Goal: Task Accomplishment & Management: Manage account settings

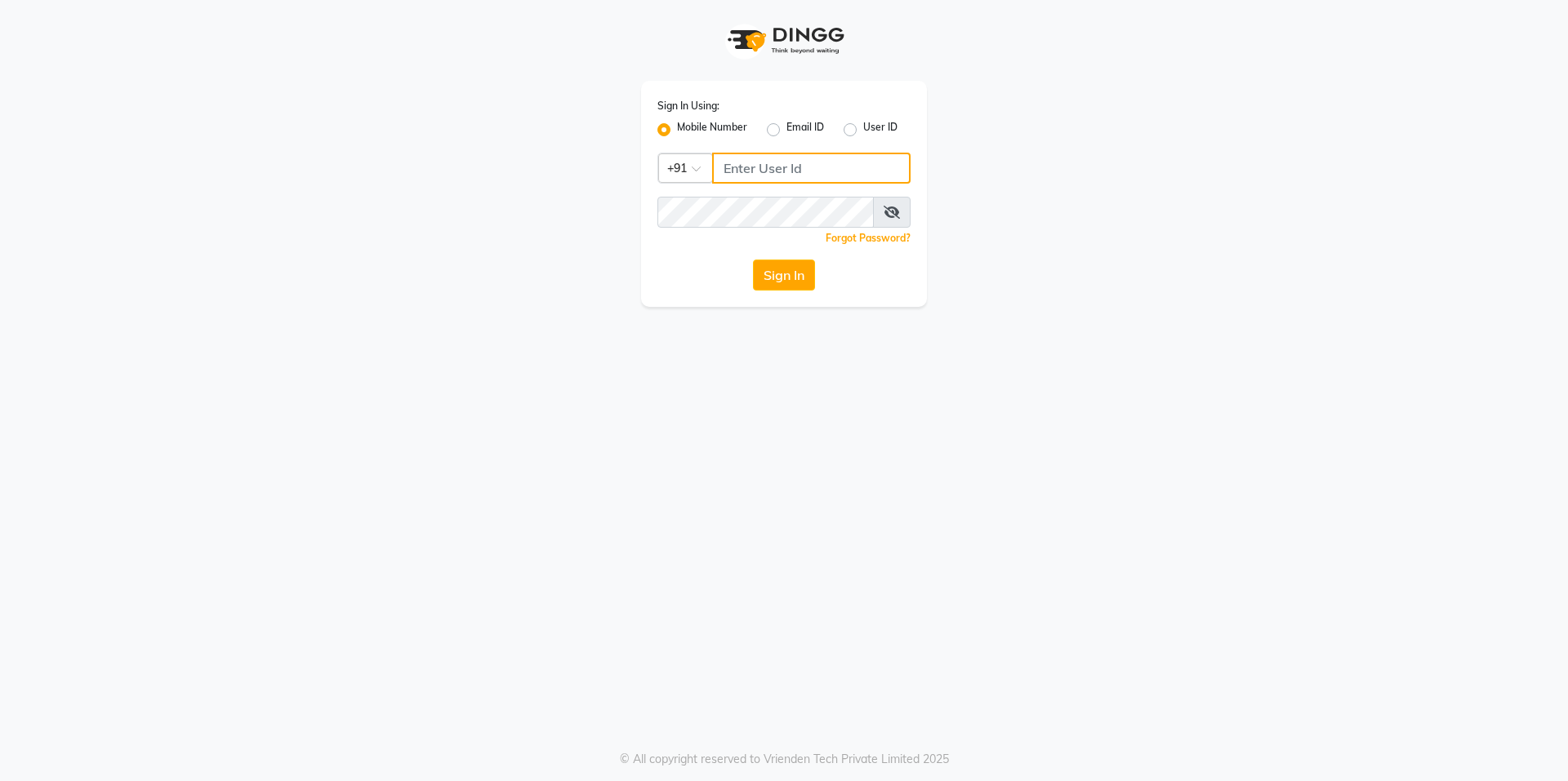
click at [770, 167] on input "Username" at bounding box center [811, 168] width 199 height 31
type input "9899797930"
click at [753, 260] on button "Sign In" at bounding box center [784, 275] width 62 height 31
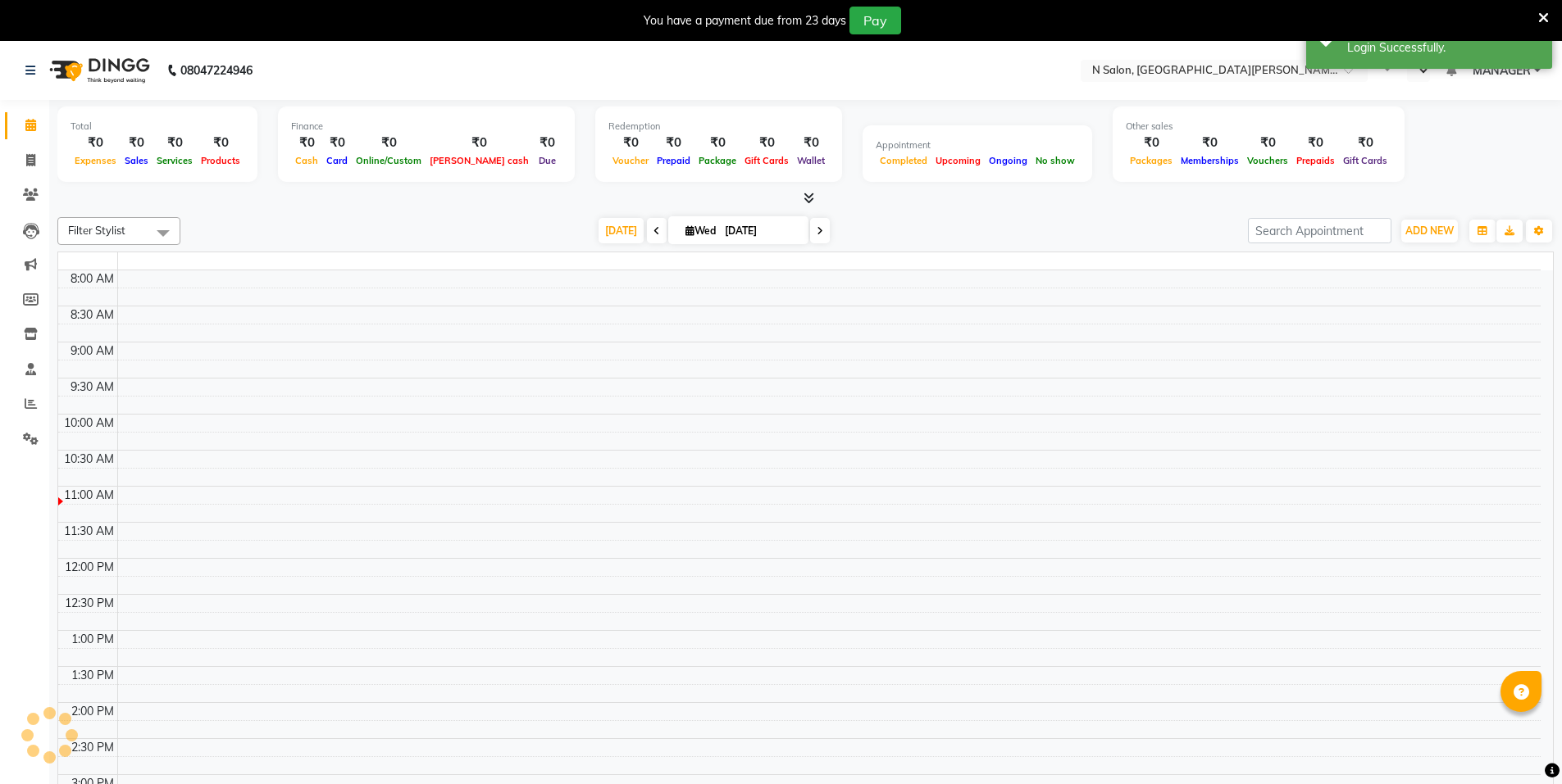
select select "en"
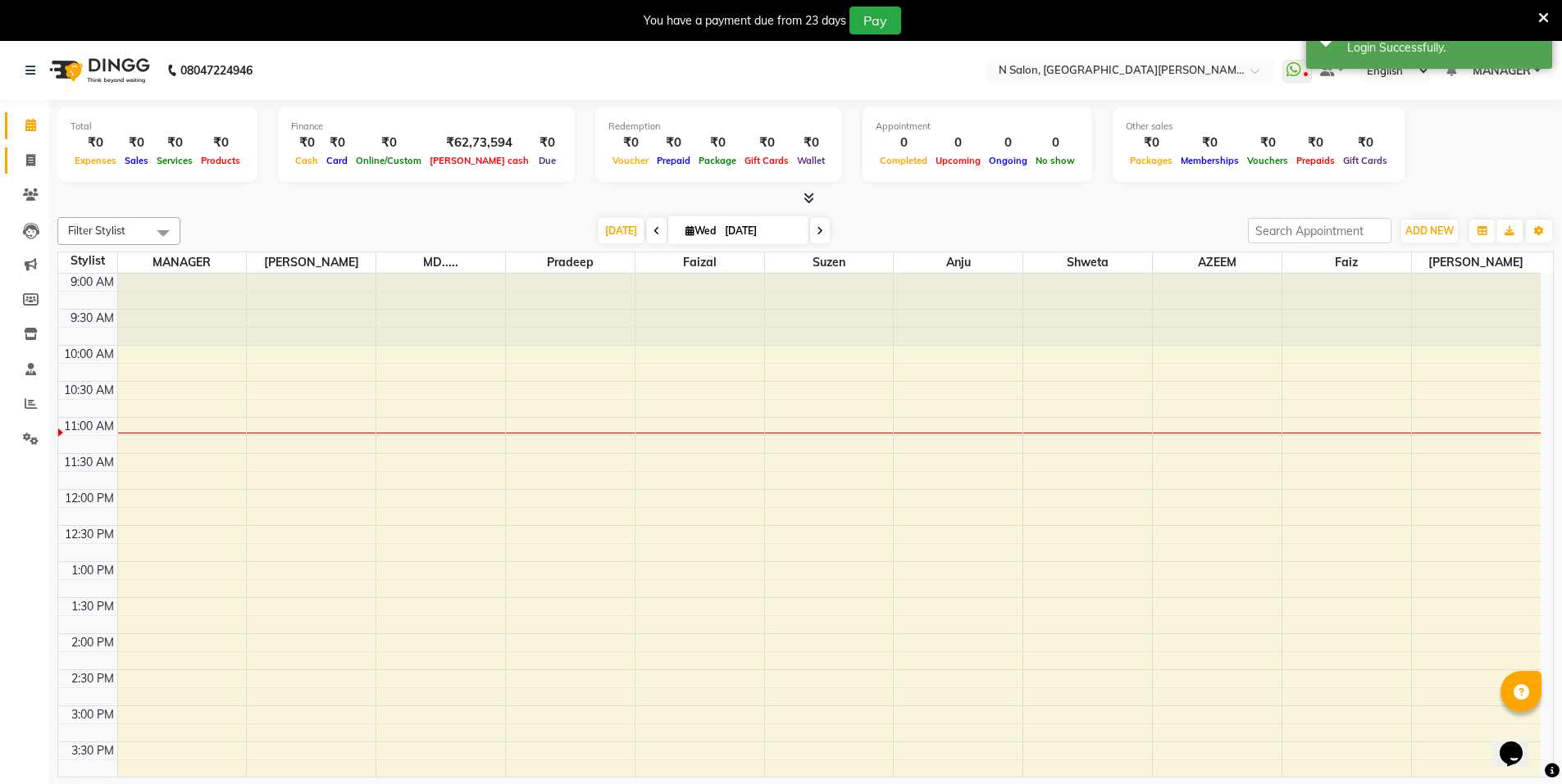
click at [14, 151] on link "Invoice" at bounding box center [24, 161] width 40 height 27
select select "3472"
select select "service"
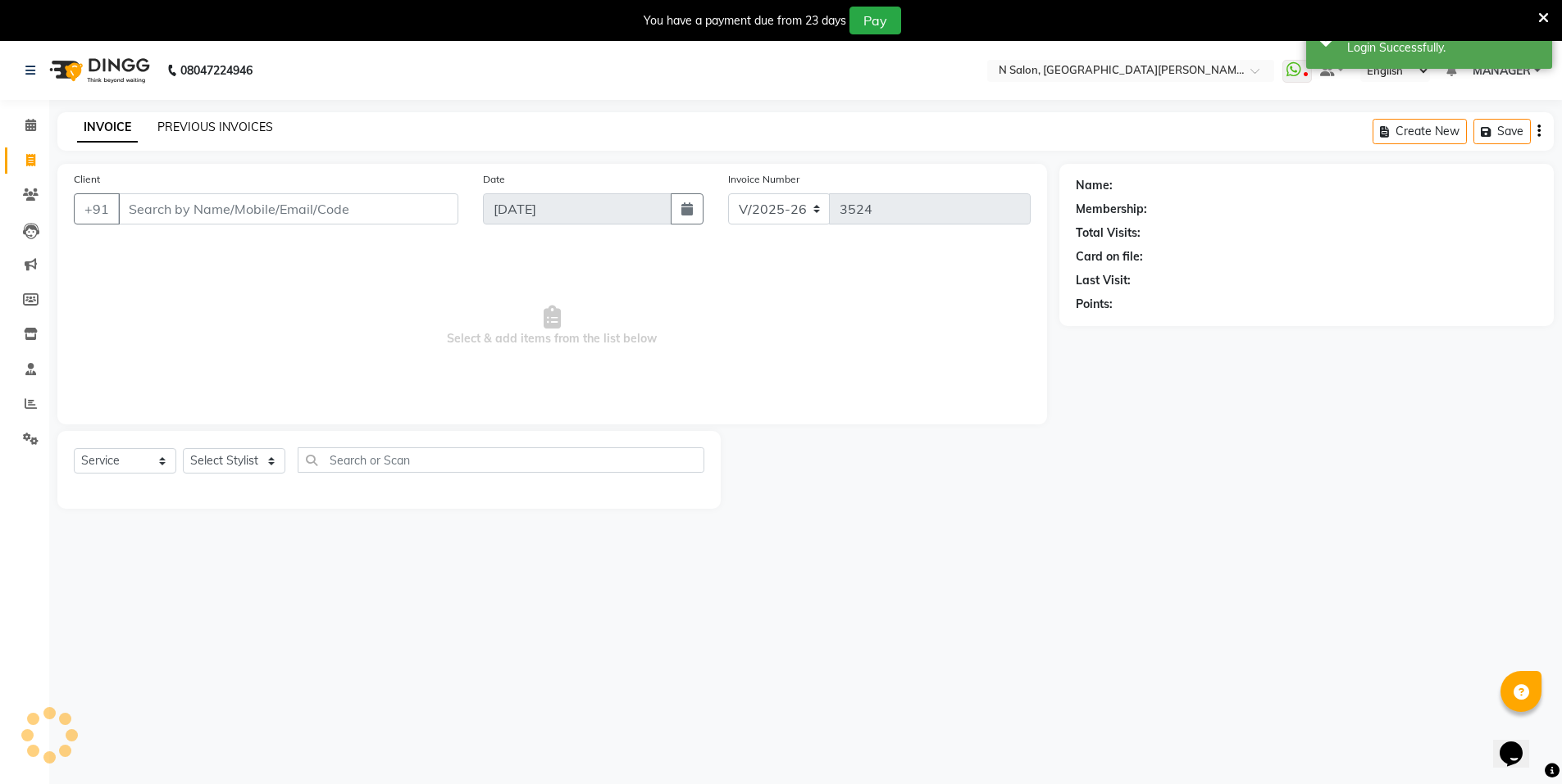
click at [190, 127] on link "PREVIOUS INVOICES" at bounding box center [215, 126] width 116 height 14
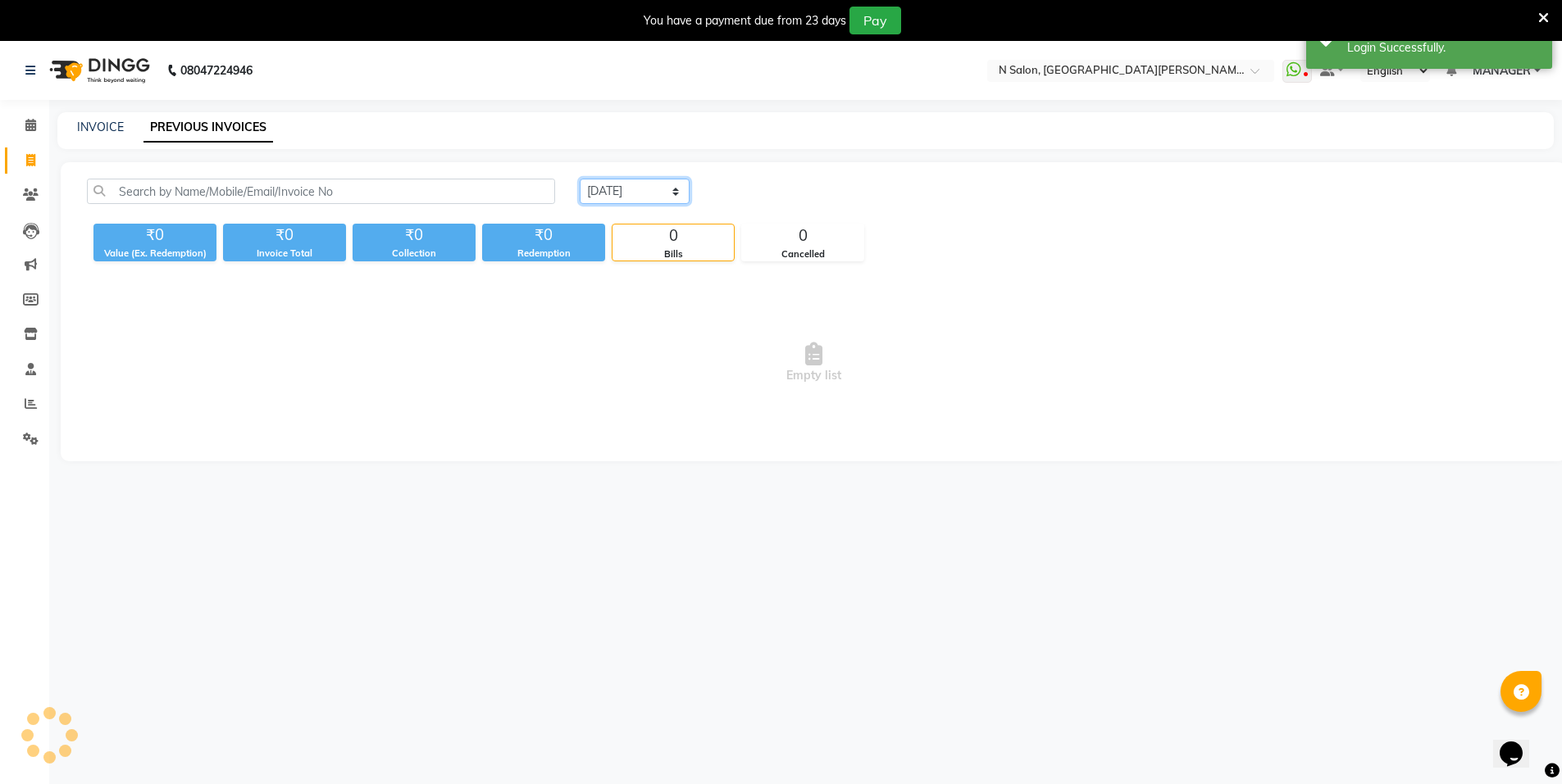
click at [625, 193] on select "Today Yesterday Custom Range" at bounding box center [635, 192] width 110 height 25
select select "range"
click at [580, 179] on select "Today Yesterday Custom Range" at bounding box center [635, 192] width 110 height 25
click at [774, 201] on input "[DATE]" at bounding box center [768, 192] width 115 height 23
select select "9"
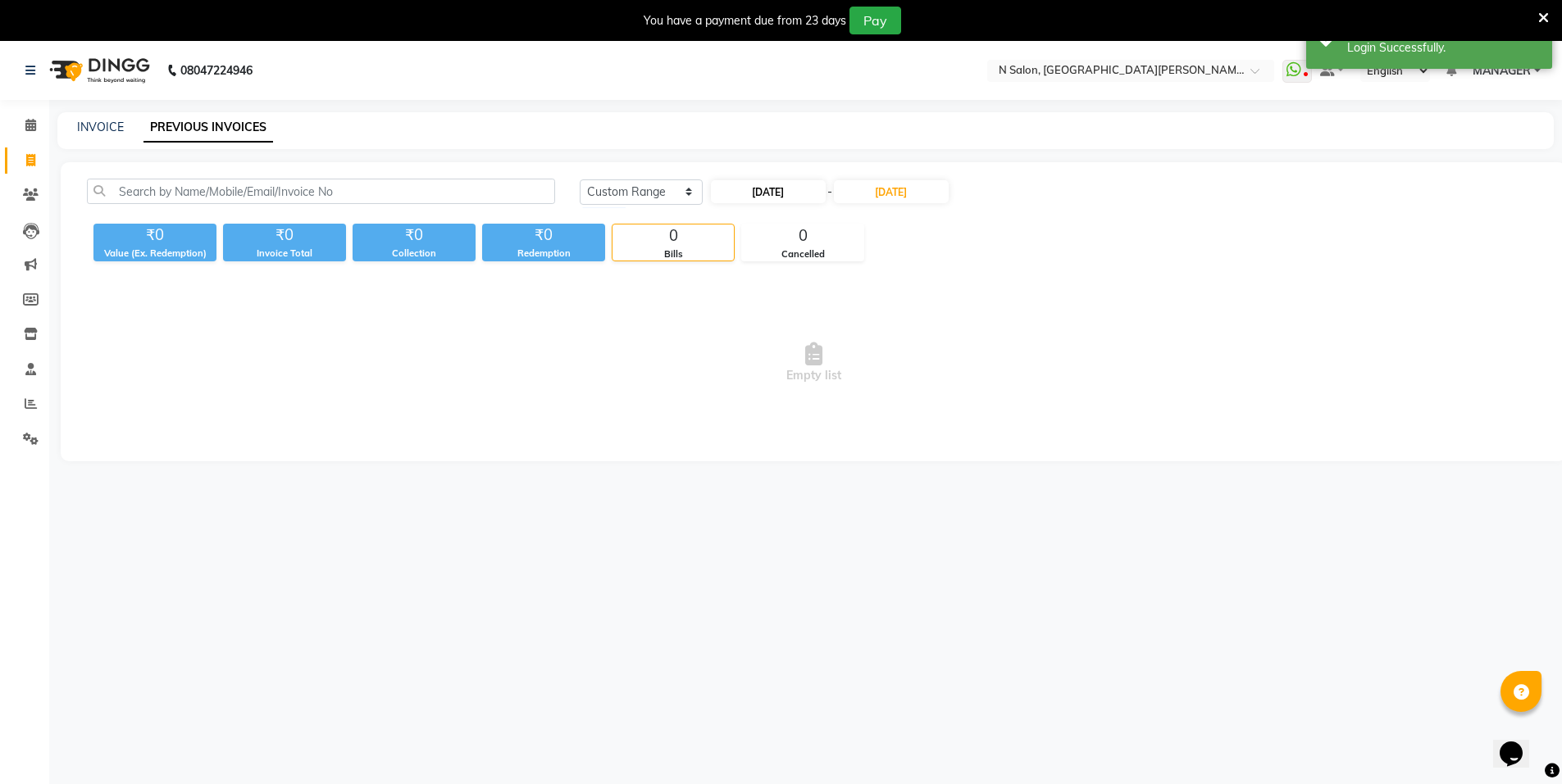
select select "2025"
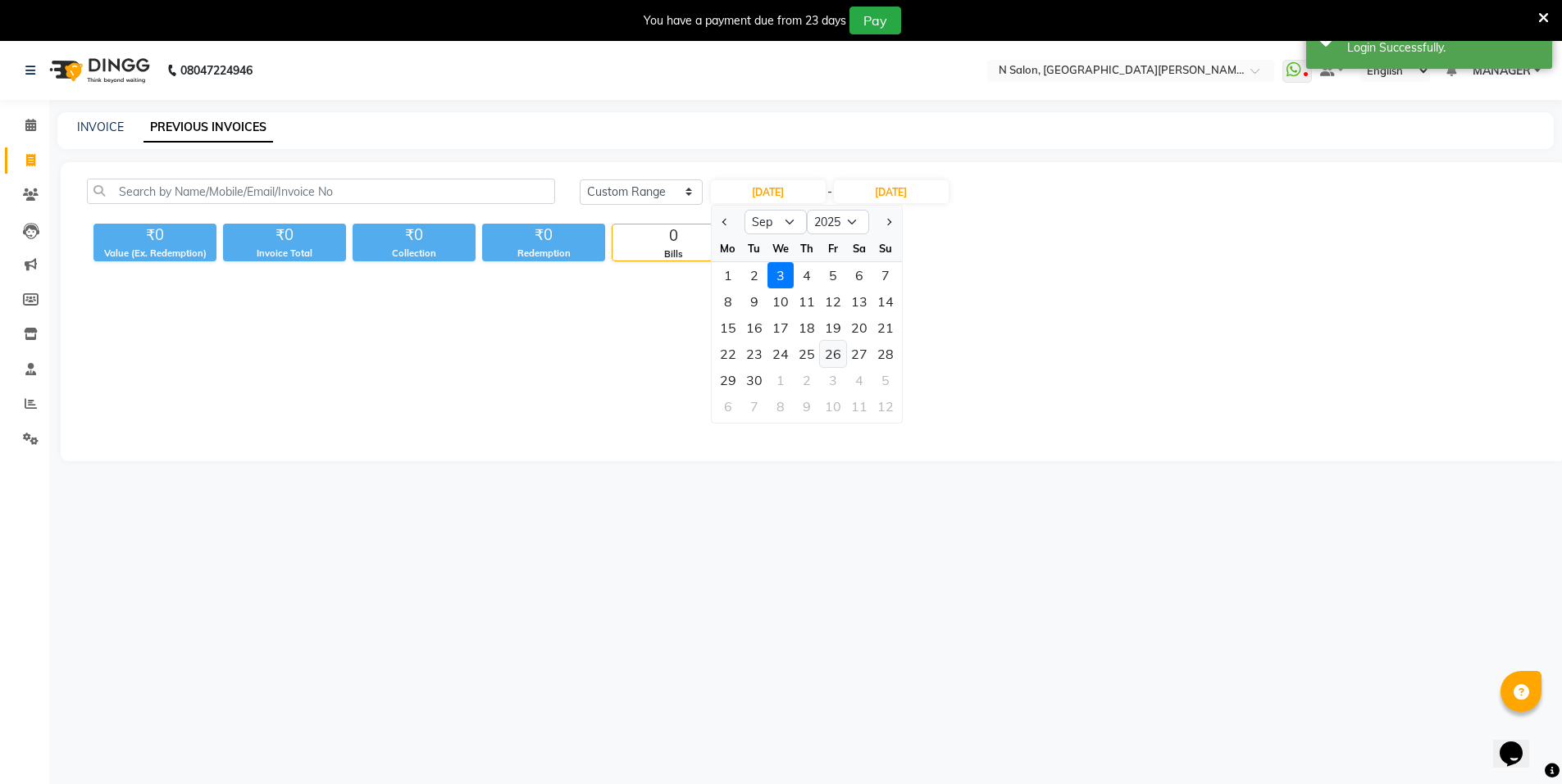
click at [840, 351] on div "26" at bounding box center [833, 353] width 26 height 26
type input "26-09-2025"
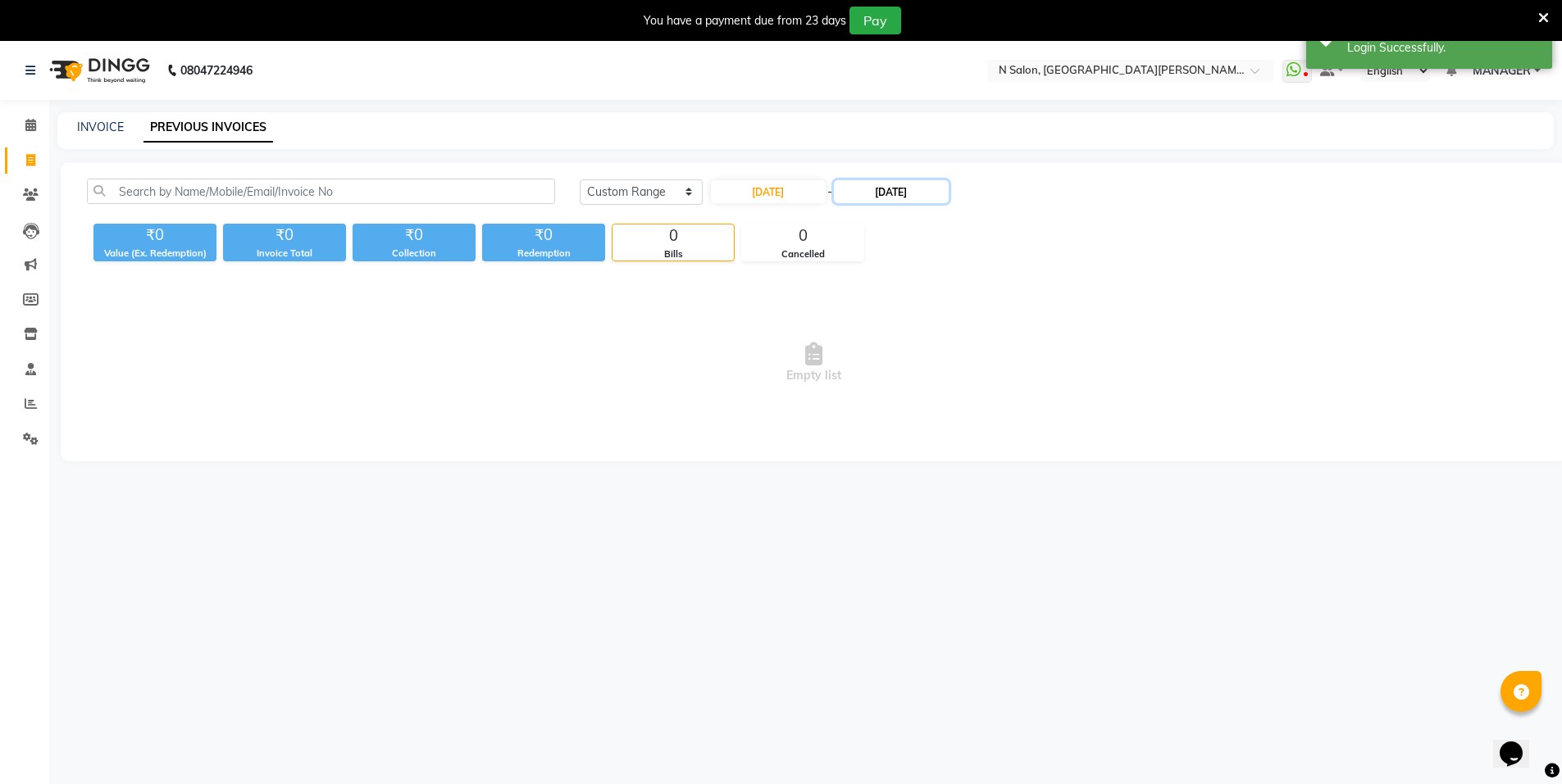
click at [905, 201] on input "[DATE]" at bounding box center [891, 192] width 115 height 23
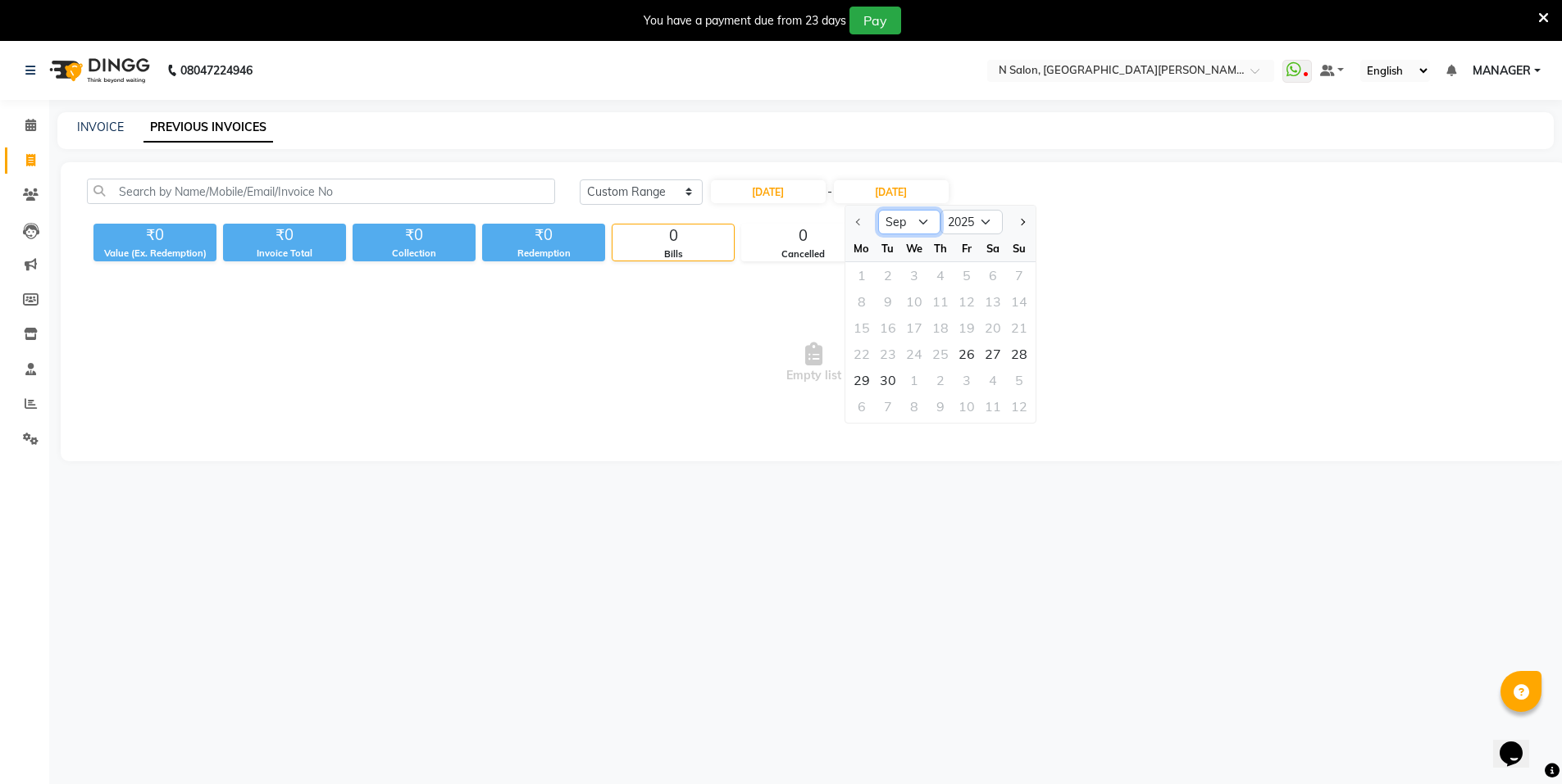
click at [916, 222] on select "Sep Oct Nov Dec" at bounding box center [909, 222] width 63 height 25
click at [773, 187] on input "26-09-2025" at bounding box center [768, 192] width 115 height 23
select select "9"
select select "2025"
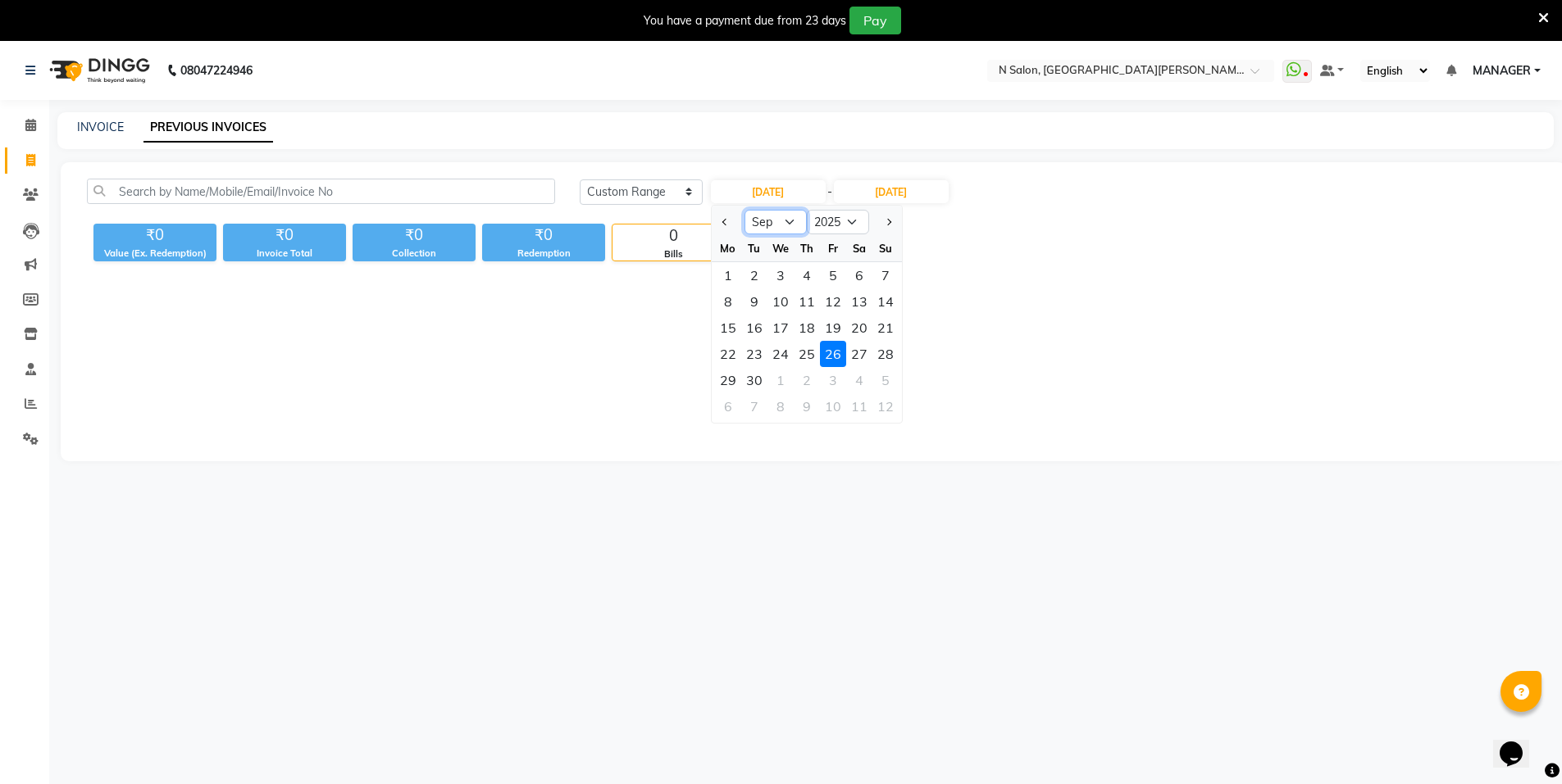
click at [767, 231] on select "Jan Feb Mar Apr May Jun Jul Aug Sep Oct Nov Dec" at bounding box center [776, 222] width 63 height 25
select select "8"
click at [745, 210] on select "Jan Feb Mar Apr May Jun Jul Aug Sep Oct Nov Dec" at bounding box center [776, 222] width 63 height 25
click at [753, 380] on div "26" at bounding box center [754, 379] width 26 height 26
type input "[DATE]"
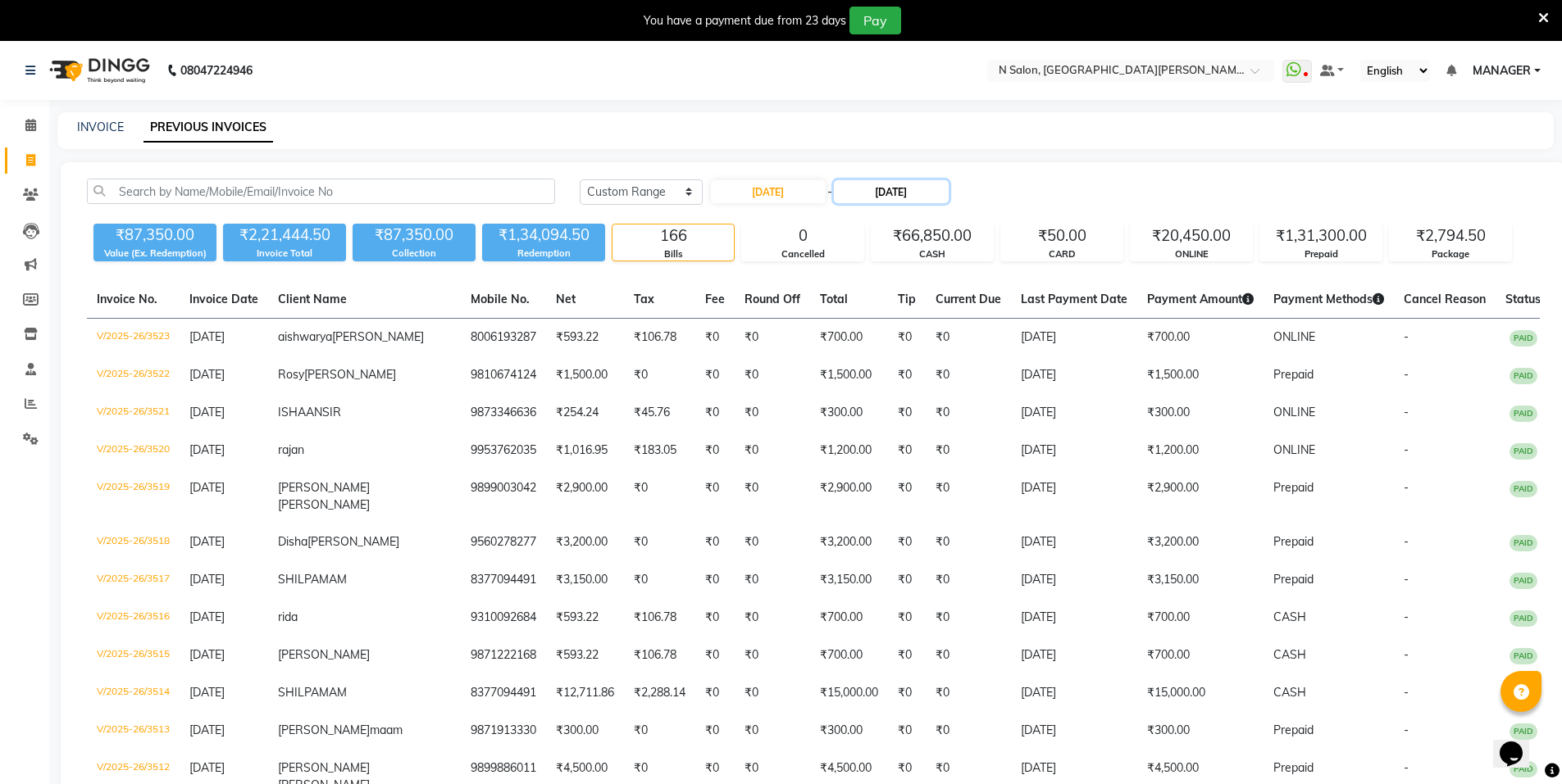
click at [902, 187] on input "[DATE]" at bounding box center [891, 192] width 115 height 23
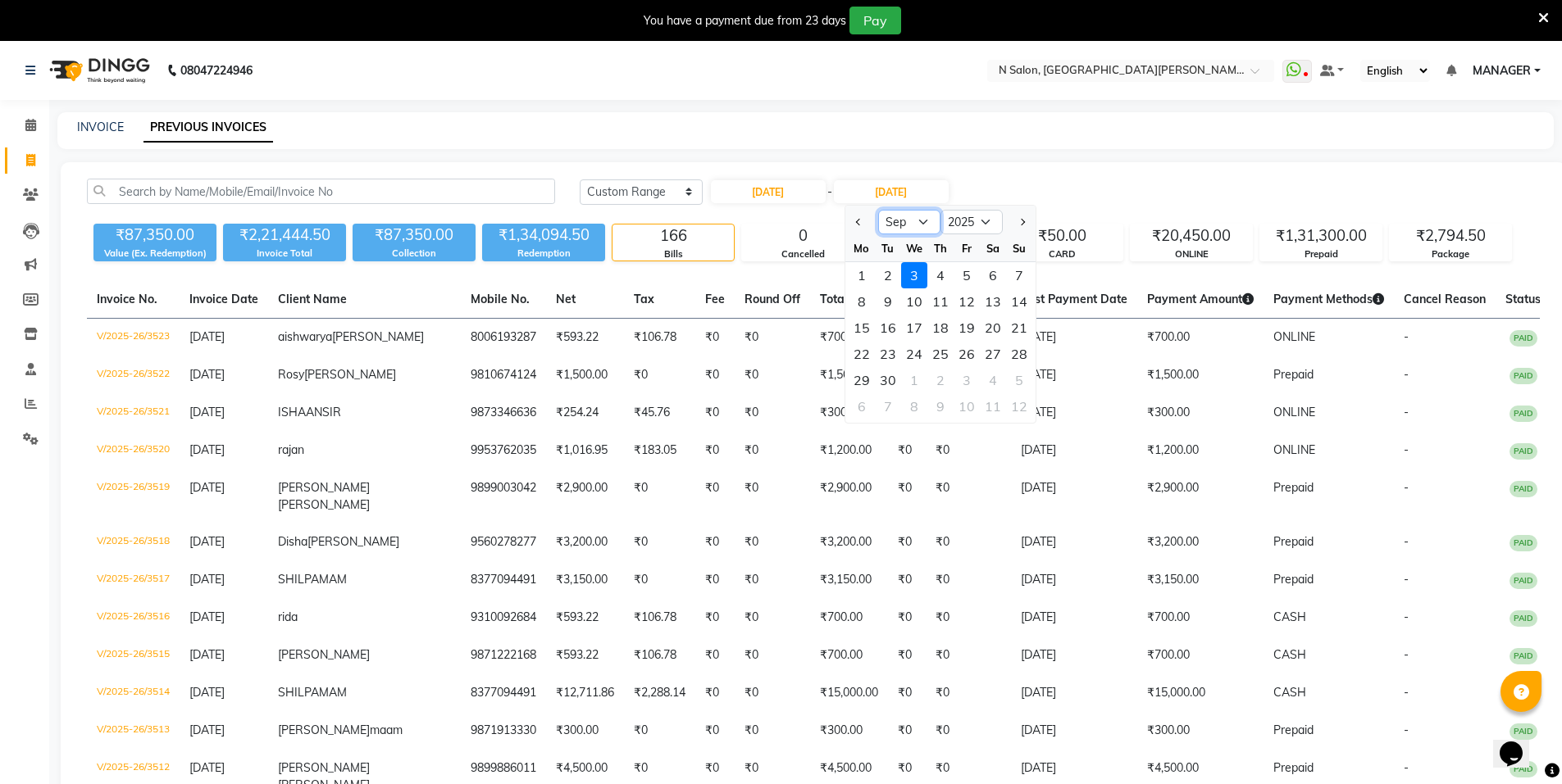
click at [915, 227] on select "Aug Sep Oct Nov Dec" at bounding box center [909, 222] width 63 height 25
select select "8"
click at [878, 210] on select "Aug Sep Oct Nov Dec" at bounding box center [909, 222] width 63 height 25
click at [887, 376] on div "26" at bounding box center [887, 379] width 26 height 26
type input "[DATE]"
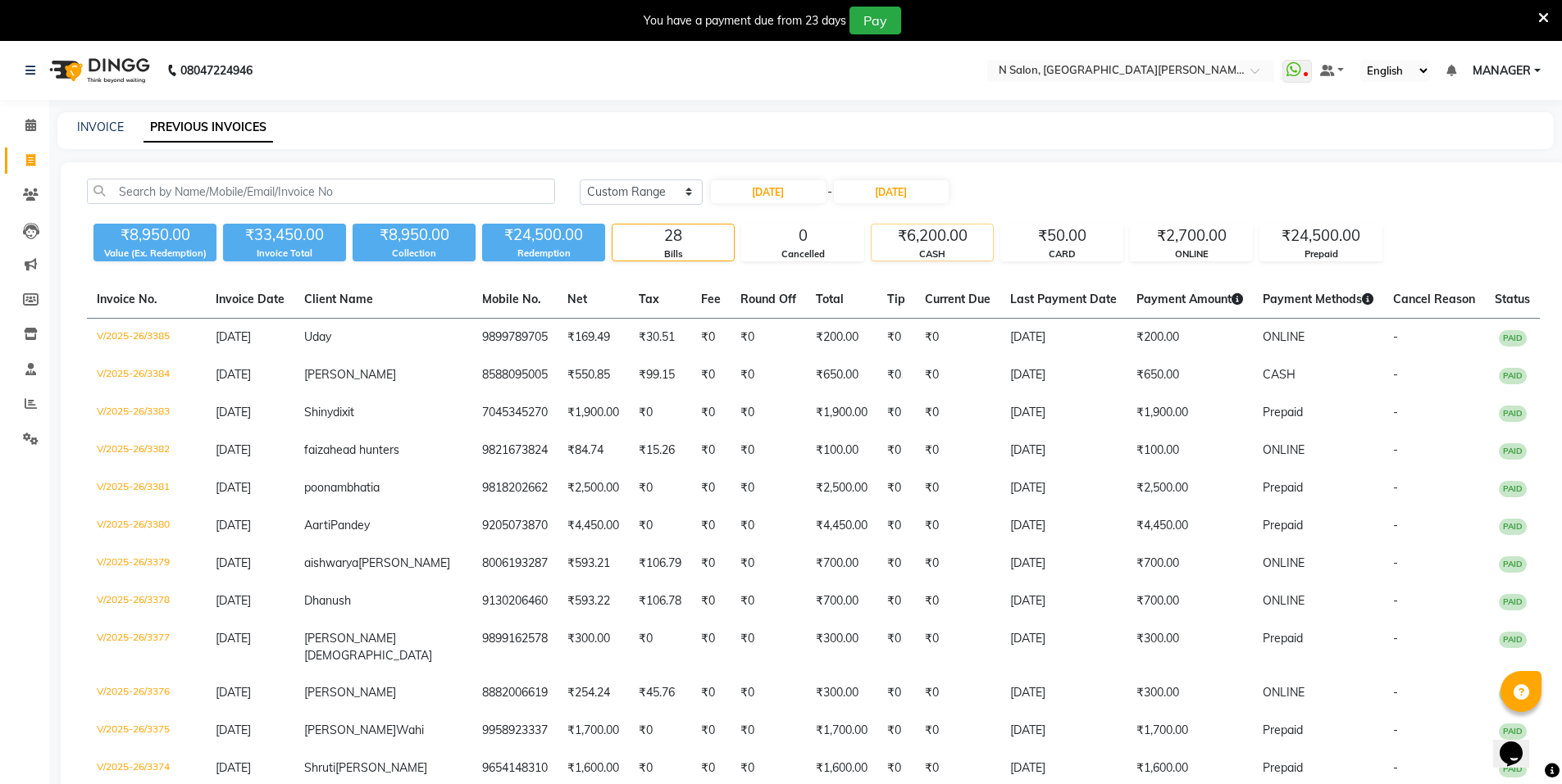
click at [934, 235] on div "₹6,200.00" at bounding box center [933, 236] width 121 height 23
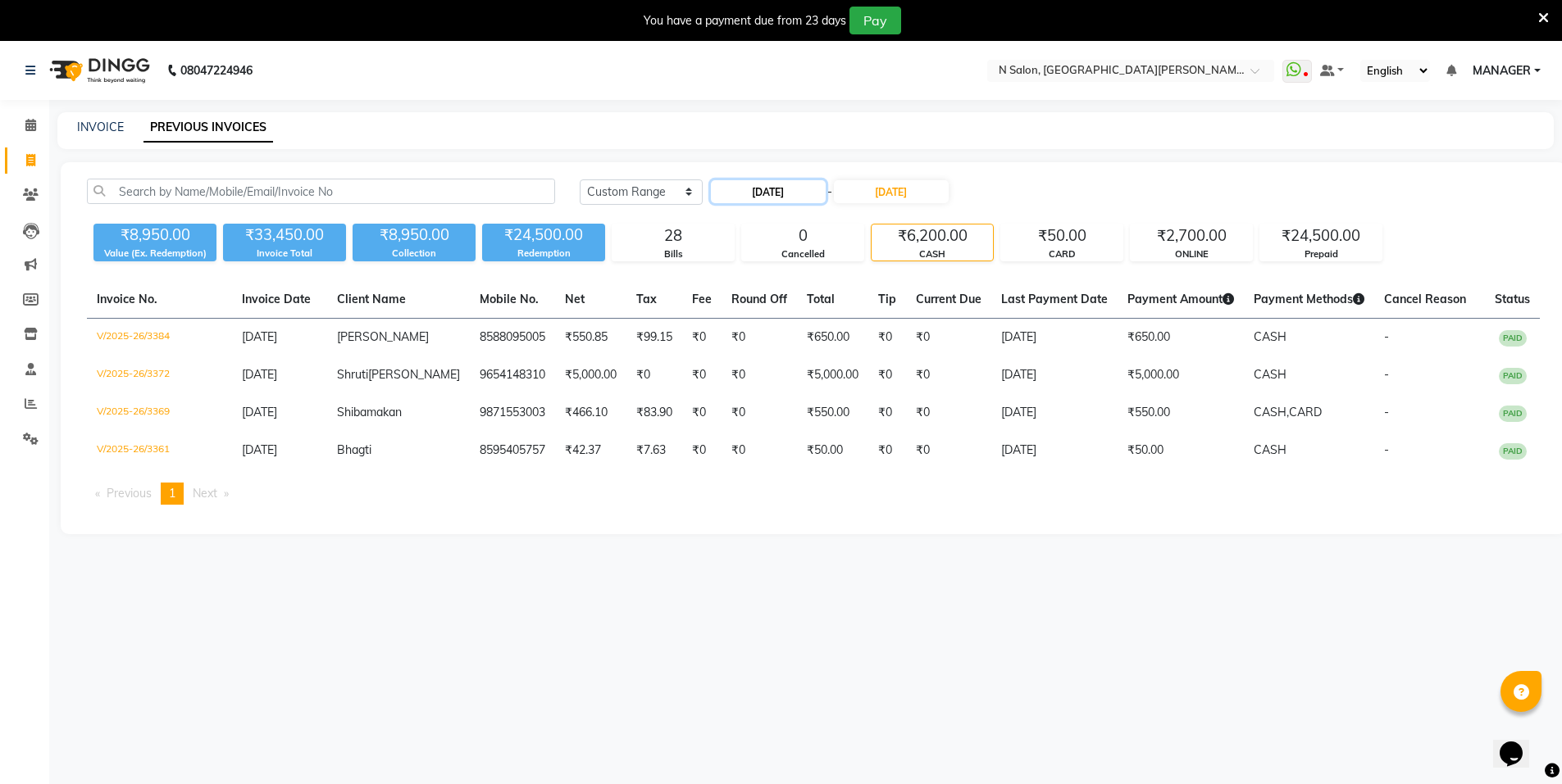
click at [742, 192] on input "[DATE]" at bounding box center [768, 192] width 115 height 23
select select "8"
select select "2025"
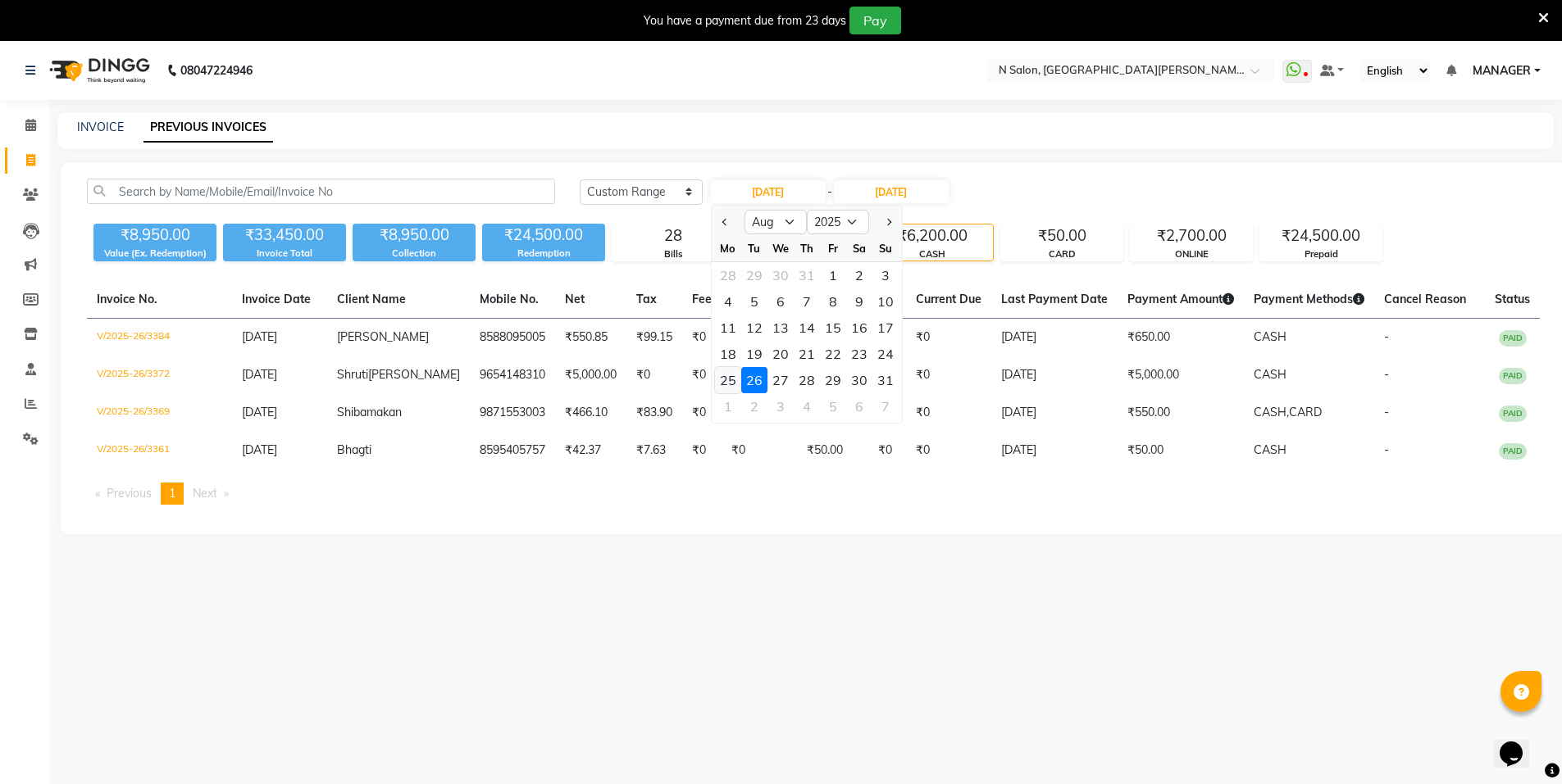
click at [740, 380] on div "25" at bounding box center [728, 379] width 26 height 26
type input "25-08-2025"
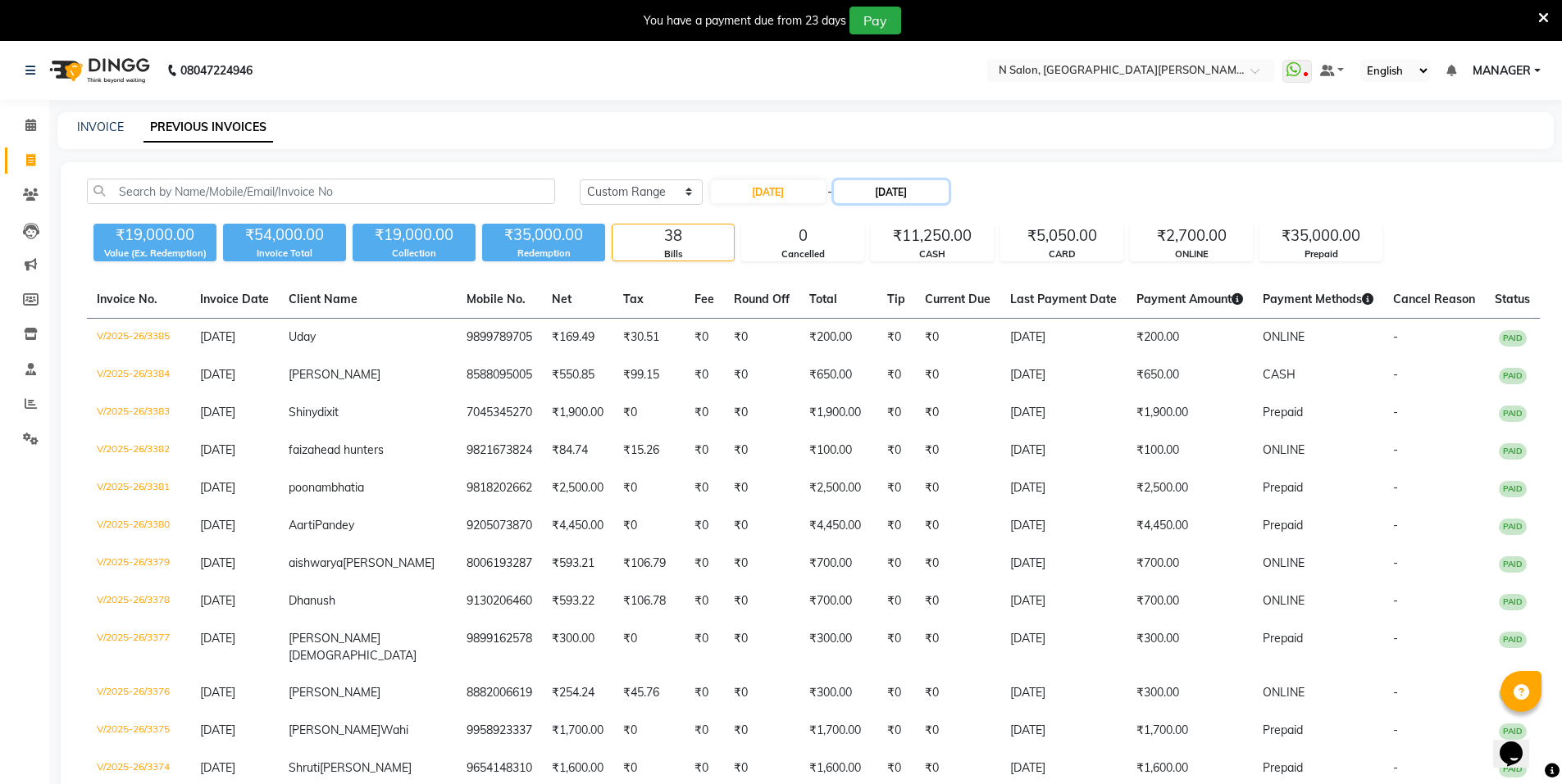
click at [940, 189] on input "[DATE]" at bounding box center [891, 192] width 115 height 23
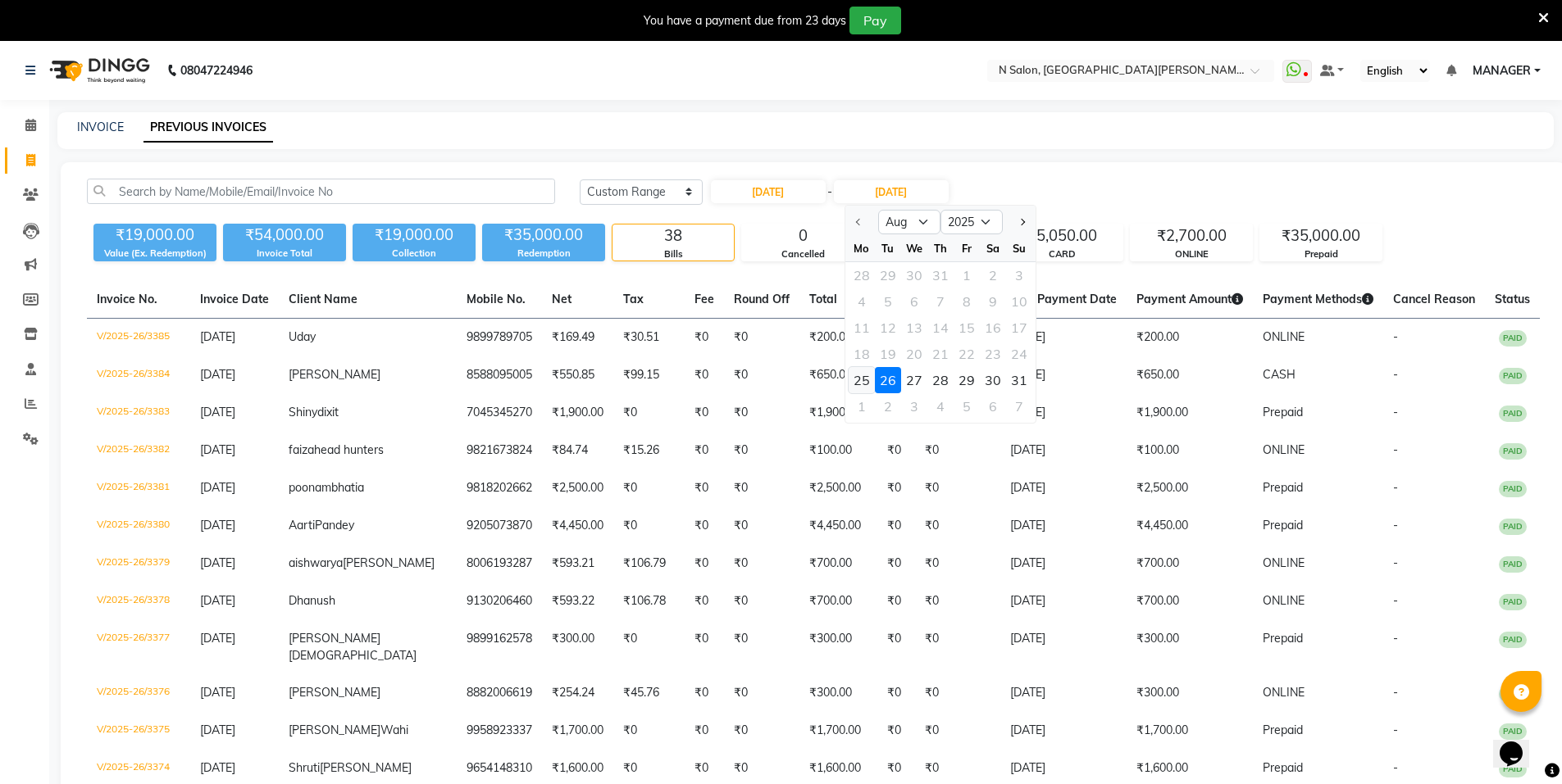
click at [868, 379] on div "25" at bounding box center [861, 379] width 26 height 26
type input "25-08-2025"
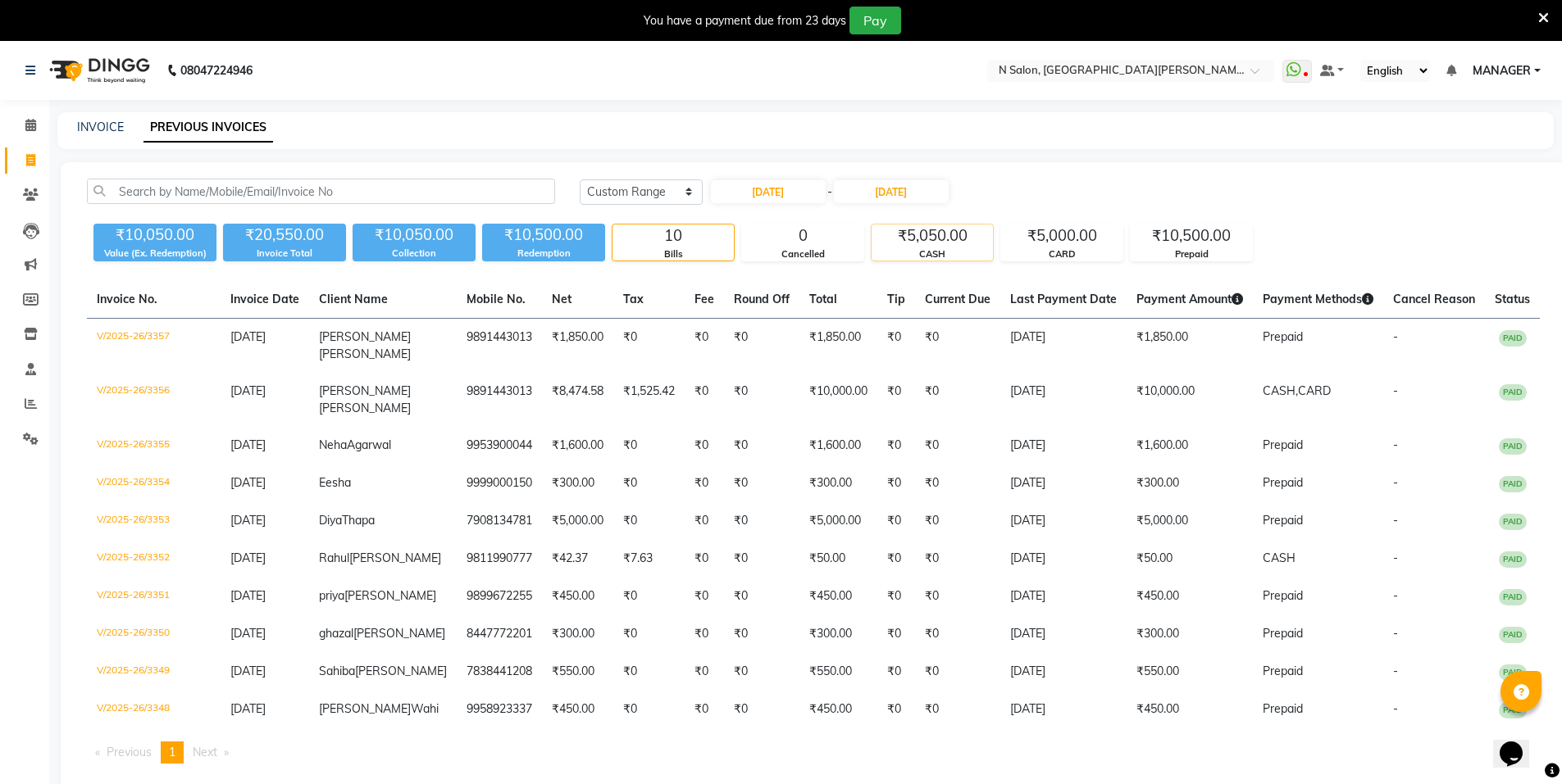
click at [985, 245] on div "₹5,050.00" at bounding box center [933, 236] width 121 height 23
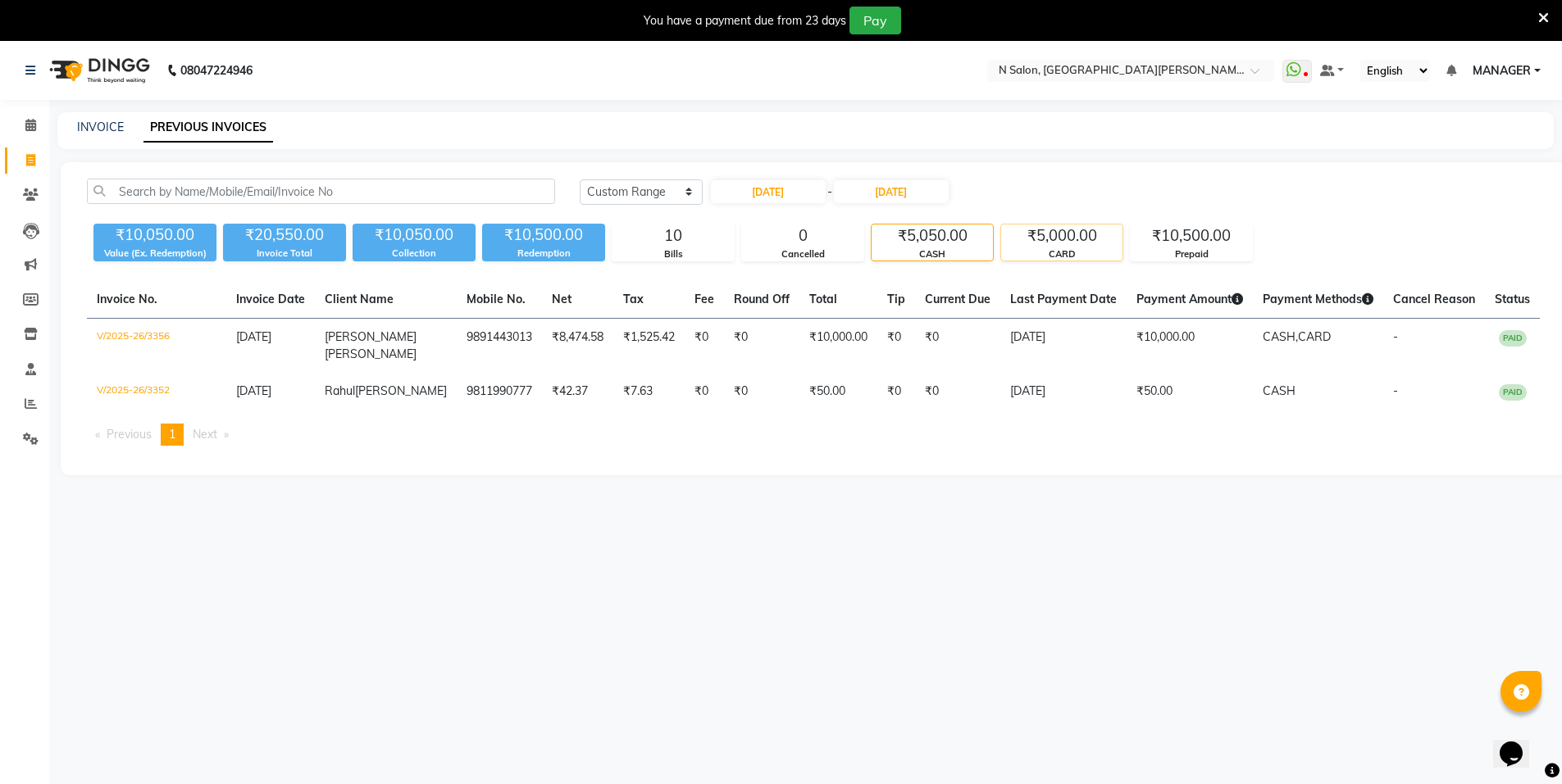
click at [1017, 248] on div "CARD" at bounding box center [1062, 254] width 121 height 13
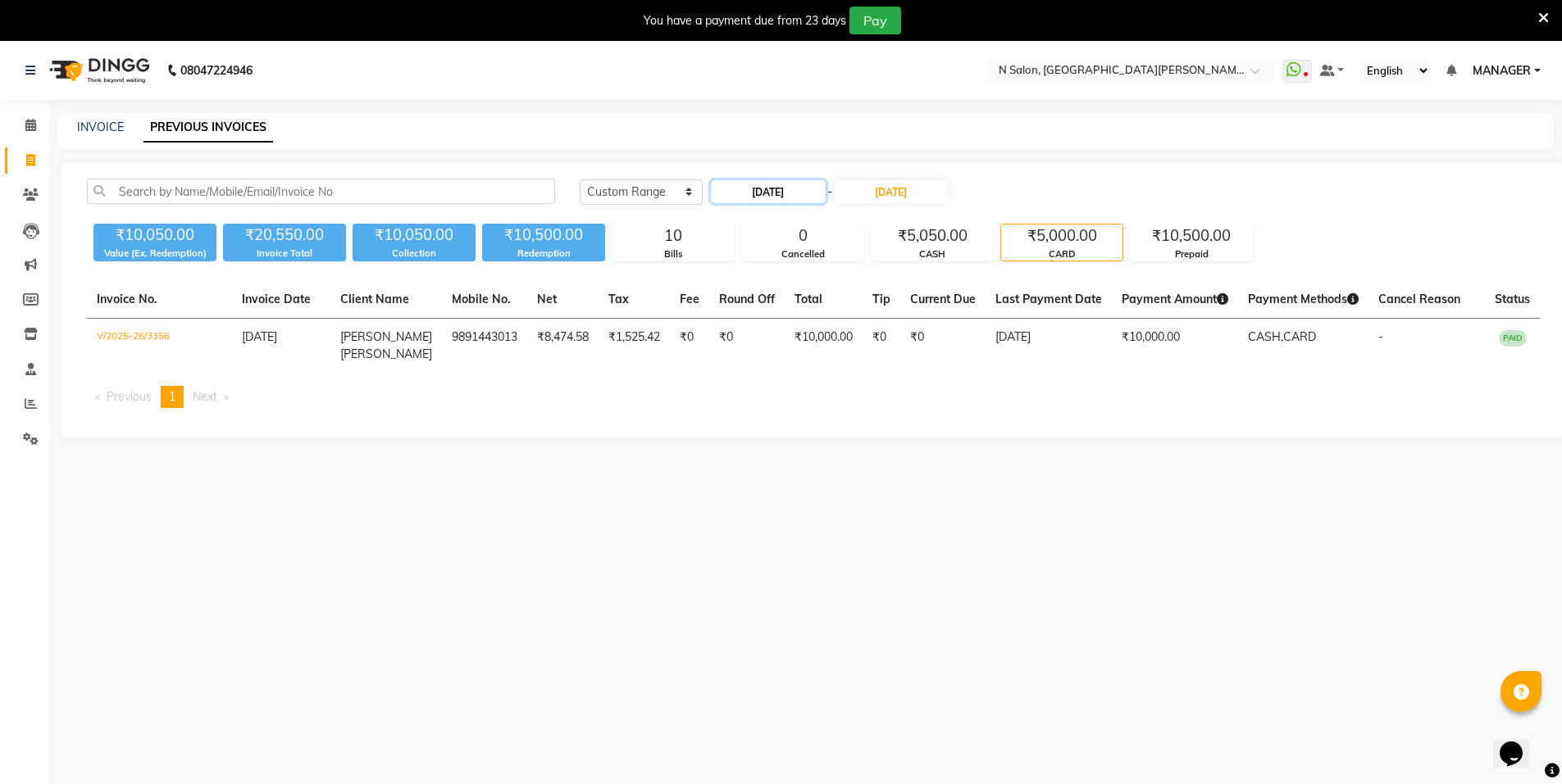
click at [774, 192] on input "25-08-2025" at bounding box center [768, 192] width 115 height 23
select select "8"
select select "2025"
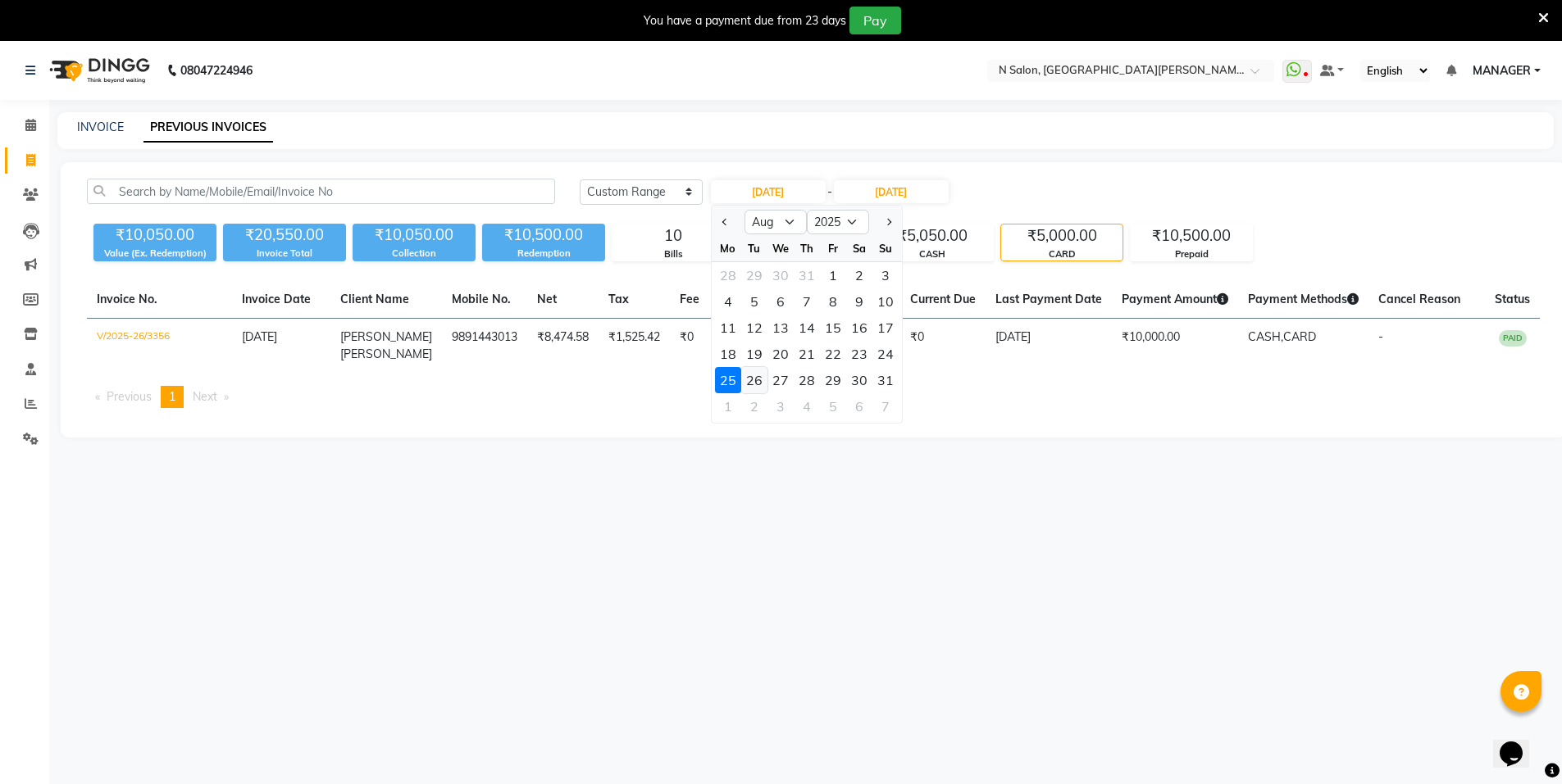
click at [764, 382] on div "26" at bounding box center [754, 379] width 26 height 26
type input "[DATE]"
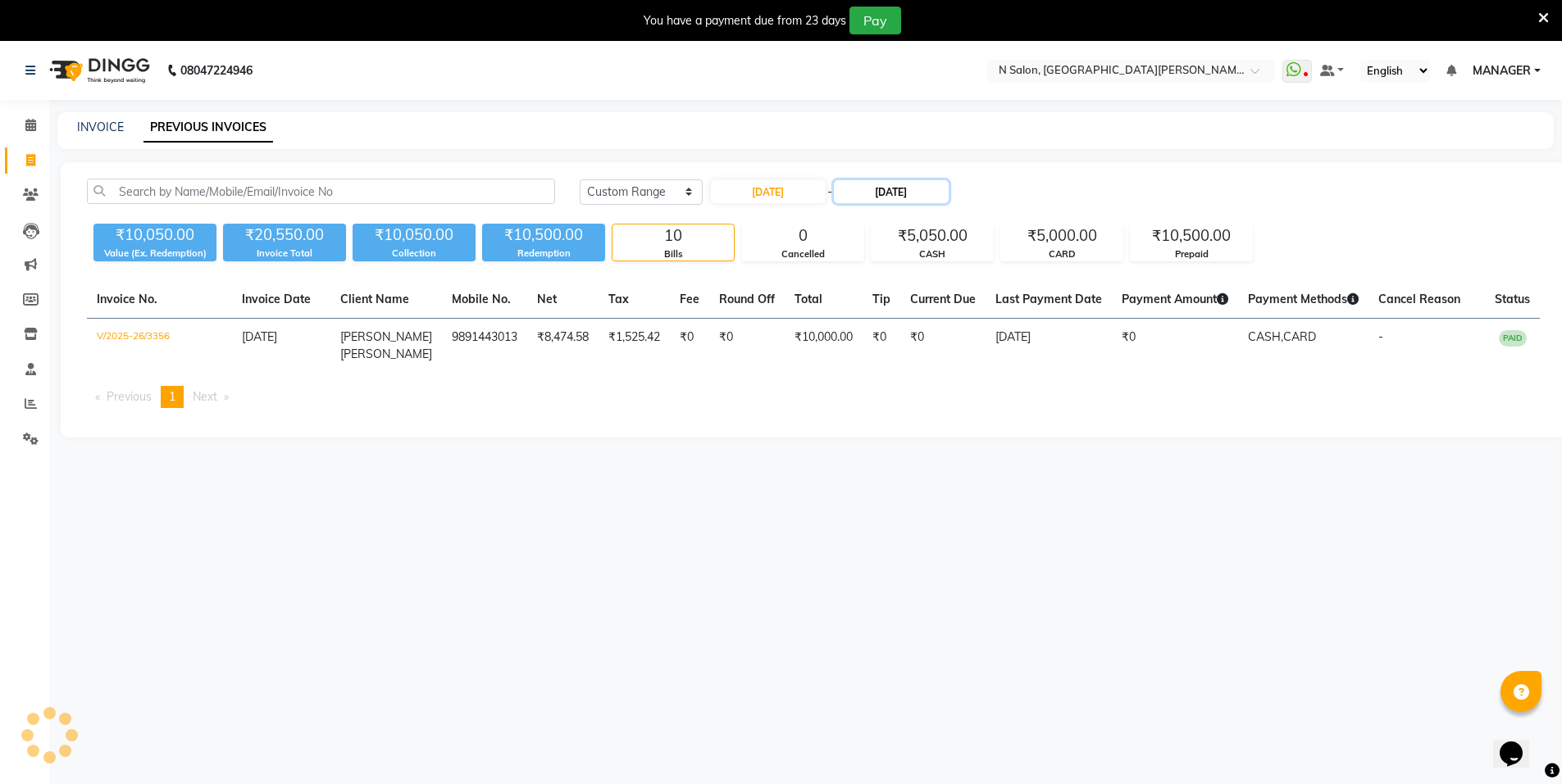
click at [884, 199] on input "25-08-2025" at bounding box center [891, 192] width 115 height 23
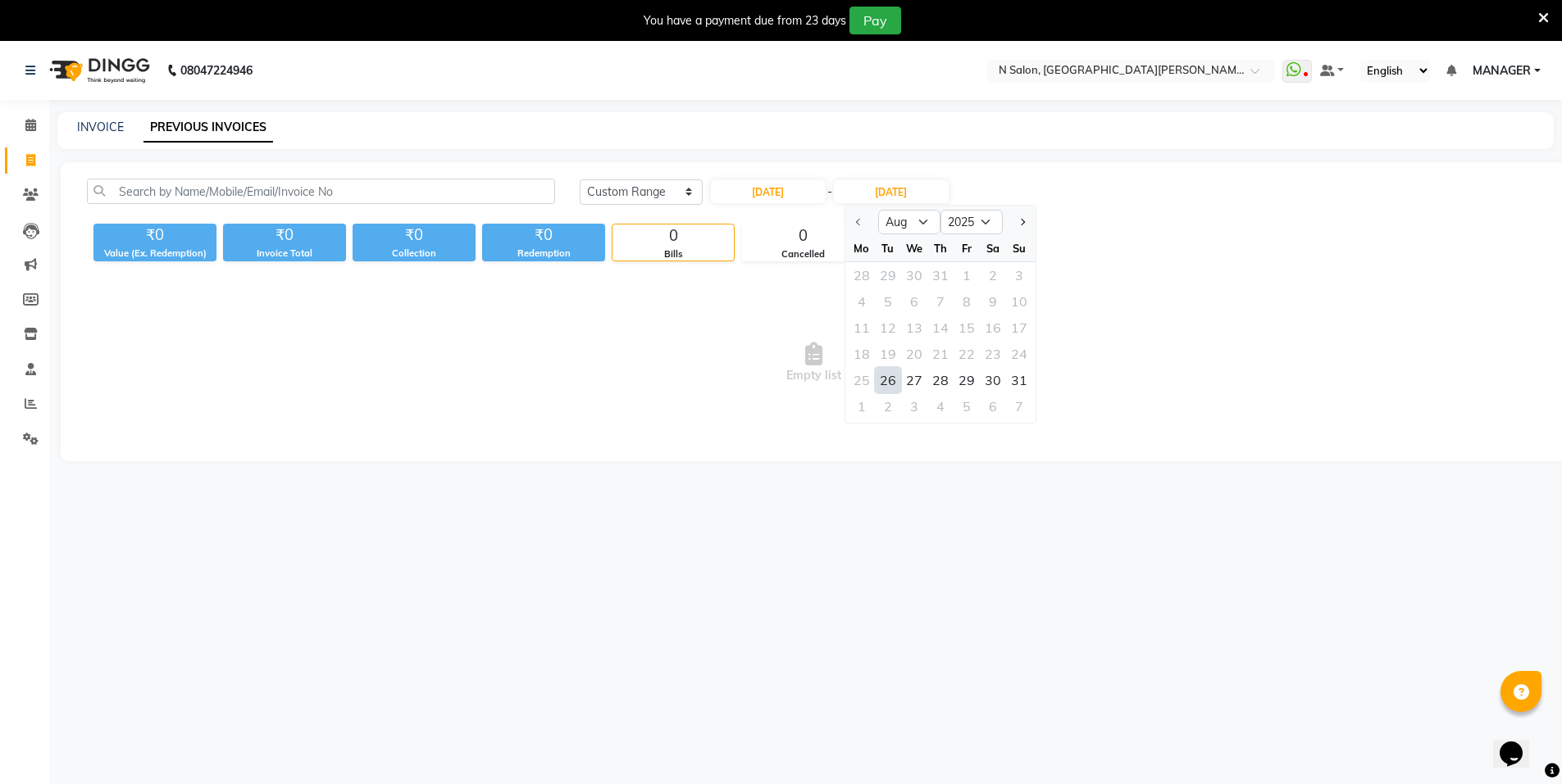
click at [884, 375] on div "26" at bounding box center [887, 379] width 26 height 26
type input "[DATE]"
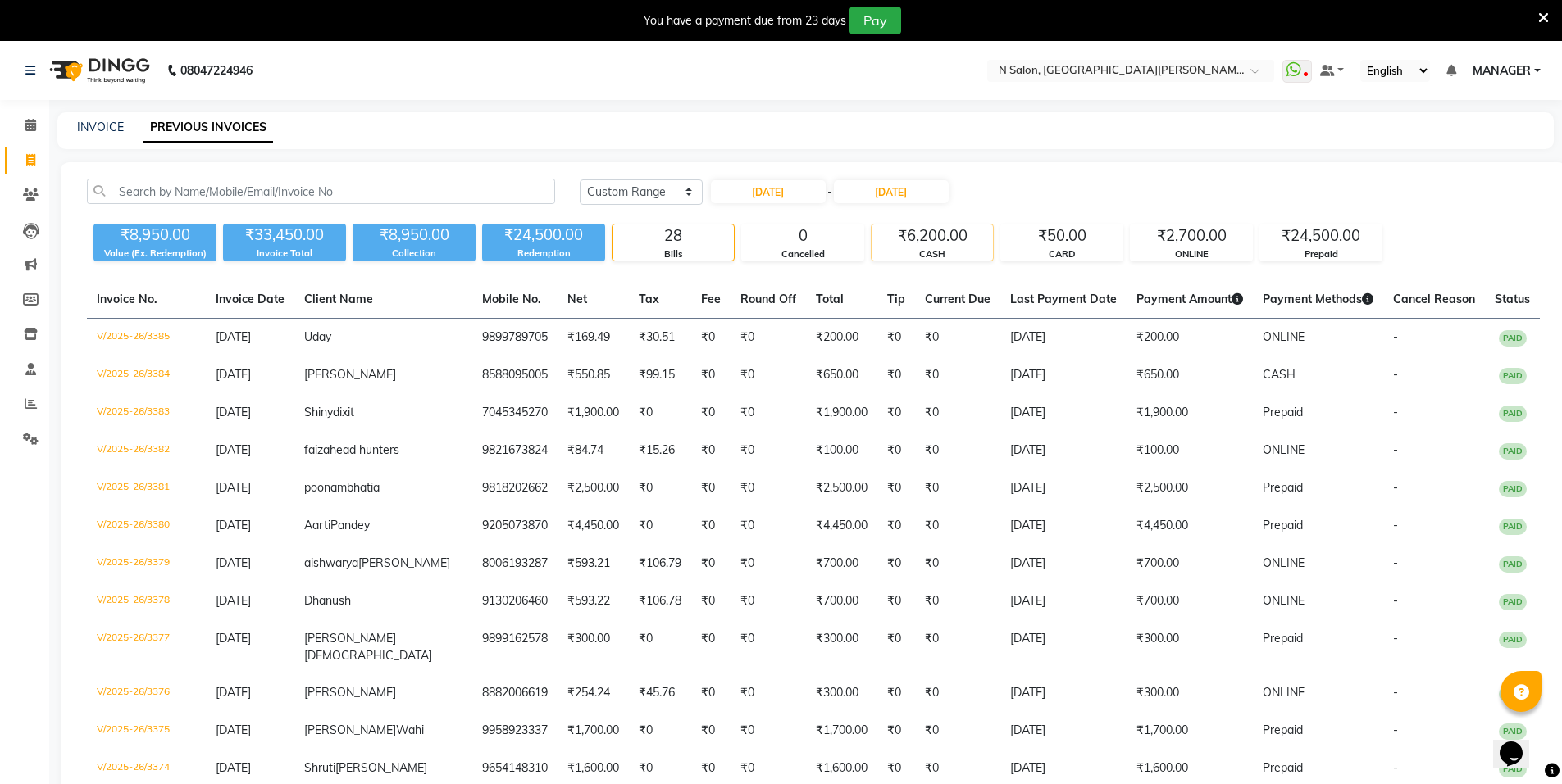
click at [976, 246] on div "₹6,200.00" at bounding box center [933, 236] width 121 height 23
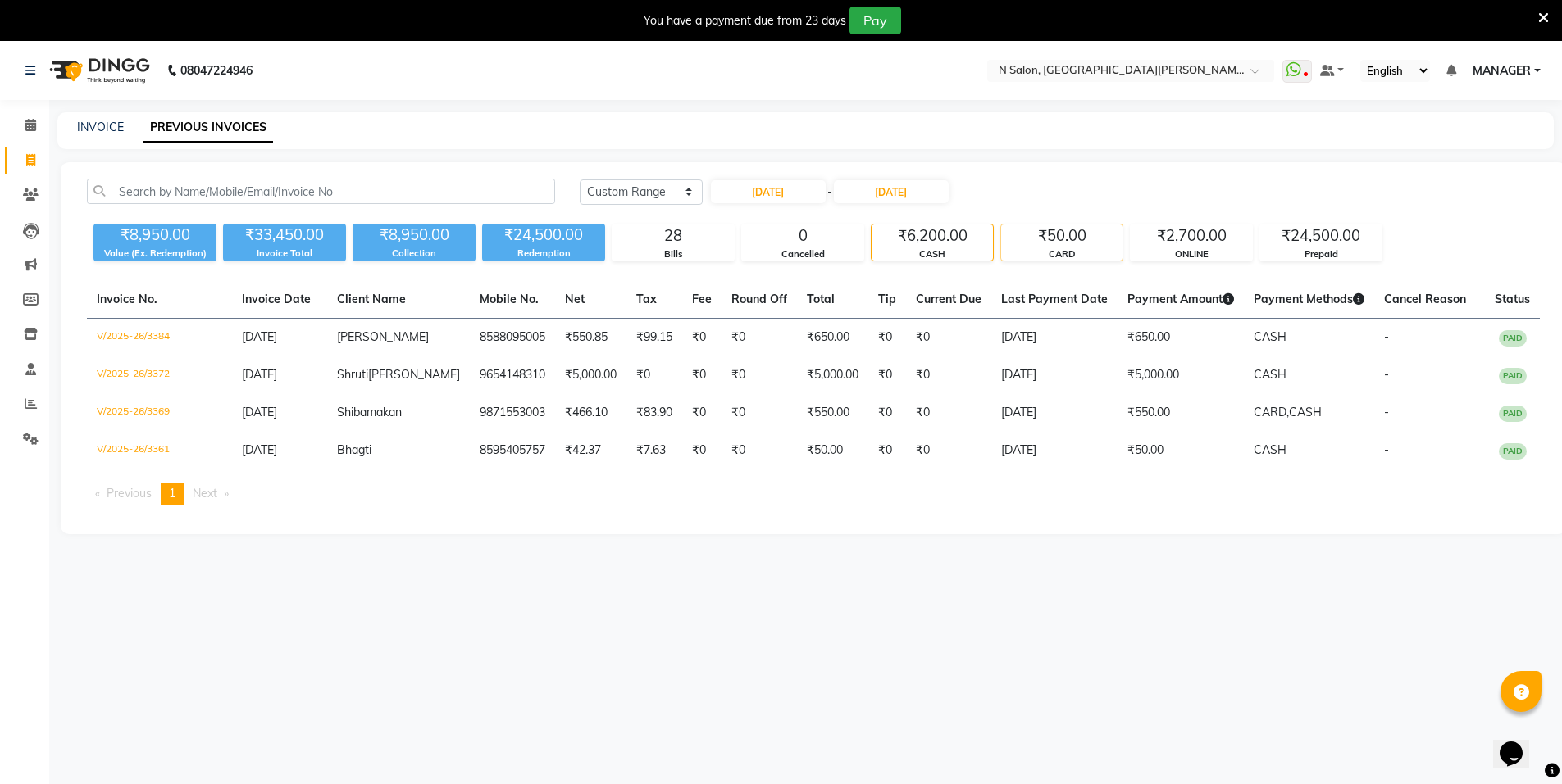
click at [1037, 249] on div "CARD" at bounding box center [1062, 254] width 121 height 13
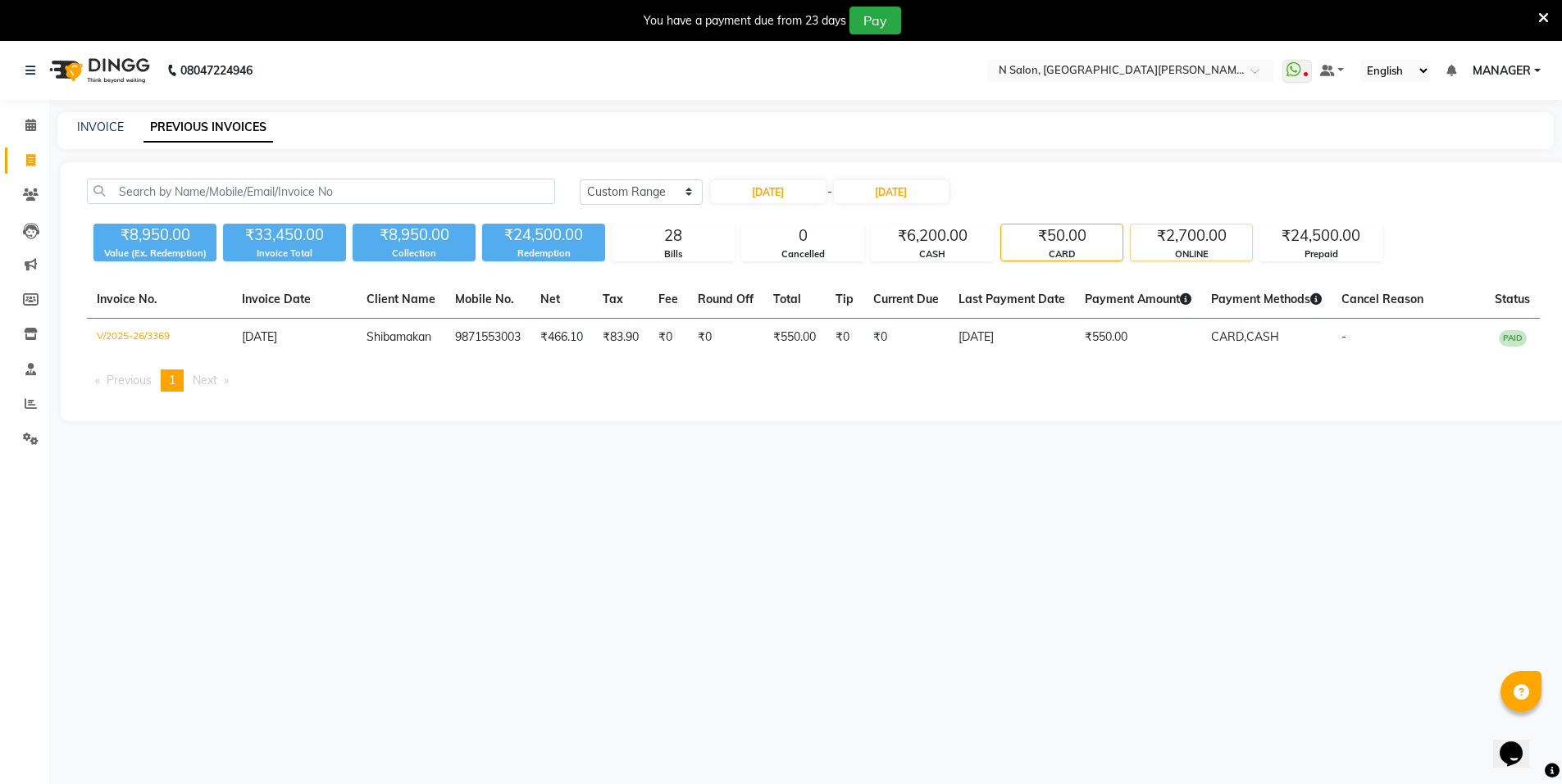
drag, startPoint x: 1114, startPoint y: 249, endPoint x: 1188, endPoint y: 249, distance: 74.0
click at [1146, 249] on div "₹8,950.00 Value (Ex. Redemption) ₹33,450.00 Invoice Total ₹8,950.00 Collection …" at bounding box center [813, 240] width 1453 height 44
click at [1188, 249] on div "ONLINE" at bounding box center [1192, 254] width 121 height 13
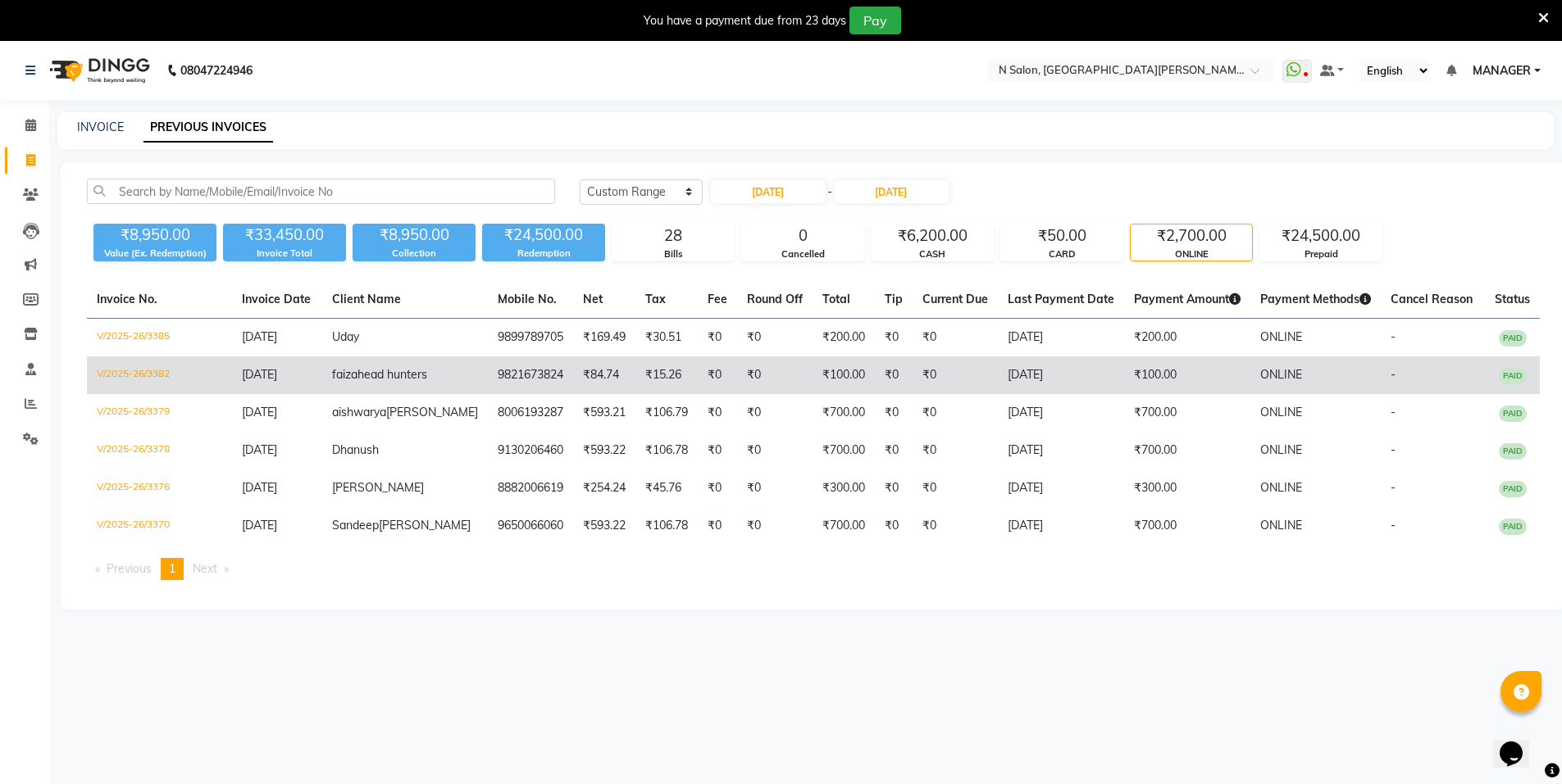
click at [1143, 379] on td "₹100.00" at bounding box center [1187, 375] width 126 height 38
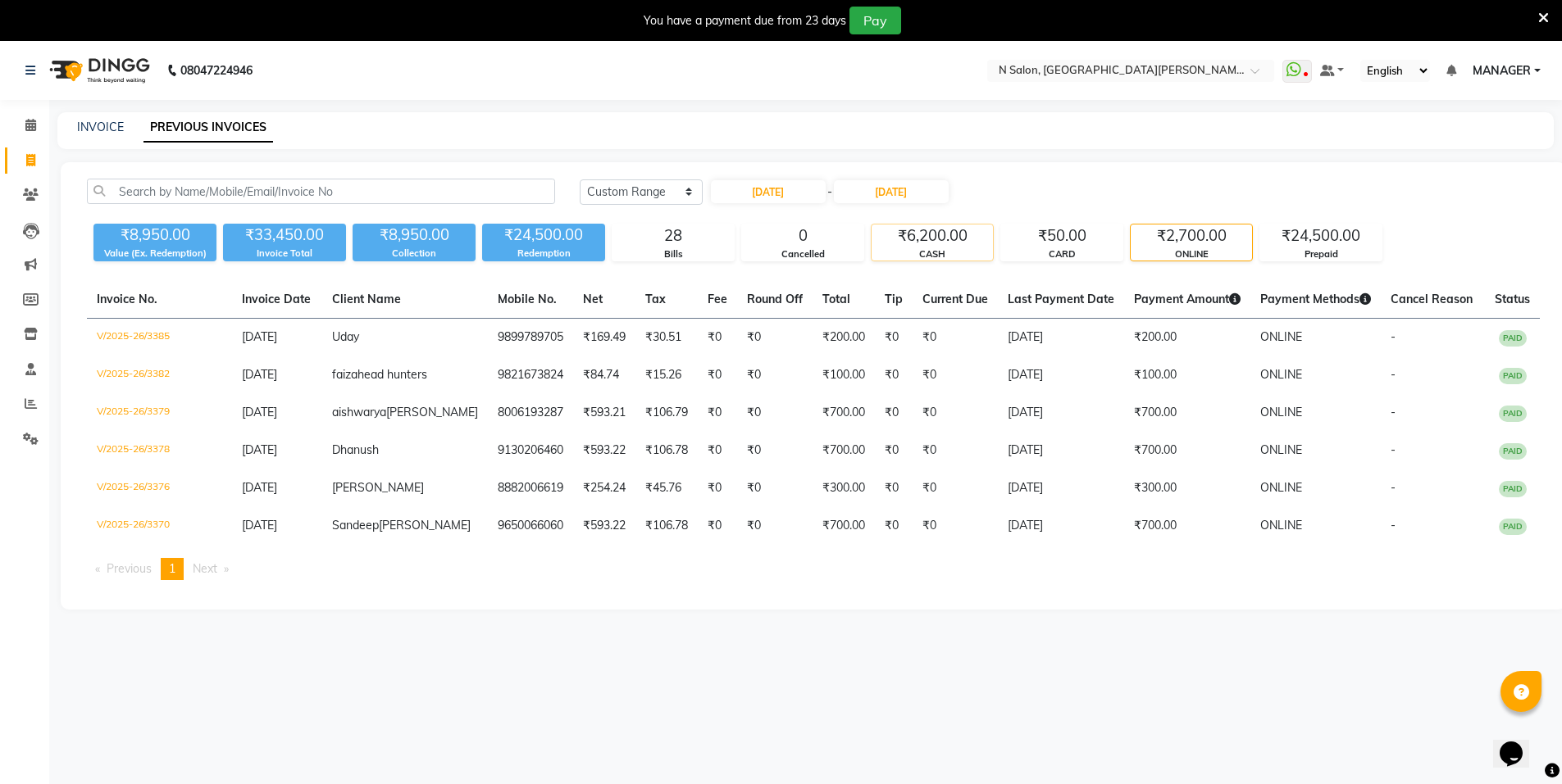
click at [933, 240] on div "₹6,200.00" at bounding box center [933, 236] width 121 height 23
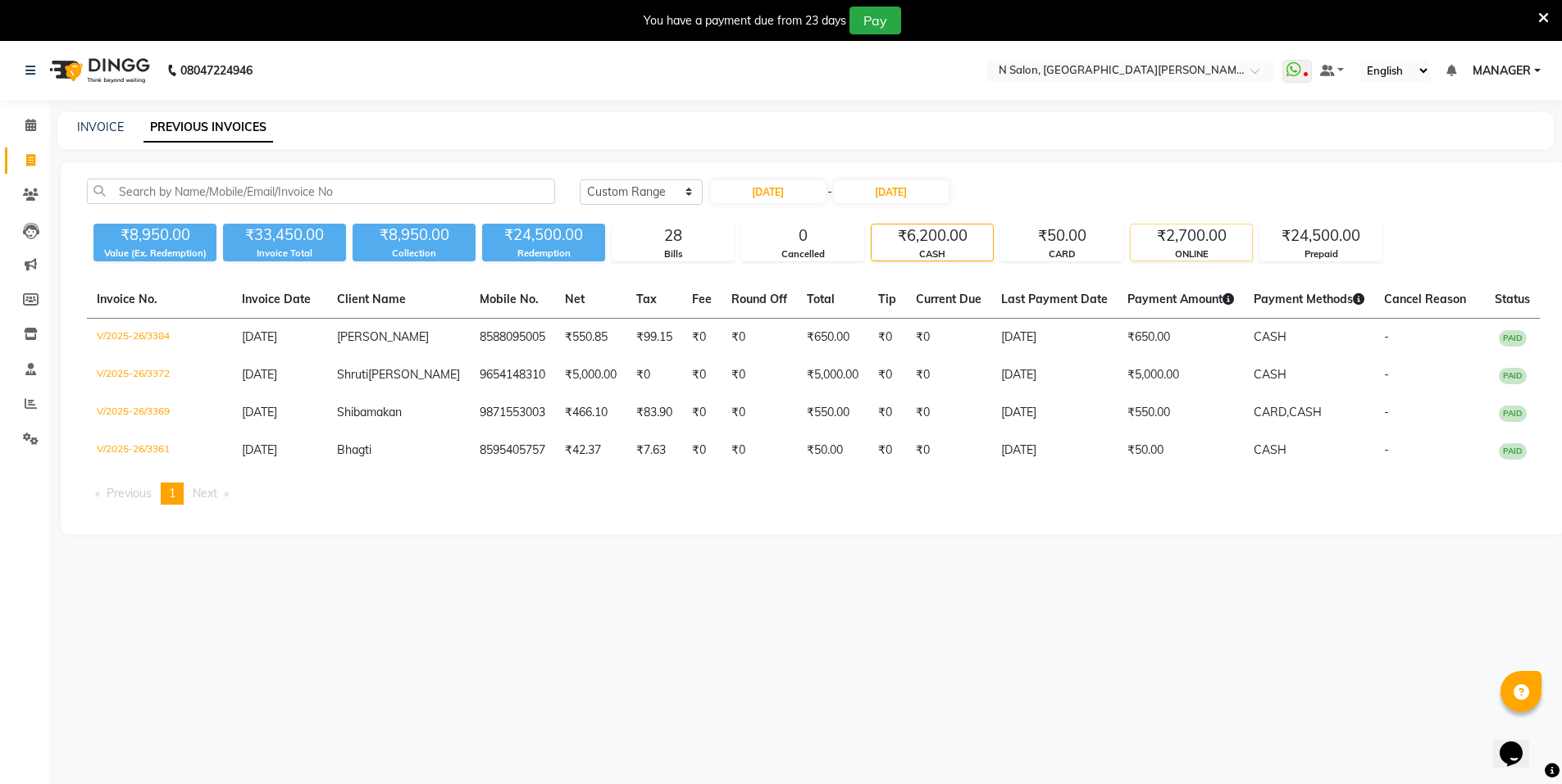
click at [1214, 240] on div "₹2,700.00" at bounding box center [1192, 236] width 121 height 23
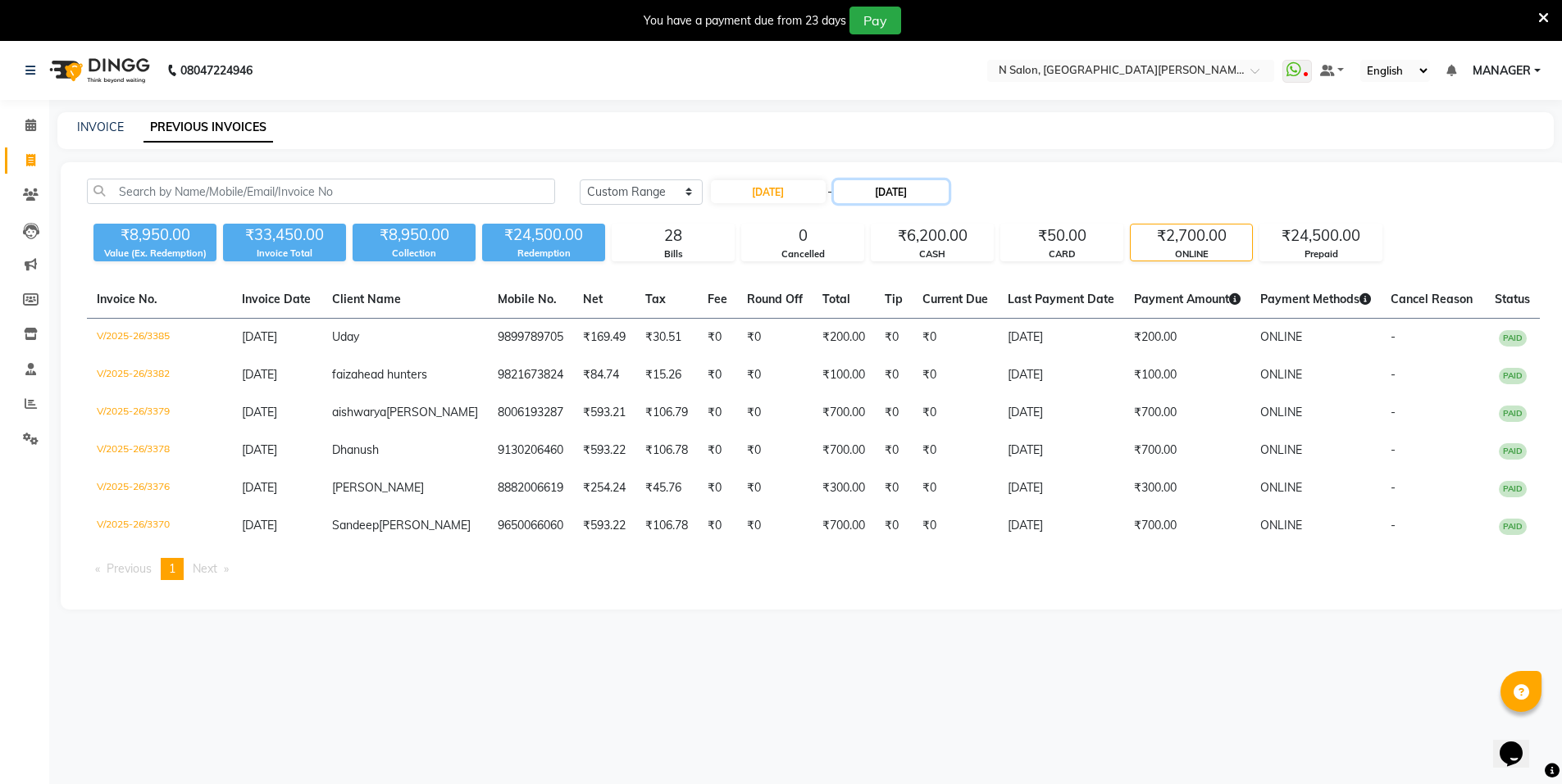
click at [915, 190] on input "[DATE]" at bounding box center [891, 192] width 115 height 23
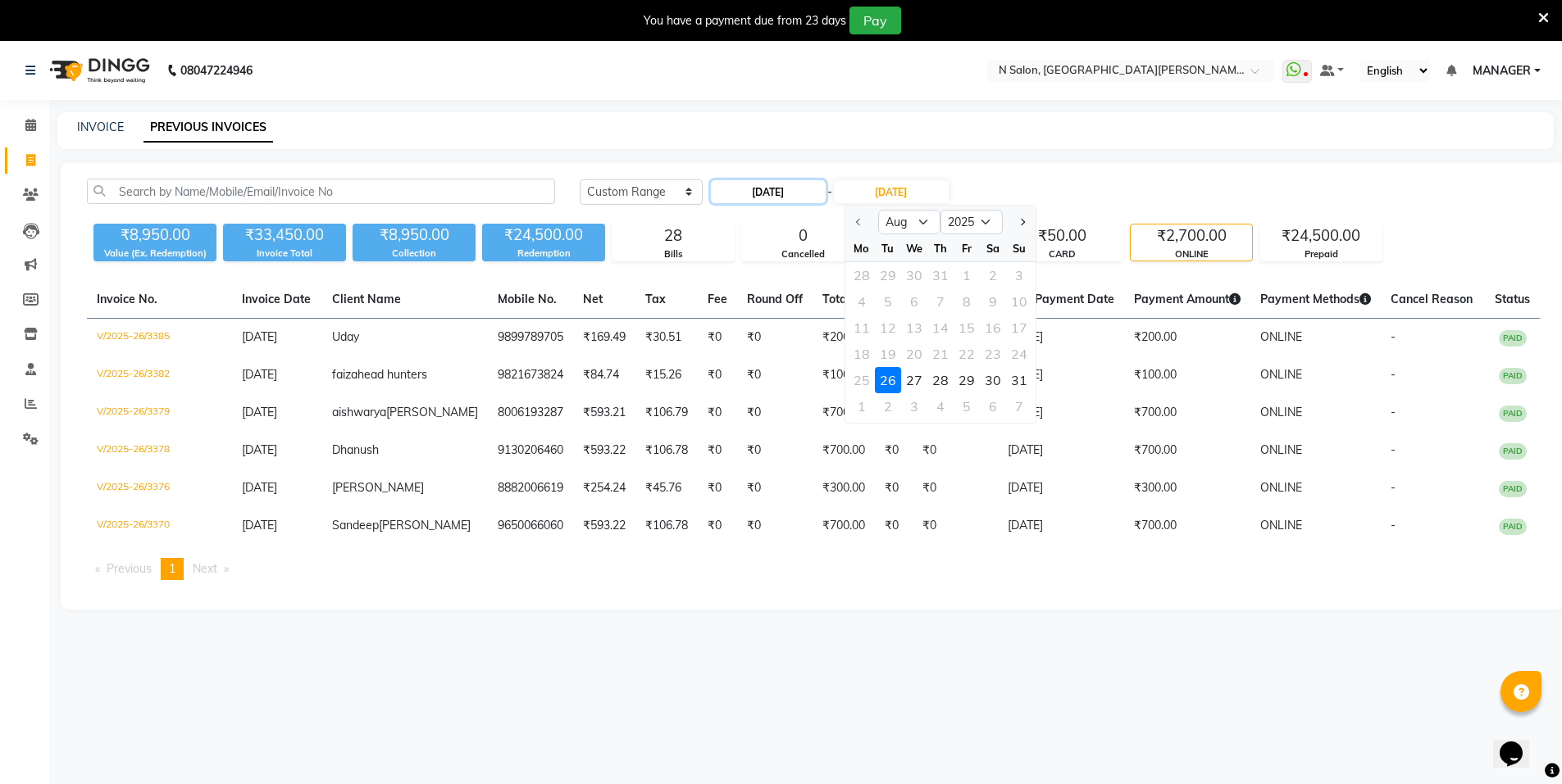
click at [767, 190] on input "[DATE]" at bounding box center [768, 192] width 115 height 23
select select "8"
select select "2025"
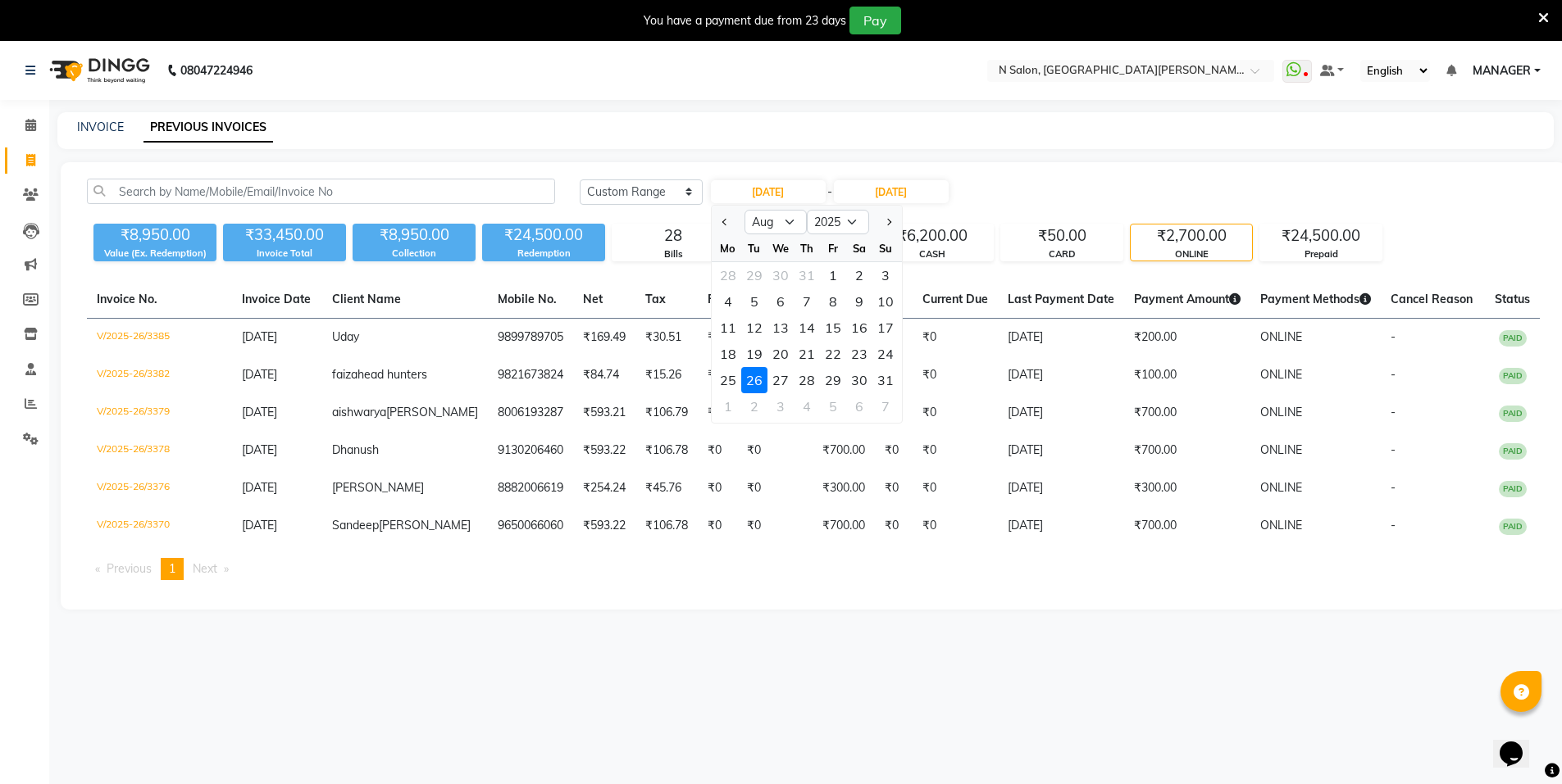
click at [391, 237] on div "₹8,950.00" at bounding box center [414, 235] width 123 height 23
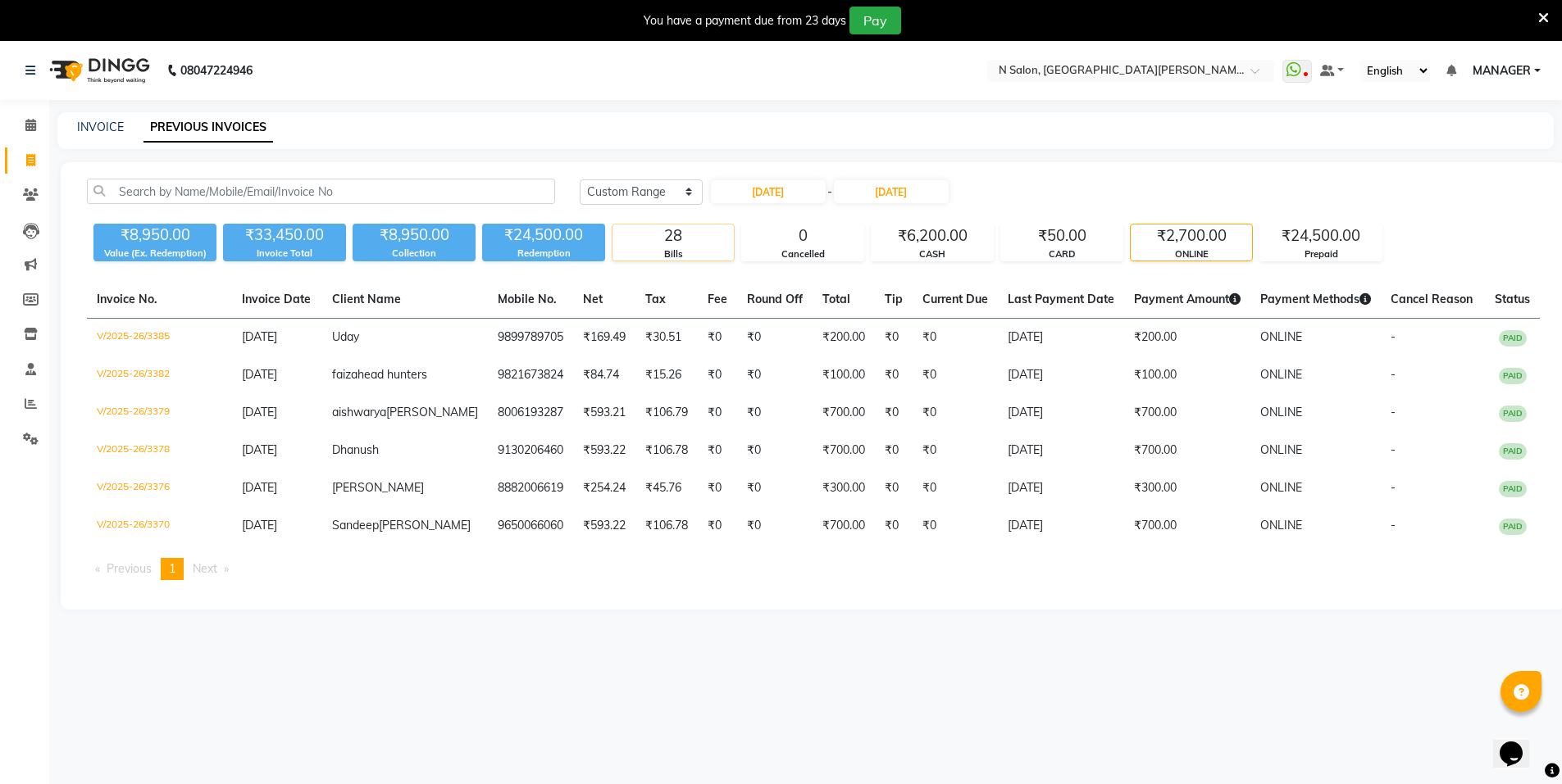
click at [685, 248] on div "Bills" at bounding box center [674, 254] width 121 height 13
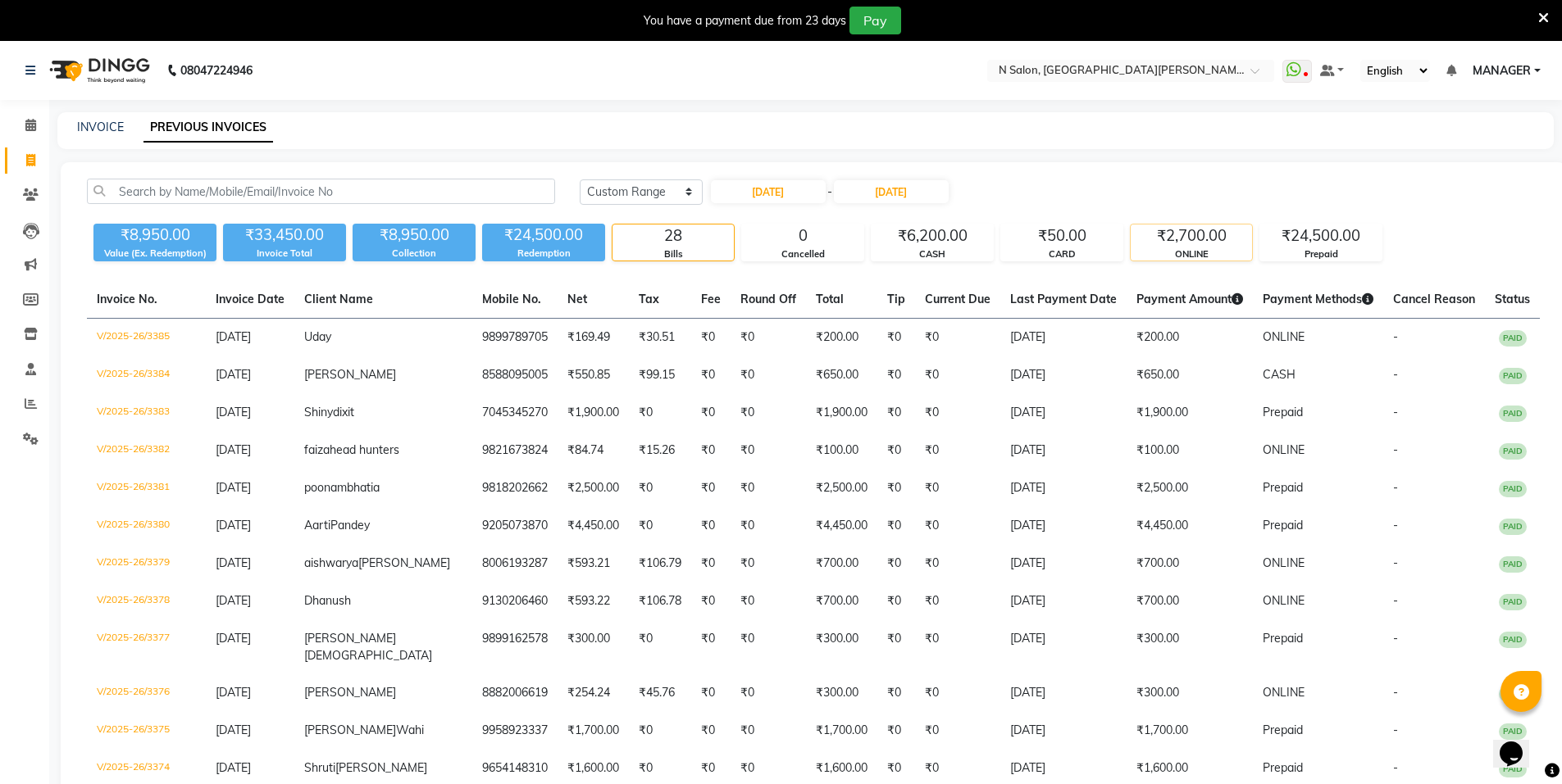
click at [1236, 243] on div "₹2,700.00" at bounding box center [1192, 236] width 121 height 23
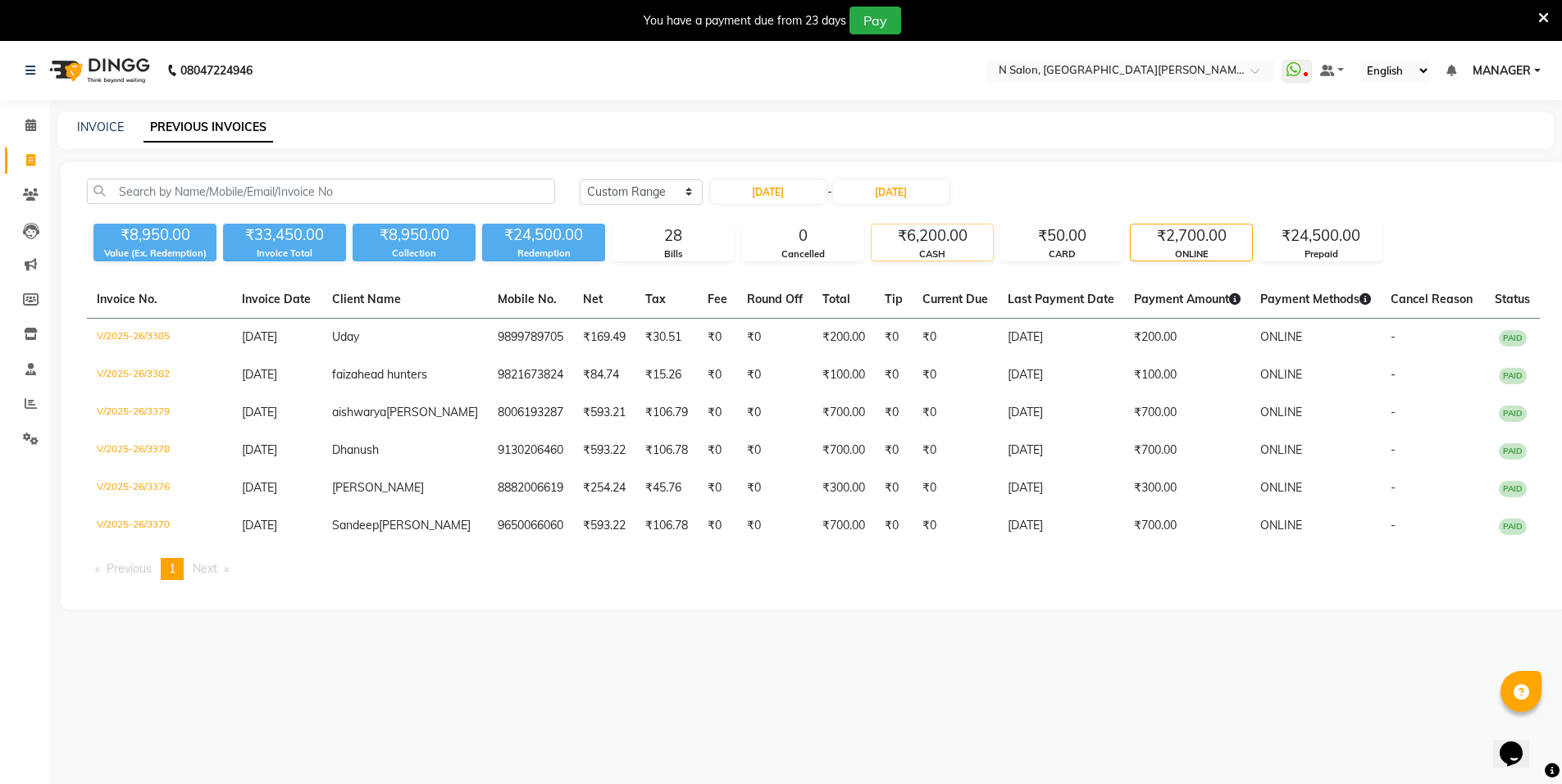
click at [958, 230] on div "₹6,200.00" at bounding box center [933, 236] width 121 height 23
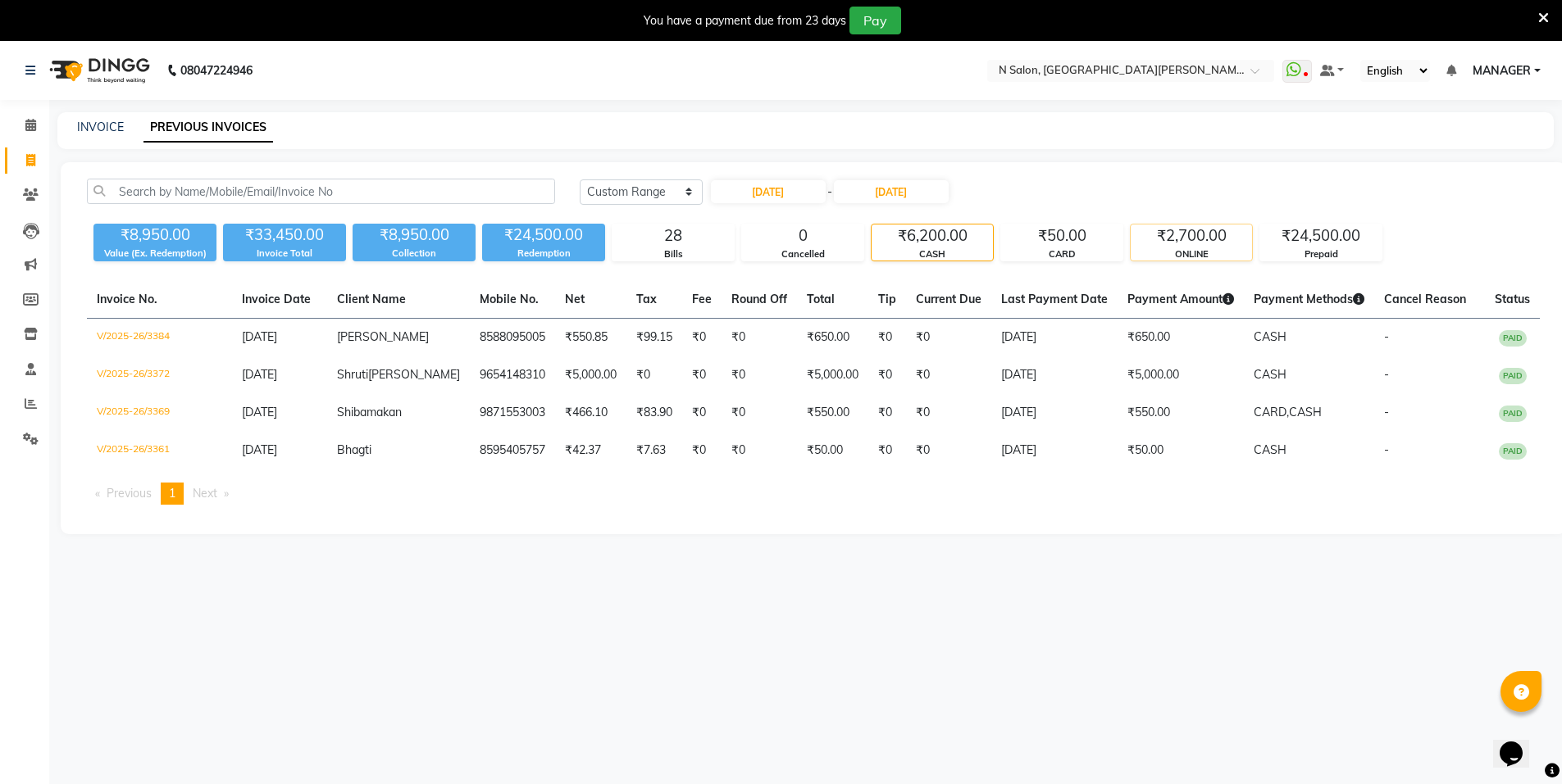
click at [1165, 250] on div "ONLINE" at bounding box center [1192, 254] width 121 height 13
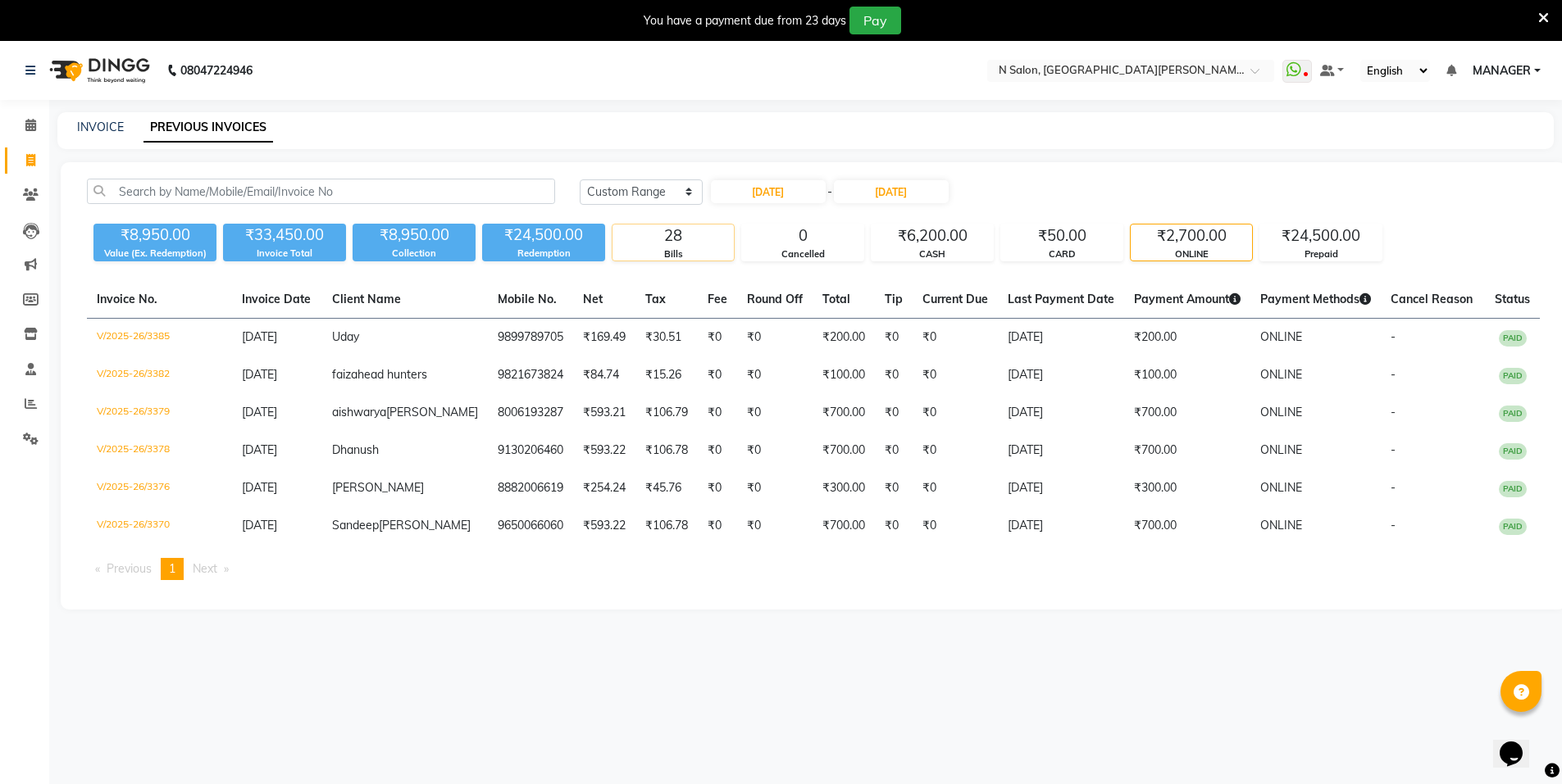
click at [669, 238] on div "28" at bounding box center [674, 236] width 121 height 23
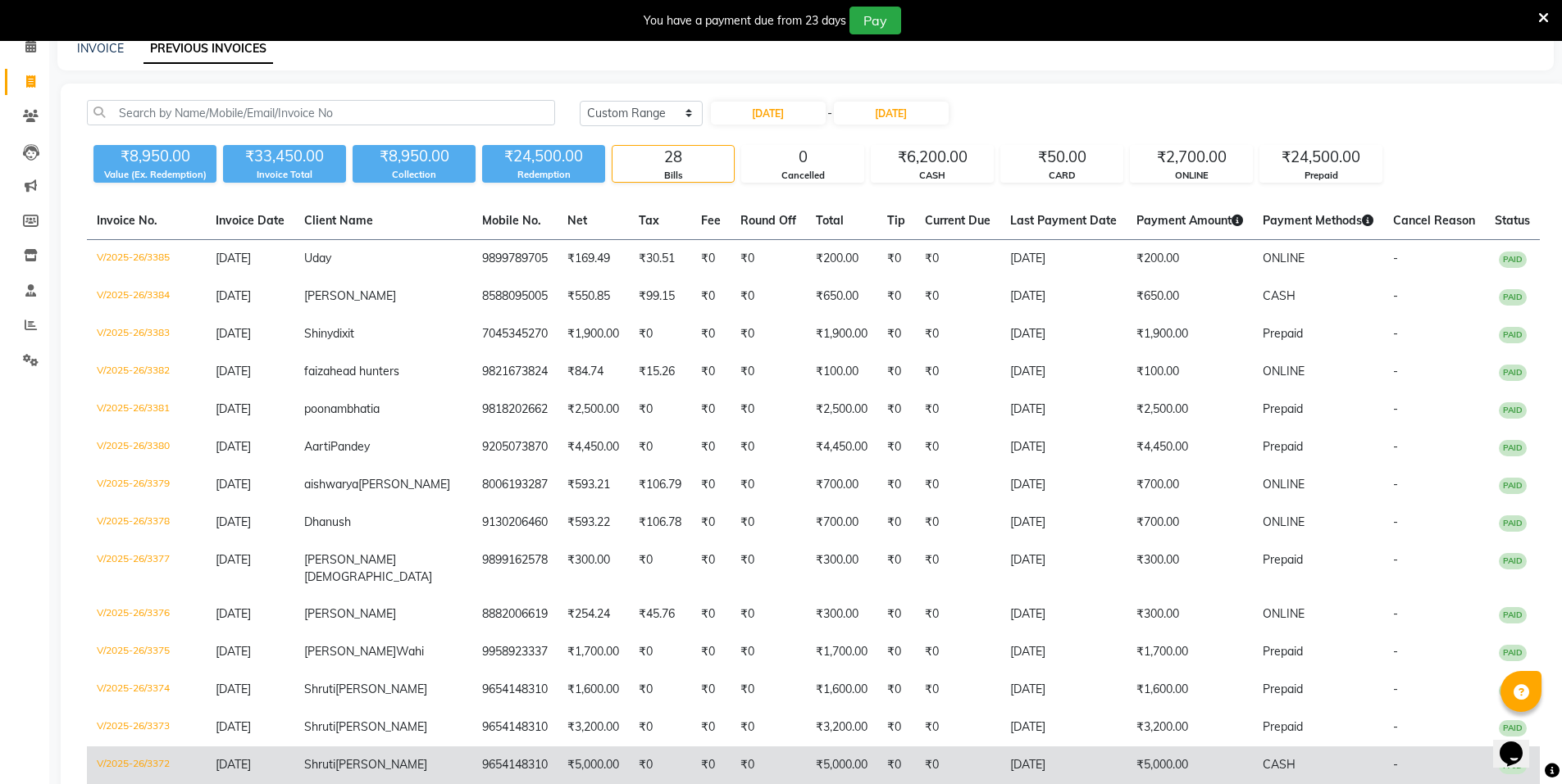
scroll to position [74, 0]
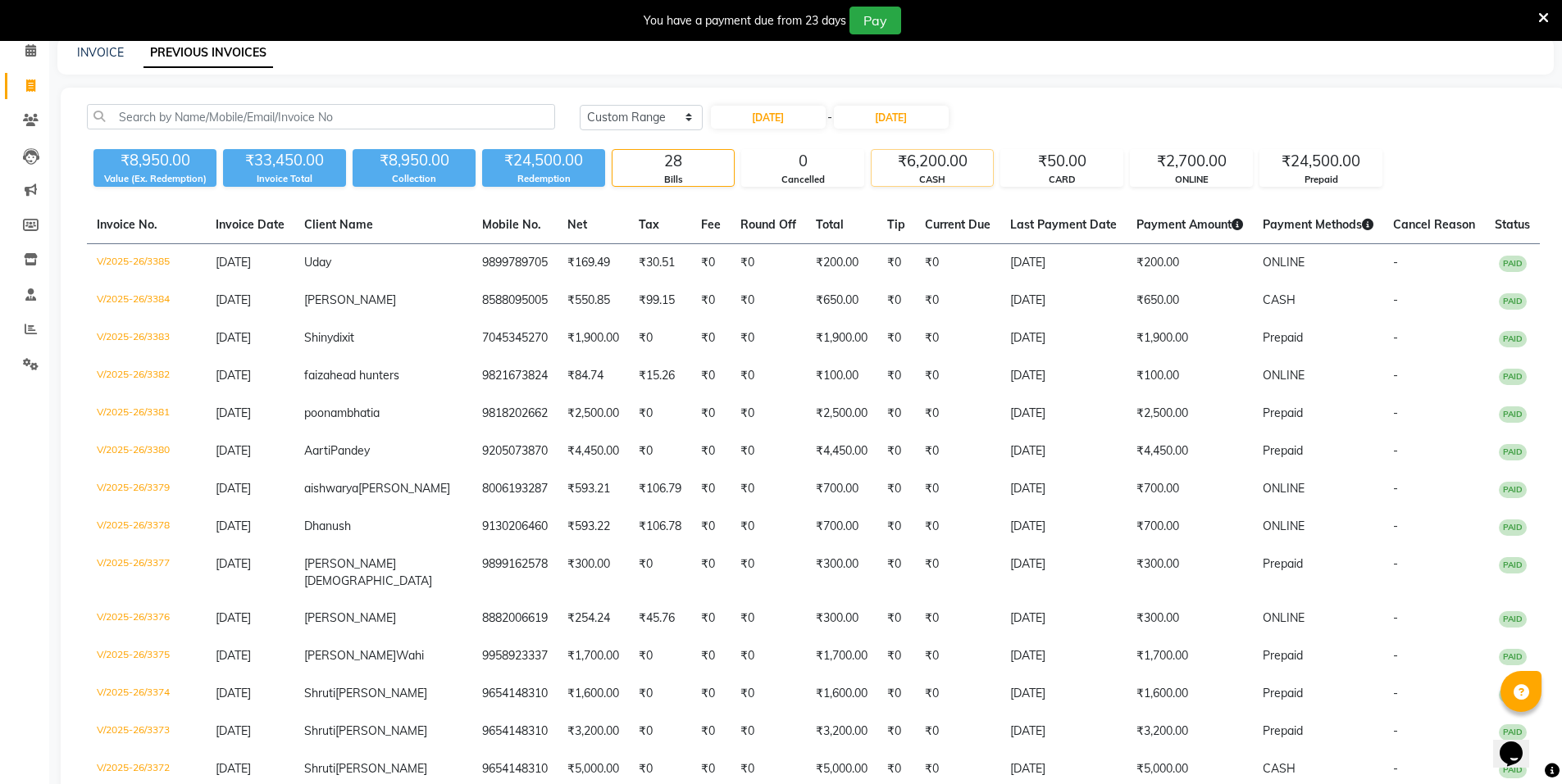
click at [938, 173] on div "CASH" at bounding box center [933, 180] width 121 height 13
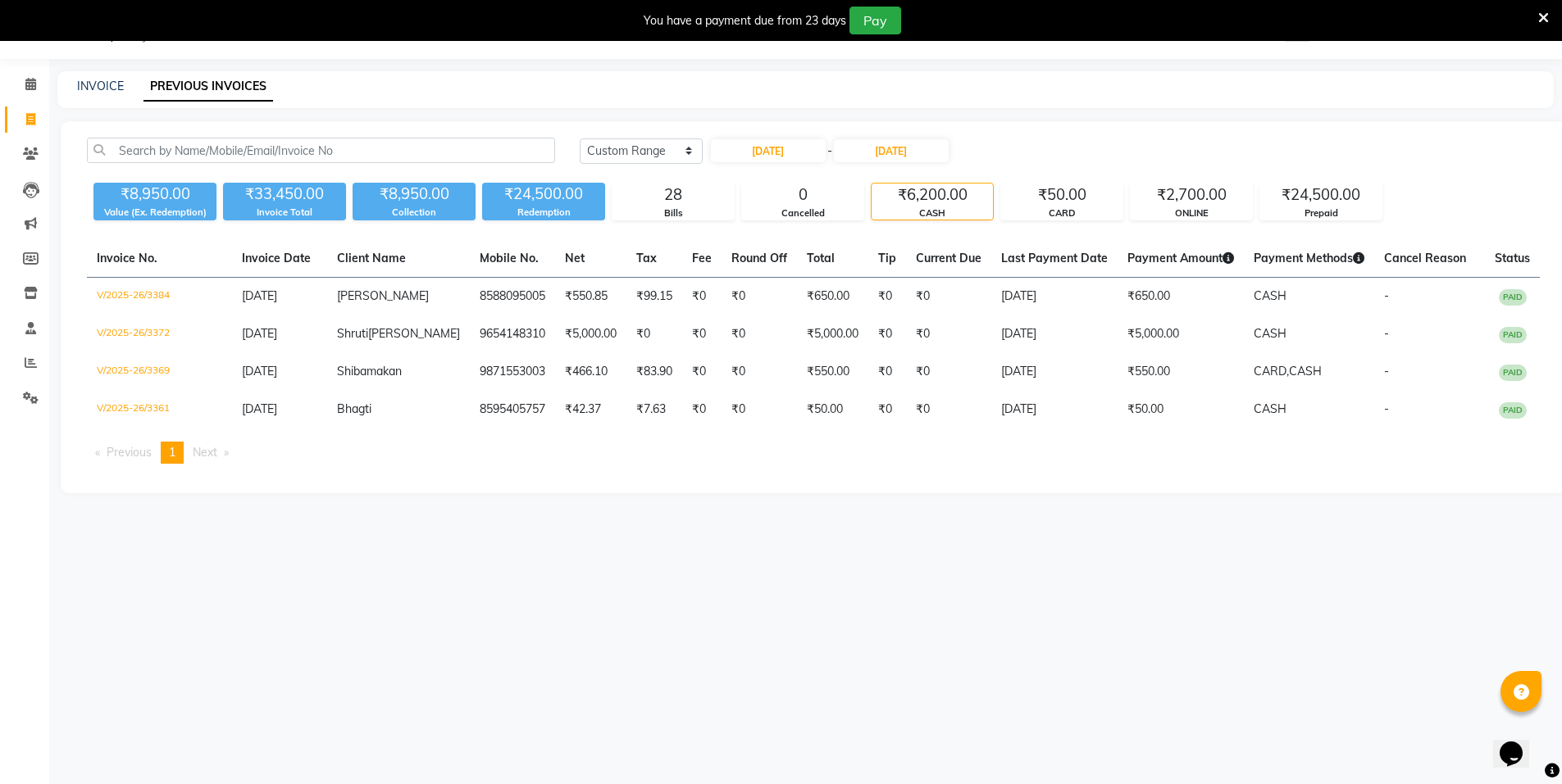
scroll to position [41, 0]
click at [1216, 210] on div "ONLINE" at bounding box center [1192, 213] width 121 height 13
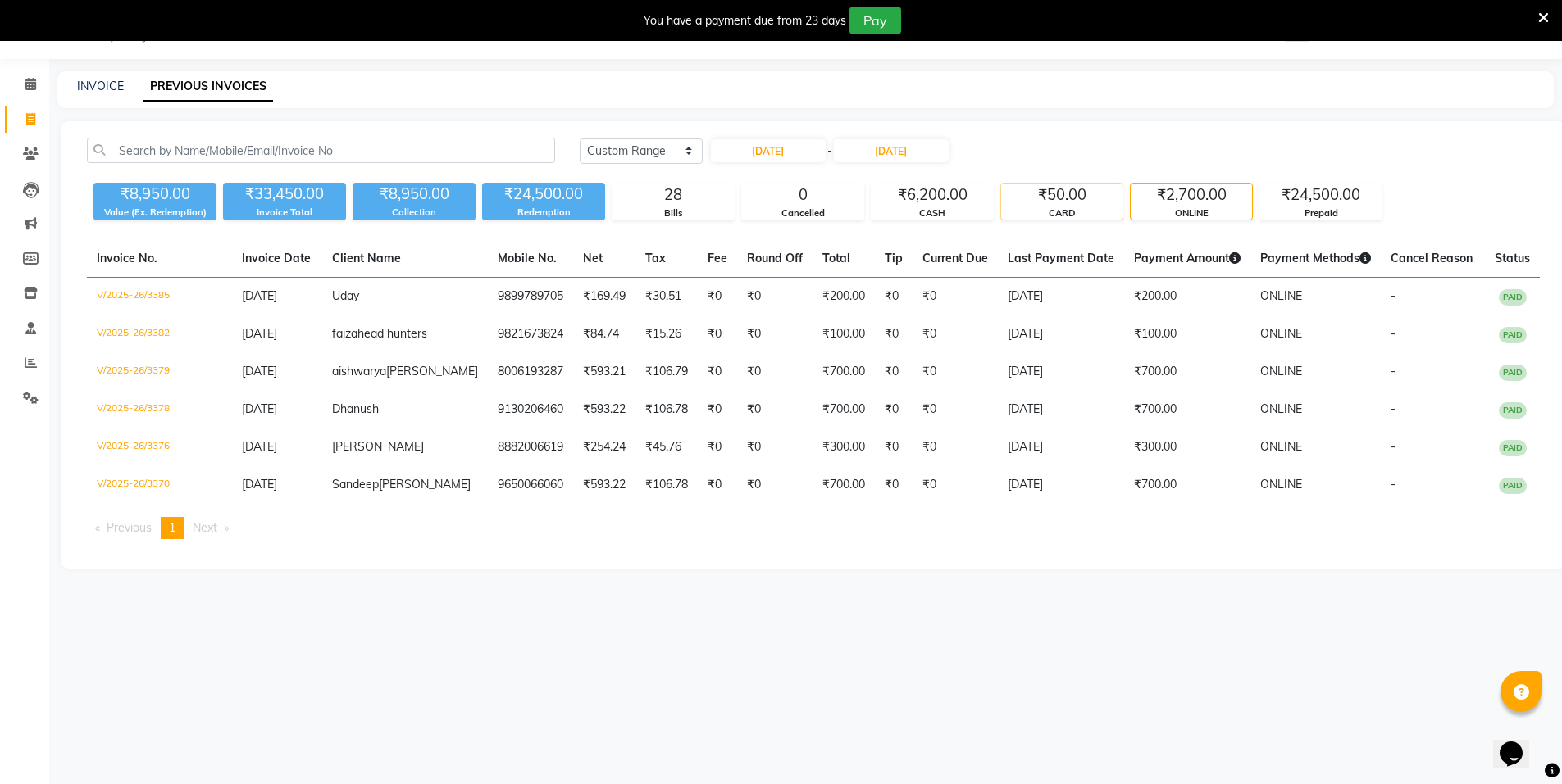
click at [1059, 198] on div "₹50.00" at bounding box center [1062, 196] width 121 height 23
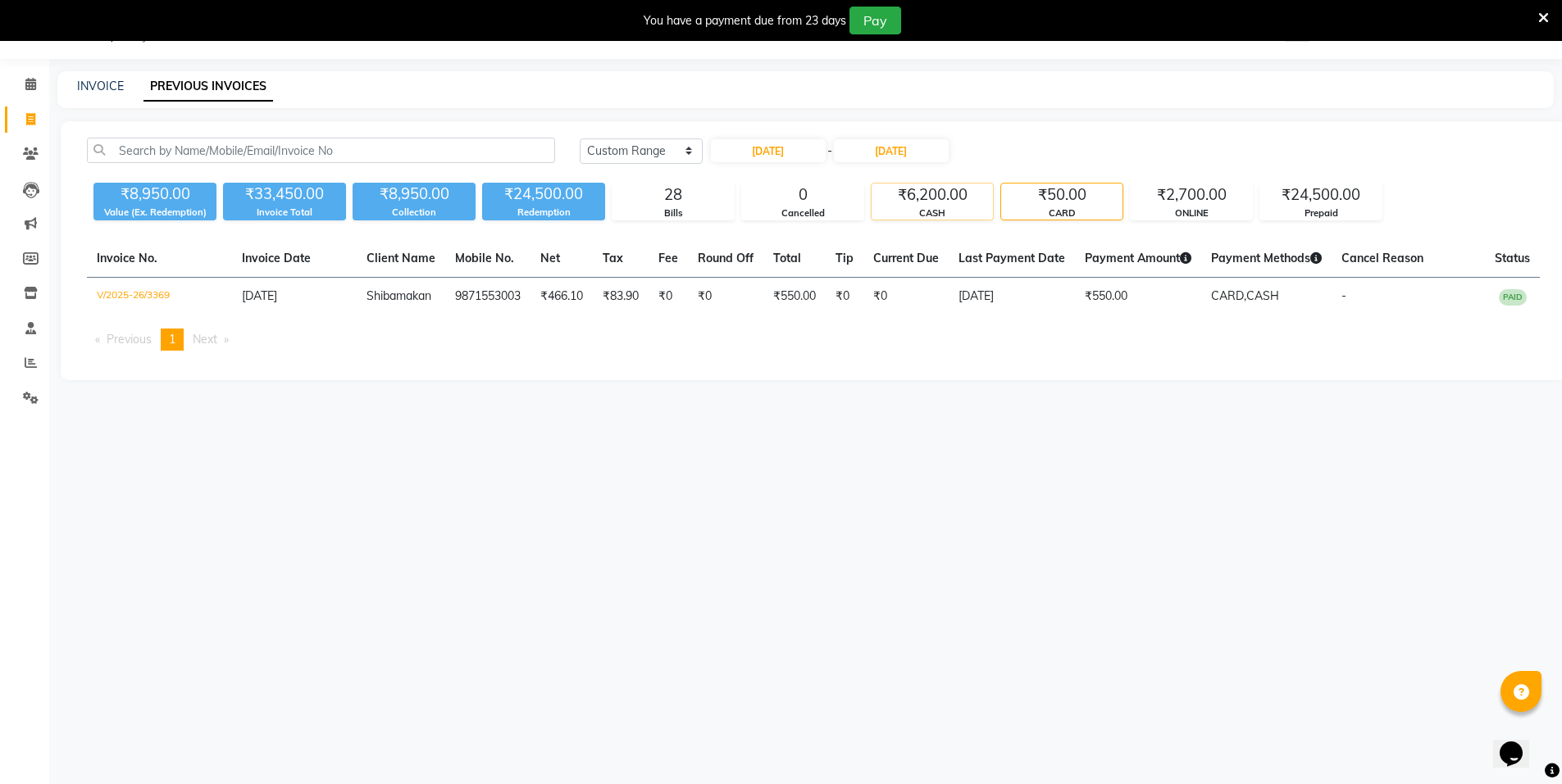
click at [917, 205] on div "₹6,200.00" at bounding box center [933, 196] width 121 height 23
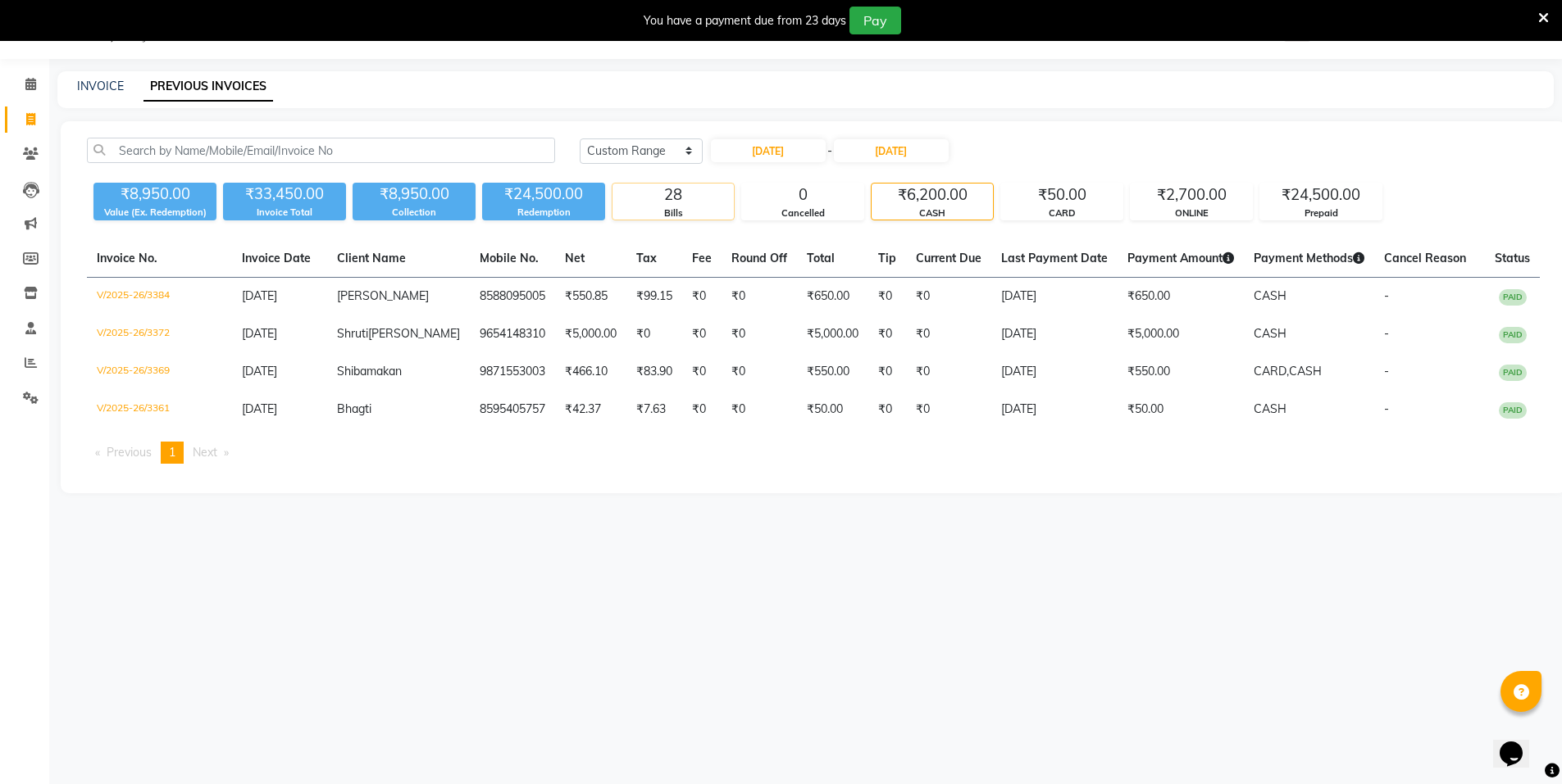
click at [728, 201] on div "28" at bounding box center [674, 196] width 121 height 23
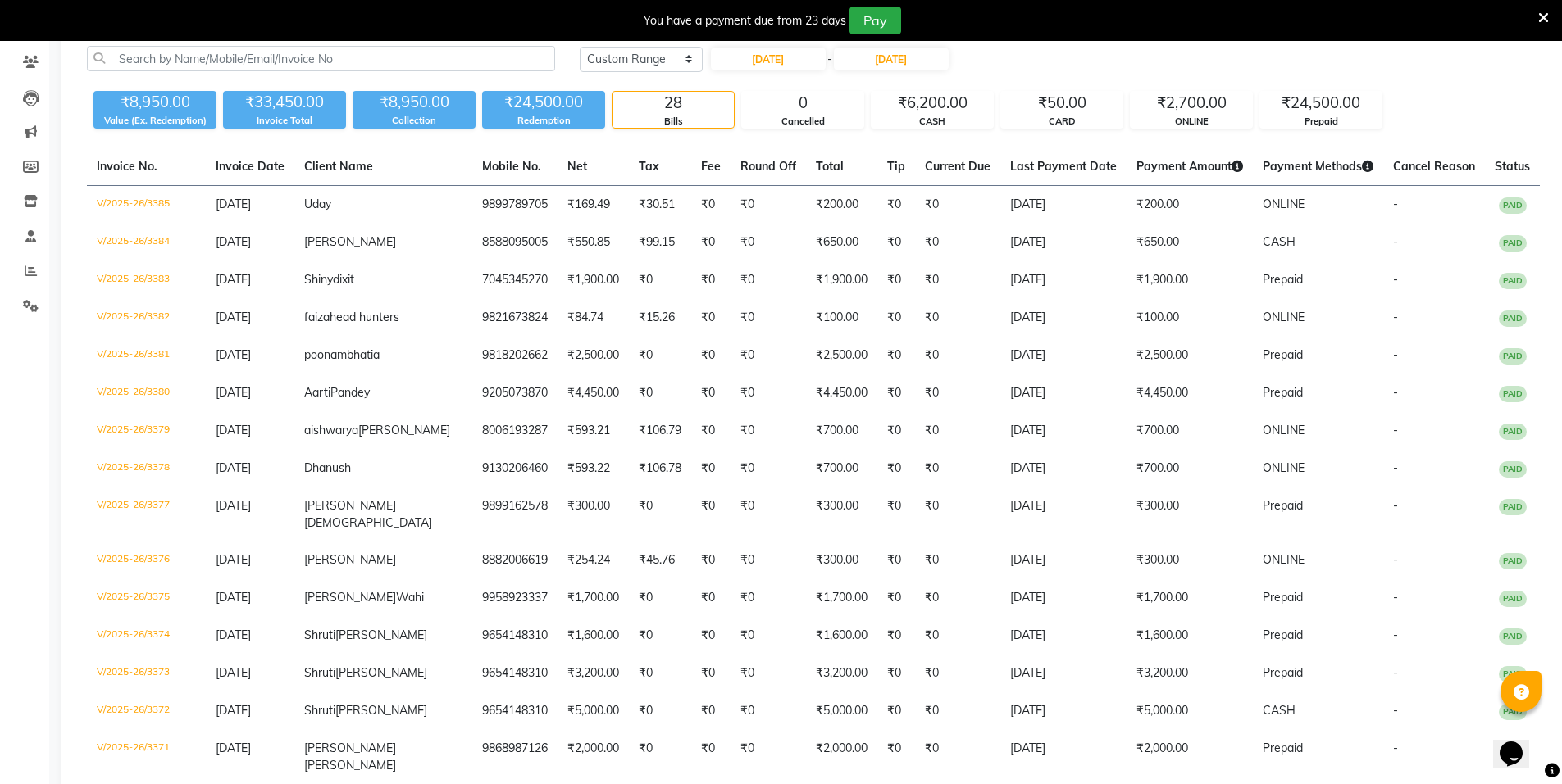
scroll to position [82, 0]
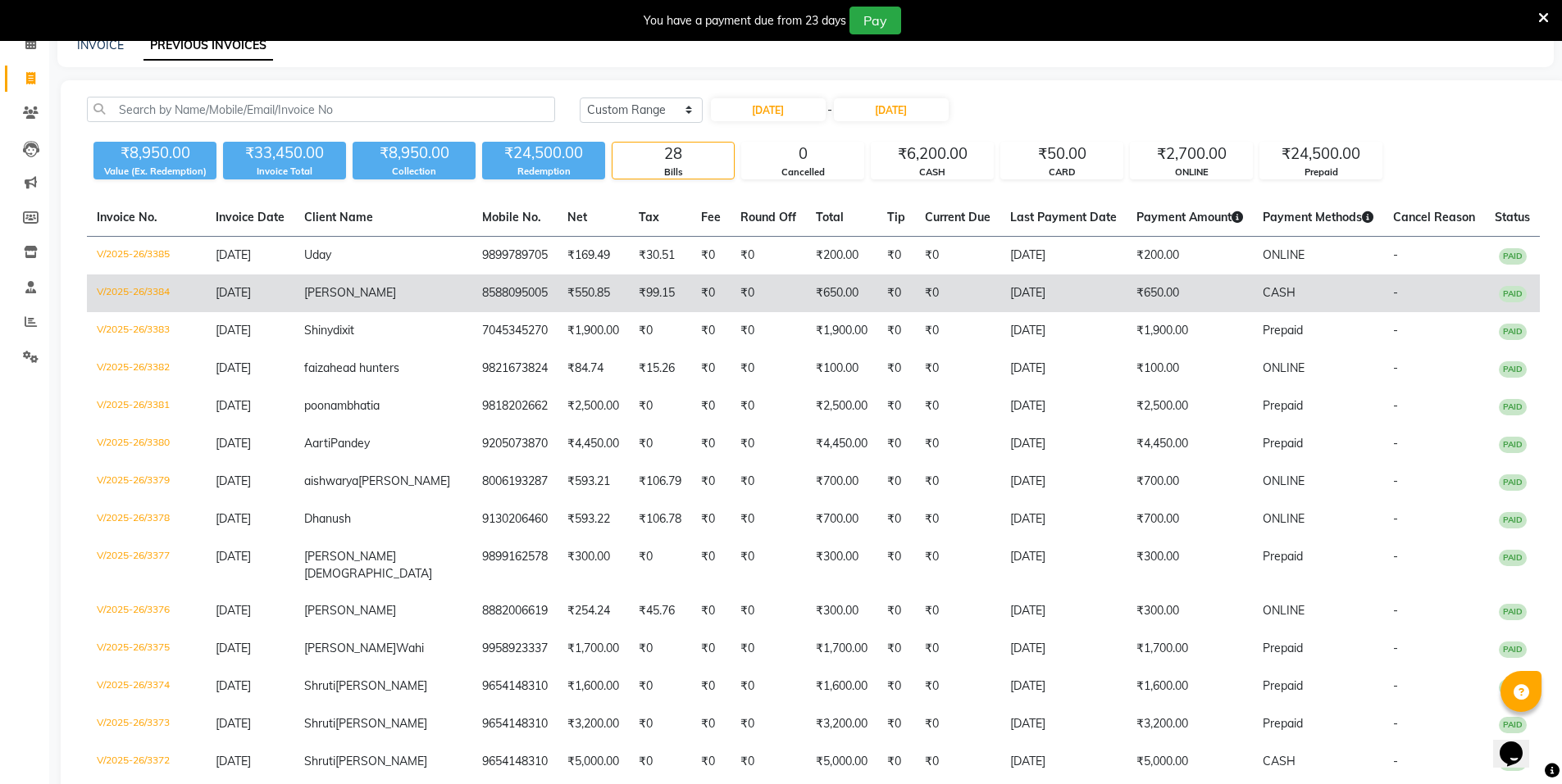
click at [403, 279] on td "manjusha" at bounding box center [384, 293] width 178 height 38
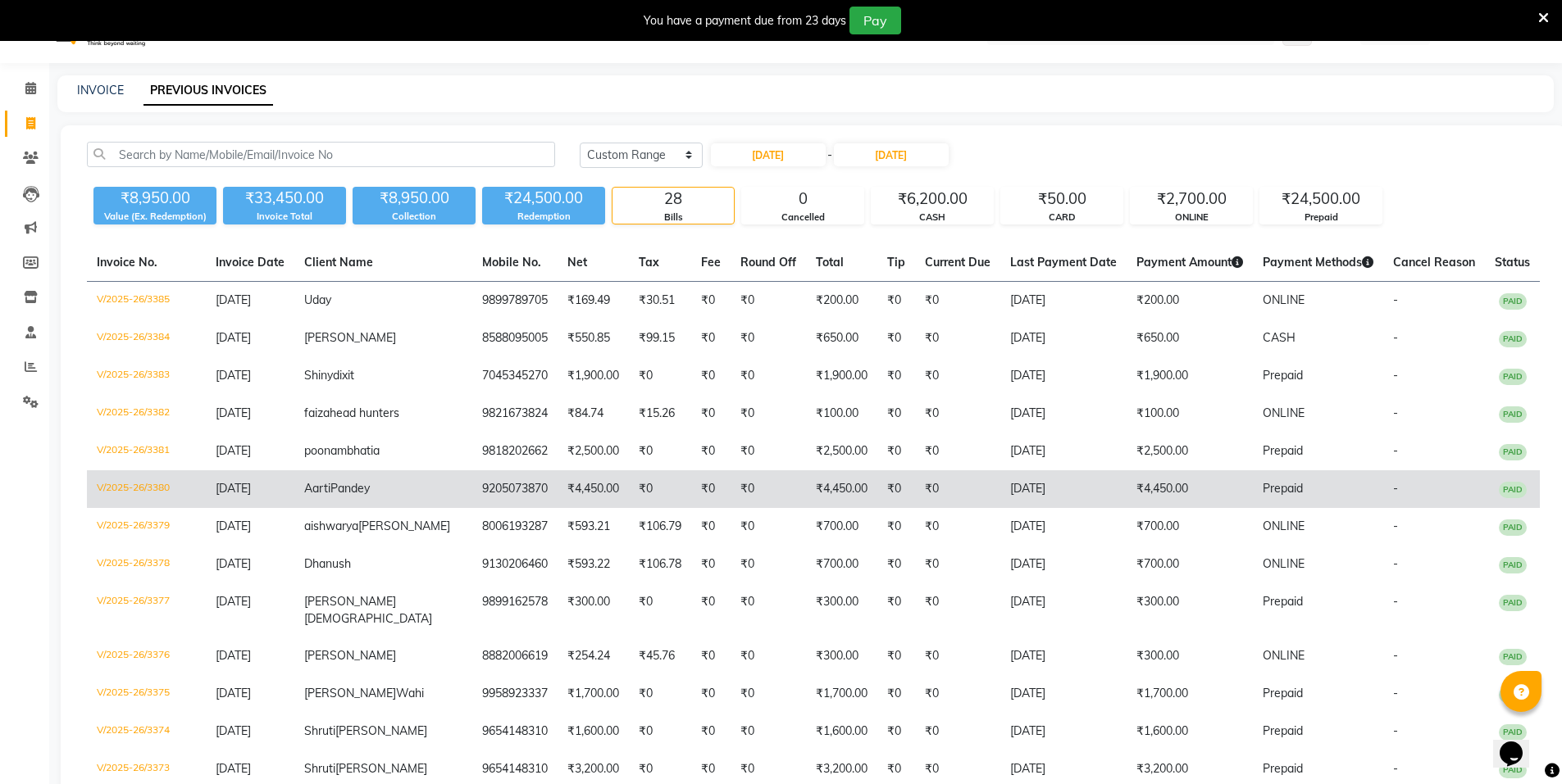
scroll to position [0, 0]
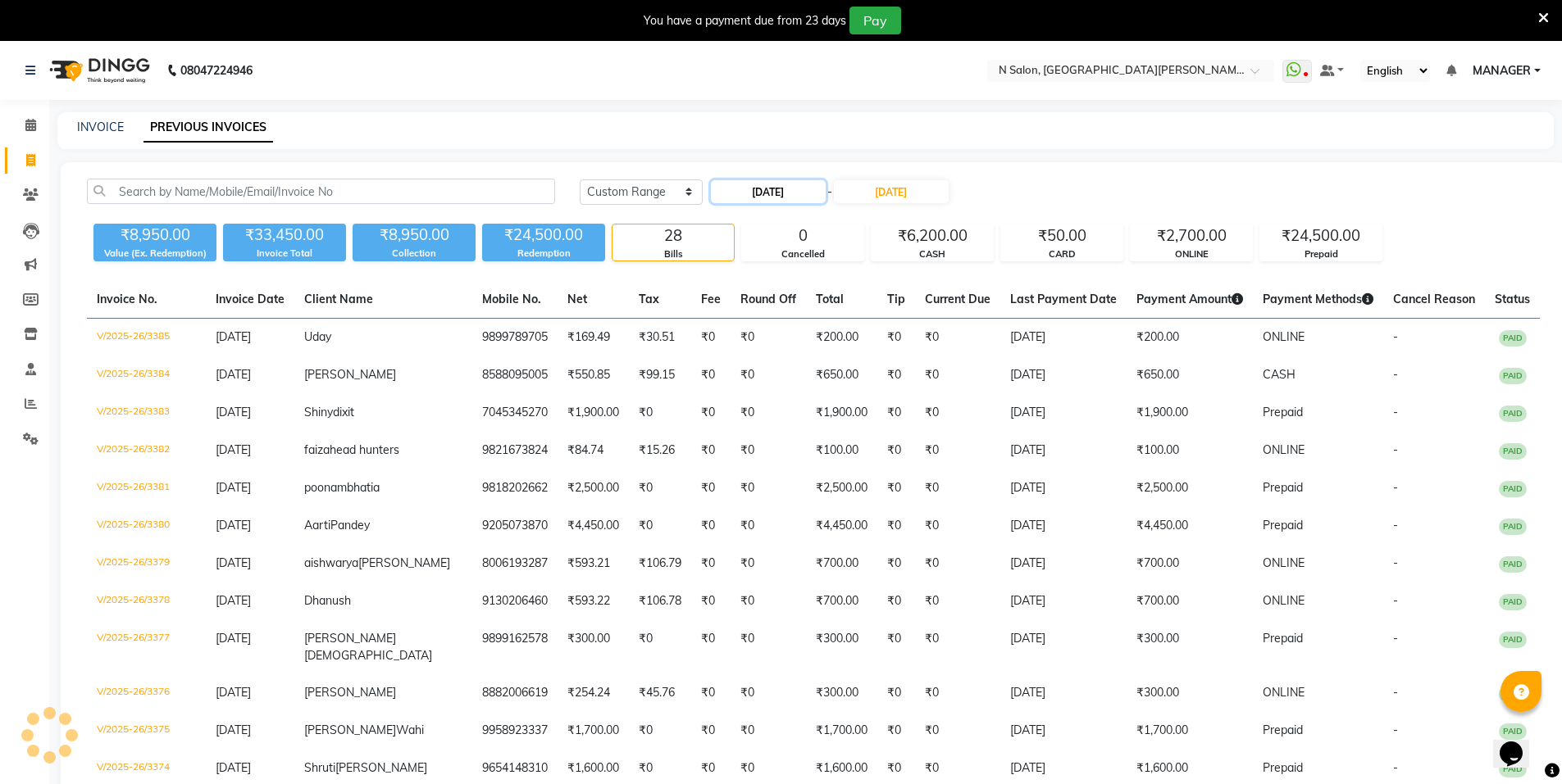
click at [777, 198] on input "[DATE]" at bounding box center [768, 192] width 115 height 23
select select "8"
select select "2025"
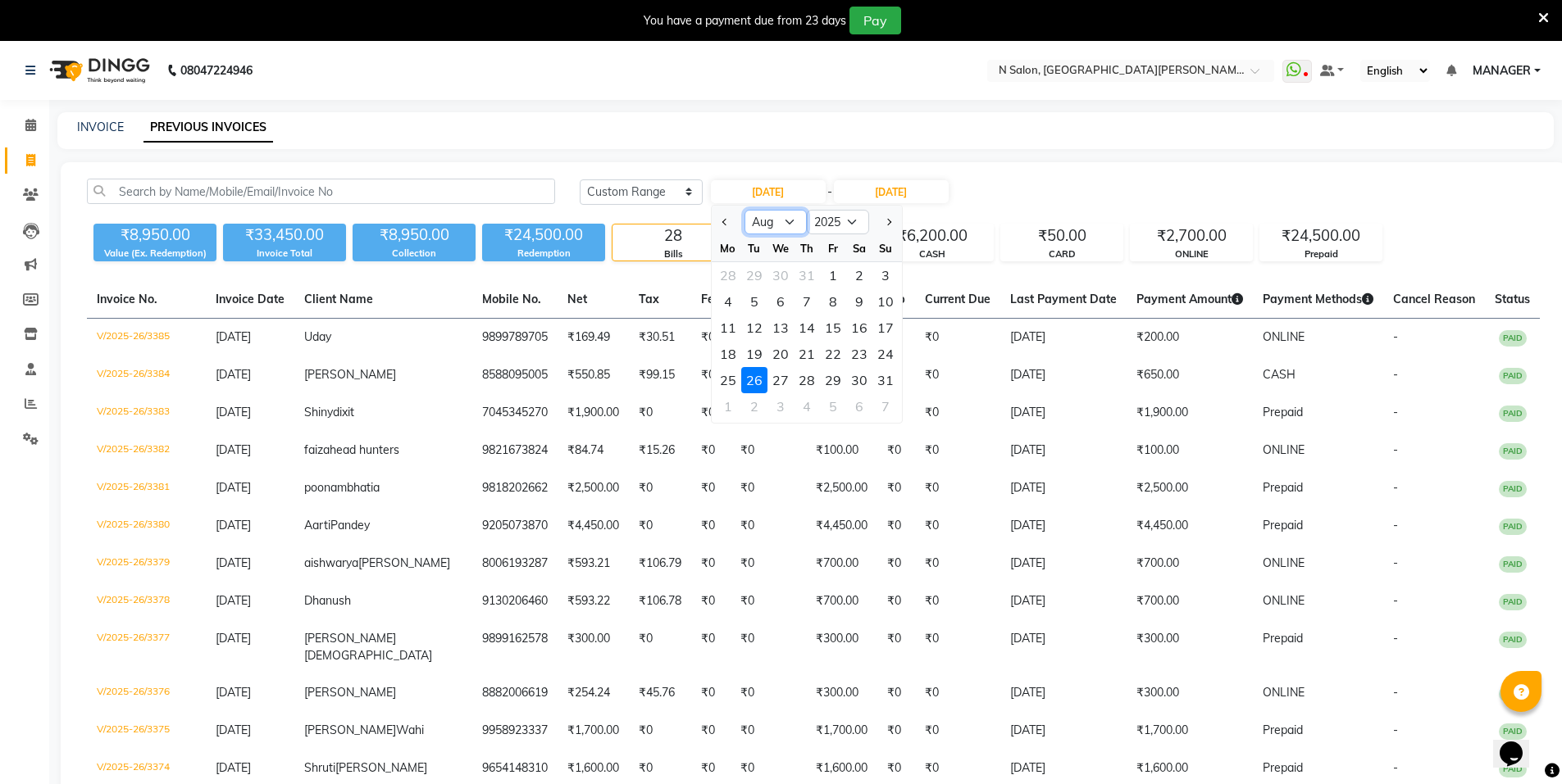
click at [777, 222] on select "Jan Feb Mar Apr May Jun Jul Aug Sep Oct Nov Dec" at bounding box center [776, 222] width 63 height 25
select select "7"
click at [745, 210] on select "Jan Feb Mar Apr May Jun Jul Aug Sep Oct Nov Dec" at bounding box center [776, 222] width 63 height 25
click at [754, 278] on div "1" at bounding box center [754, 274] width 26 height 26
type input "01-07-2025"
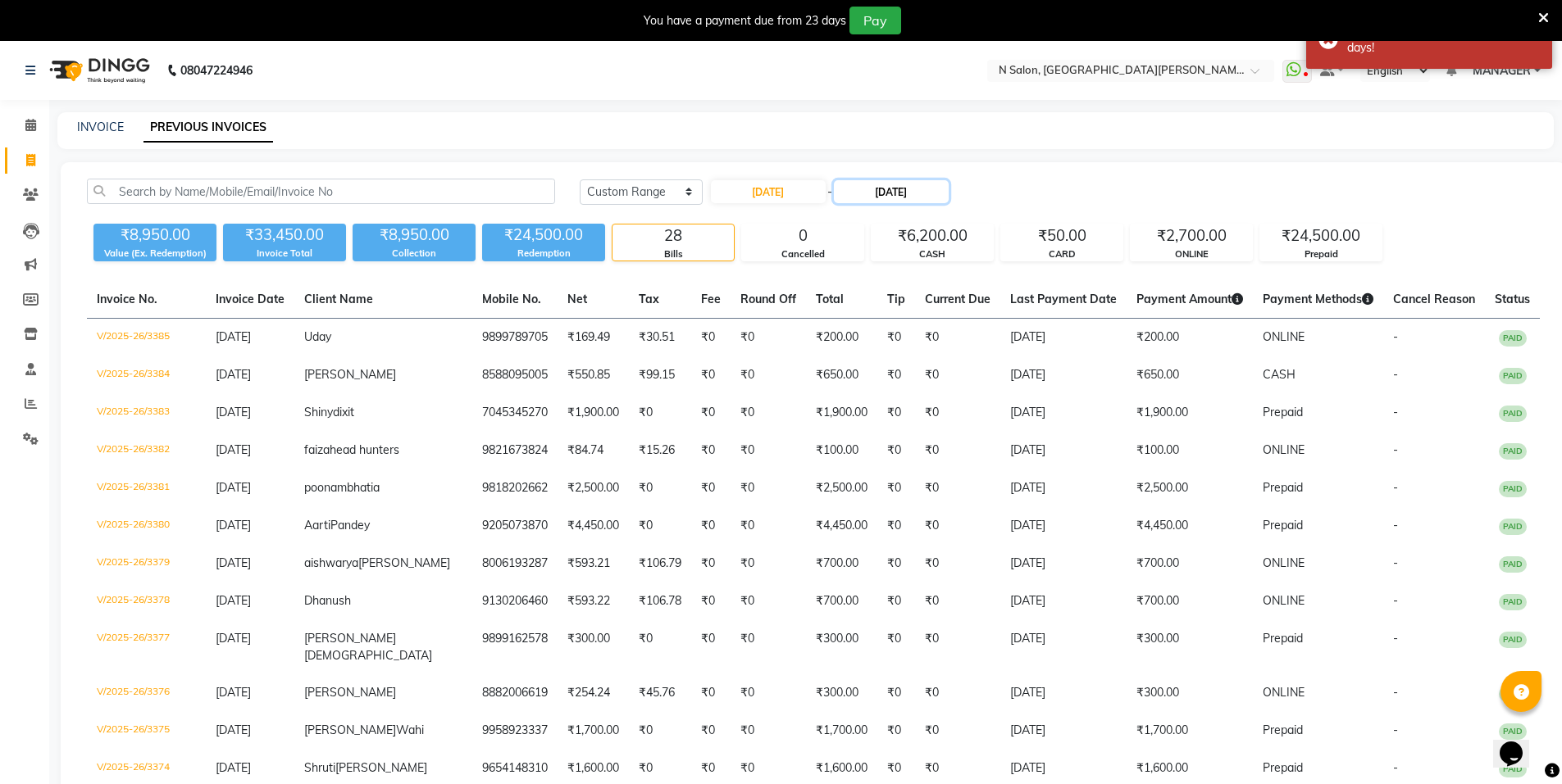
click at [906, 190] on input "[DATE]" at bounding box center [891, 192] width 115 height 23
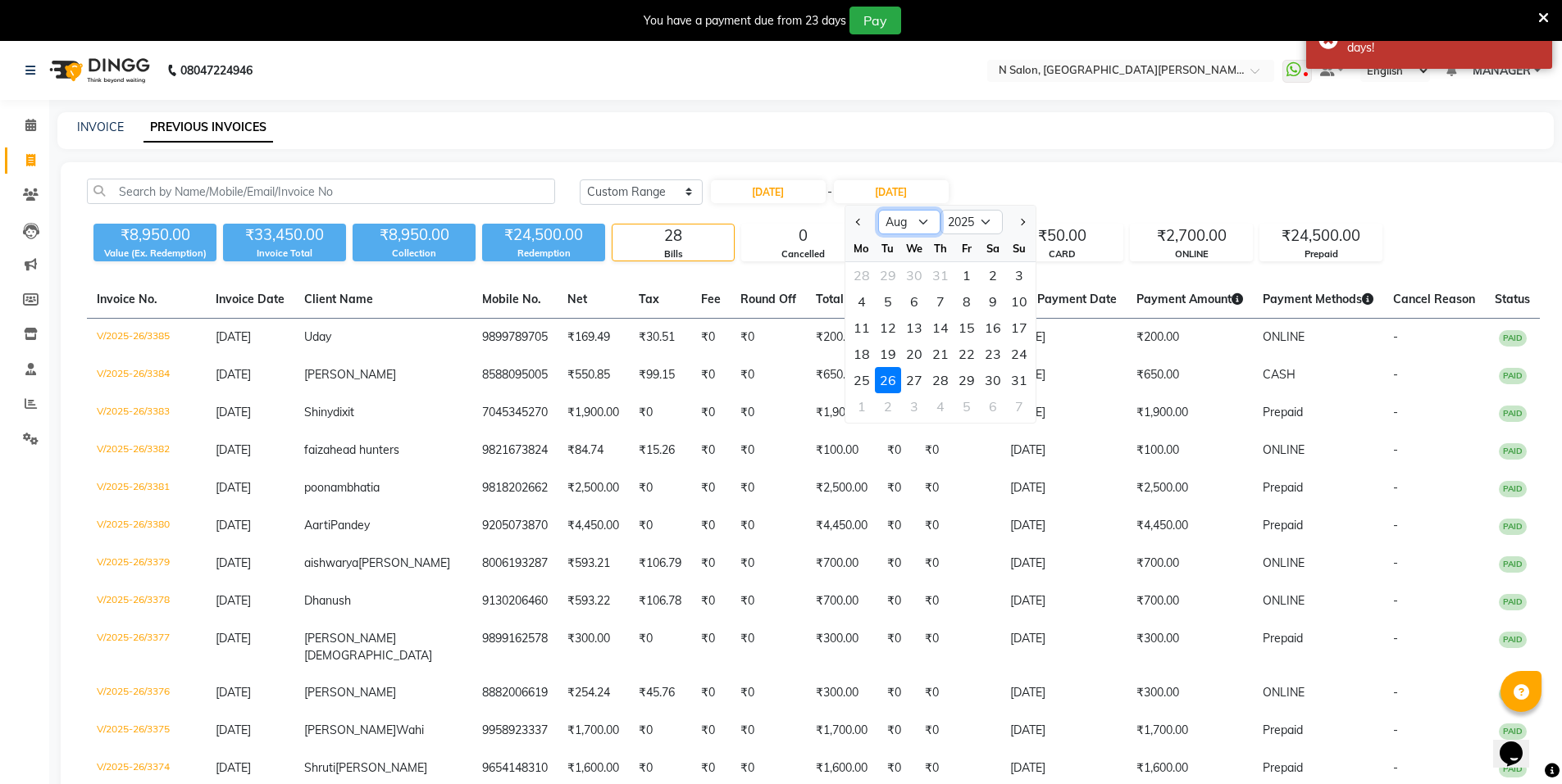
click at [913, 221] on select "Jul Aug Sep Oct Nov Dec" at bounding box center [909, 222] width 63 height 25
select select "7"
click at [878, 210] on select "Jul Aug Sep Oct Nov Dec" at bounding box center [909, 222] width 63 height 25
click at [945, 381] on div "31" at bounding box center [940, 379] width 26 height 26
type input "31-07-2025"
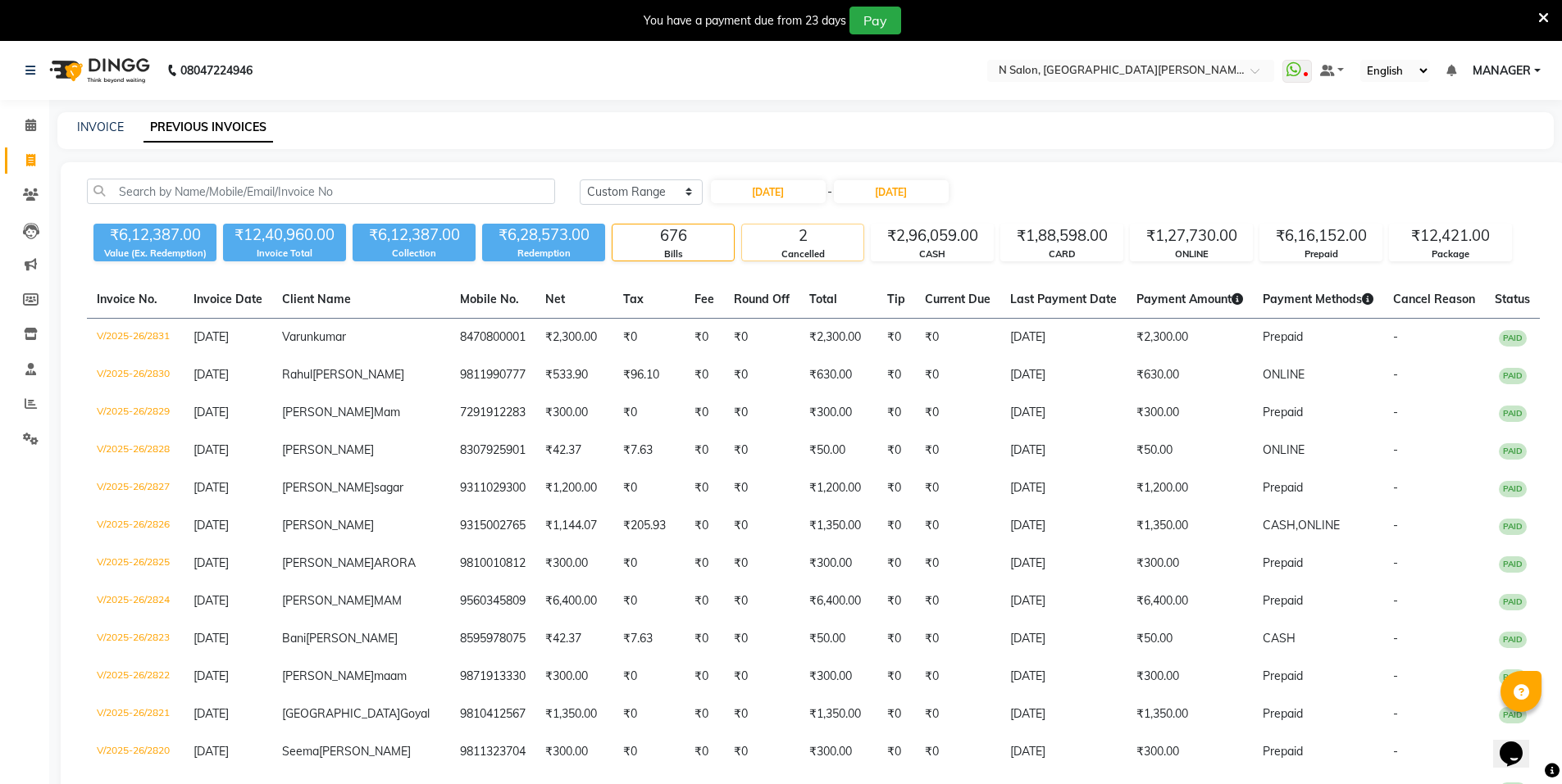
click at [790, 257] on div "Cancelled" at bounding box center [803, 254] width 121 height 13
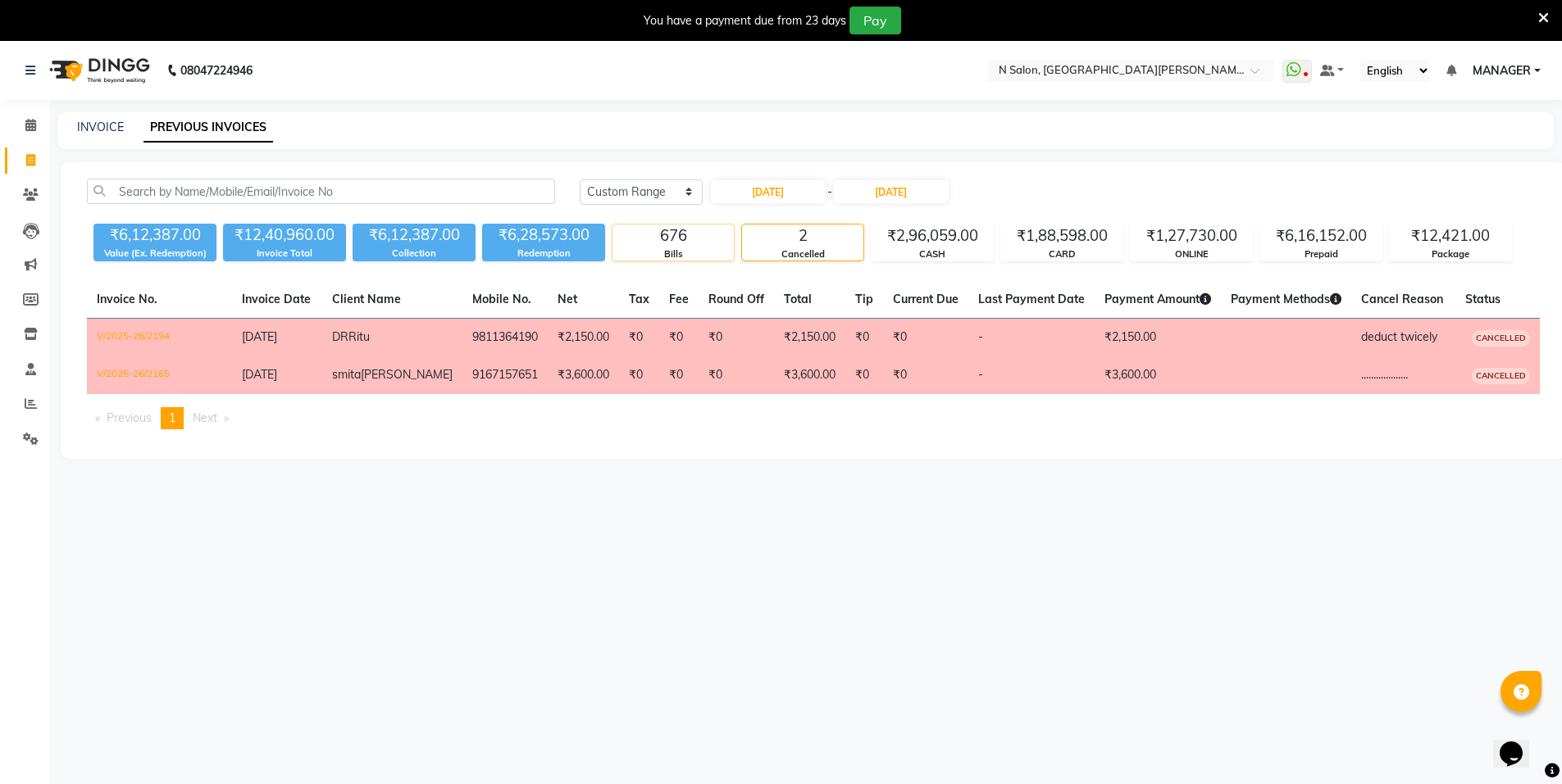
click at [680, 256] on div "Bills" at bounding box center [674, 254] width 121 height 13
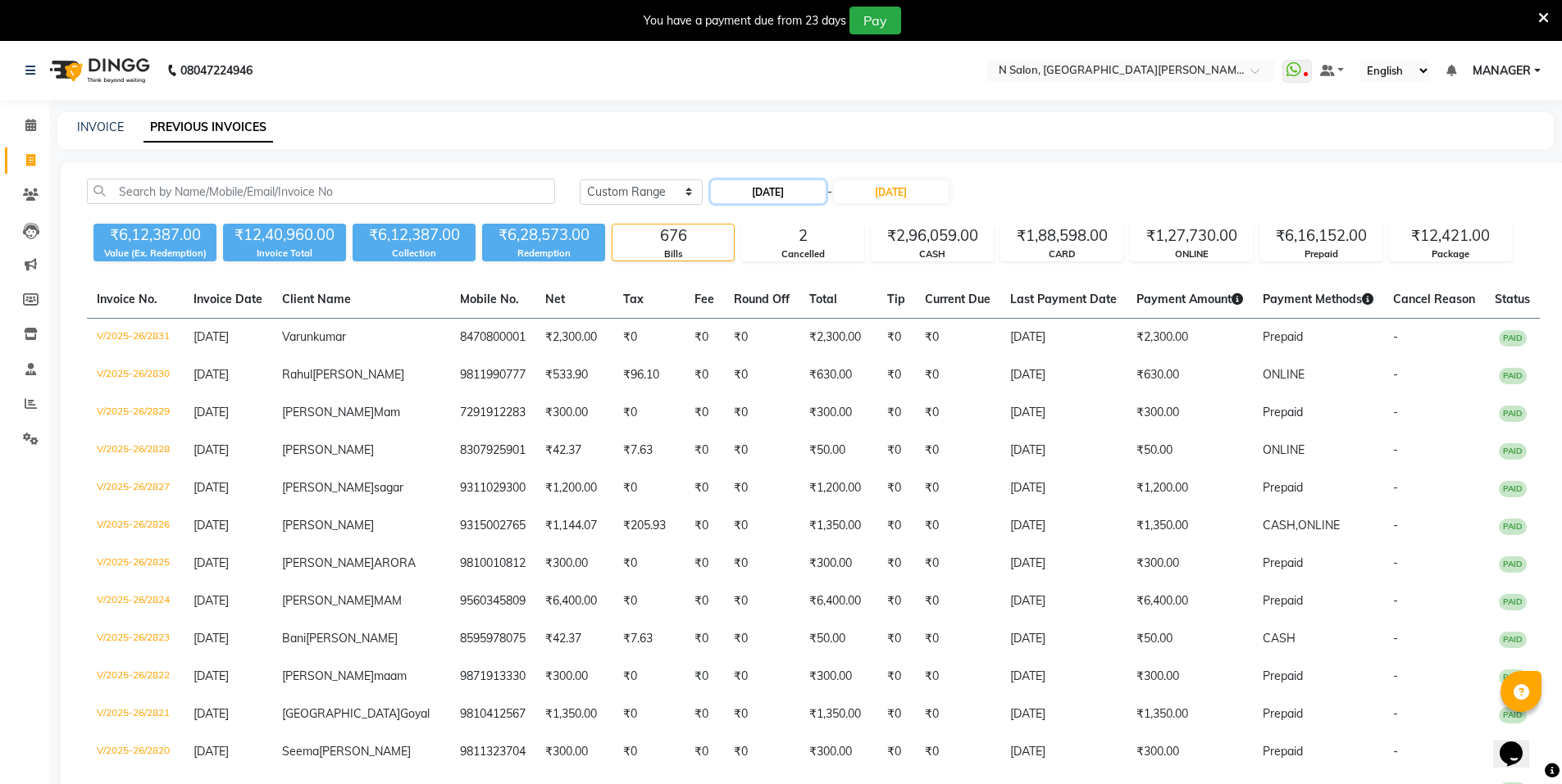
click at [779, 187] on input "01-07-2025" at bounding box center [768, 192] width 115 height 23
select select "7"
select select "2025"
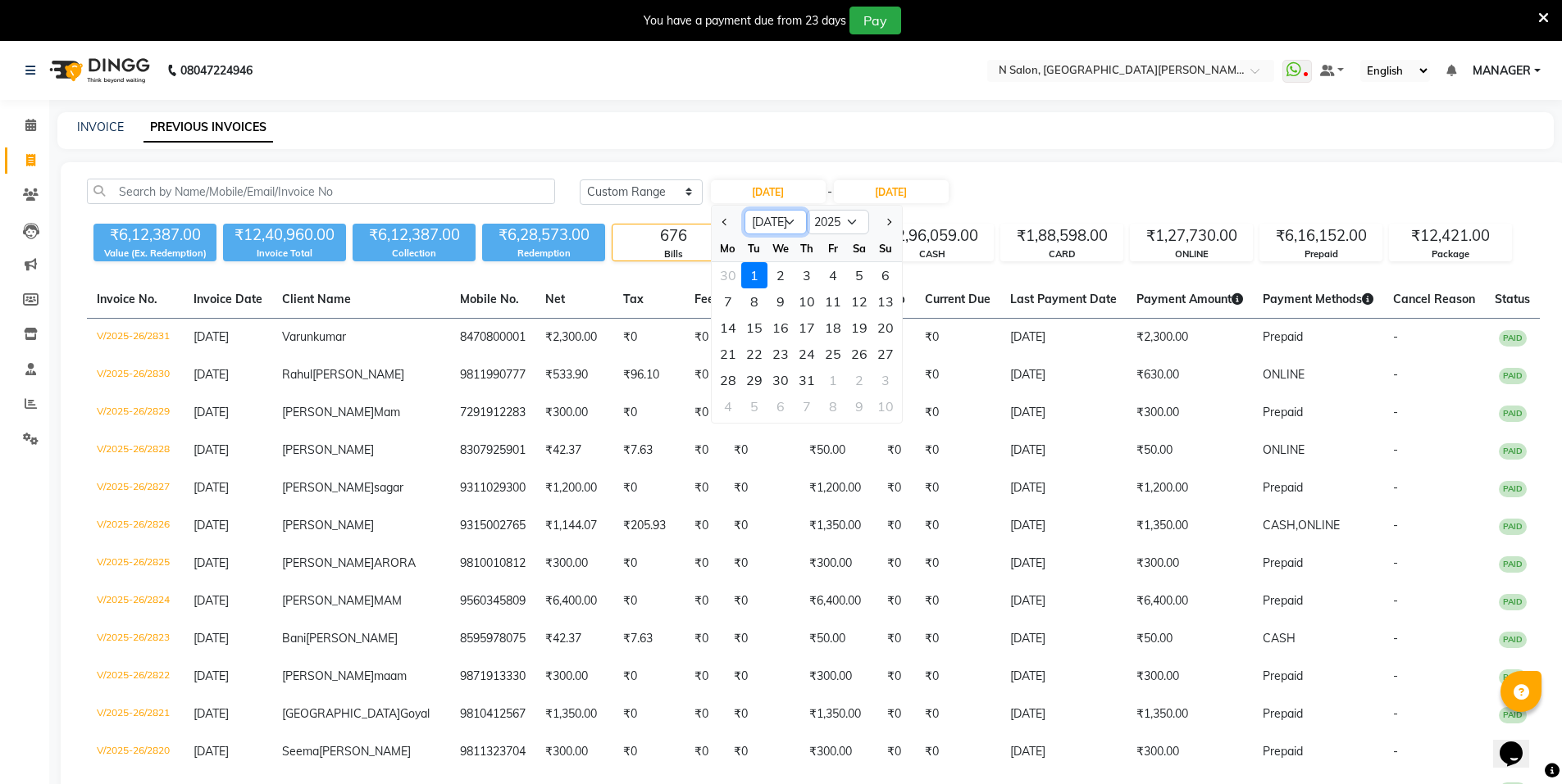
click at [775, 222] on select "Jan Feb Mar Apr May Jun Jul Aug Sep Oct Nov Dec" at bounding box center [776, 222] width 63 height 25
select select "6"
click at [745, 210] on select "Jan Feb Mar Apr May Jun Jul Aug Sep Oct Nov Dec" at bounding box center [776, 222] width 63 height 25
click at [895, 284] on div "1" at bounding box center [886, 274] width 26 height 26
type input "01-06-2025"
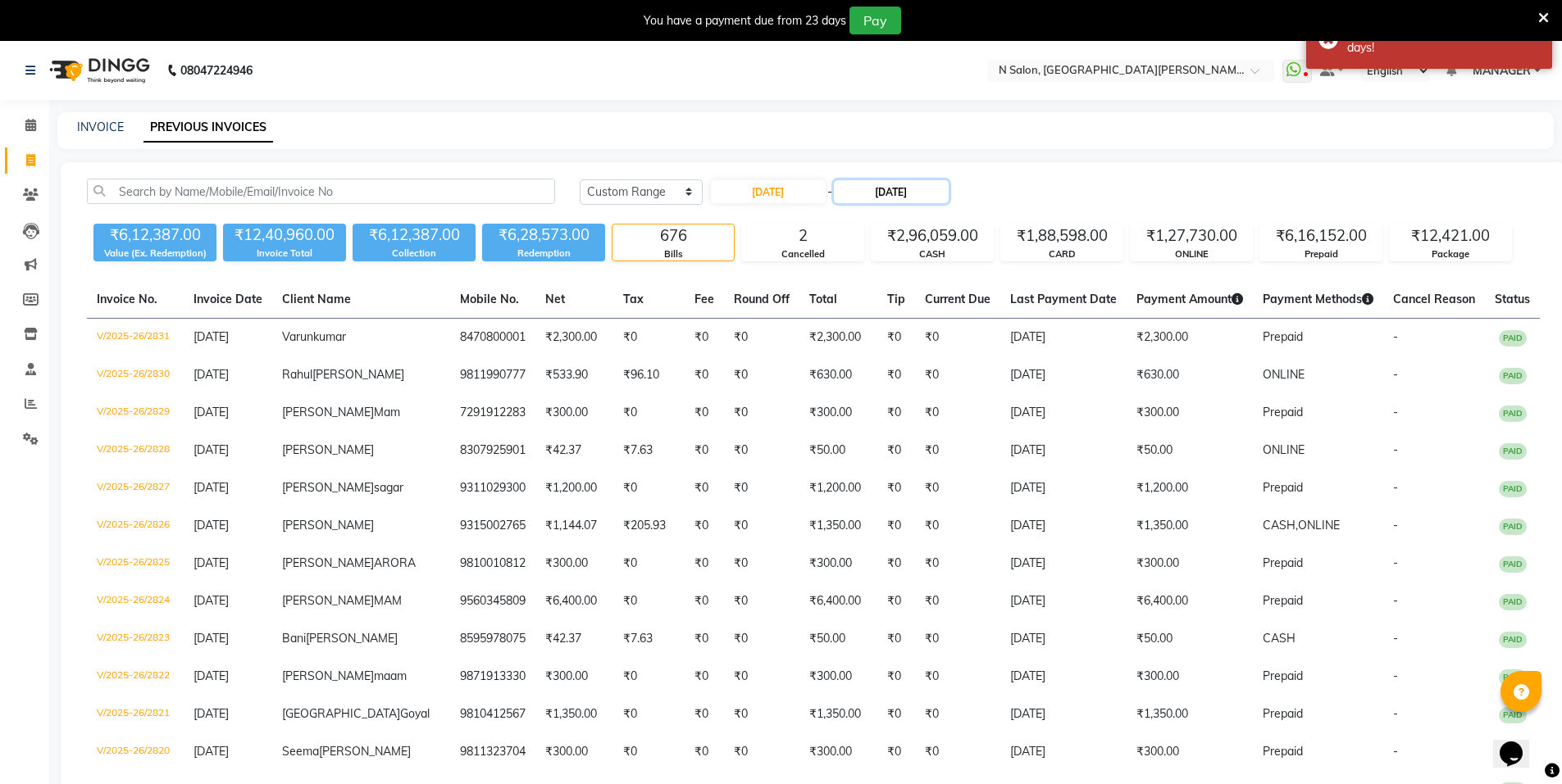
click at [893, 196] on input "31-07-2025" at bounding box center [891, 192] width 115 height 23
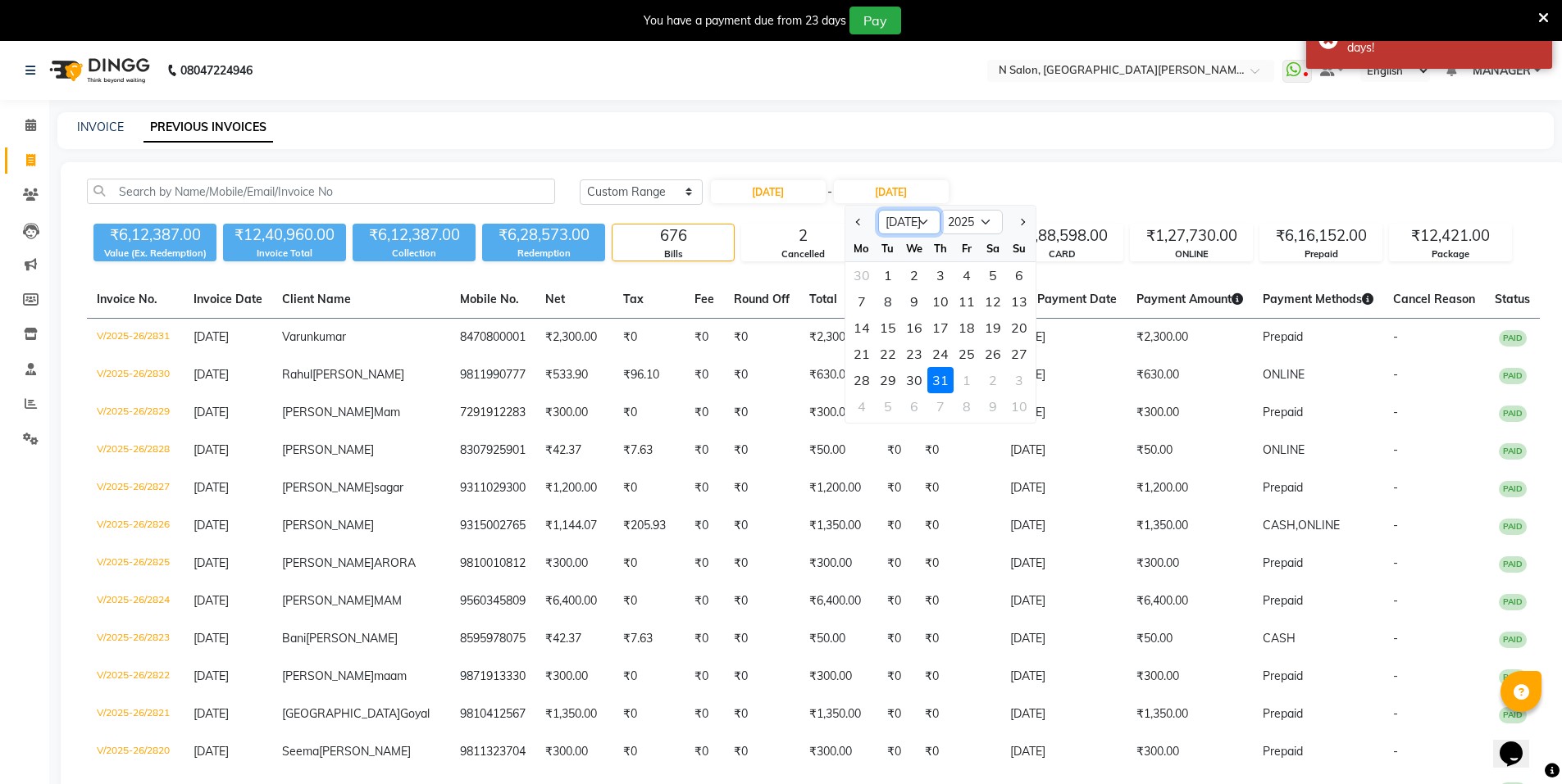
click at [899, 219] on select "Jun Jul Aug Sep Oct Nov Dec" at bounding box center [909, 222] width 63 height 25
select select "6"
click at [878, 210] on select "Jun Jul Aug Sep Oct Nov Dec" at bounding box center [909, 222] width 63 height 25
click at [864, 413] on div "30" at bounding box center [861, 406] width 26 height 26
type input "30-06-2025"
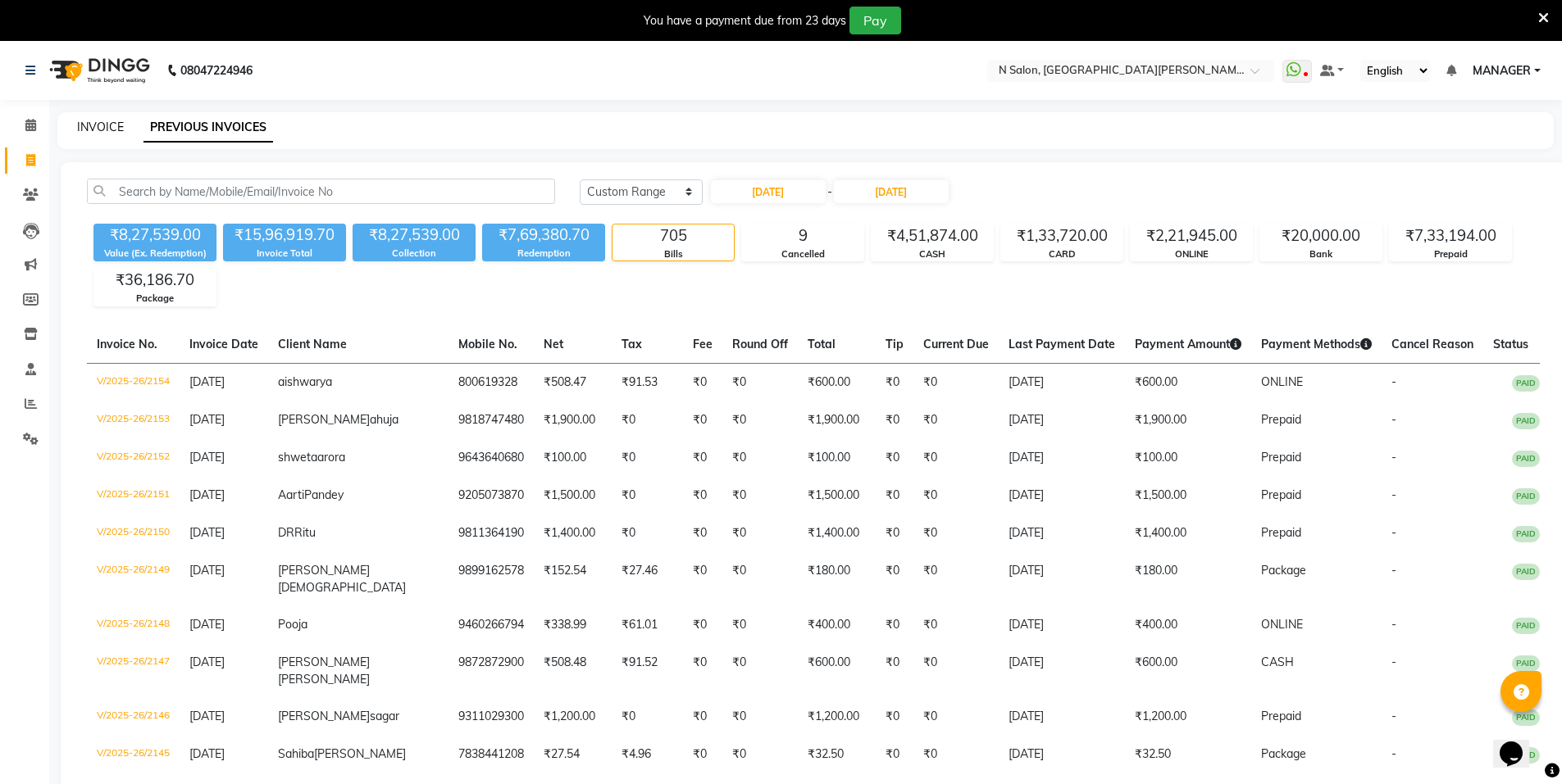
click at [107, 132] on link "INVOICE" at bounding box center [100, 126] width 47 height 14
select select "service"
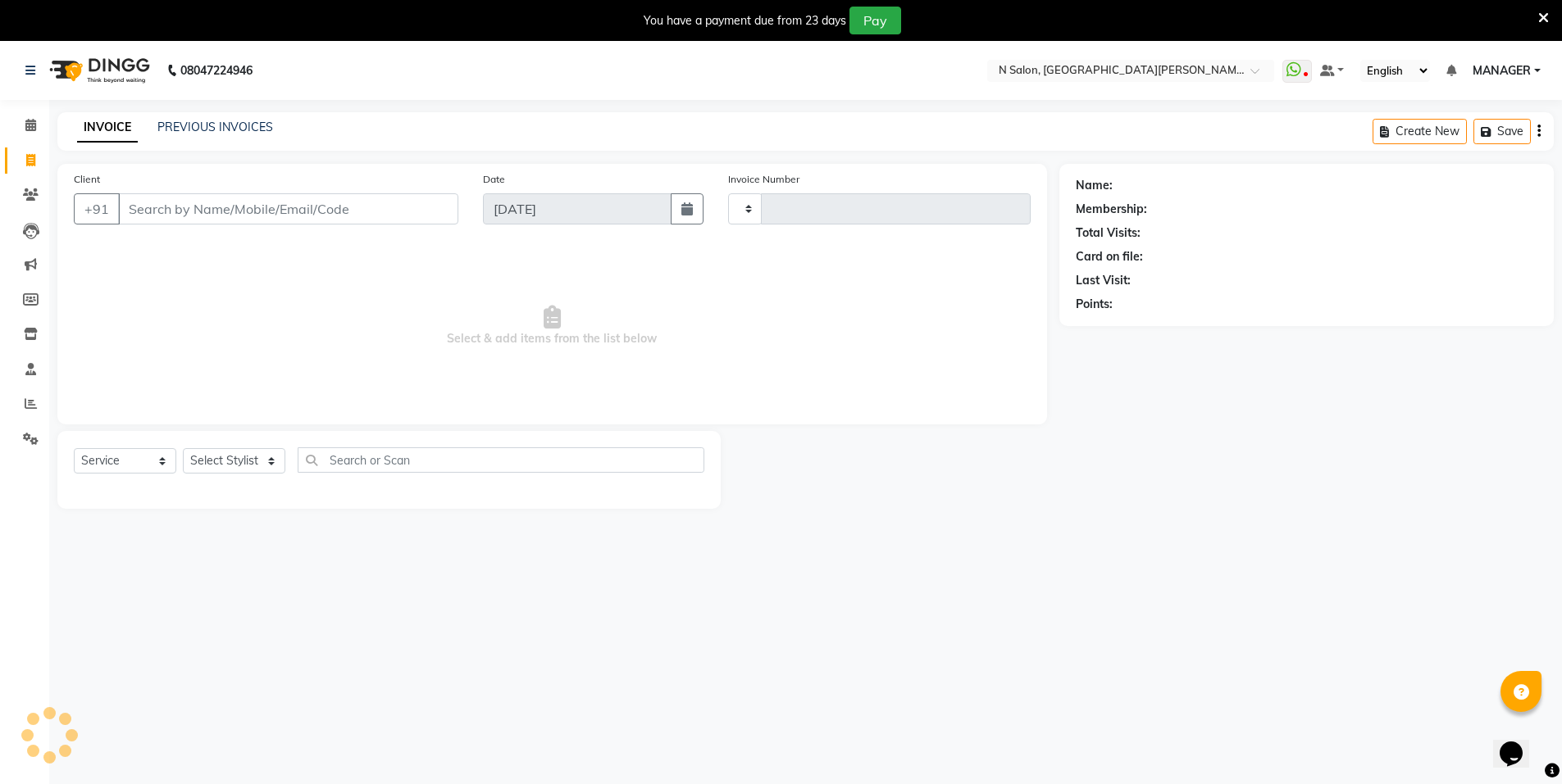
scroll to position [41, 0]
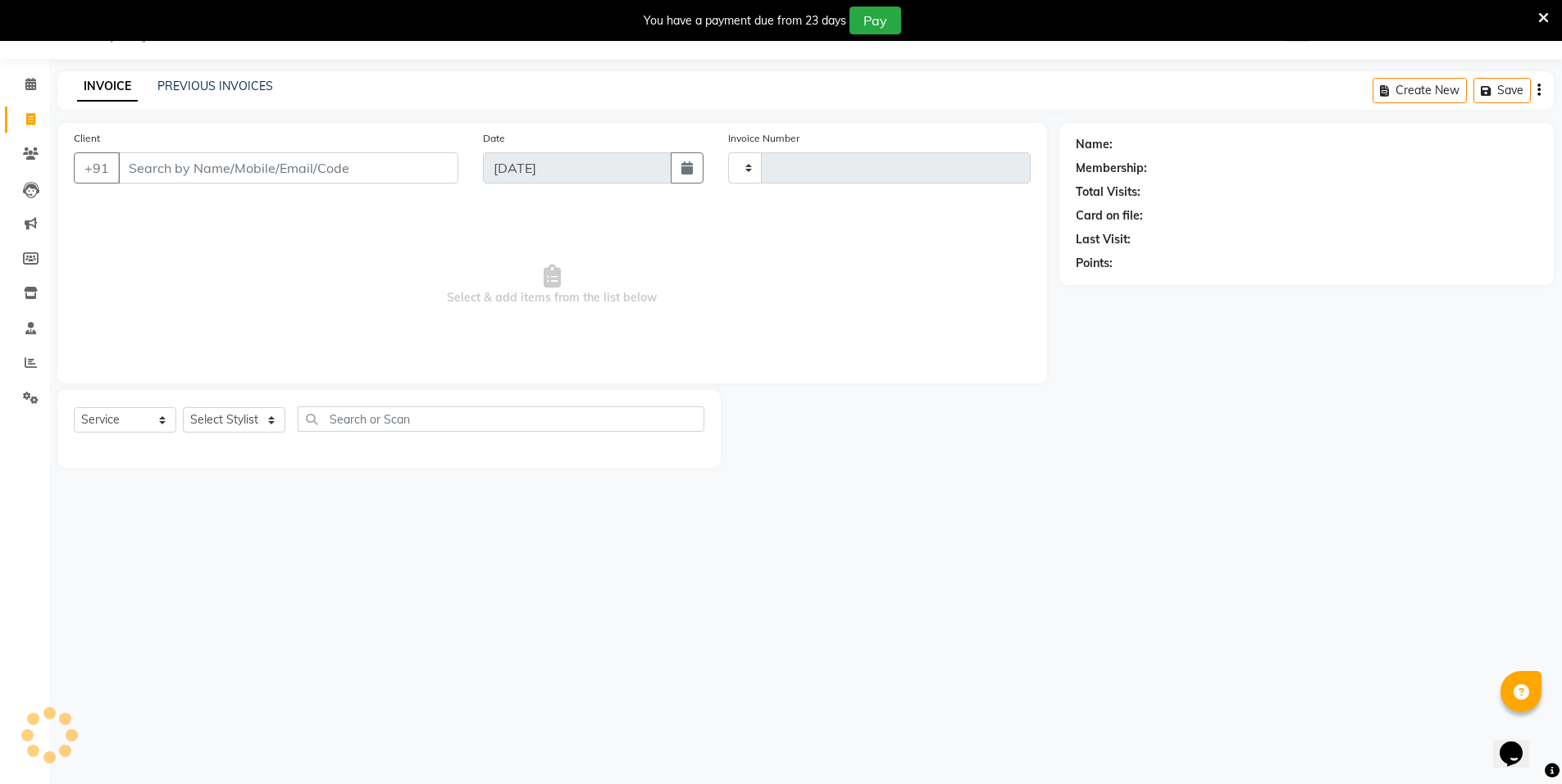
type input "3524"
select select "3472"
select select "P"
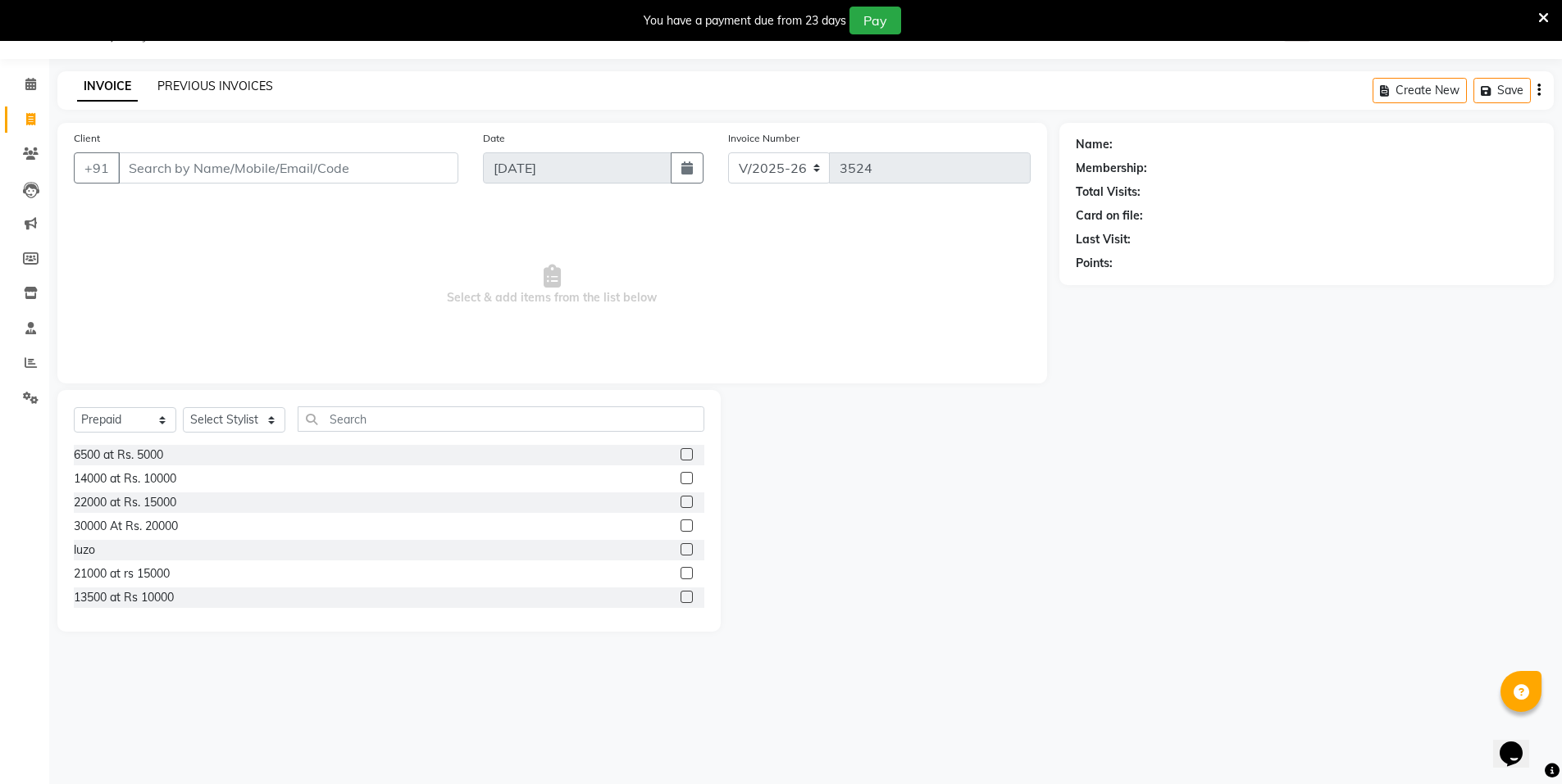
click at [227, 81] on link "PREVIOUS INVOICES" at bounding box center [215, 86] width 116 height 14
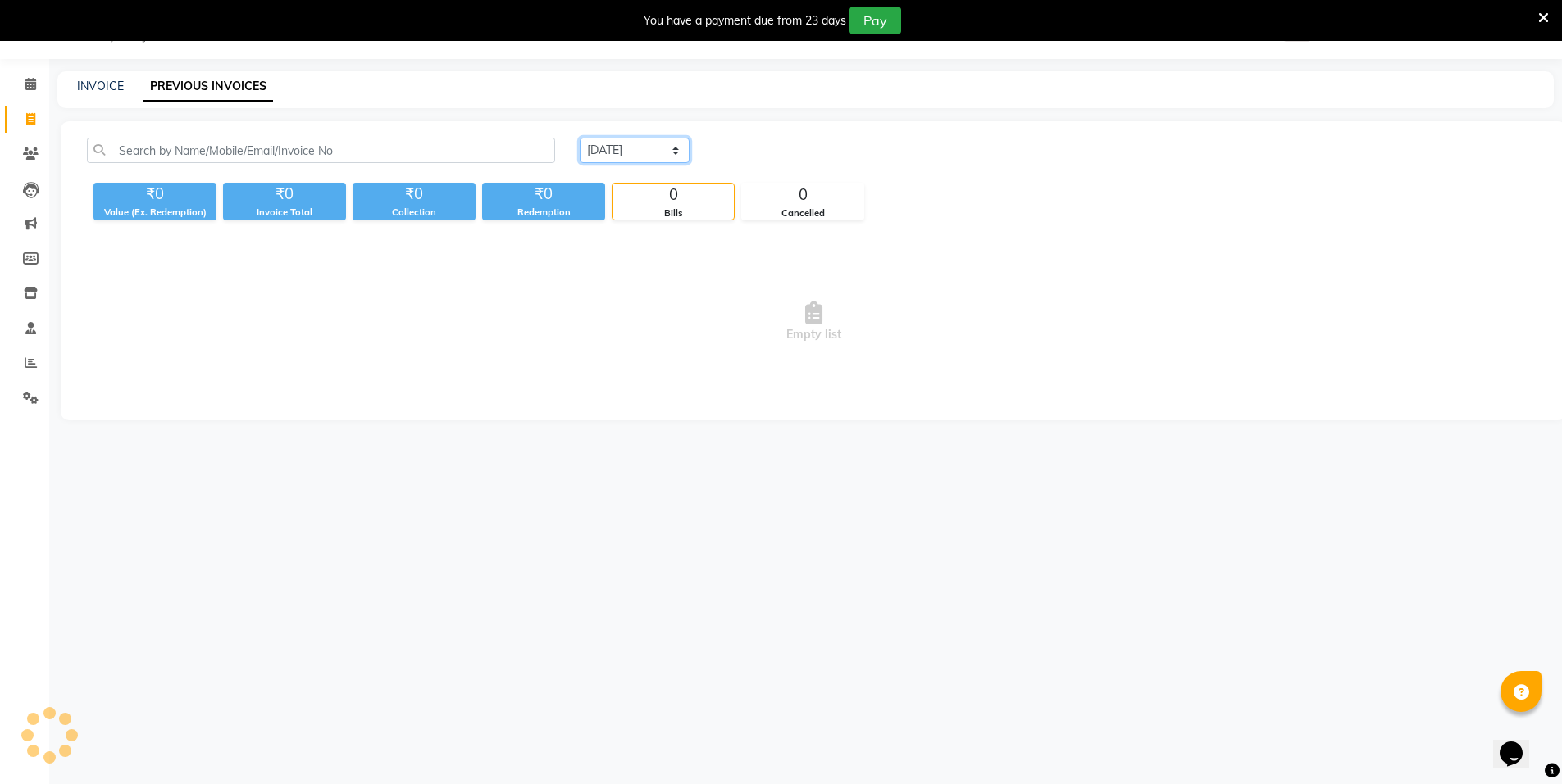
click at [609, 154] on select "Today Yesterday Custom Range" at bounding box center [635, 150] width 110 height 25
select select "range"
click at [580, 138] on select "Today Yesterday Custom Range" at bounding box center [635, 150] width 110 height 25
click at [745, 159] on input "[DATE]" at bounding box center [768, 151] width 115 height 23
select select "9"
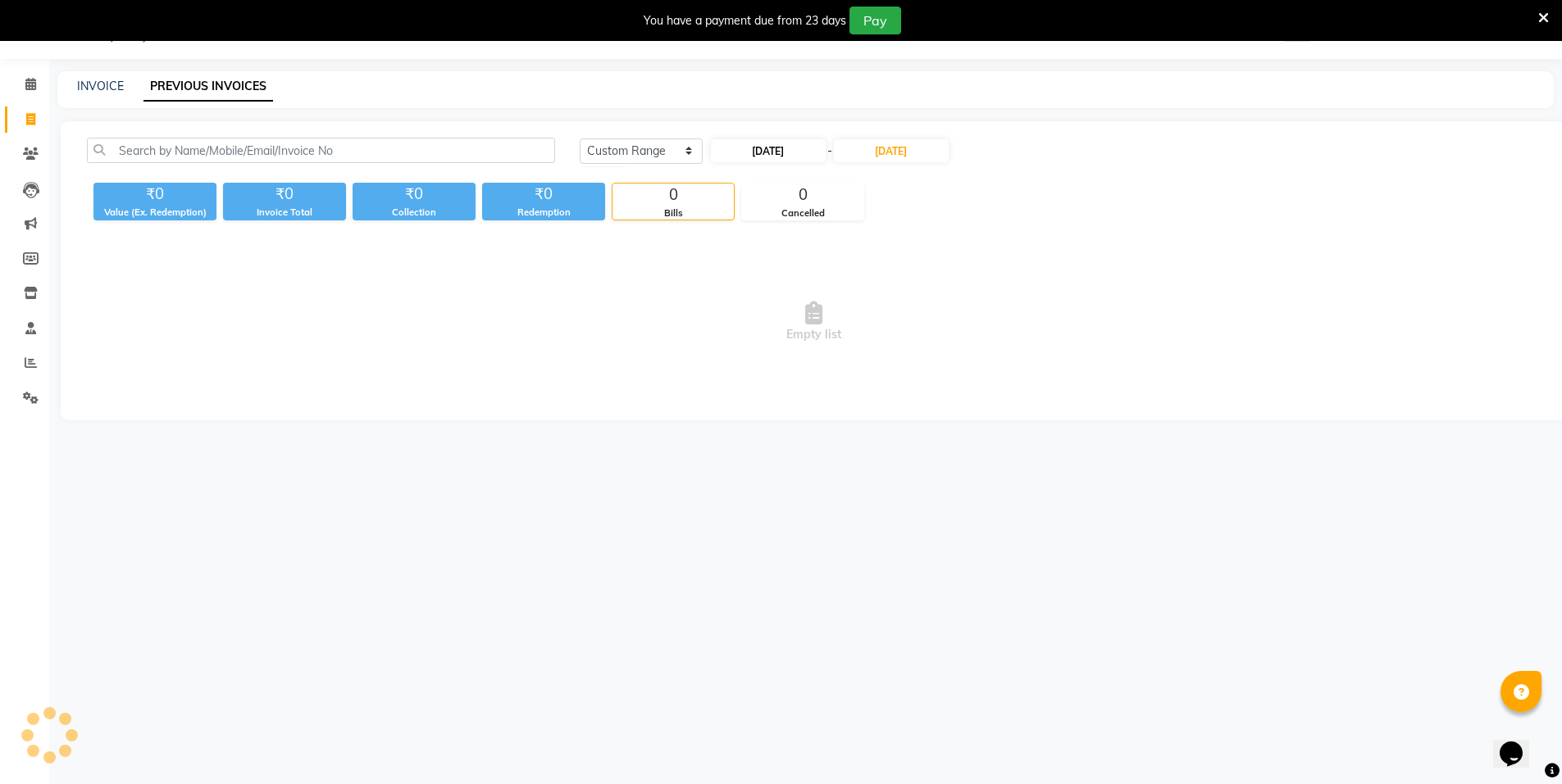
select select "2025"
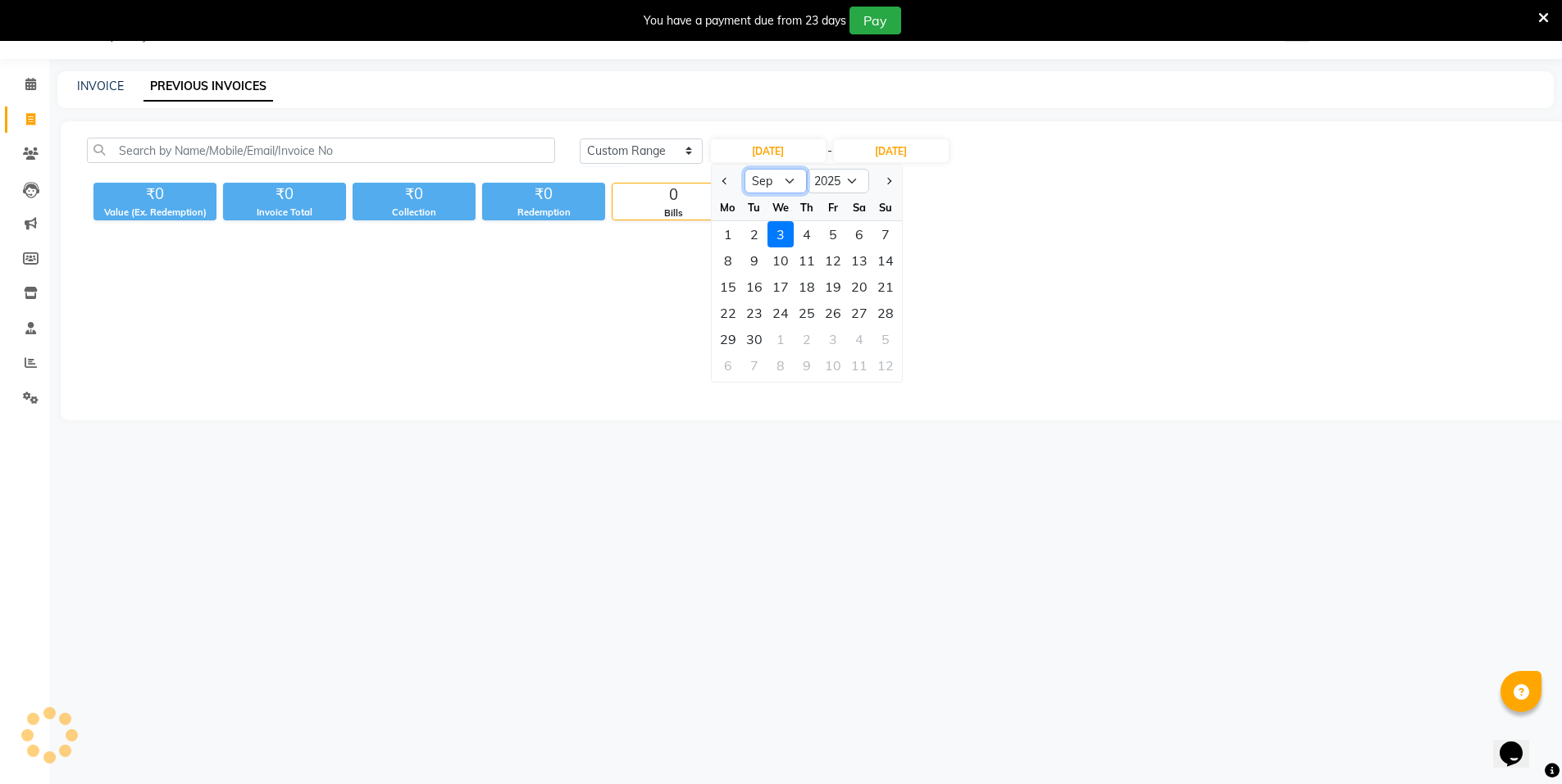
click at [752, 172] on select "Jan Feb Mar Apr May Jun Jul Aug Sep Oct Nov Dec" at bounding box center [776, 181] width 63 height 25
select select "6"
click at [745, 169] on select "Jan Feb Mar Apr May Jun Jul Aug Sep Oct Nov Dec" at bounding box center [776, 181] width 63 height 25
click at [914, 154] on input "[DATE]" at bounding box center [891, 151] width 115 height 23
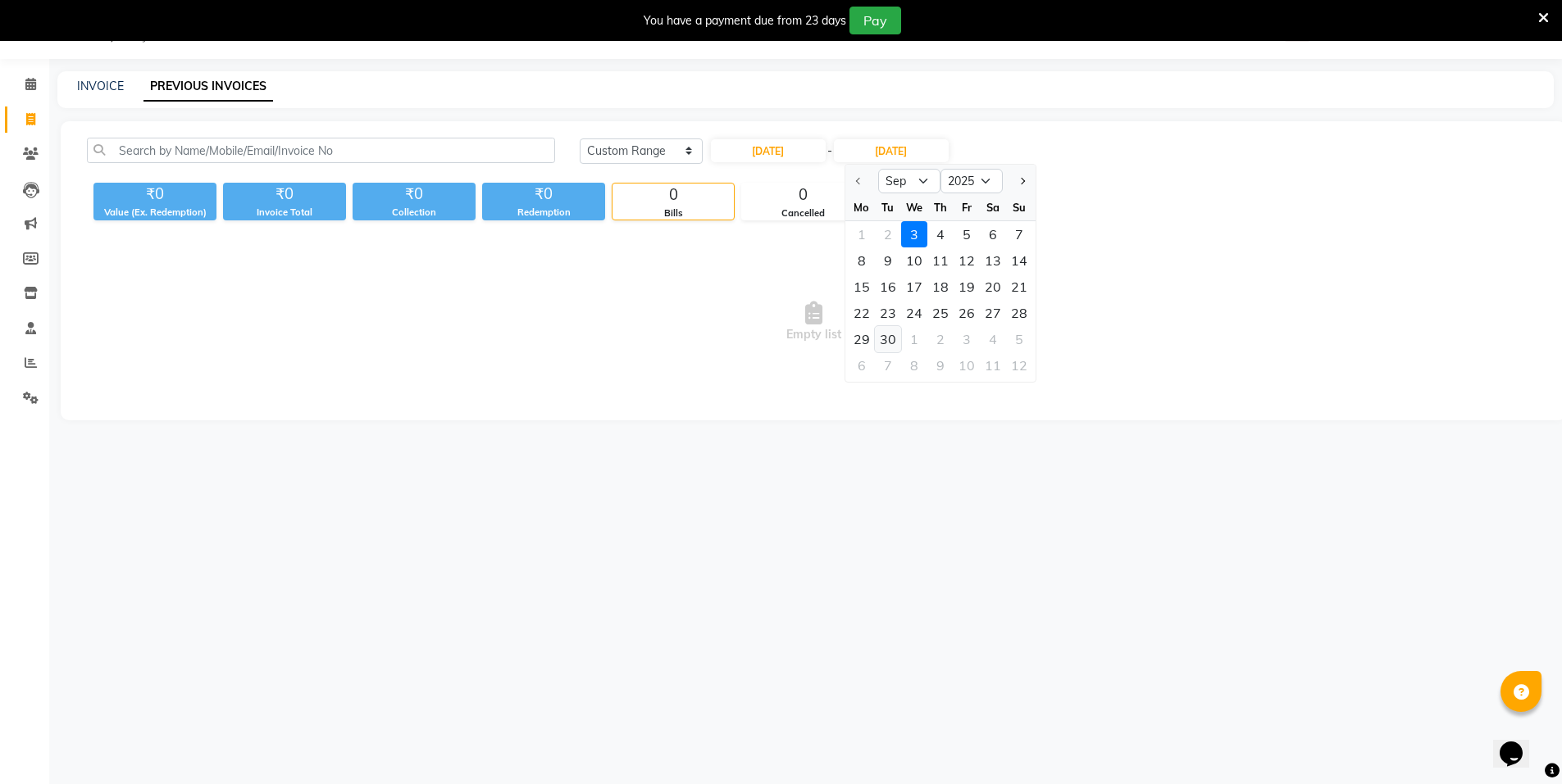
click at [887, 335] on div "30" at bounding box center [887, 339] width 26 height 26
type input "30-09-2025"
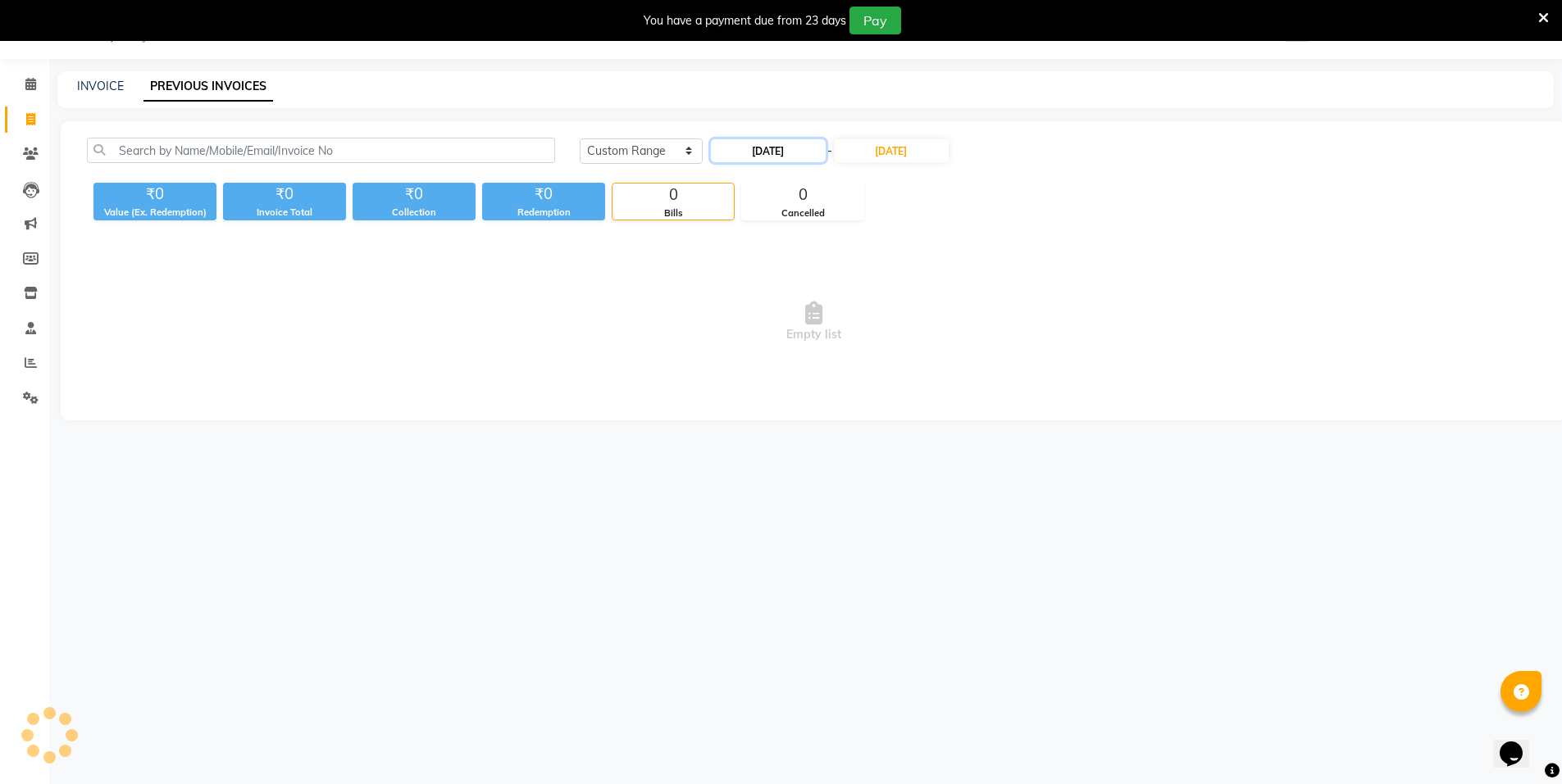
click at [801, 152] on input "[DATE]" at bounding box center [768, 151] width 115 height 23
select select "9"
select select "2025"
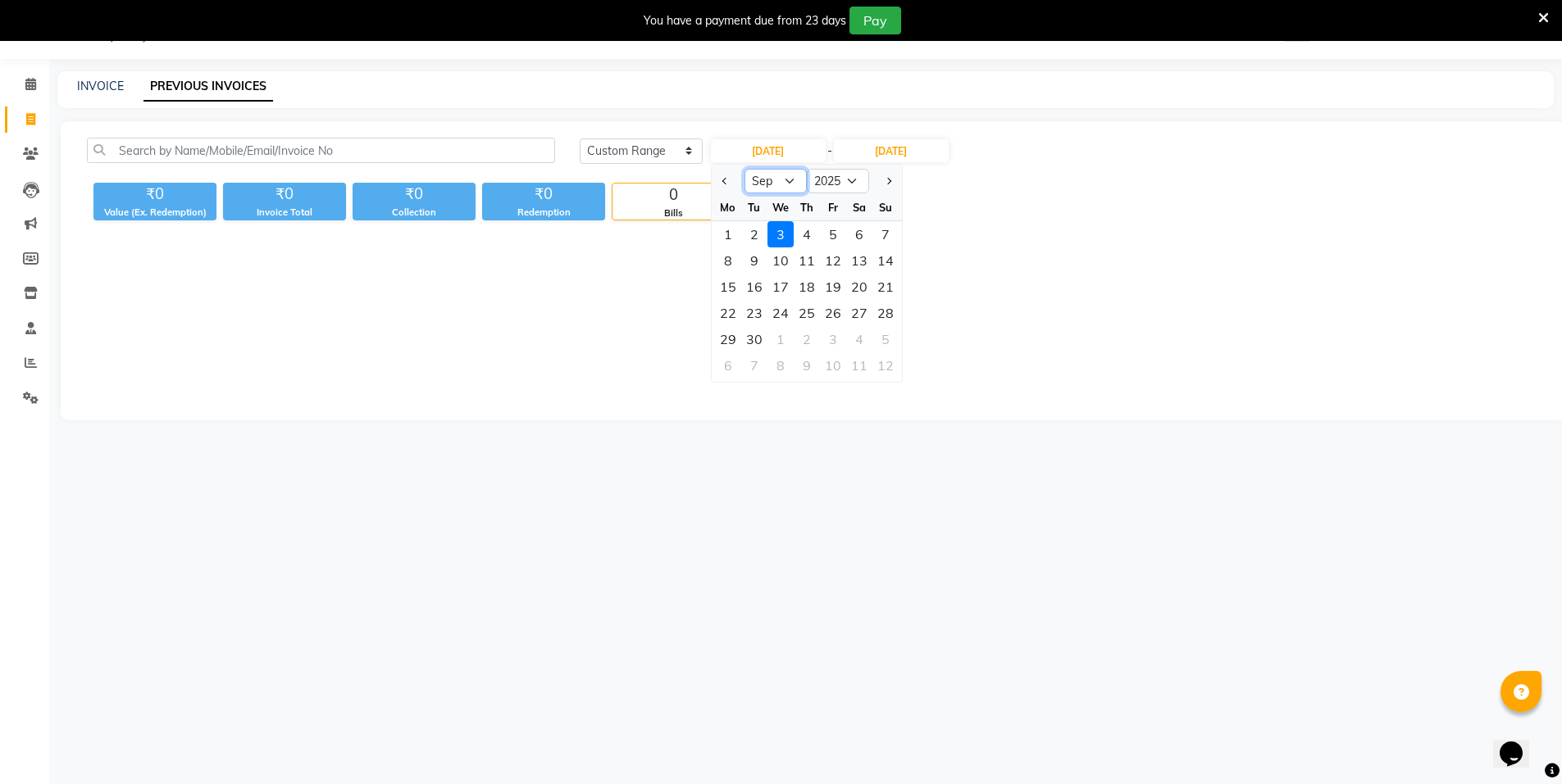
click at [772, 183] on select "Jan Feb Mar Apr May Jun Jul Aug Sep Oct Nov Dec" at bounding box center [776, 181] width 63 height 25
select select "6"
click at [745, 169] on select "Jan Feb Mar Apr May Jun Jul Aug Sep Oct Nov Dec" at bounding box center [776, 181] width 63 height 25
click at [889, 235] on div "1" at bounding box center [886, 234] width 26 height 26
type input "01-06-2025"
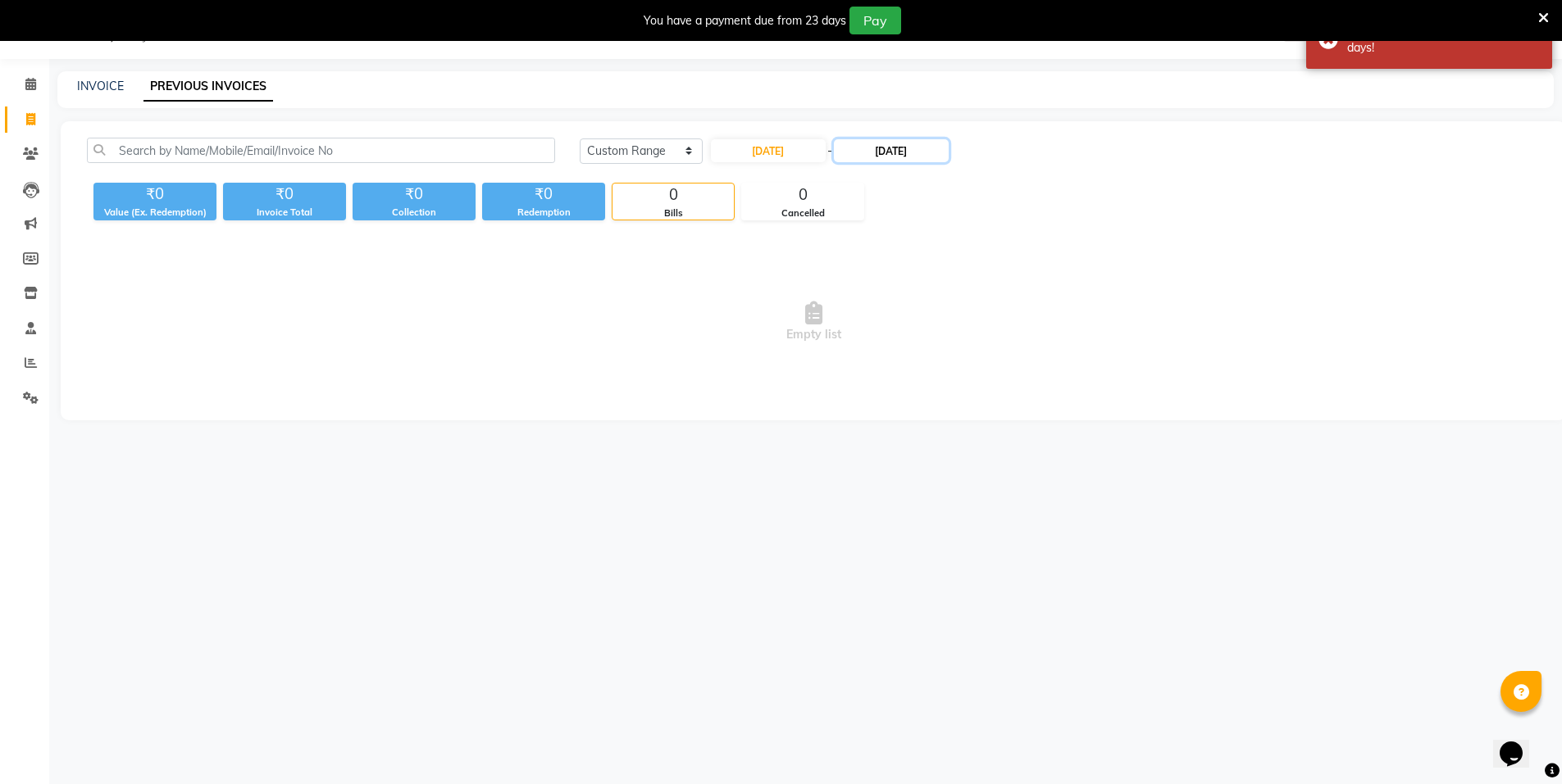
click at [905, 160] on input "30-09-2025" at bounding box center [891, 151] width 115 height 23
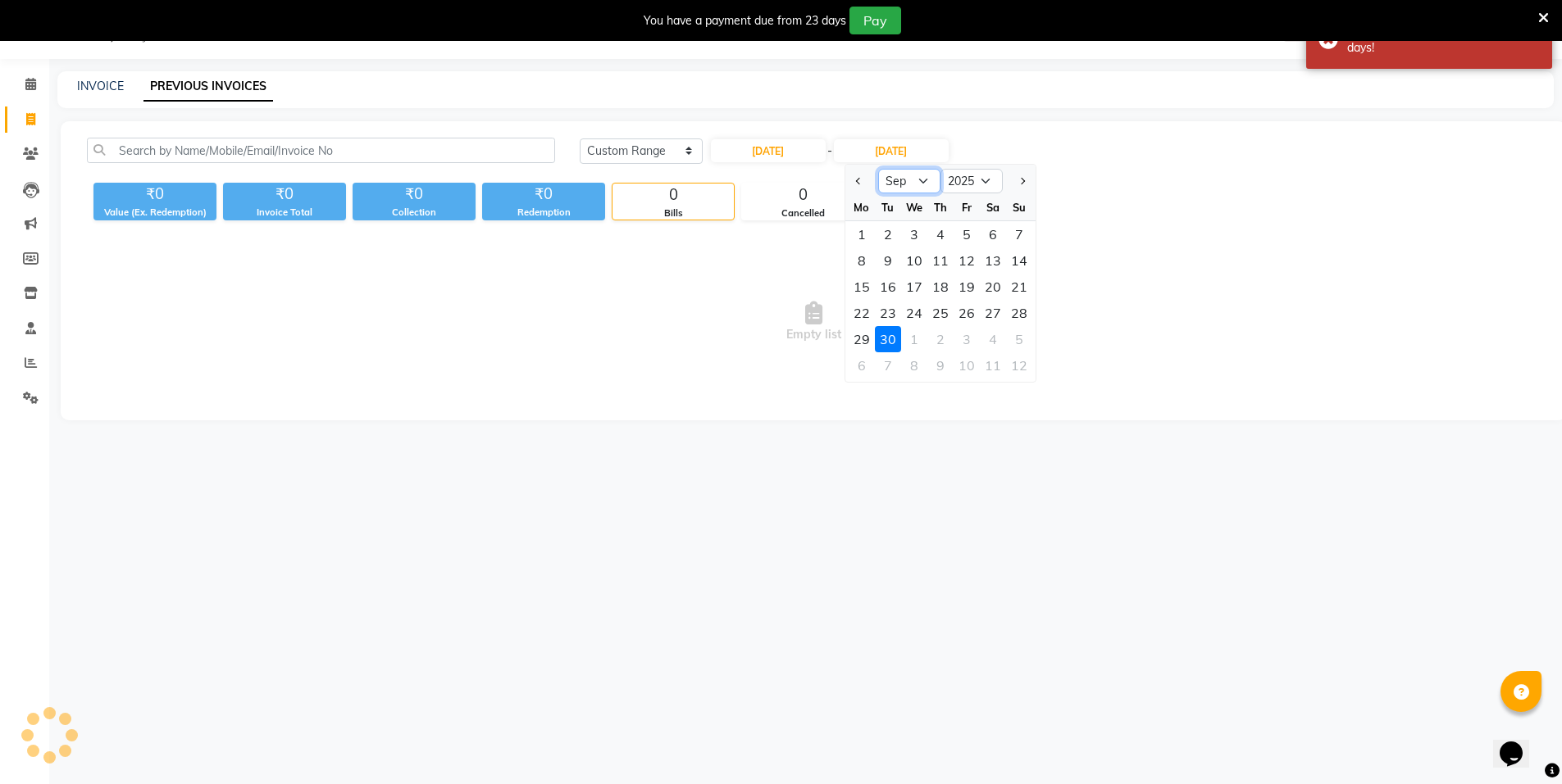
click at [909, 189] on select "Jun Jul Aug Sep Oct Nov Dec" at bounding box center [909, 181] width 63 height 25
select select "6"
click at [878, 169] on select "Jun Jul Aug Sep Oct Nov Dec" at bounding box center [909, 181] width 63 height 25
click at [861, 362] on div "30" at bounding box center [861, 365] width 26 height 26
type input "30-06-2025"
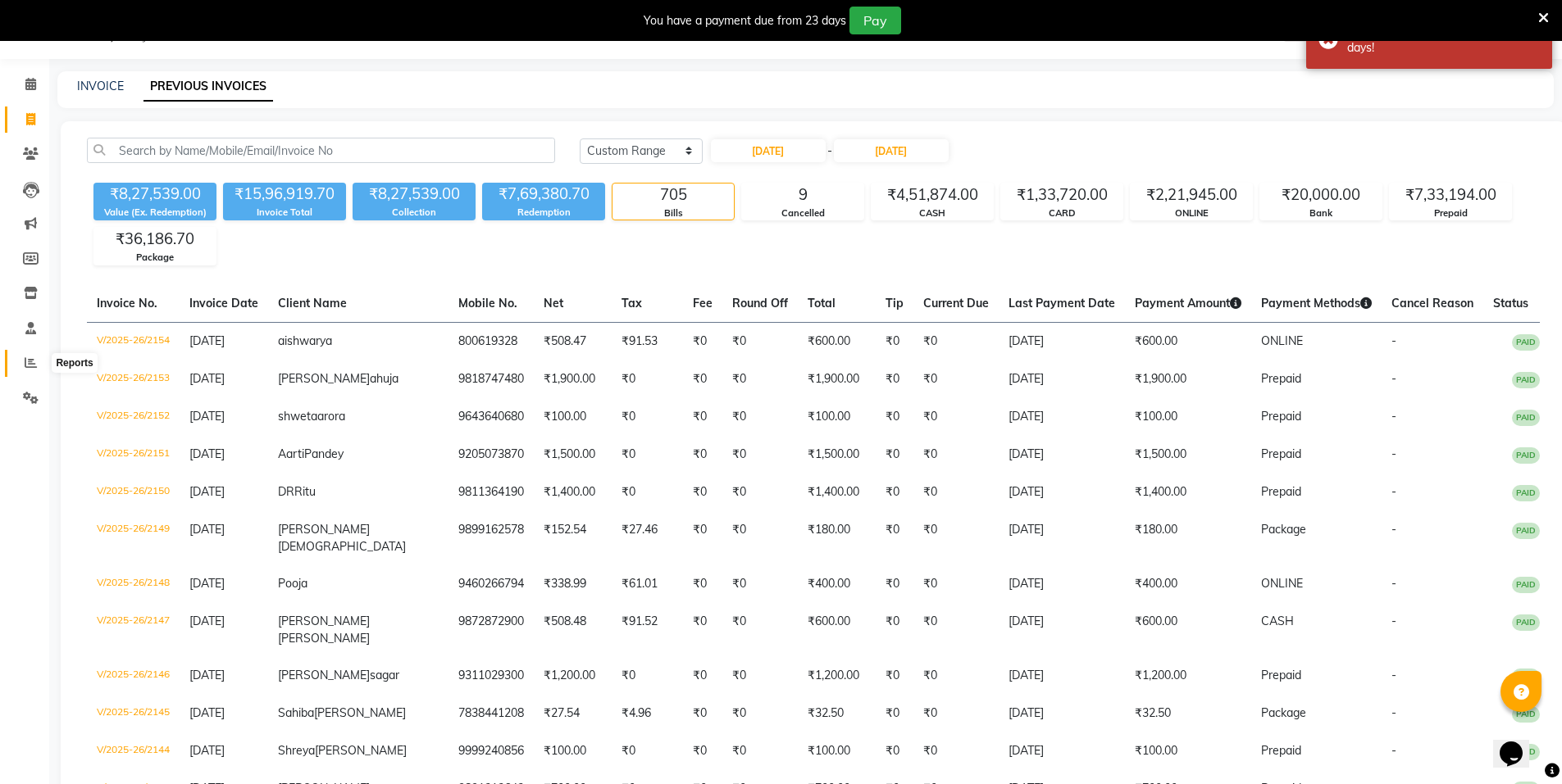
click at [41, 366] on span at bounding box center [31, 364] width 29 height 19
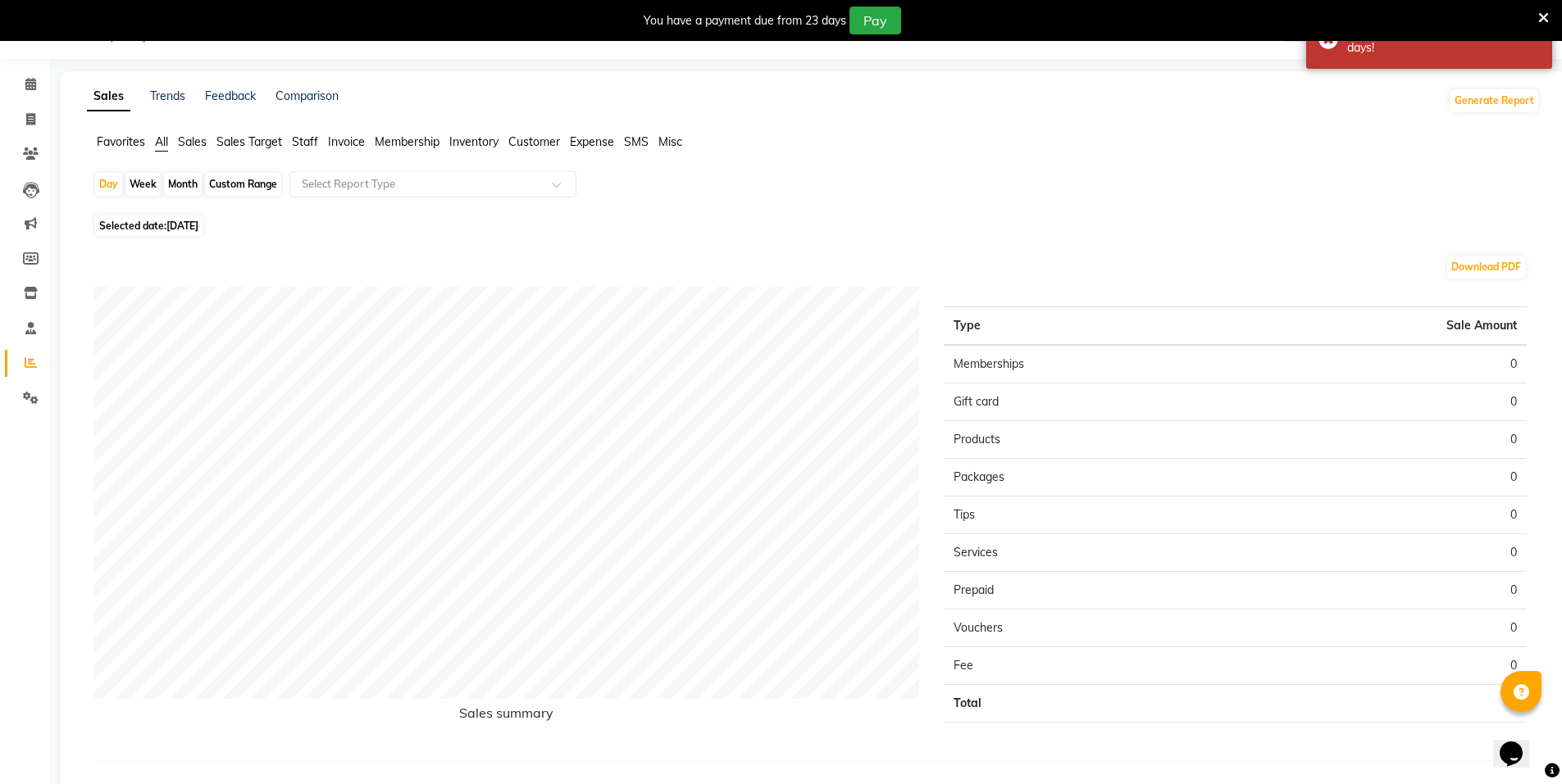
click at [340, 141] on span "Invoice" at bounding box center [346, 142] width 37 height 14
click at [224, 182] on div "Custom Range" at bounding box center [243, 185] width 76 height 23
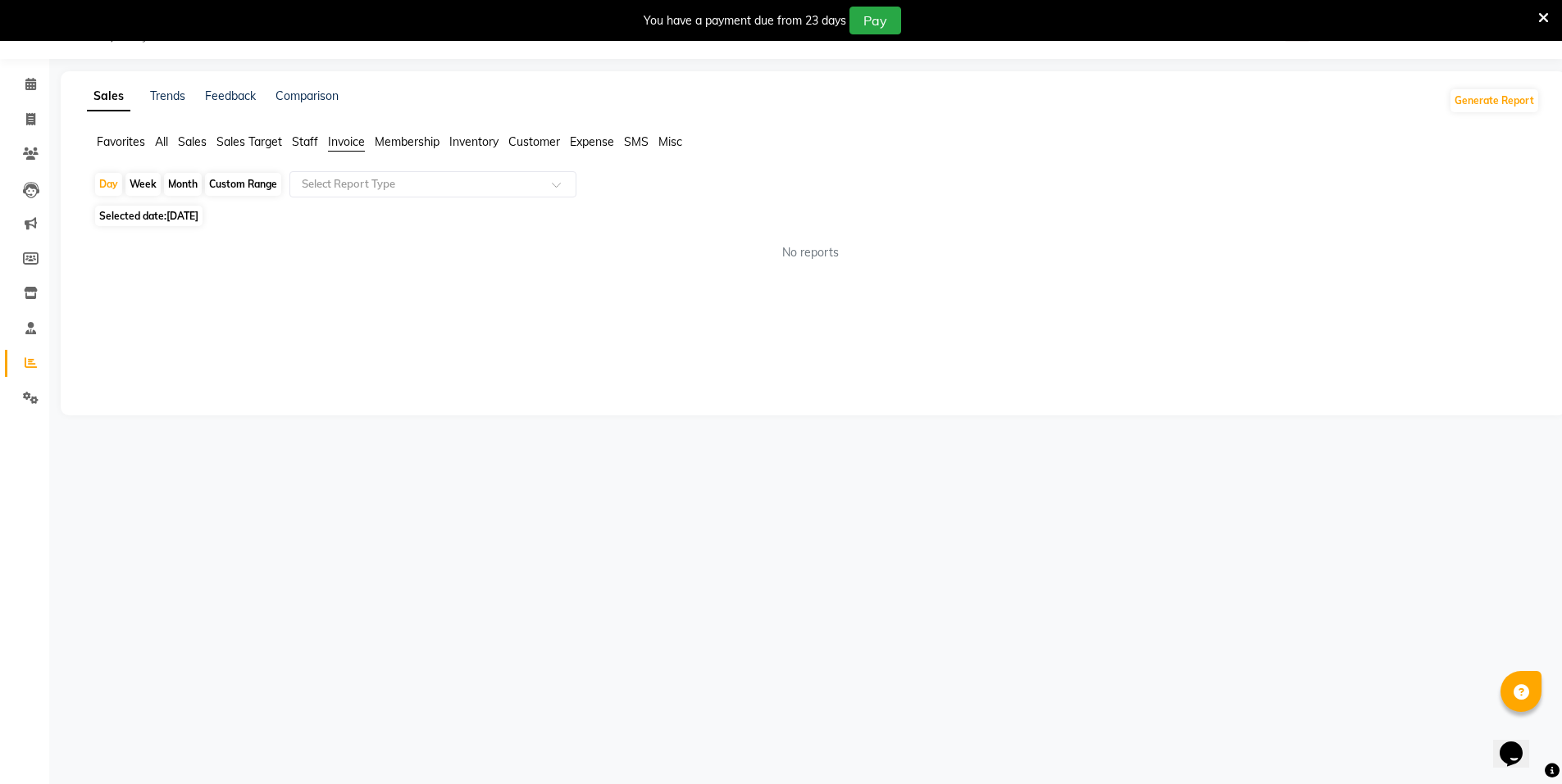
select select "9"
select select "2025"
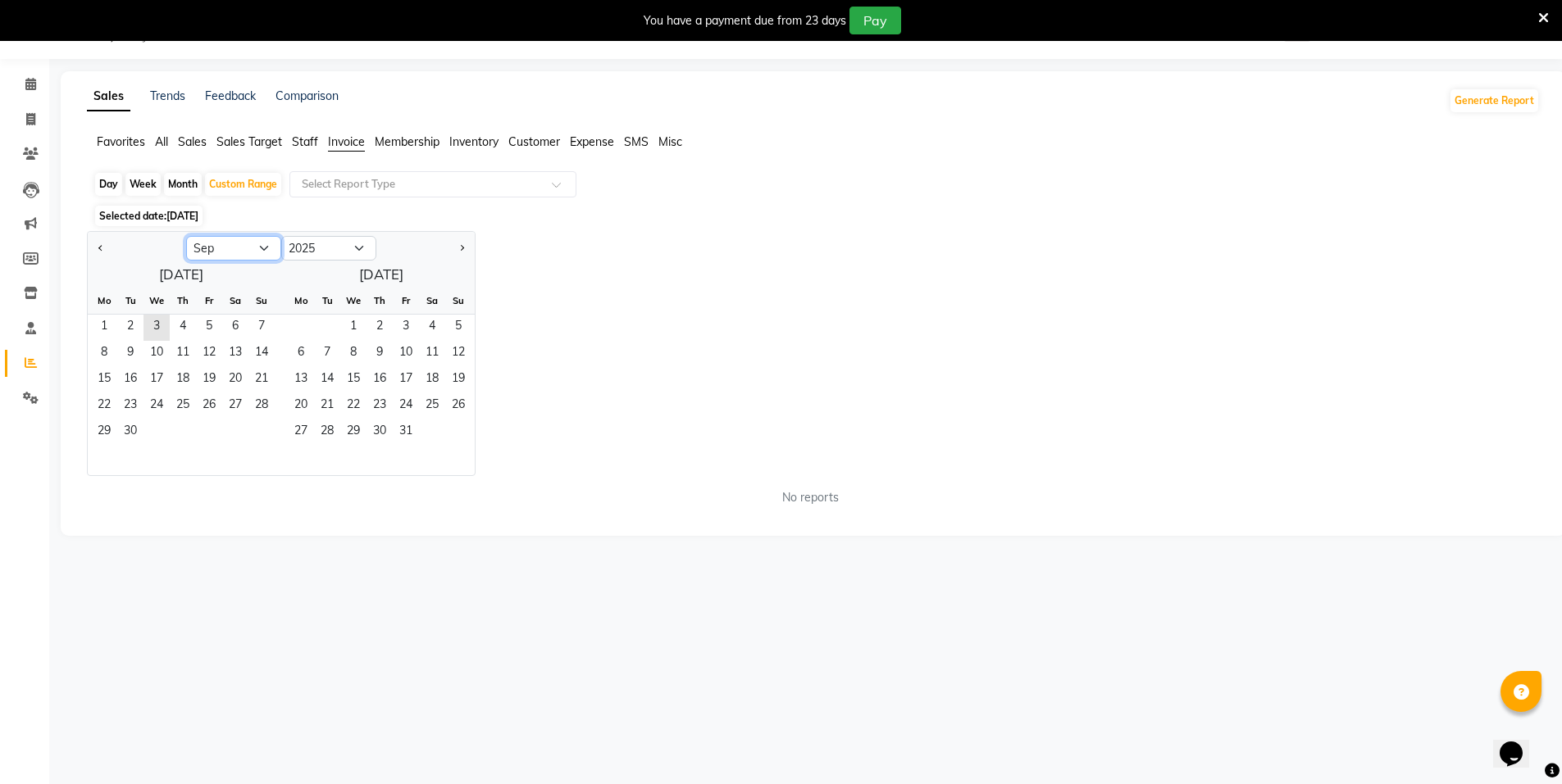
click at [236, 245] on select "Jan Feb Mar Apr May Jun Jul Aug Sep Oct Nov Dec" at bounding box center [233, 248] width 95 height 25
select select "6"
click at [186, 236] on select "Jan Feb Mar Apr May Jun Jul Aug Sep Oct Nov Dec" at bounding box center [233, 248] width 95 height 25
click at [262, 326] on span "1" at bounding box center [261, 327] width 26 height 26
click at [179, 187] on div "Month" at bounding box center [182, 185] width 38 height 23
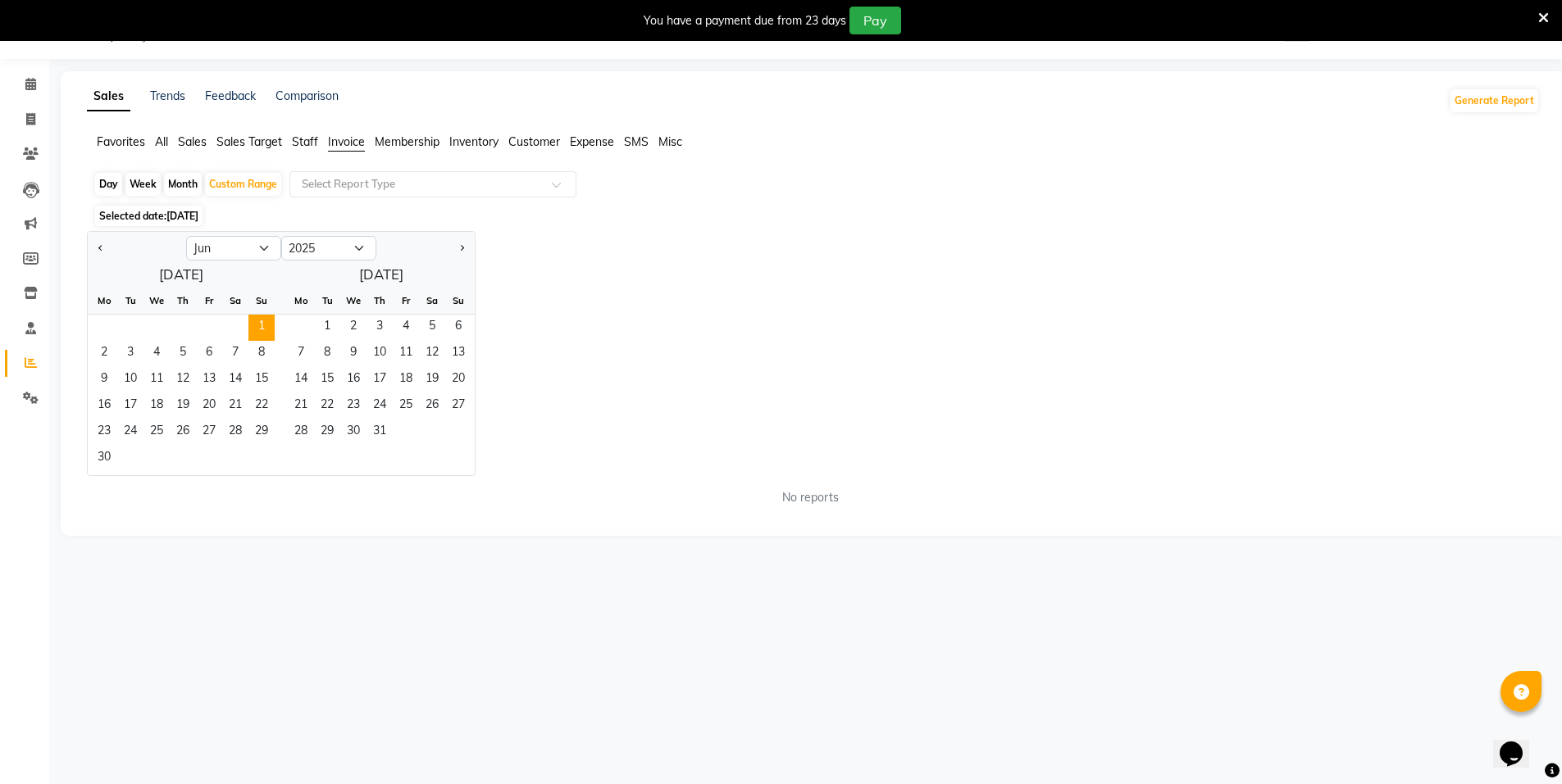
select select "6"
select select "2025"
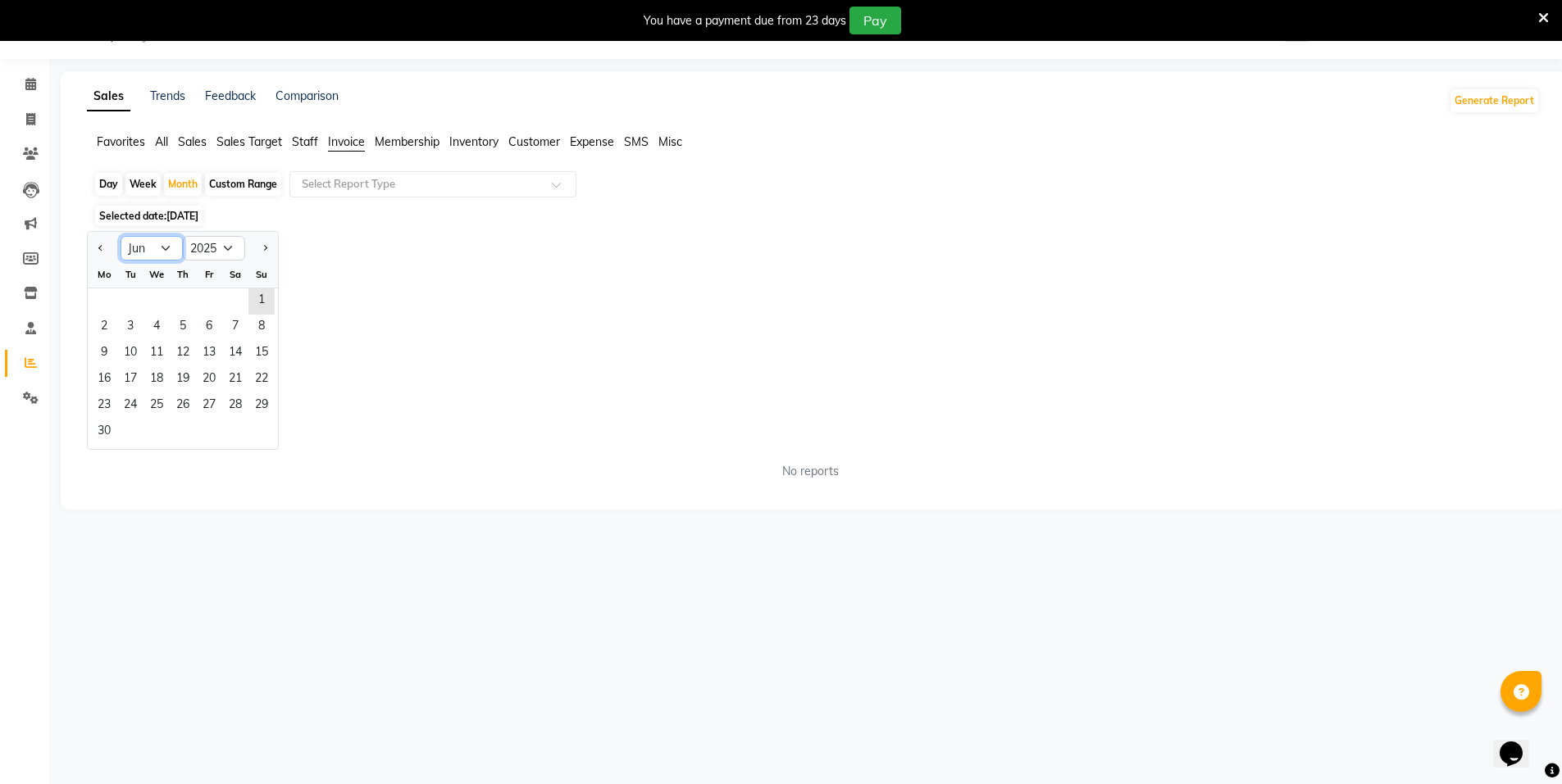
click at [168, 240] on select "Jan Feb Mar Apr May Jun Jul Aug Sep Oct Nov Dec" at bounding box center [151, 248] width 63 height 25
click at [120, 236] on select "Jan Feb Mar Apr May Jun Jul Aug Sep Oct Nov Dec" at bounding box center [151, 248] width 63 height 25
click at [270, 303] on span "1" at bounding box center [261, 301] width 26 height 26
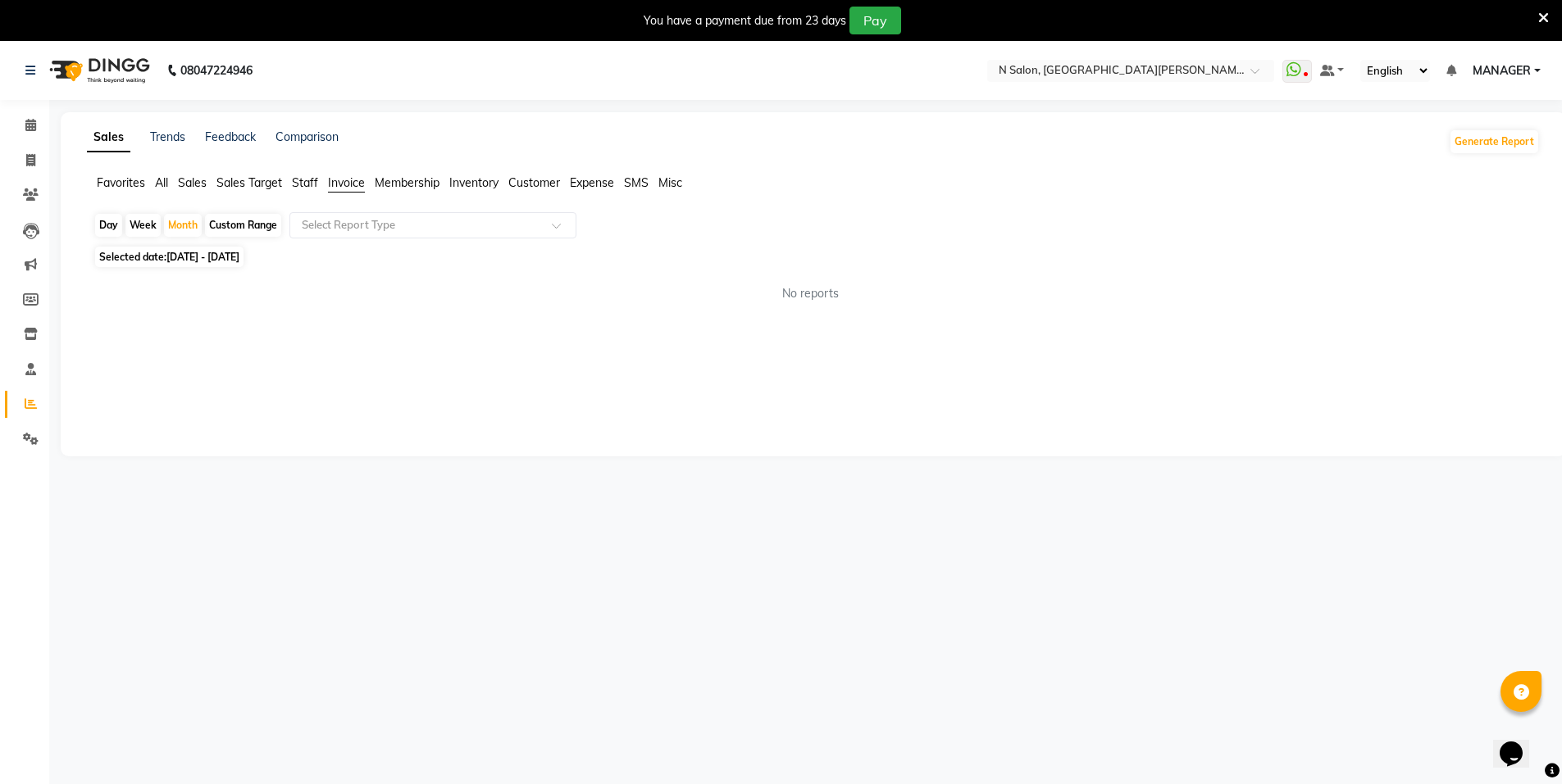
click at [301, 177] on span "Staff" at bounding box center [304, 182] width 26 height 14
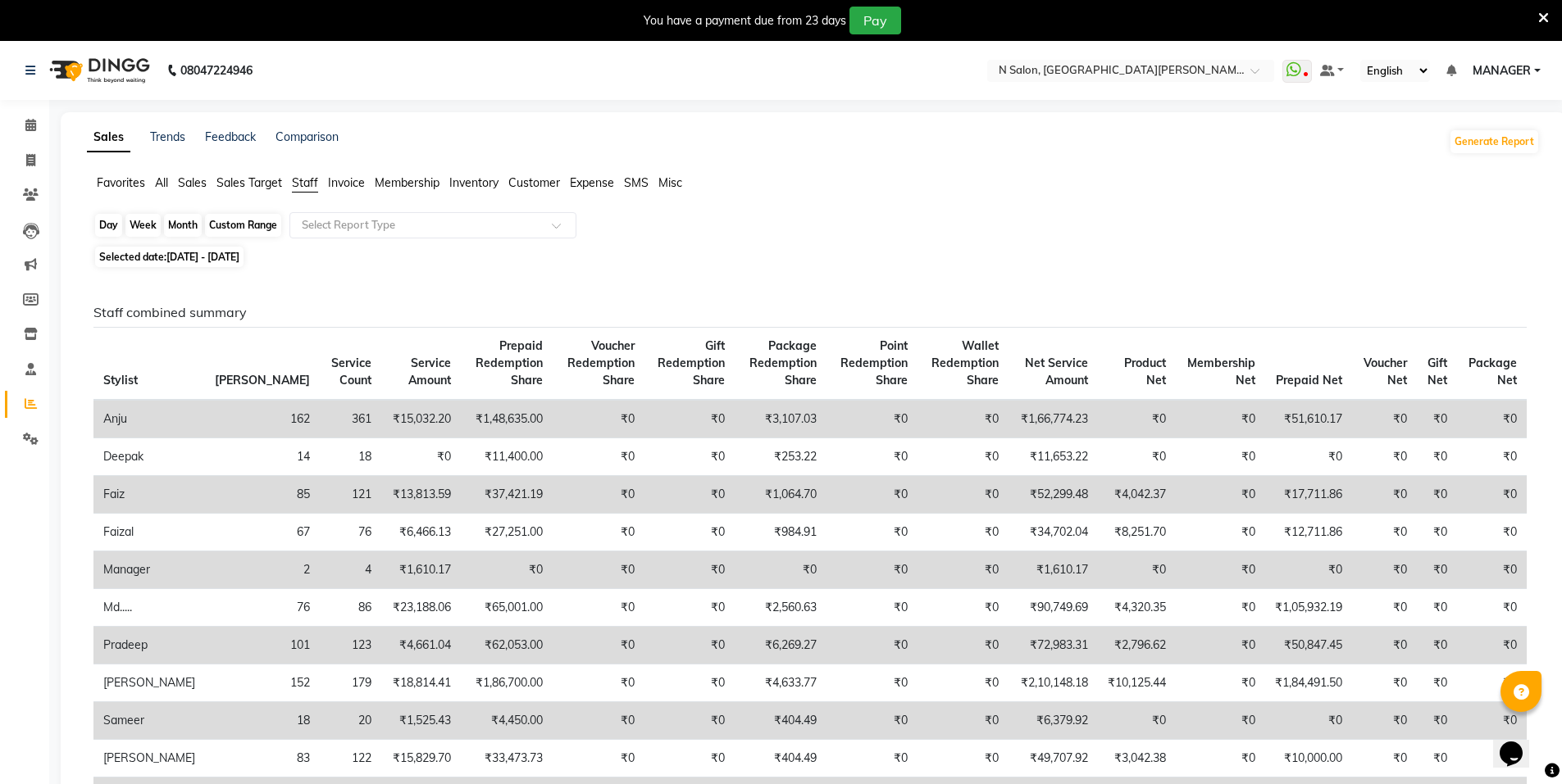
click at [191, 225] on div "Month" at bounding box center [182, 225] width 38 height 23
select select "6"
select select "2025"
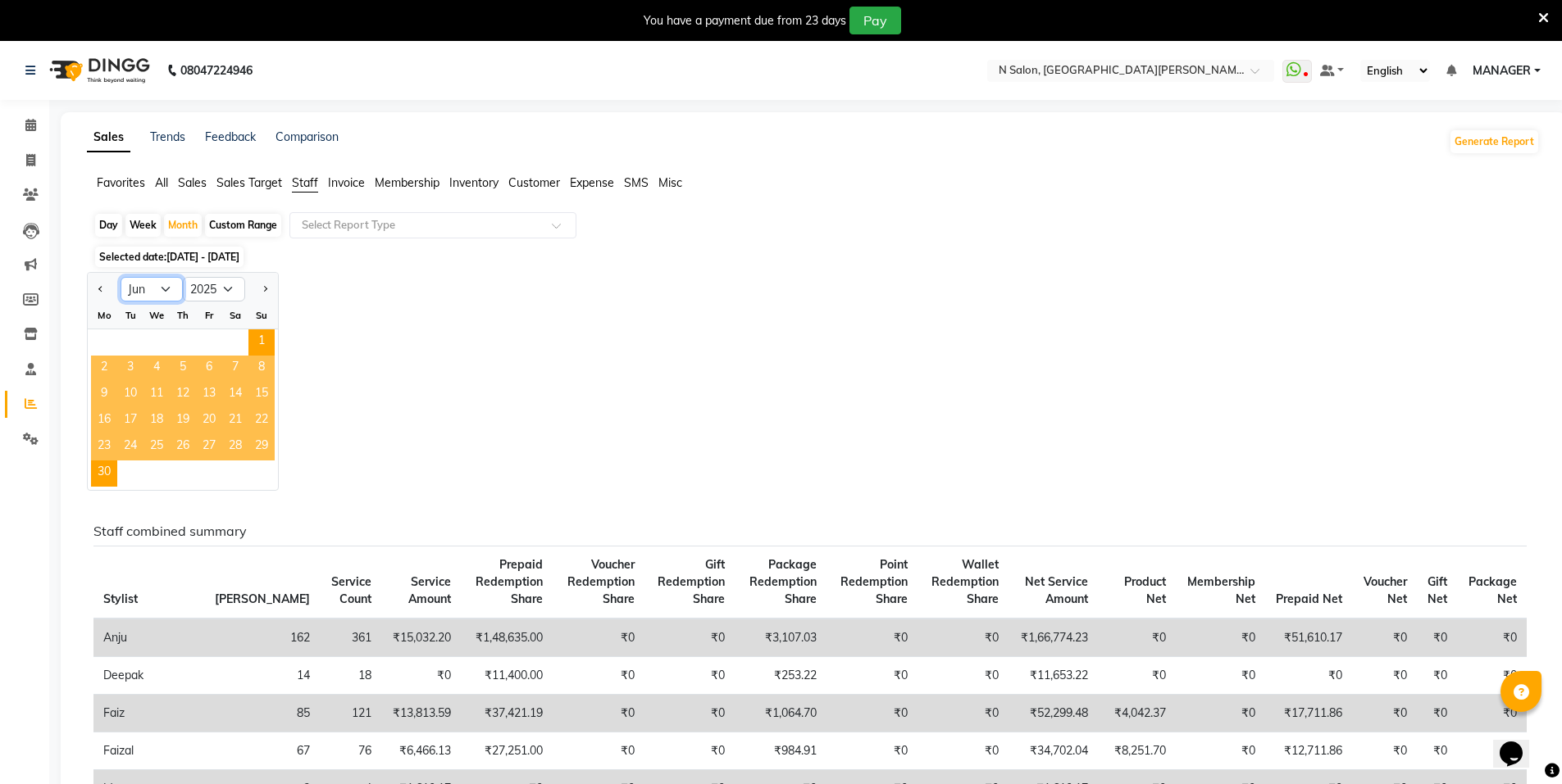
click at [143, 300] on select "Jan Feb Mar Apr May Jun Jul Aug Sep Oct Nov Dec" at bounding box center [151, 290] width 63 height 25
select select "7"
click at [120, 277] on select "Jan Feb Mar Apr May Jun Jul Aug Sep Oct Nov Dec" at bounding box center [151, 290] width 63 height 25
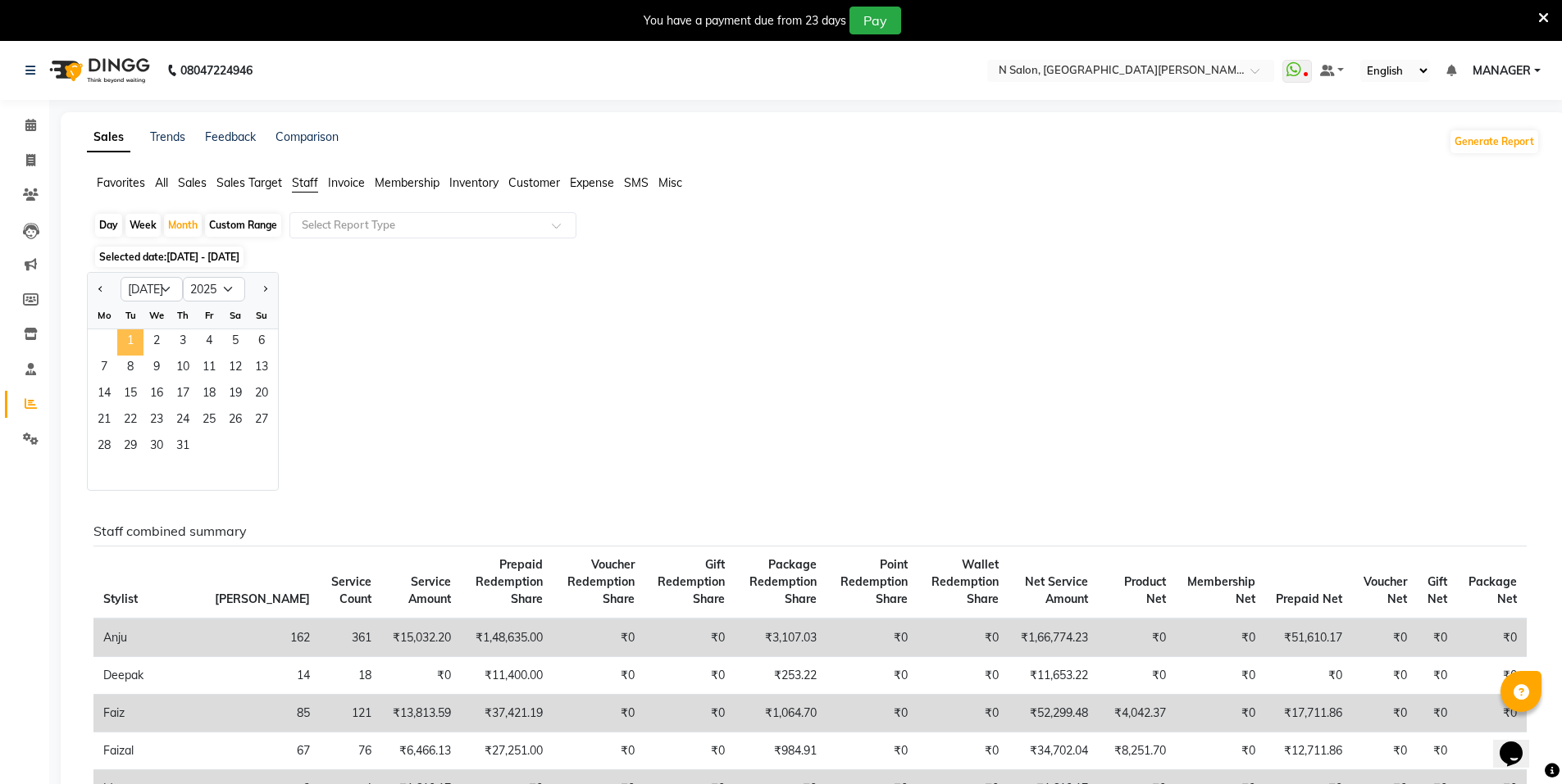
click at [132, 347] on span "1" at bounding box center [130, 342] width 26 height 26
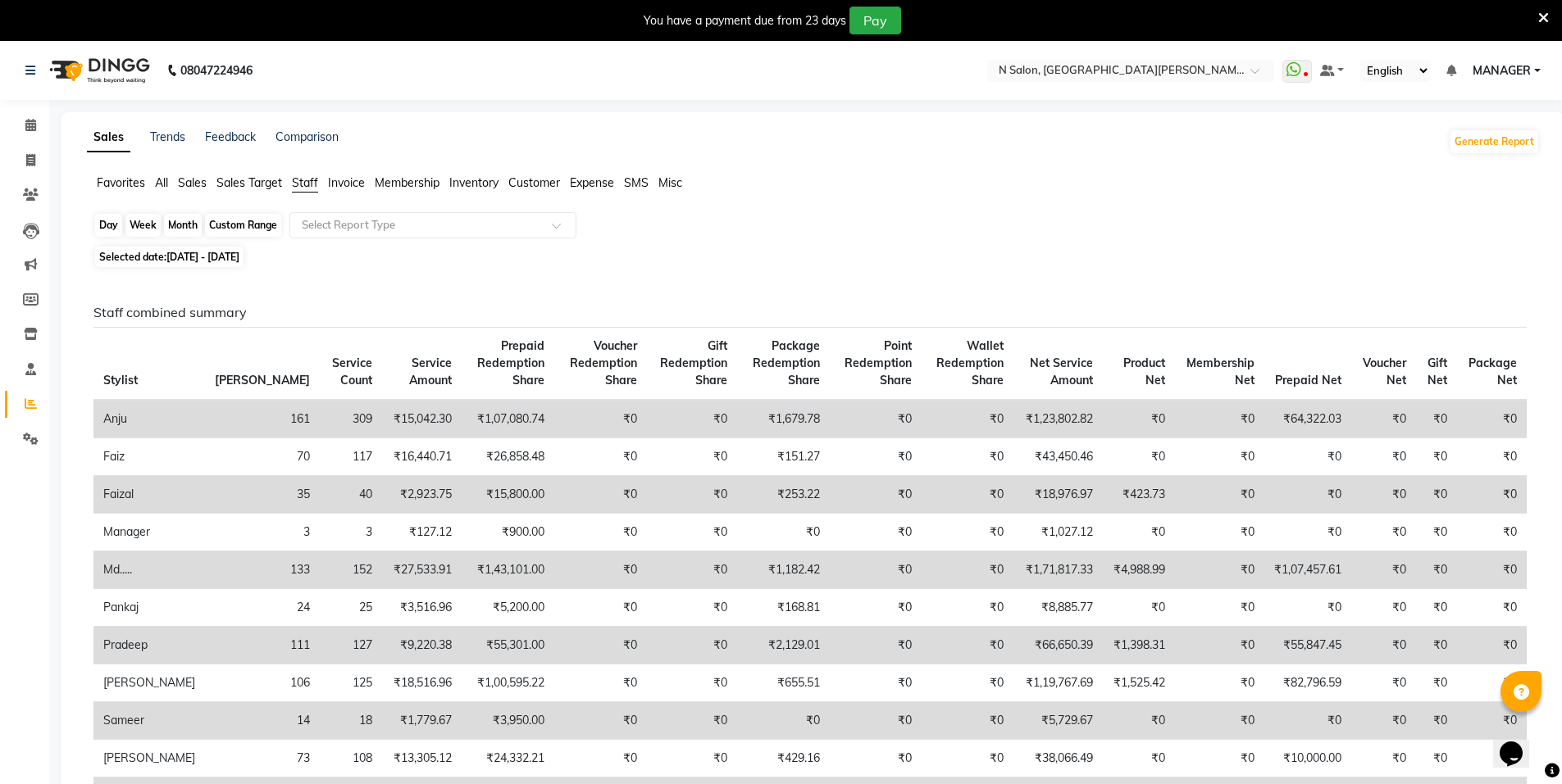
click at [186, 227] on div "Month" at bounding box center [182, 225] width 38 height 23
select select "7"
select select "2025"
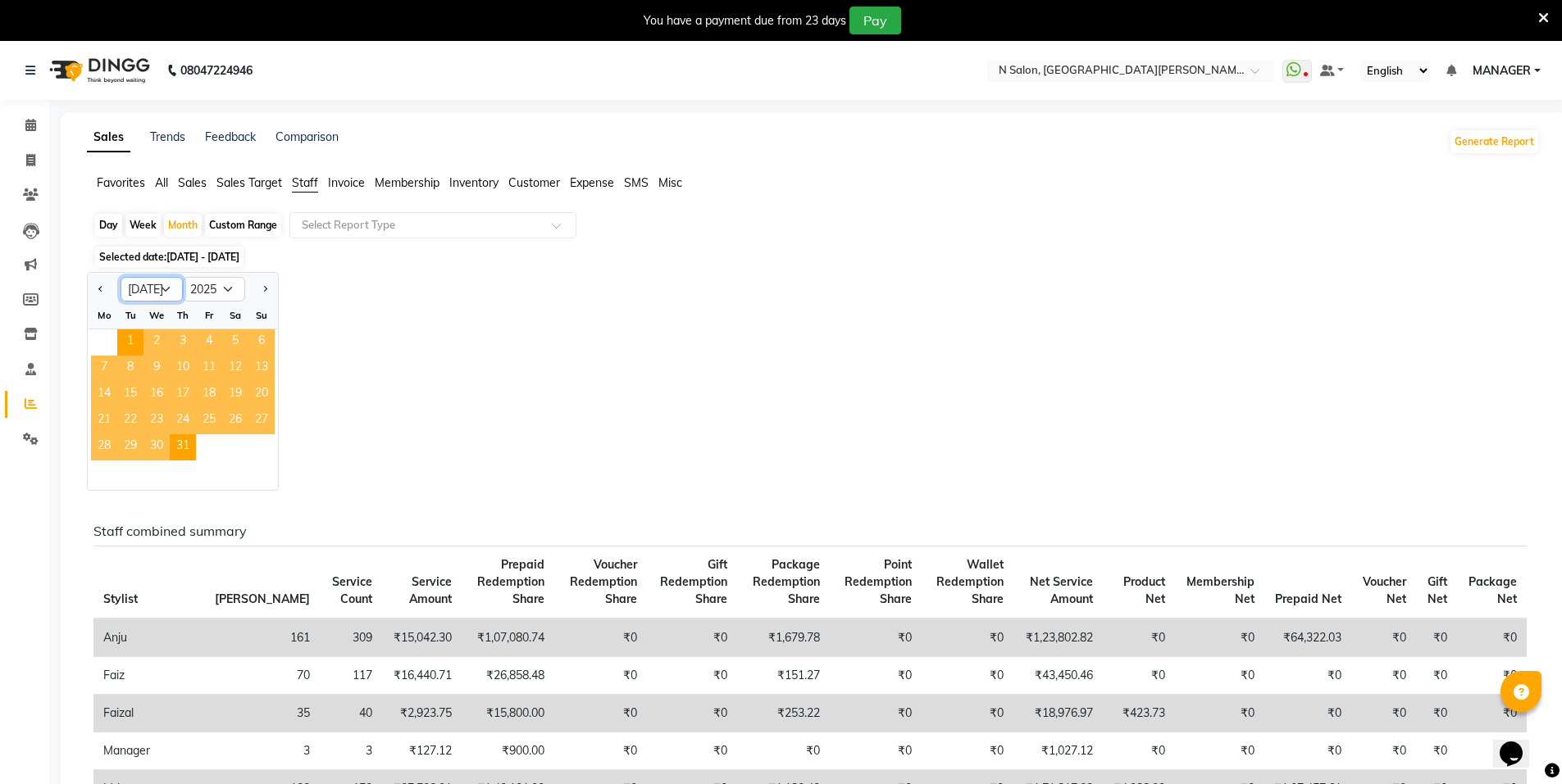
click at [154, 286] on select "Jan Feb Mar Apr May Jun Jul Aug Sep Oct Nov Dec" at bounding box center [151, 290] width 63 height 25
select select "6"
click at [120, 277] on select "Jan Feb Mar Apr May Jun Jul Aug Sep Oct Nov Dec" at bounding box center [151, 290] width 63 height 25
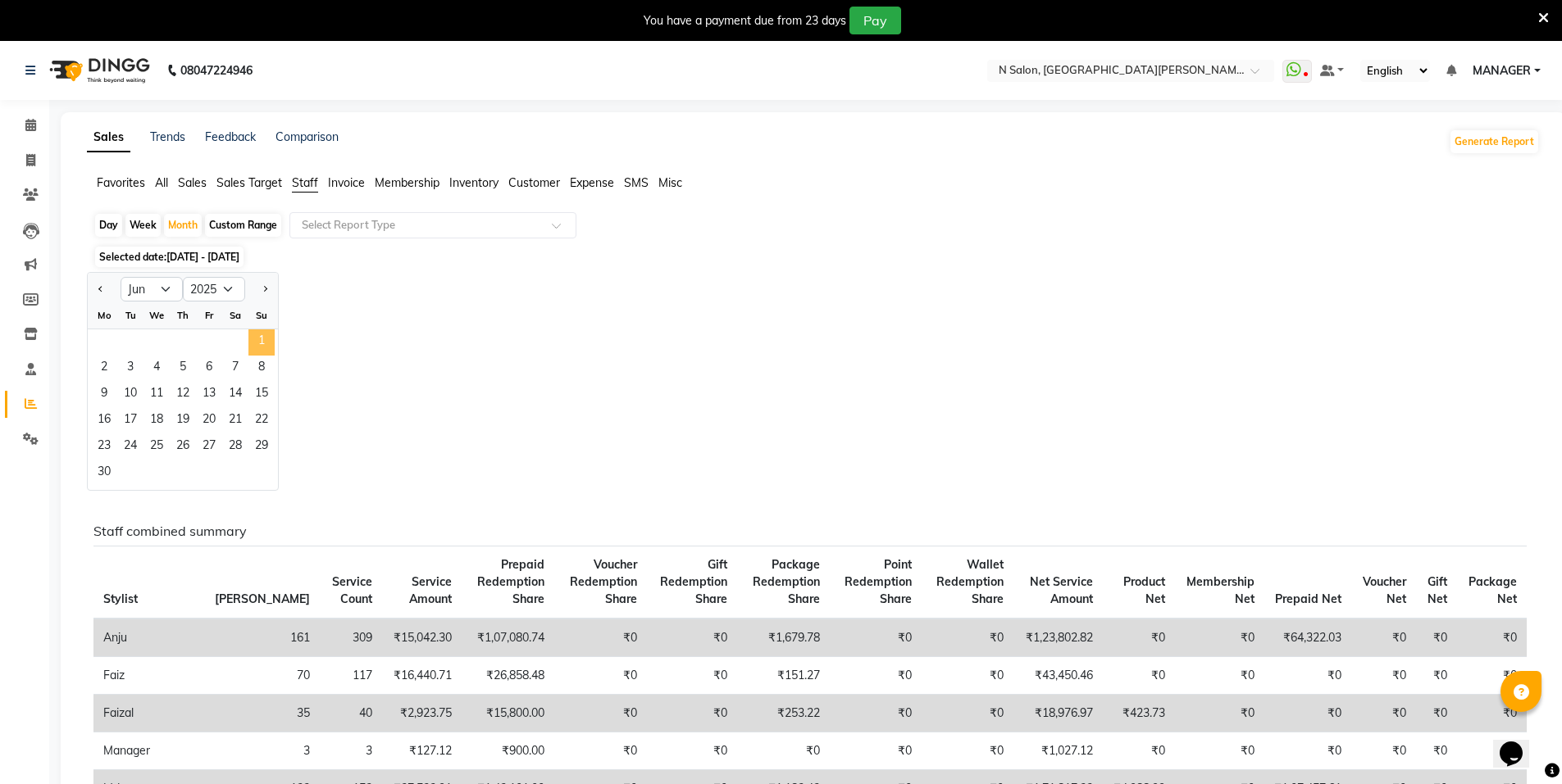
click at [258, 348] on span "1" at bounding box center [261, 342] width 26 height 26
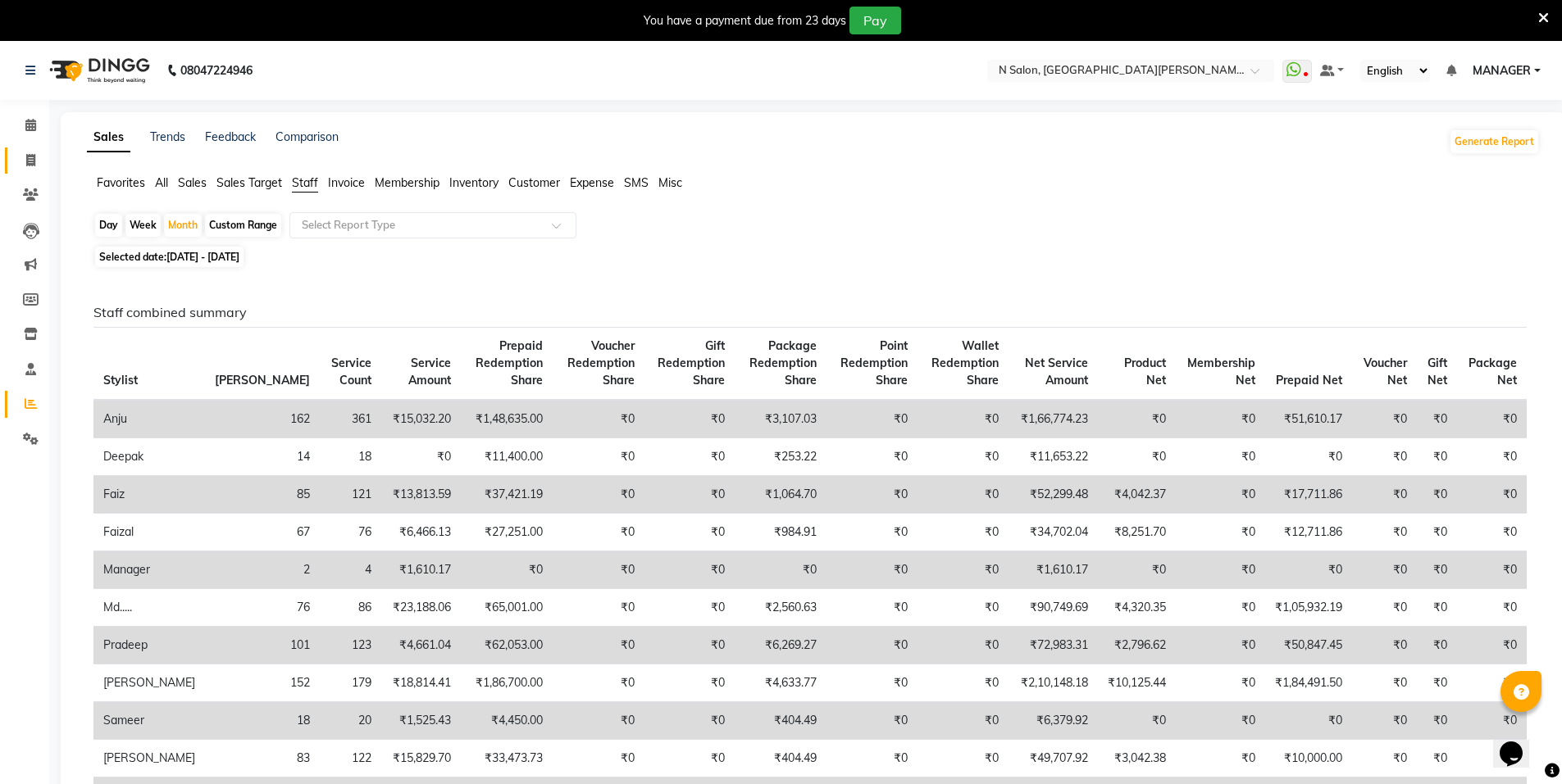
click at [21, 148] on link "Invoice" at bounding box center [24, 161] width 40 height 27
select select "service"
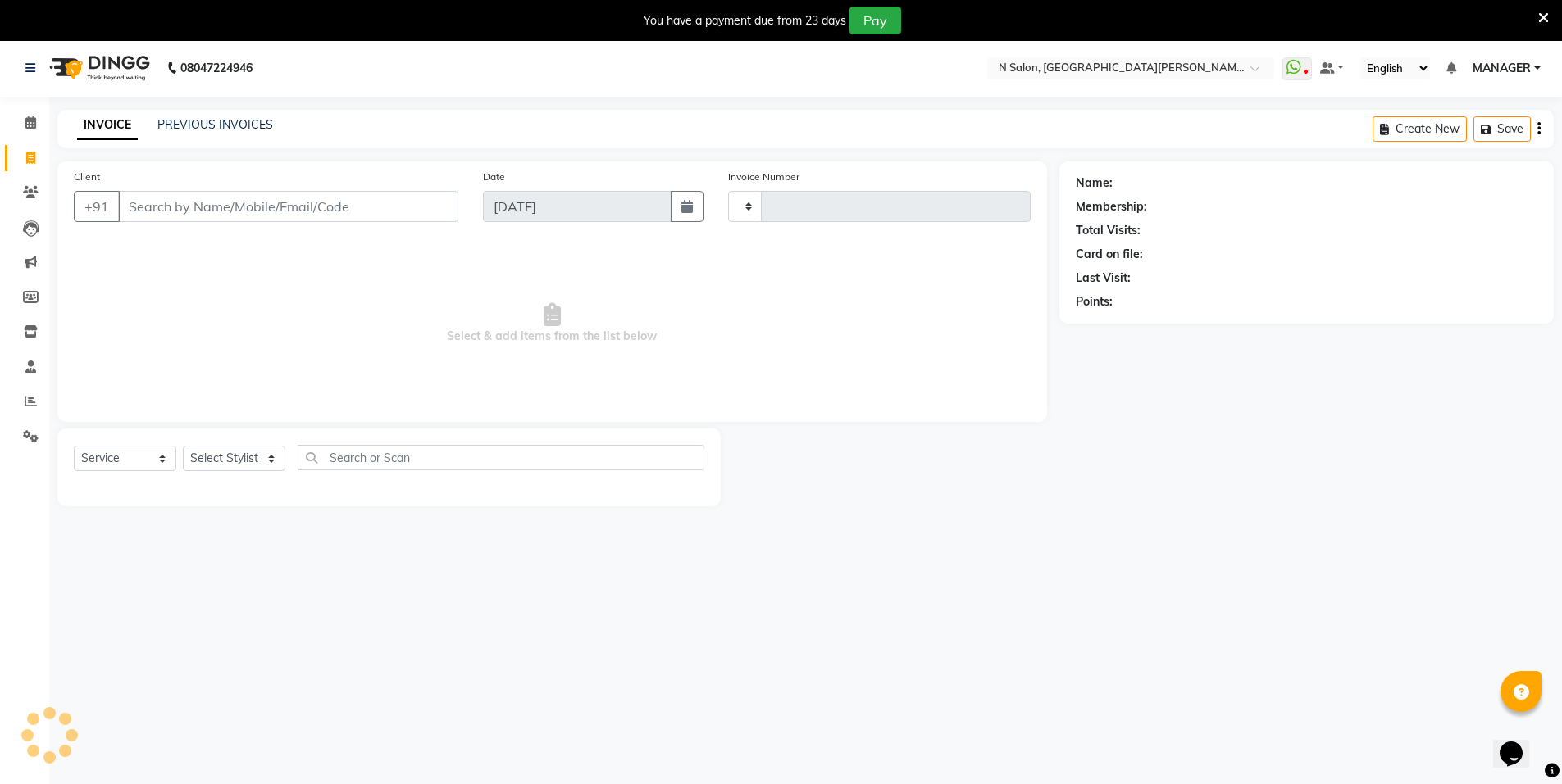
type input "3524"
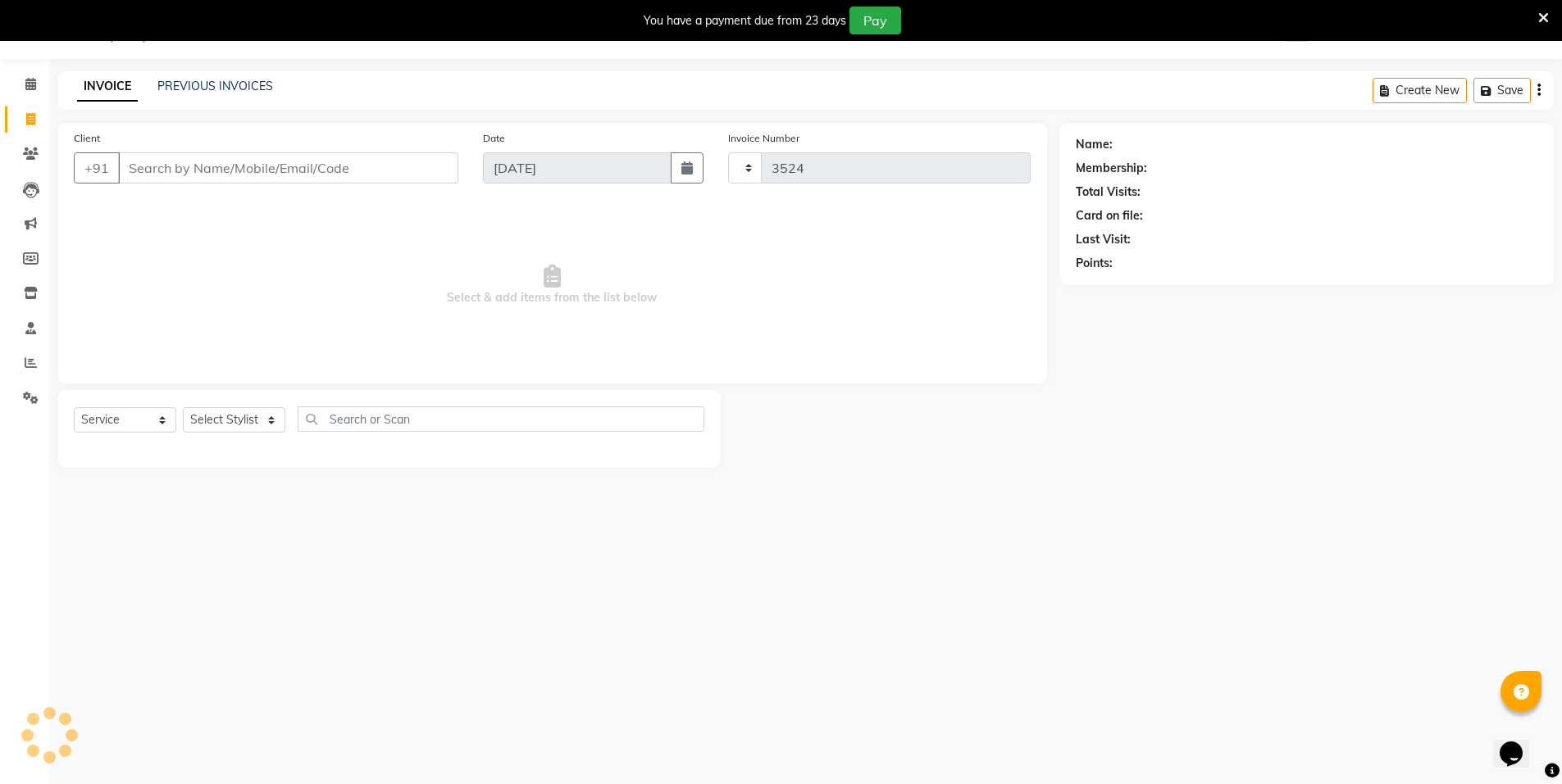
select select "3472"
select select "P"
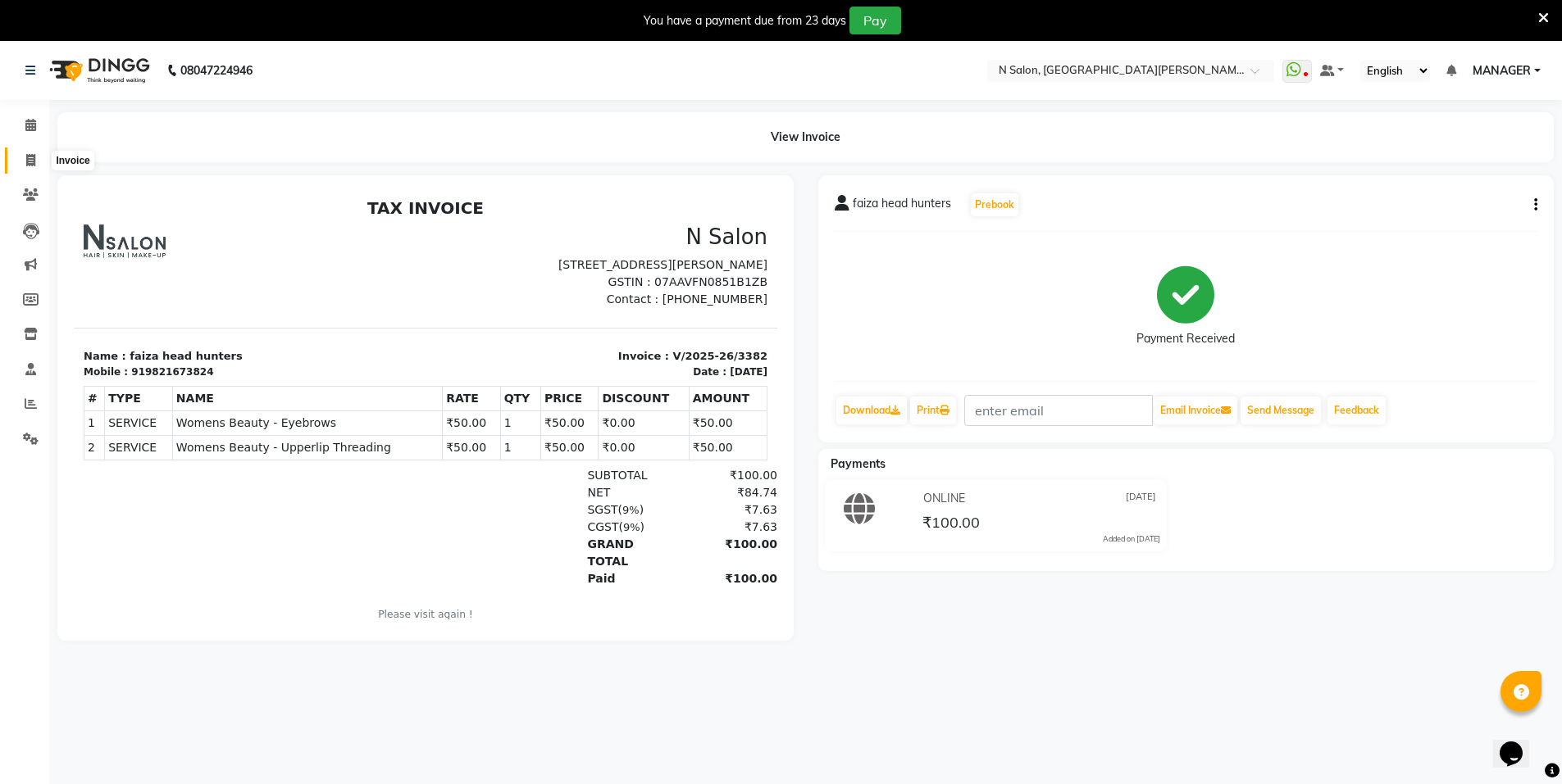
click at [30, 164] on icon at bounding box center [30, 160] width 9 height 13
select select "service"
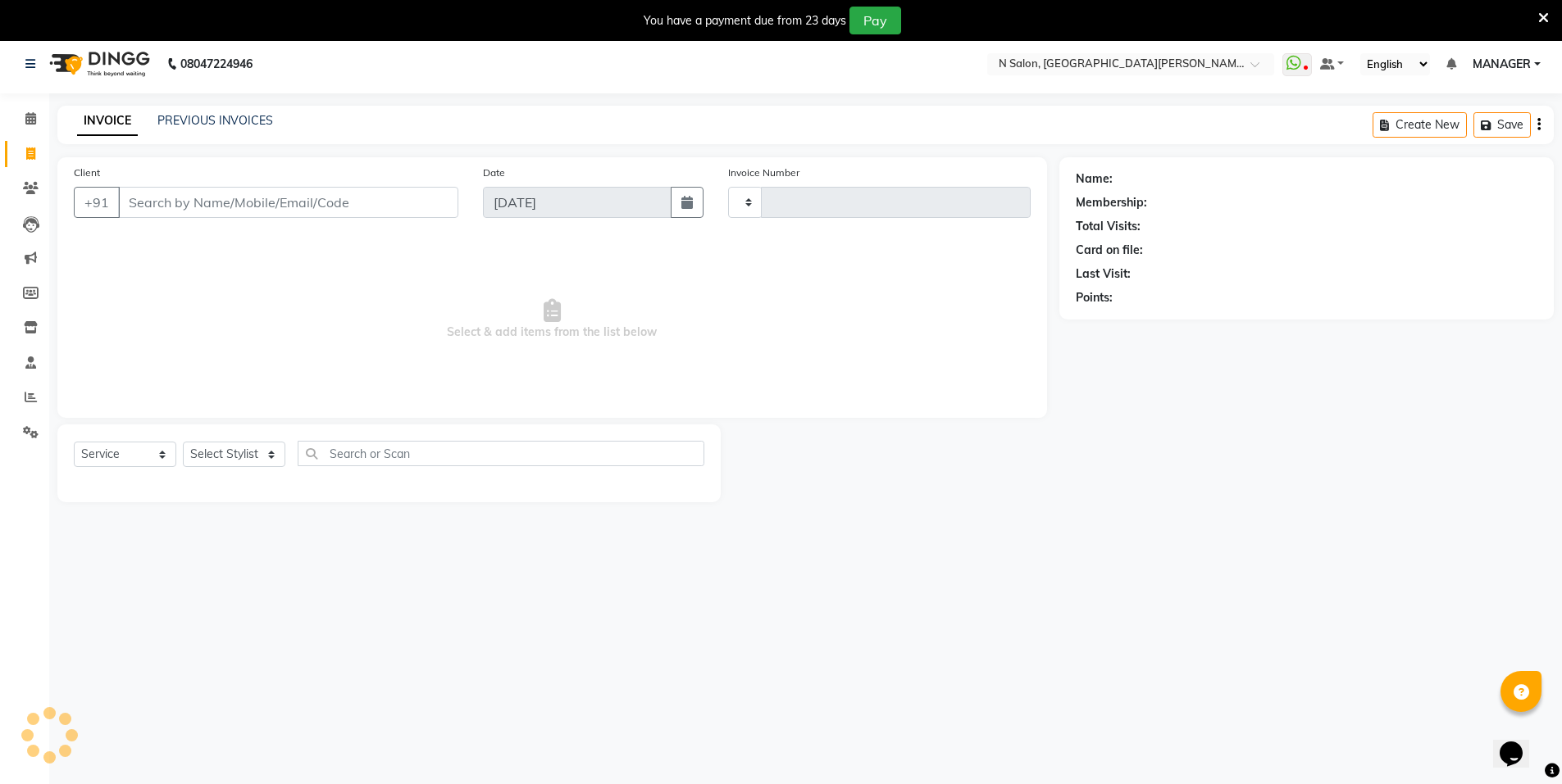
scroll to position [14, 0]
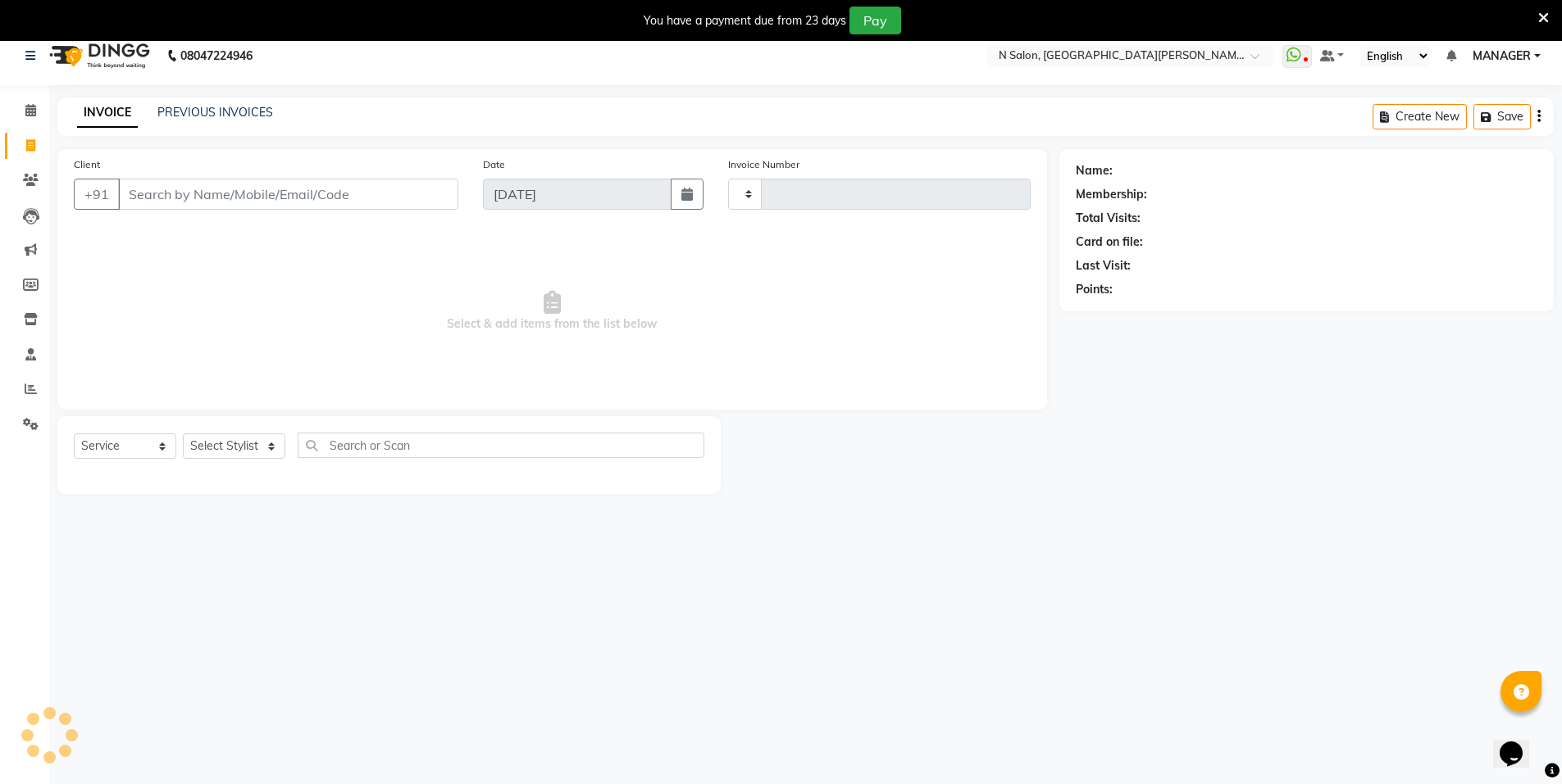
type input "3524"
select select "3472"
type input "asima"
select select "P"
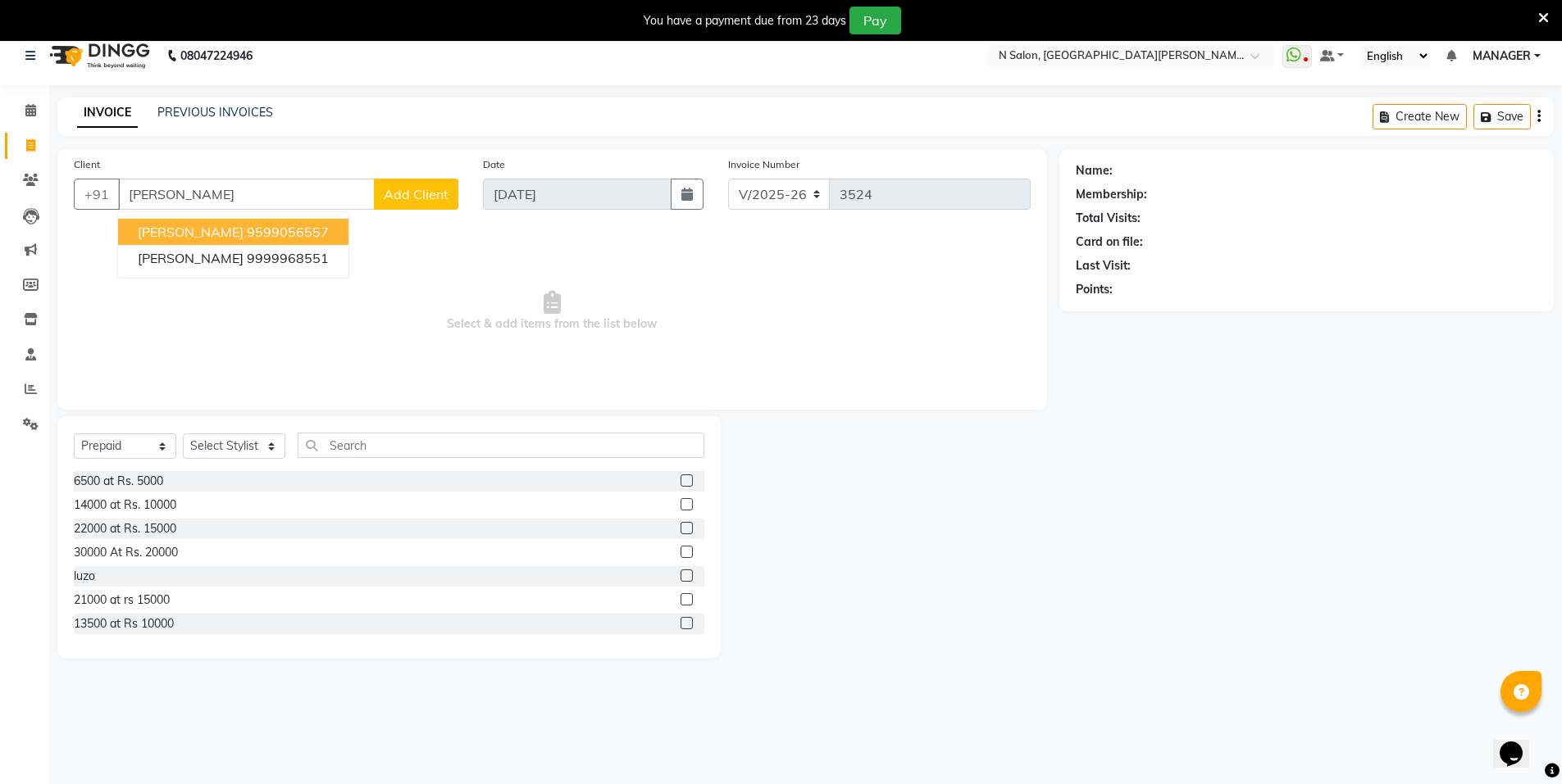
click at [195, 232] on span "aashima kukreja" at bounding box center [191, 231] width 106 height 16
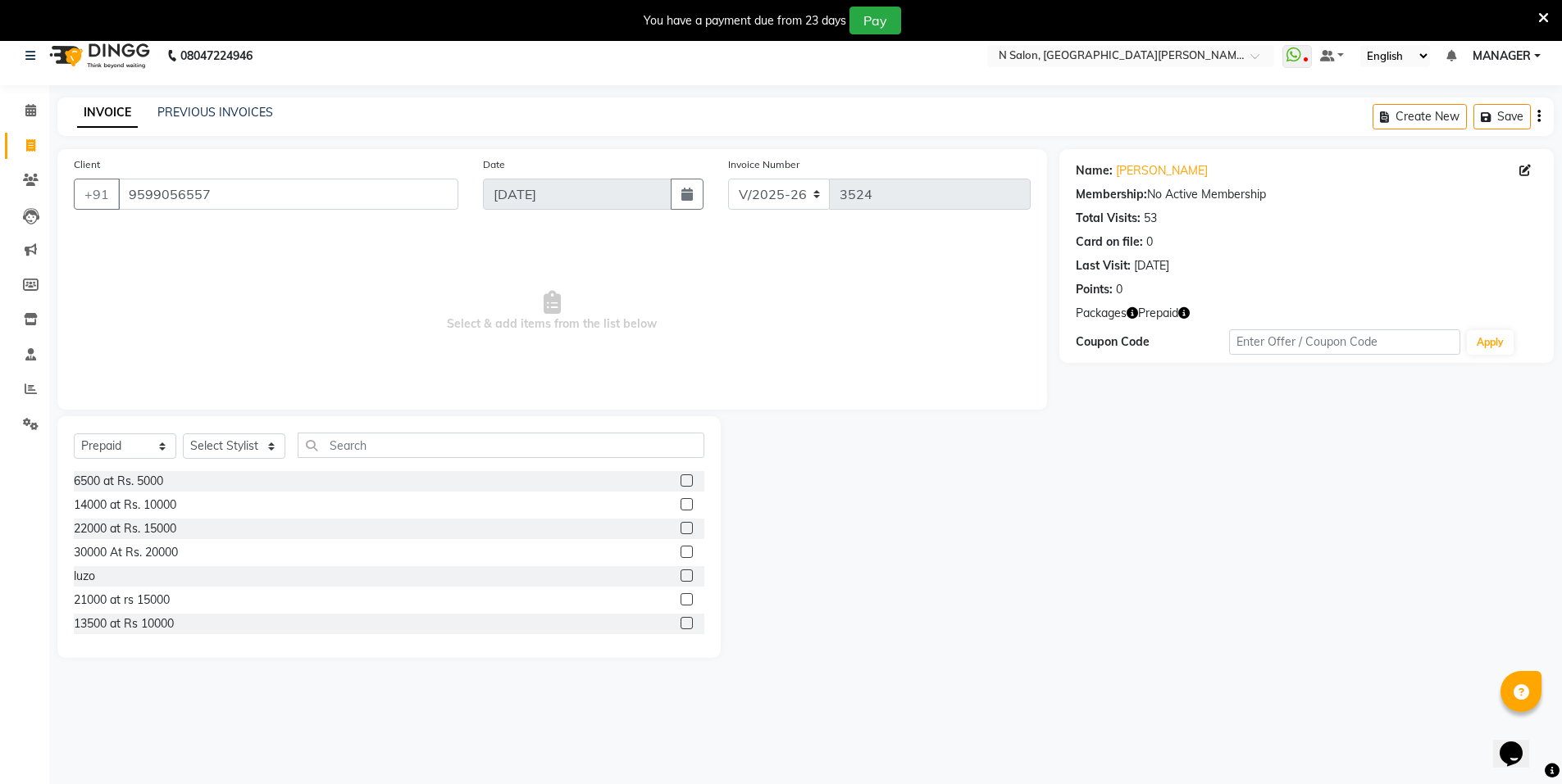
click at [1182, 310] on icon "button" at bounding box center [1184, 313] width 12 height 12
click at [215, 197] on input "9599056557" at bounding box center [288, 195] width 340 height 31
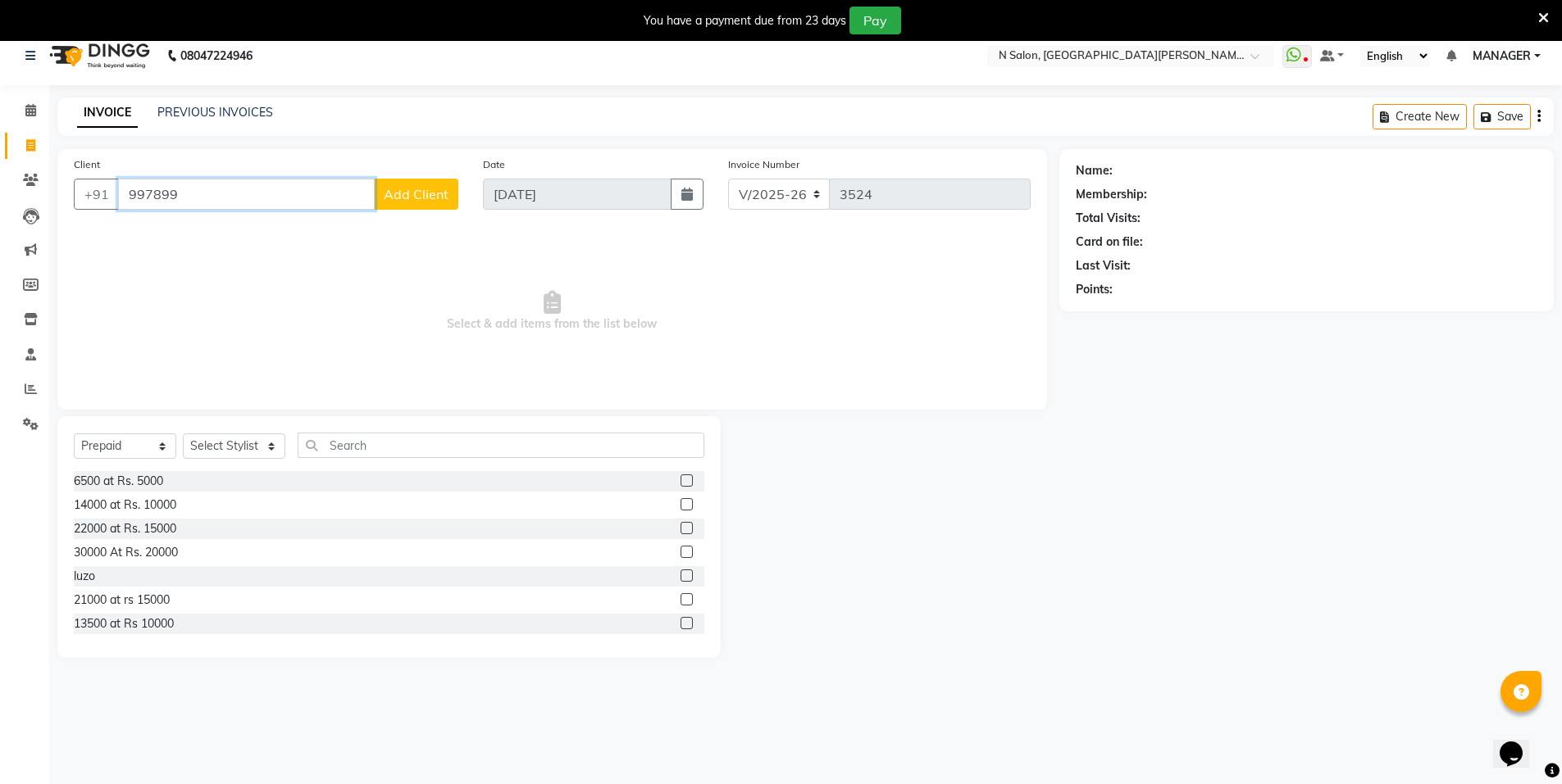
click at [226, 189] on input "997899" at bounding box center [247, 195] width 256 height 31
type input "92"
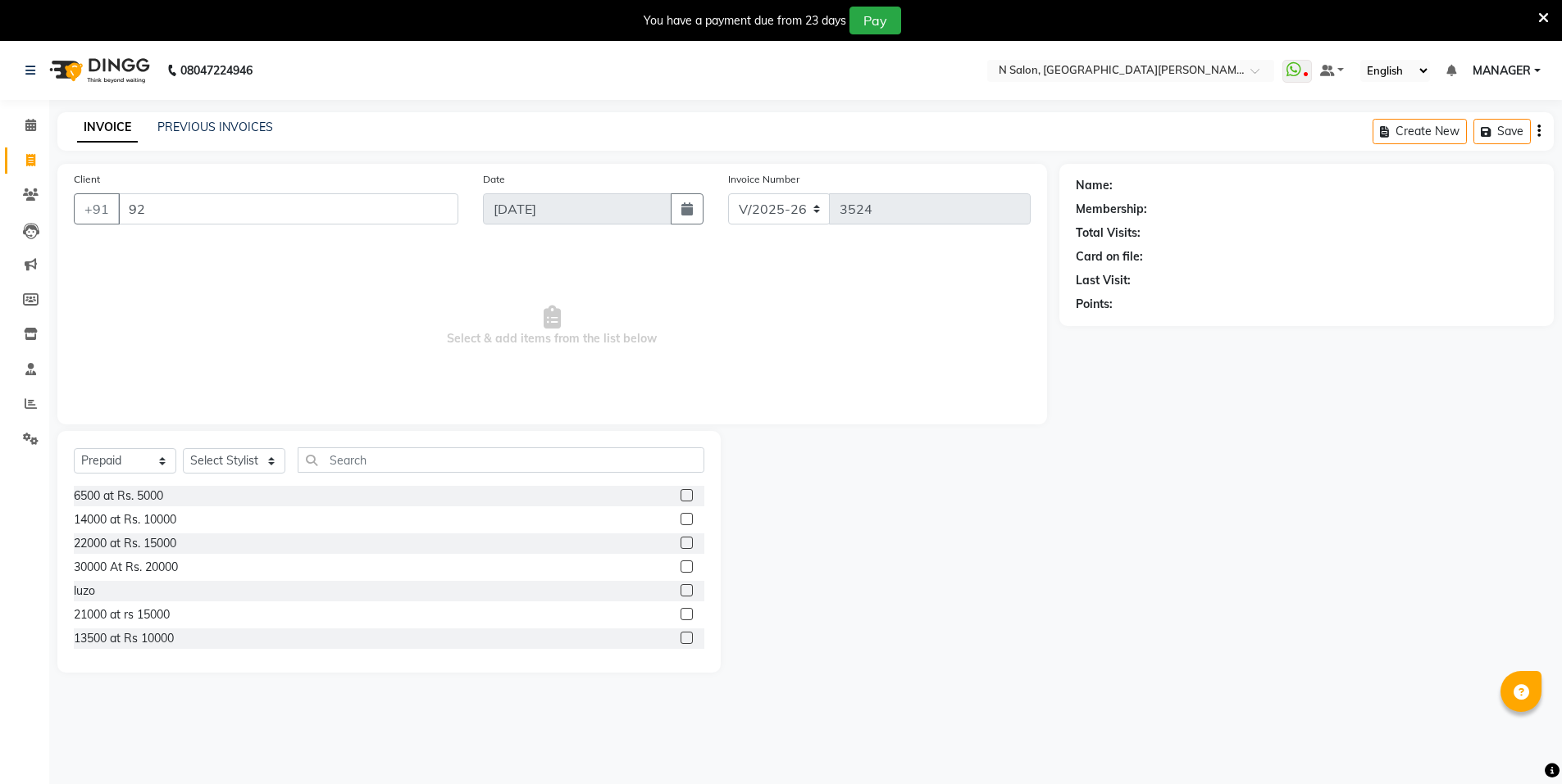
select select "3472"
select select "P"
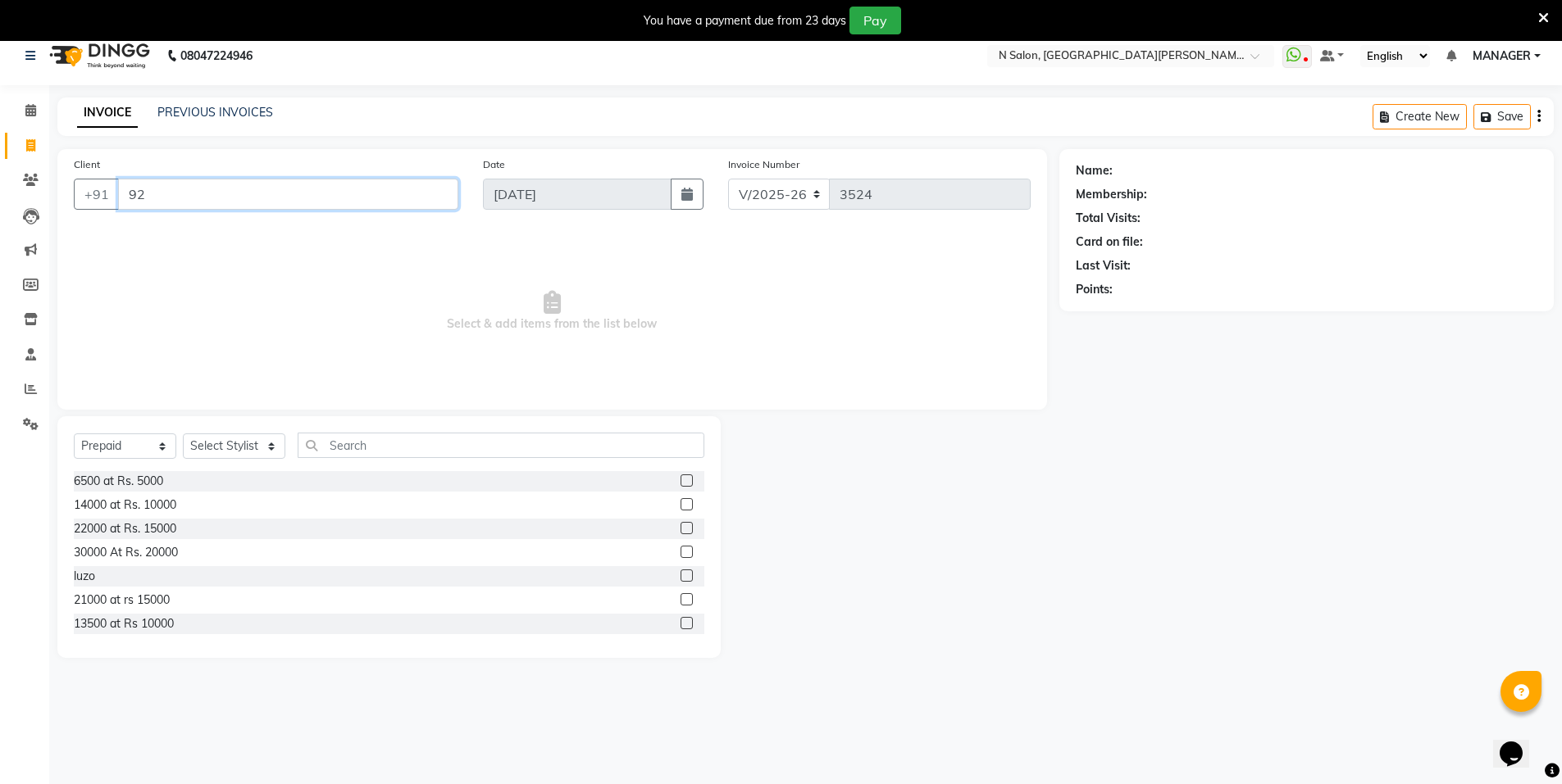
type input "9"
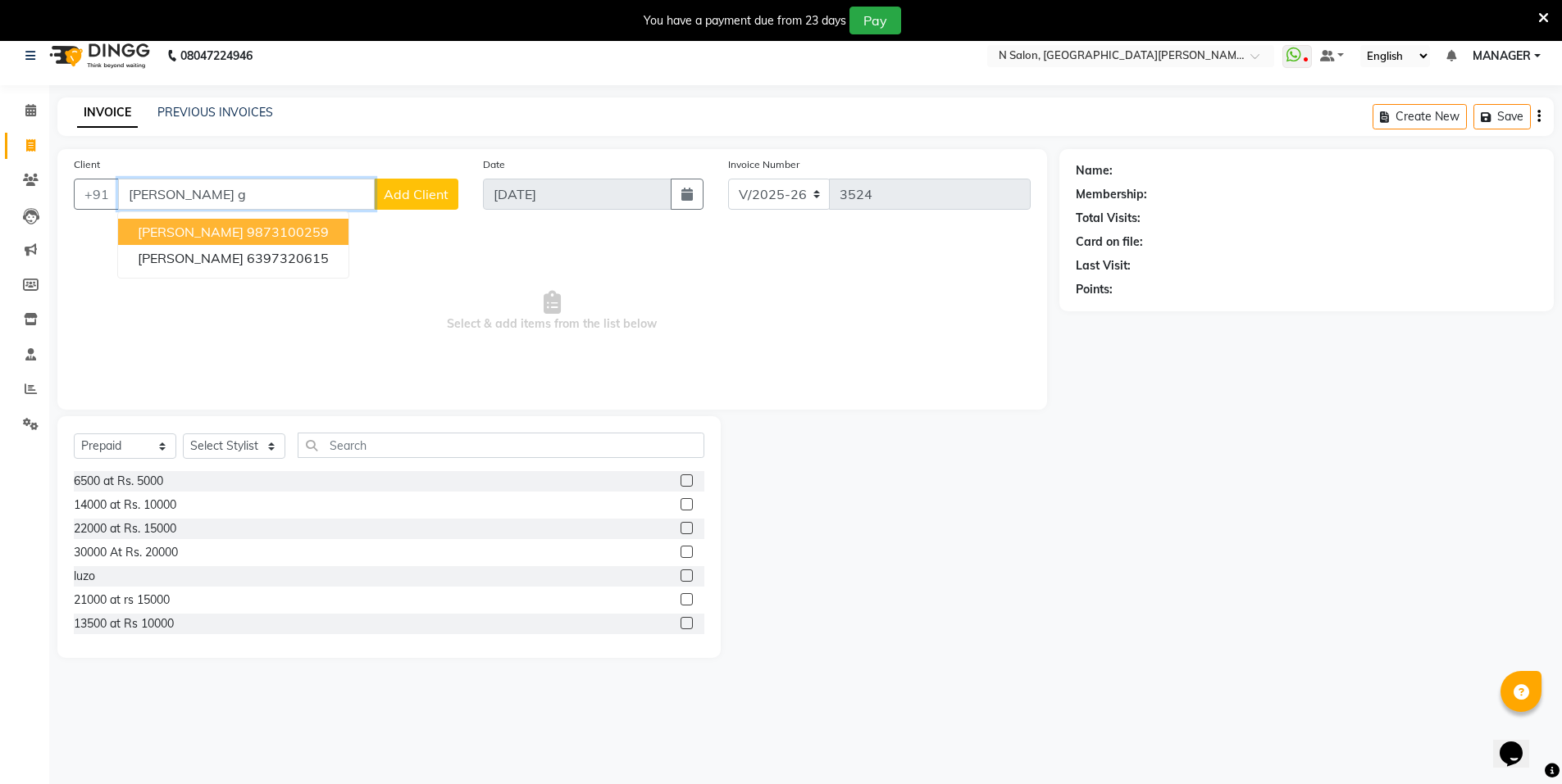
click at [247, 237] on ngb-highlight "9873100259" at bounding box center [287, 231] width 82 height 16
type input "9873100259"
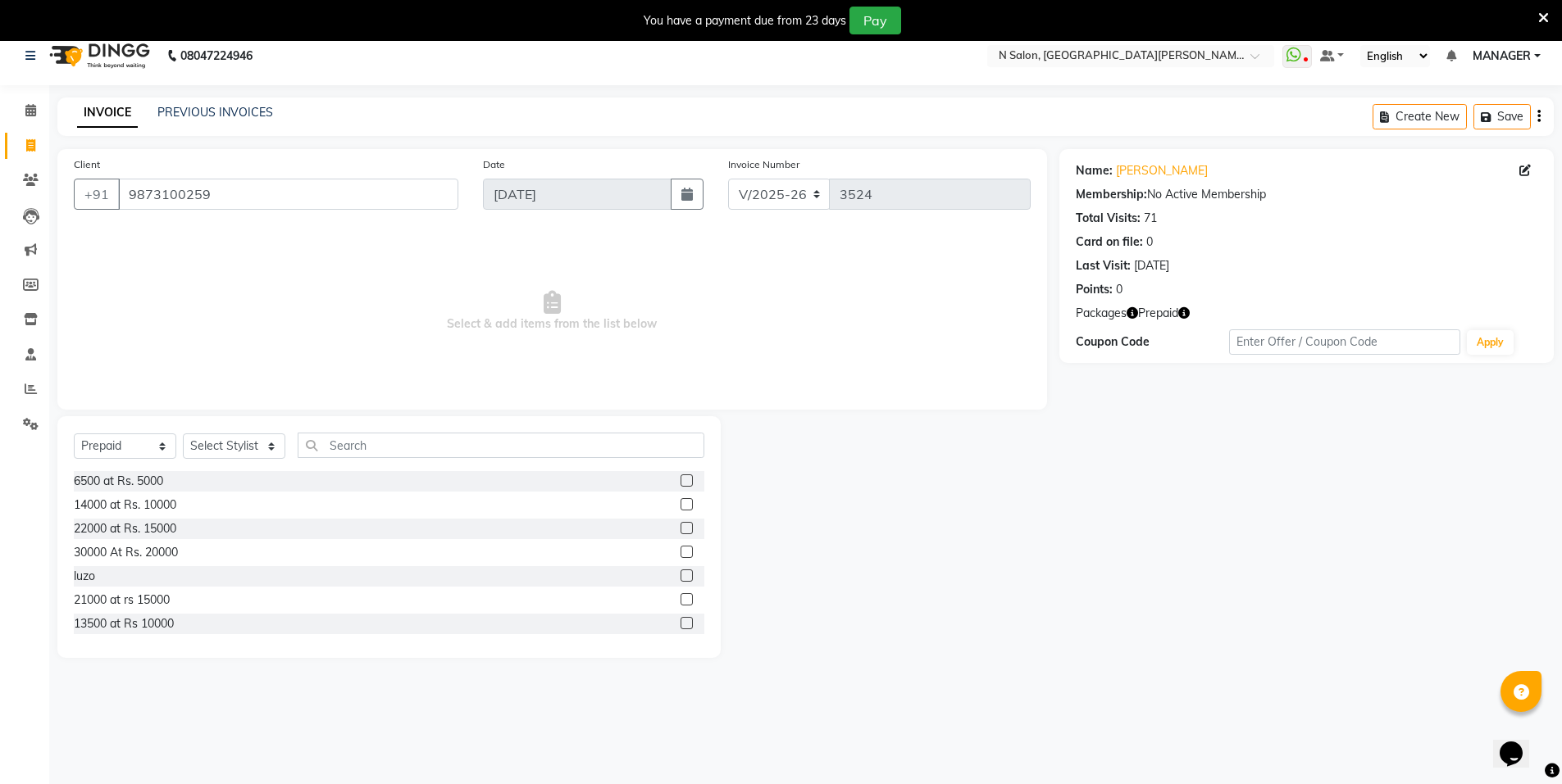
click at [1188, 315] on icon "button" at bounding box center [1184, 313] width 12 height 12
click at [127, 451] on select "Select Service Product Membership Package Voucher Prepaid Gift Card" at bounding box center [125, 446] width 102 height 25
select select "service"
click at [74, 433] on select "Select Service Product Membership Package Voucher Prepaid Gift Card" at bounding box center [125, 446] width 102 height 25
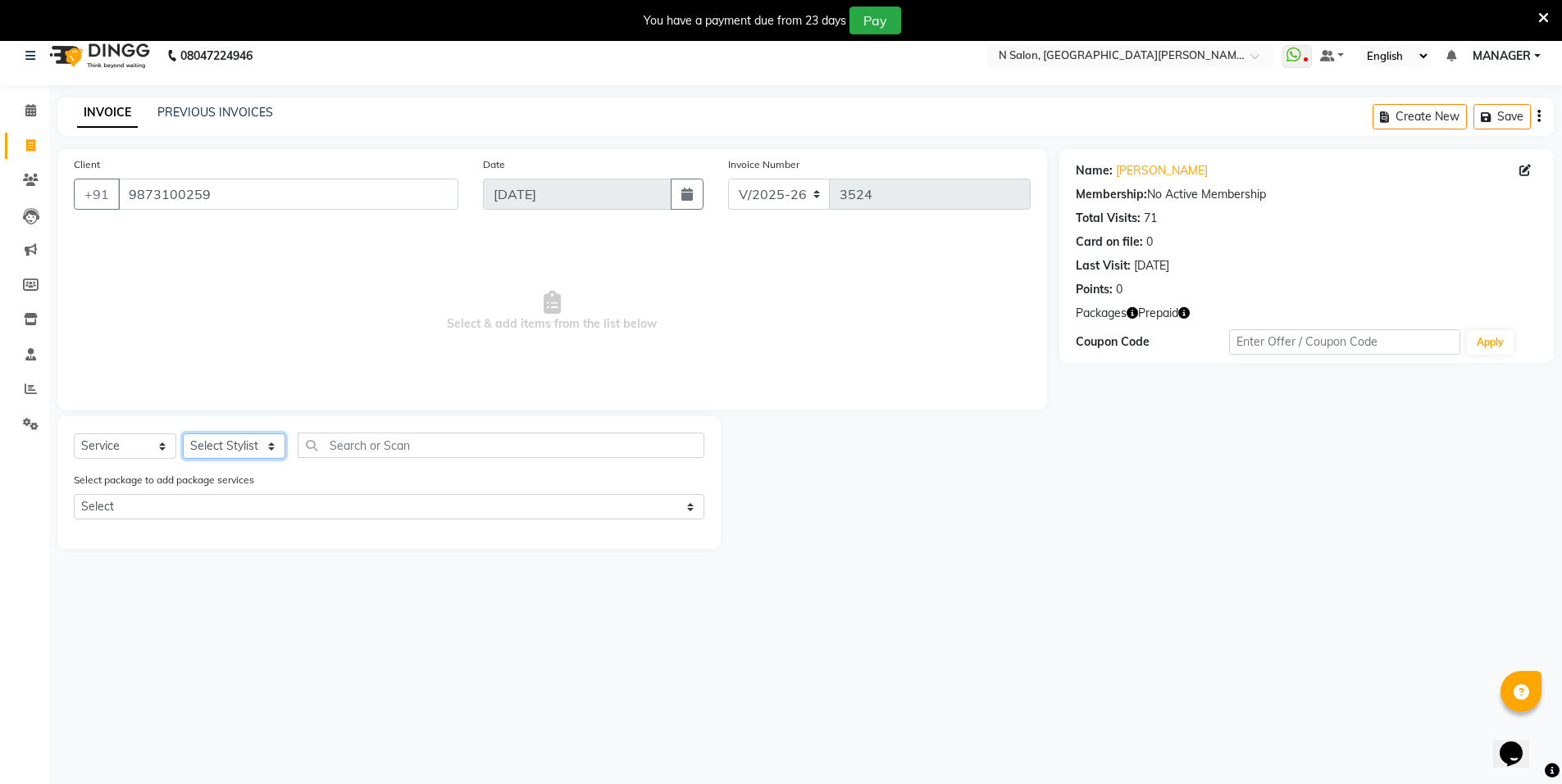
click at [252, 443] on select "Select Stylist [PERSON_NAME] [PERSON_NAME] MANAGER MD..... Pradeep Rahul [PERSO…" at bounding box center [234, 446] width 102 height 25
select select "15668"
click at [183, 433] on select "Select Stylist [PERSON_NAME] [PERSON_NAME] MANAGER MD..... Pradeep Rahul [PERSO…" at bounding box center [234, 446] width 102 height 25
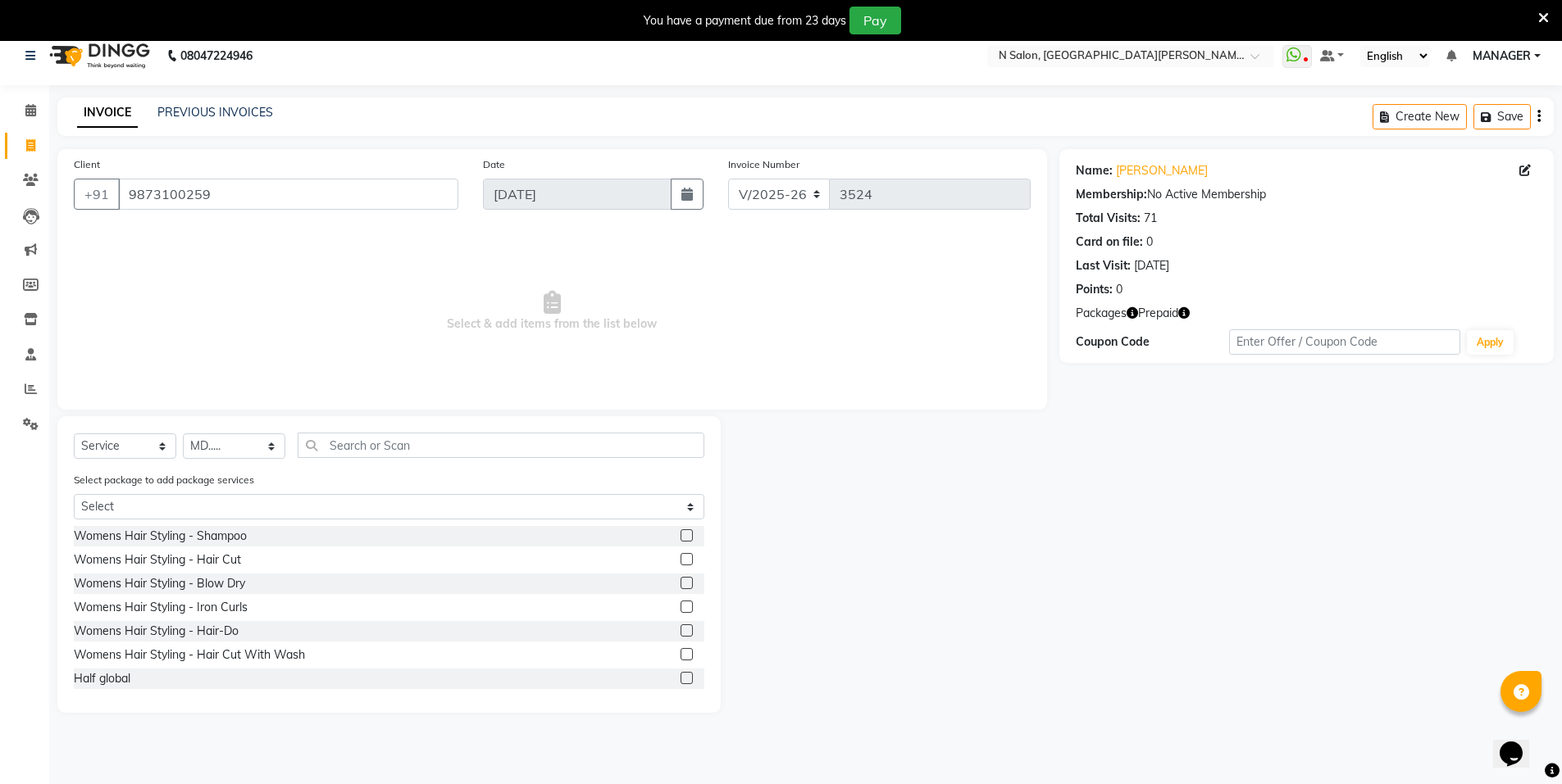
click at [405, 432] on div "Select Service Product Membership Package Voucher Prepaid Gift Card Select Styl…" at bounding box center [389, 564] width 664 height 297
click at [382, 445] on input "text" at bounding box center [501, 445] width 407 height 25
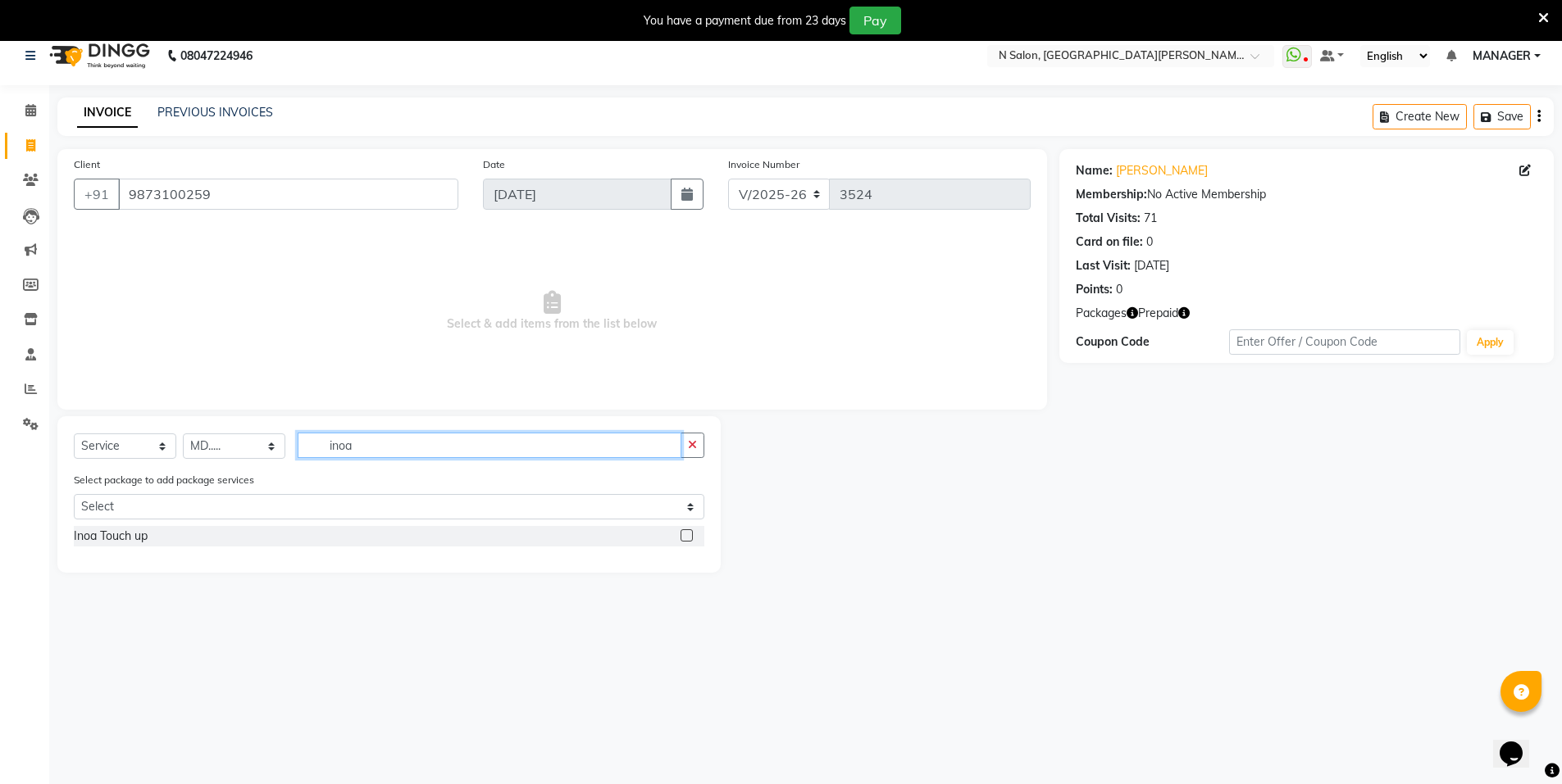
type input "inoa"
click at [690, 536] on label at bounding box center [686, 536] width 13 height 13
click at [690, 536] on input "checkbox" at bounding box center [685, 536] width 11 height 11
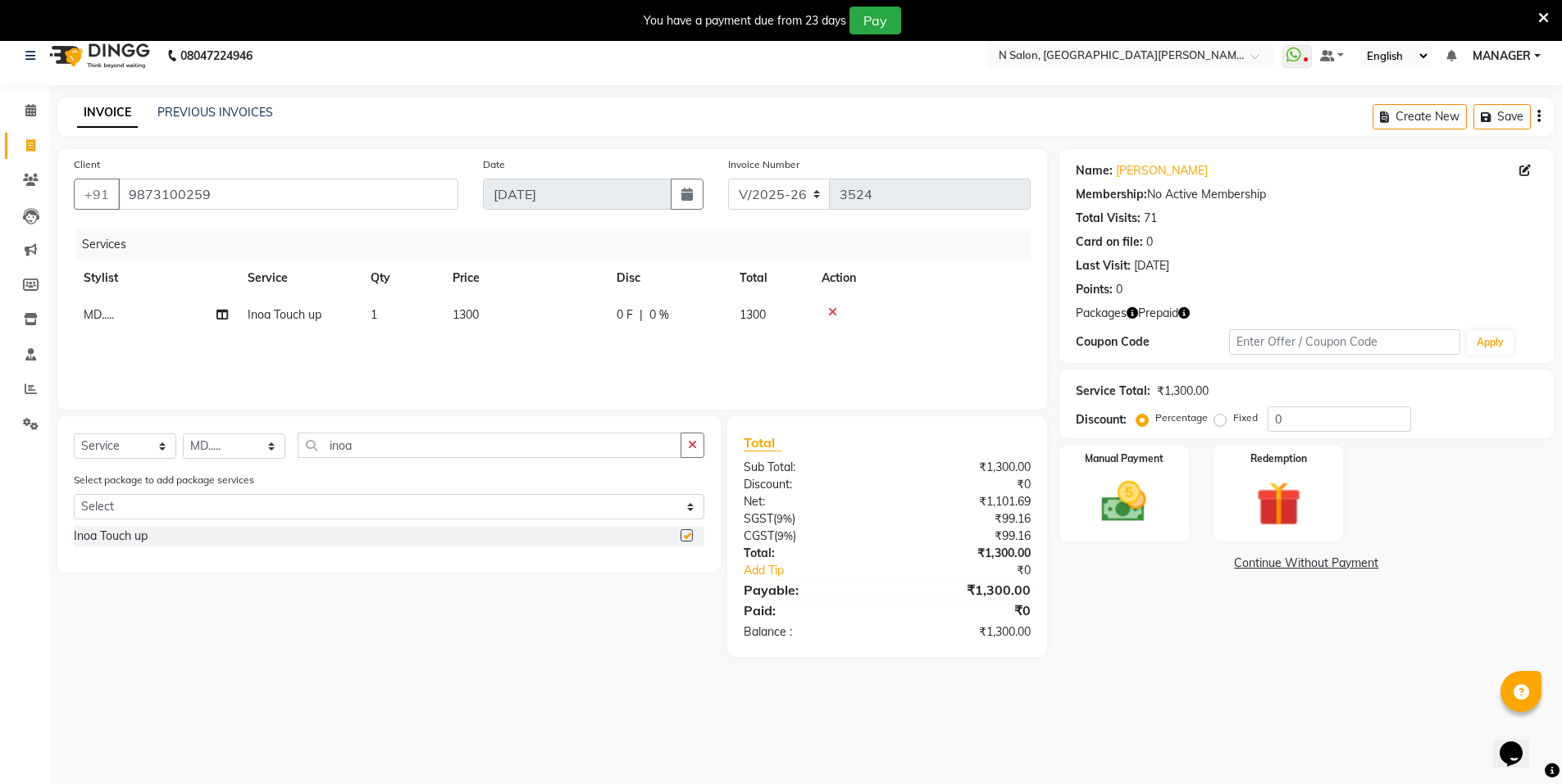
checkbox input "false"
click at [252, 447] on select "Select Stylist [PERSON_NAME] [PERSON_NAME] MANAGER MD..... Pradeep Rahul [PERSO…" at bounding box center [234, 446] width 102 height 25
select select "15674"
click at [183, 433] on select "Select Stylist [PERSON_NAME] [PERSON_NAME] MANAGER MD..... Pradeep Rahul [PERSO…" at bounding box center [234, 446] width 102 height 25
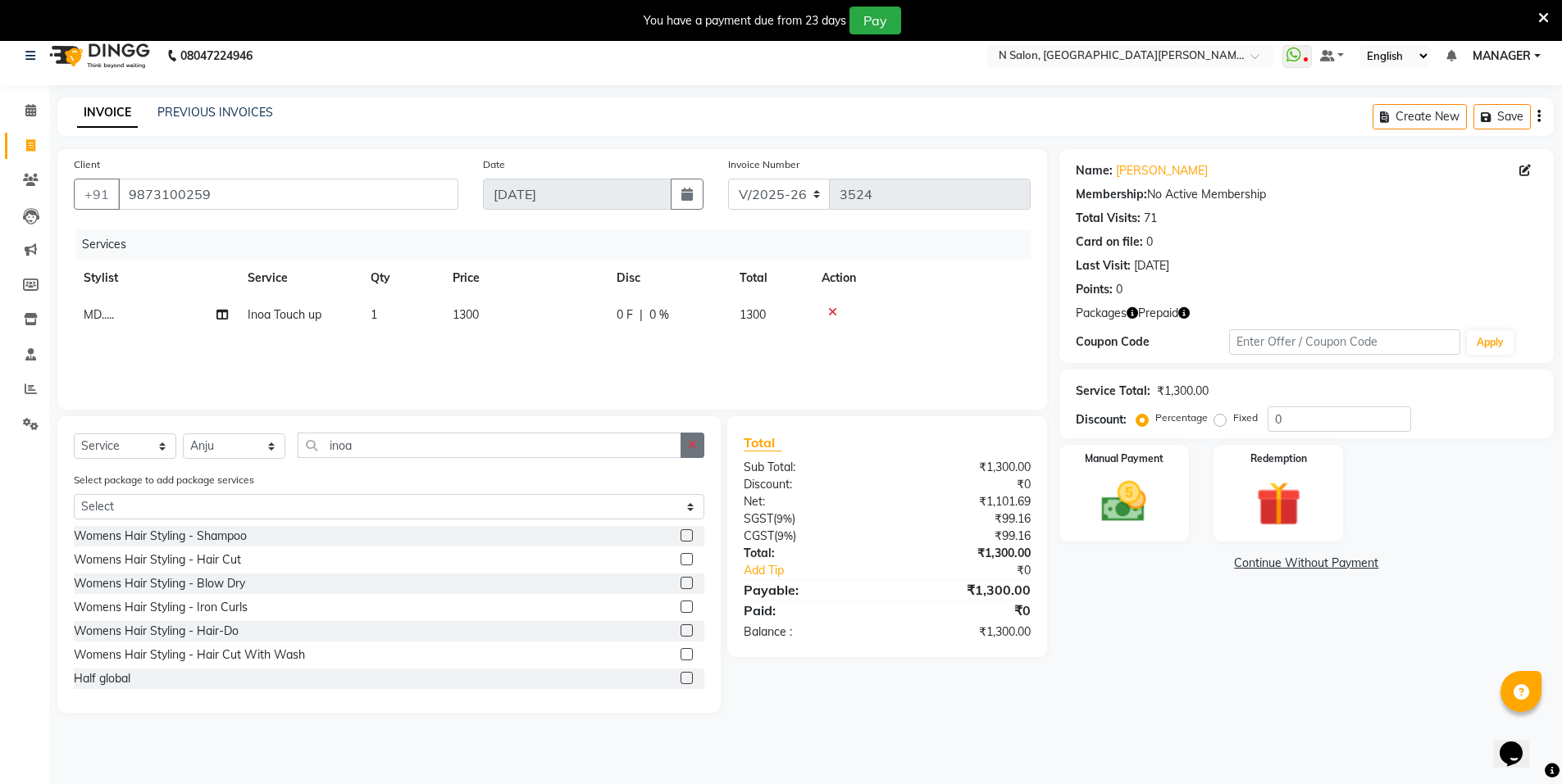
click at [688, 436] on button "button" at bounding box center [692, 445] width 24 height 25
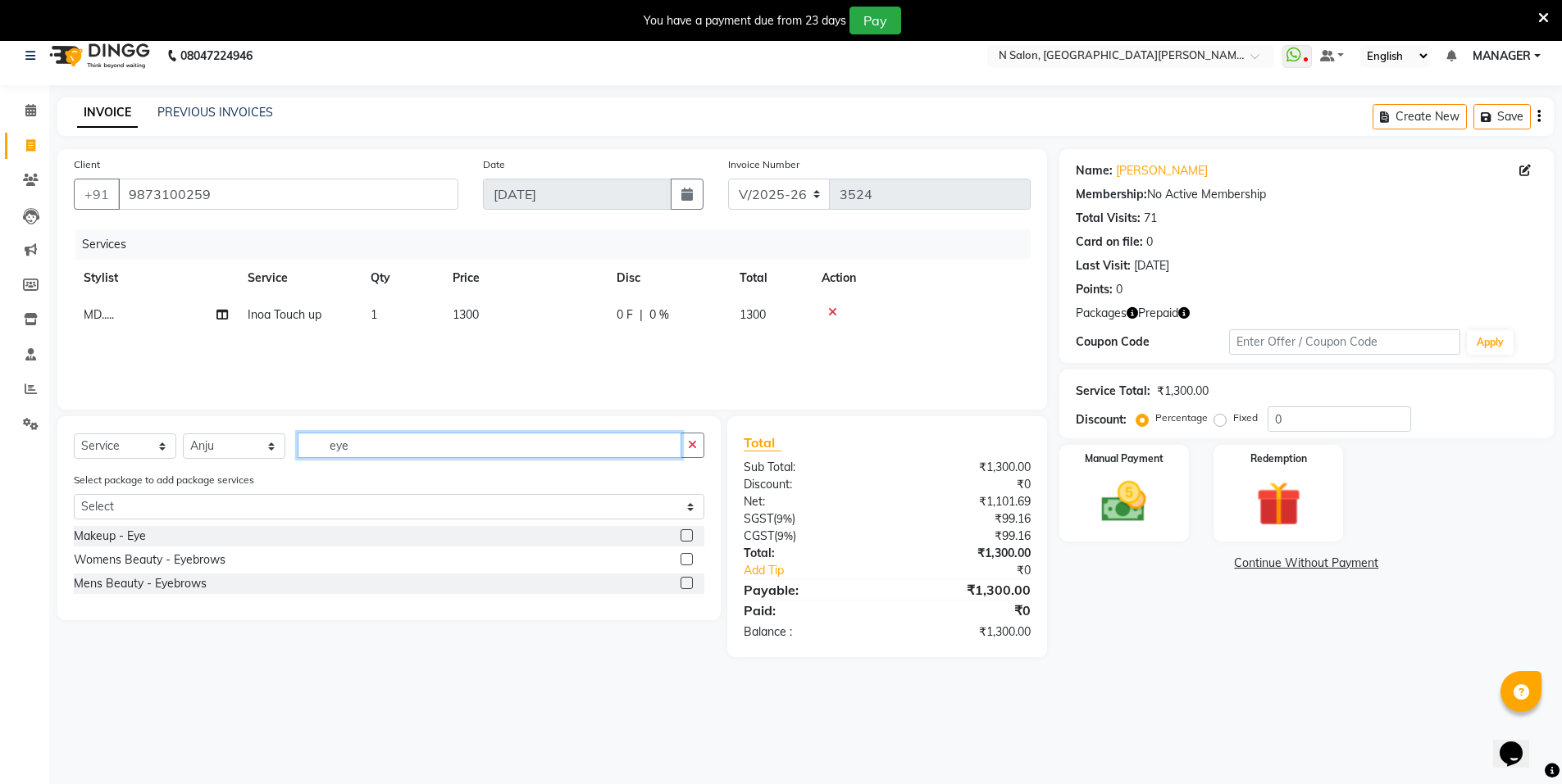
type input "eye"
click at [691, 559] on label at bounding box center [686, 559] width 13 height 13
click at [691, 559] on input "checkbox" at bounding box center [685, 560] width 11 height 11
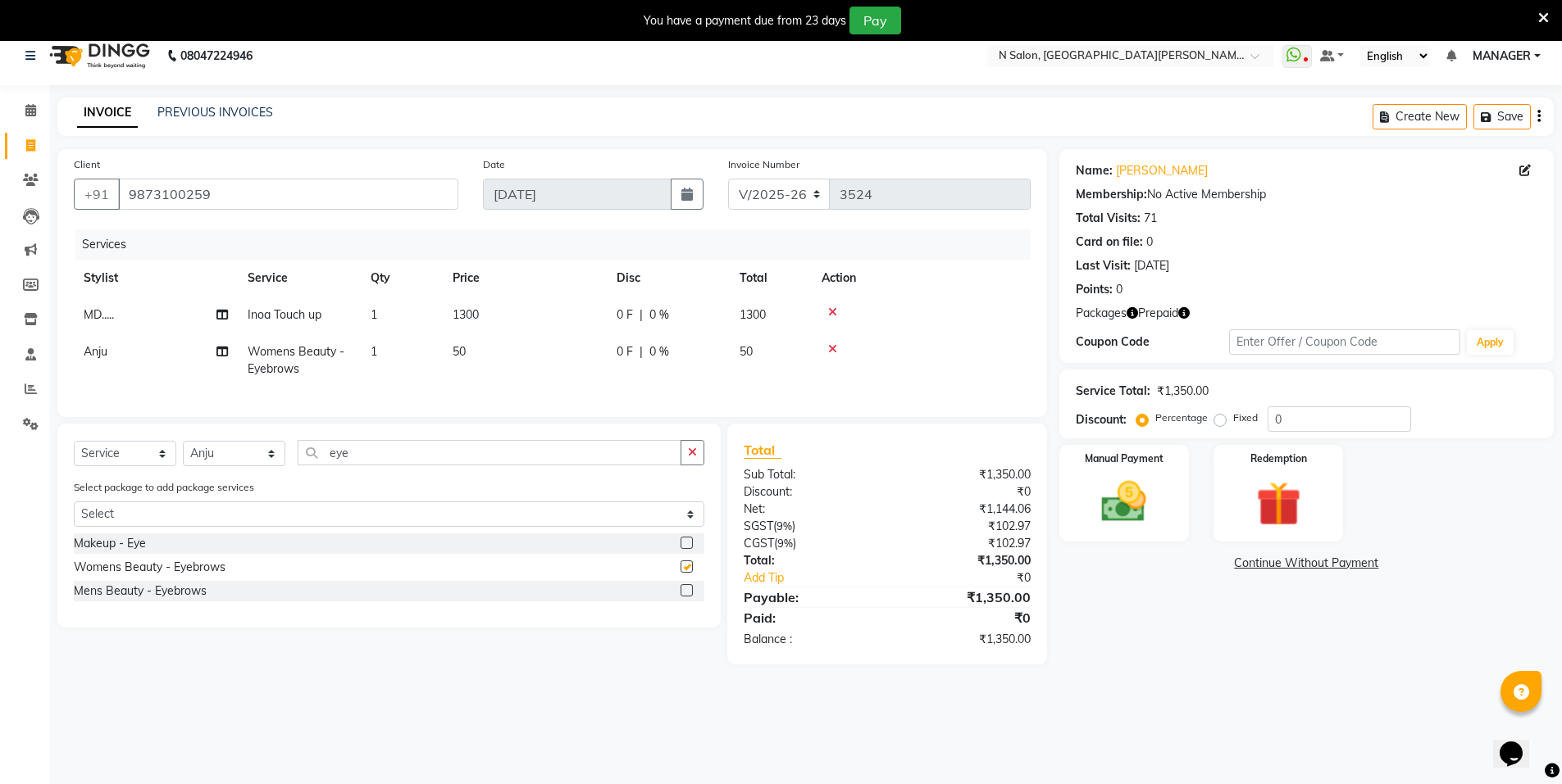
checkbox input "false"
click at [694, 479] on div "Select Service Product Membership Package Voucher Prepaid Gift Card Select Styl…" at bounding box center [389, 459] width 630 height 39
click at [694, 465] on button "button" at bounding box center [692, 453] width 24 height 25
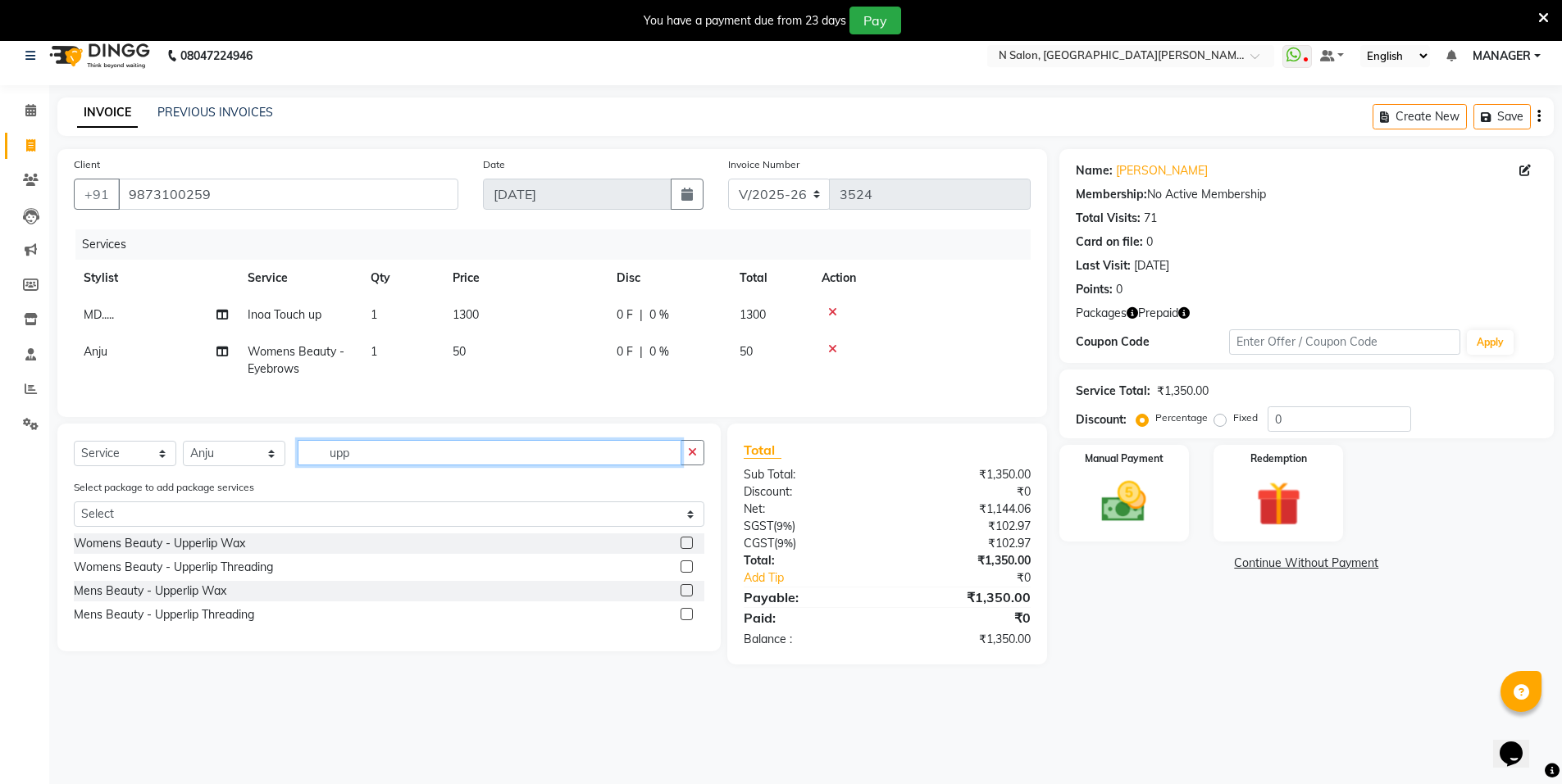
type input "upp"
click at [685, 573] on label at bounding box center [686, 566] width 13 height 13
click at [685, 573] on input "checkbox" at bounding box center [685, 567] width 11 height 11
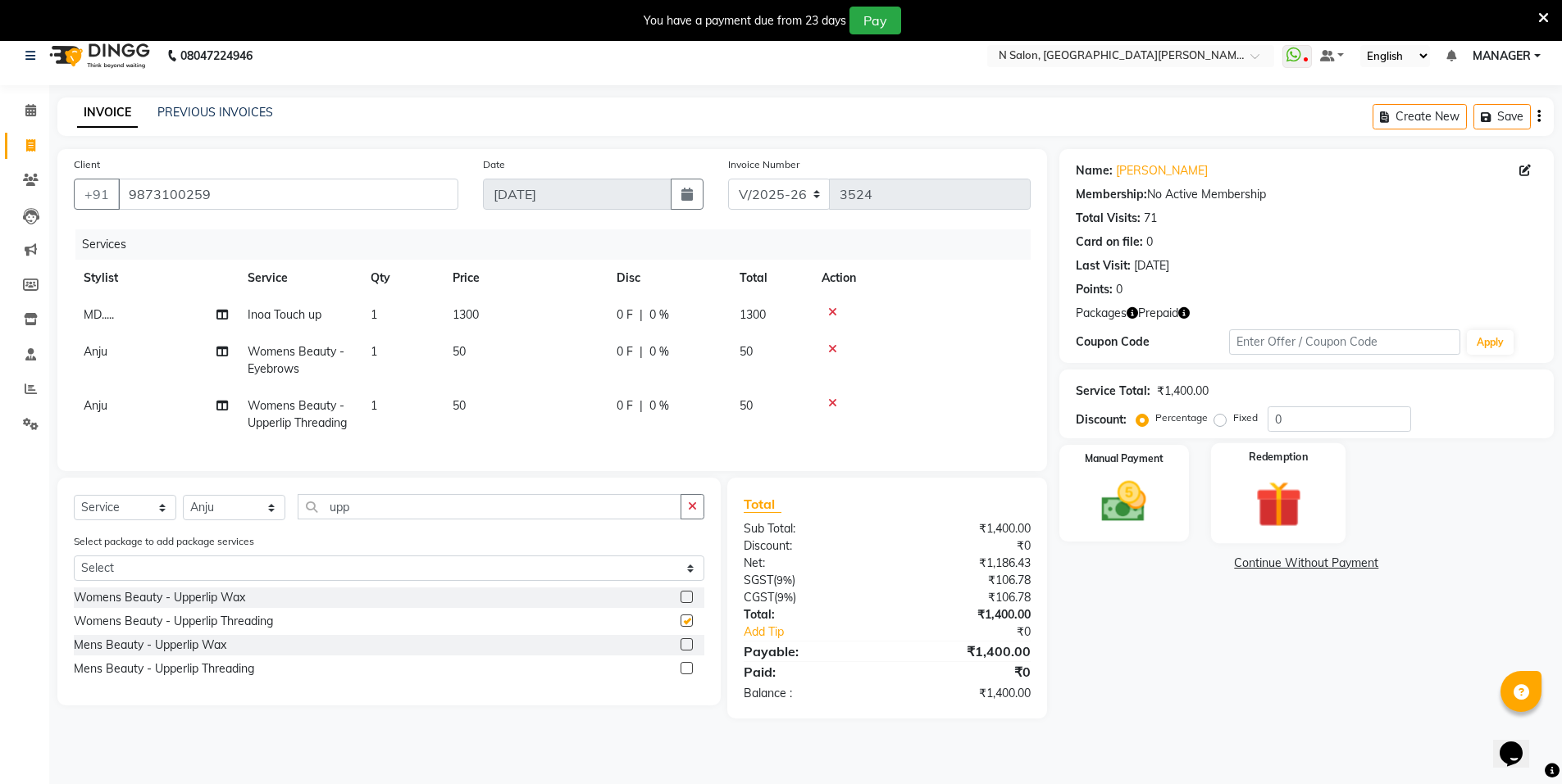
checkbox input "false"
click at [1302, 517] on img at bounding box center [1279, 505] width 75 height 58
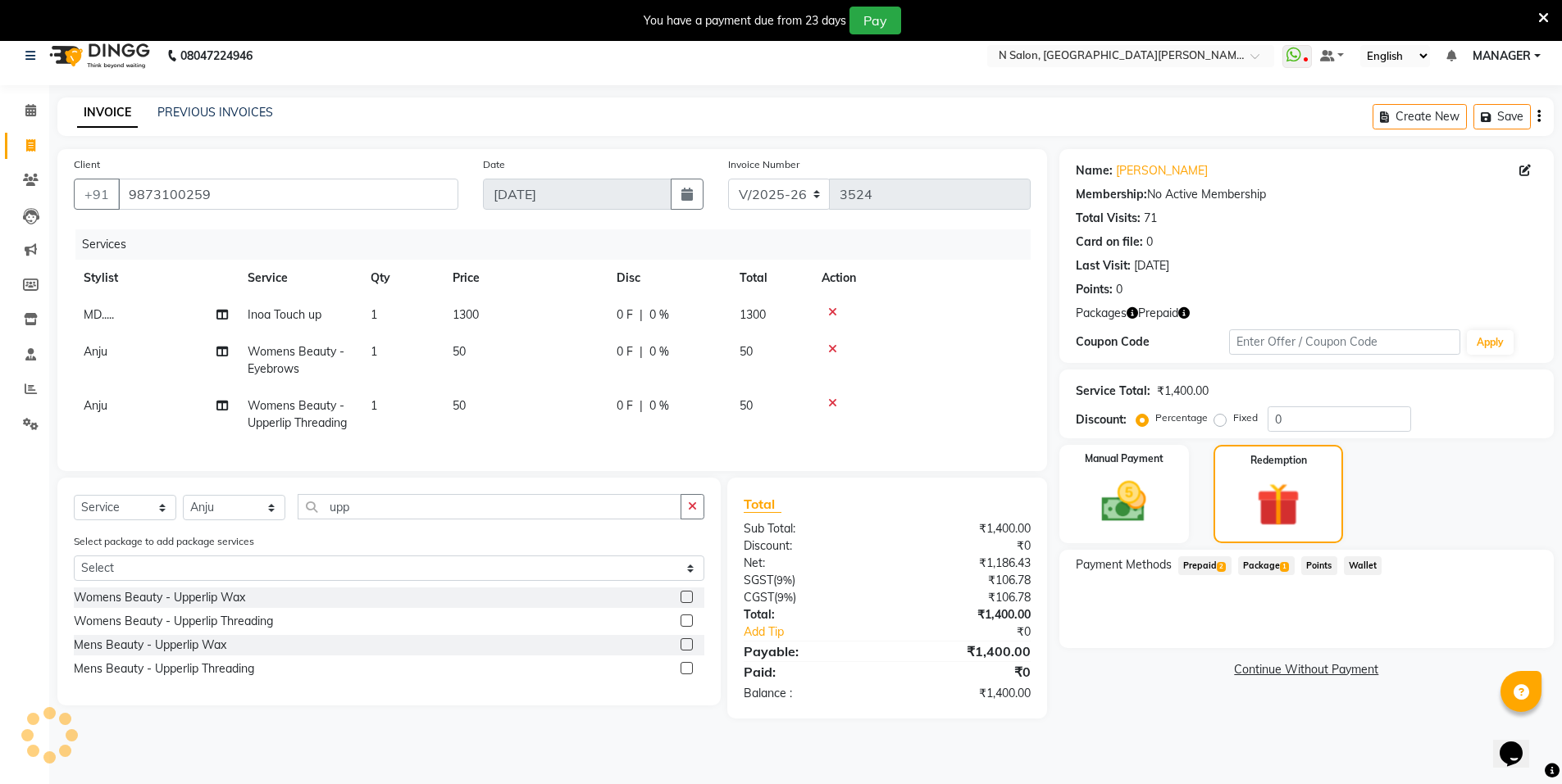
click at [1213, 565] on span "Prepaid 2" at bounding box center [1205, 566] width 53 height 19
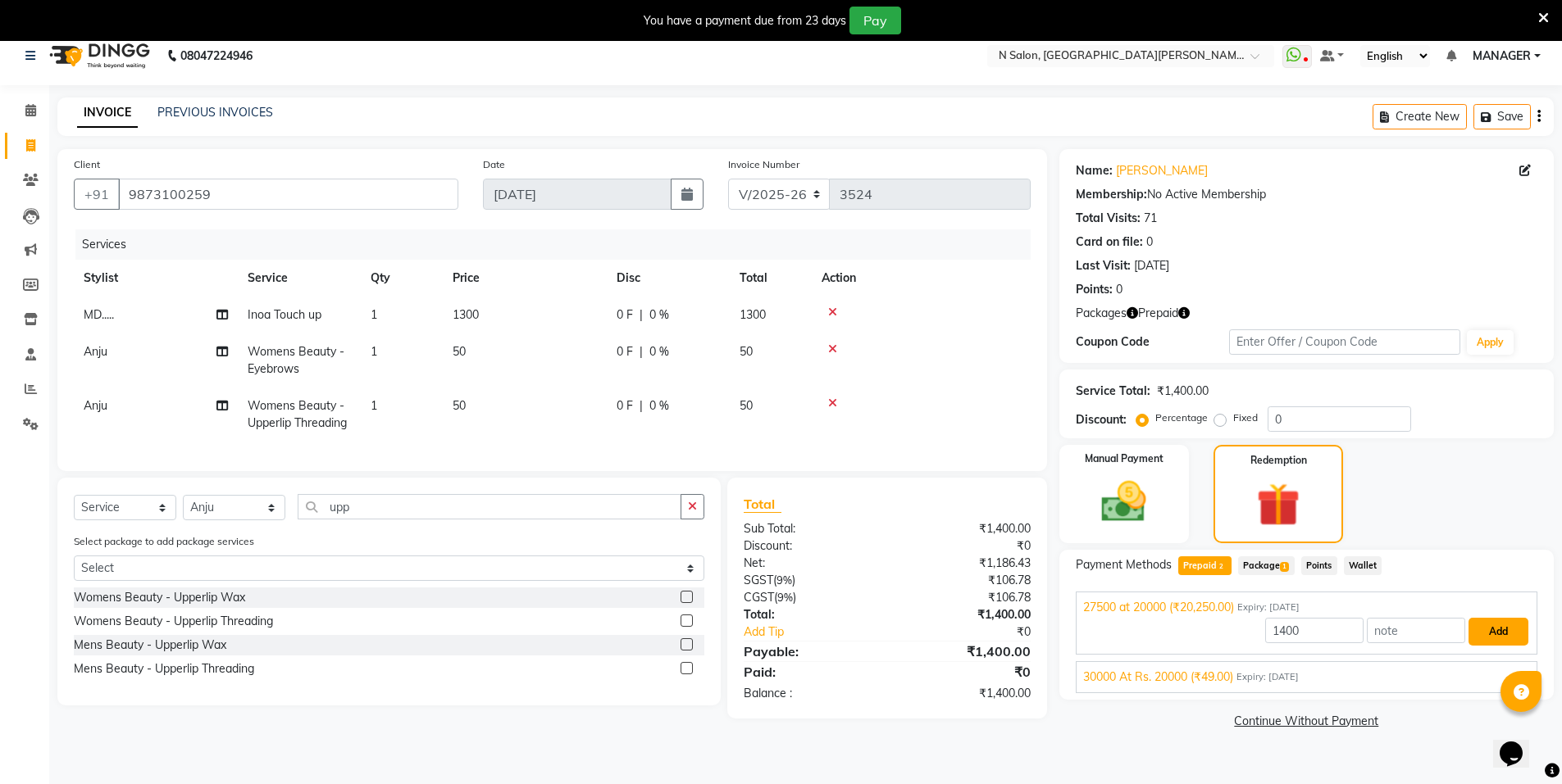
click at [1477, 623] on button "Add" at bounding box center [1498, 632] width 60 height 28
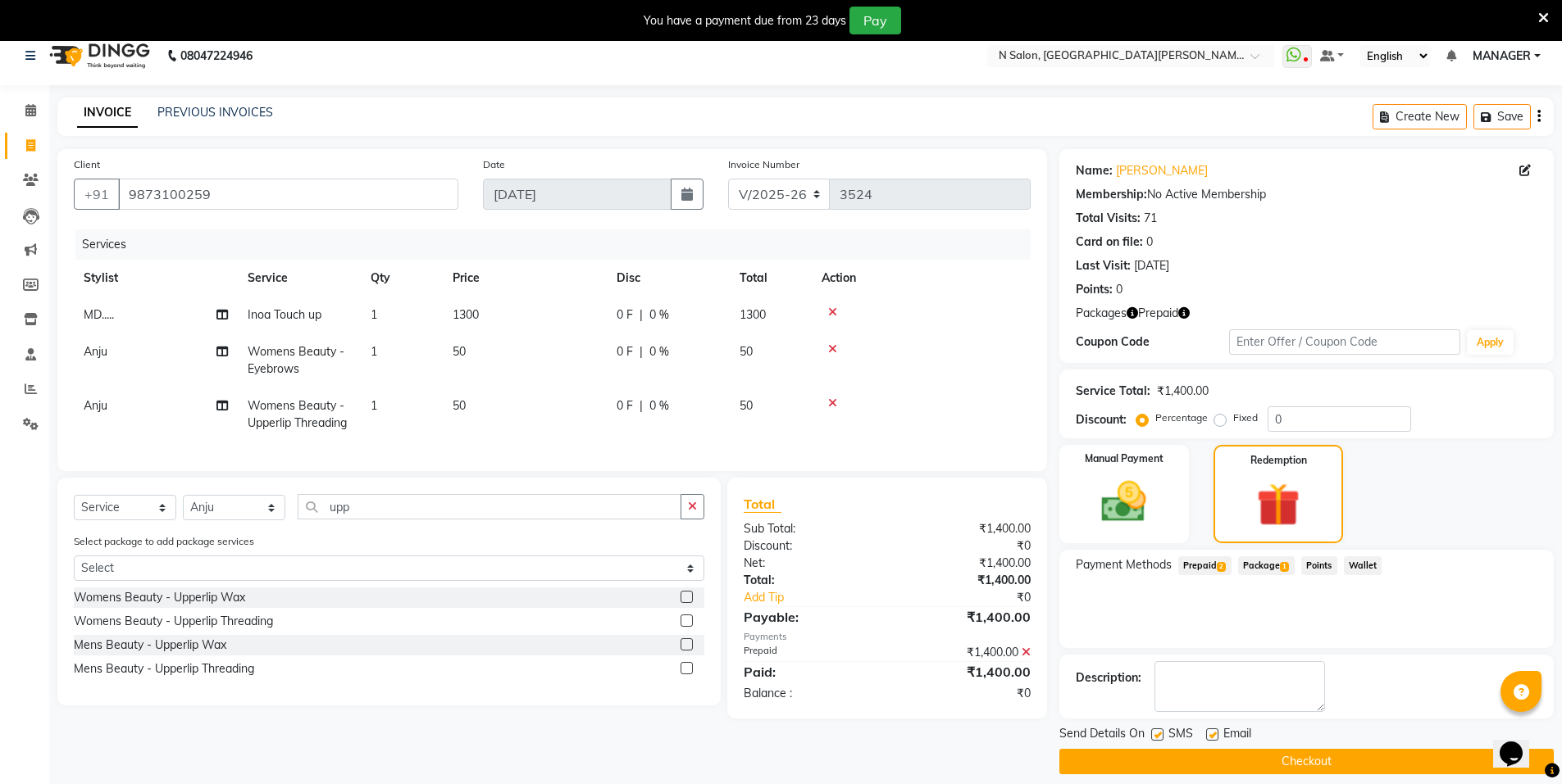
click at [1378, 762] on button "Checkout" at bounding box center [1307, 762] width 494 height 25
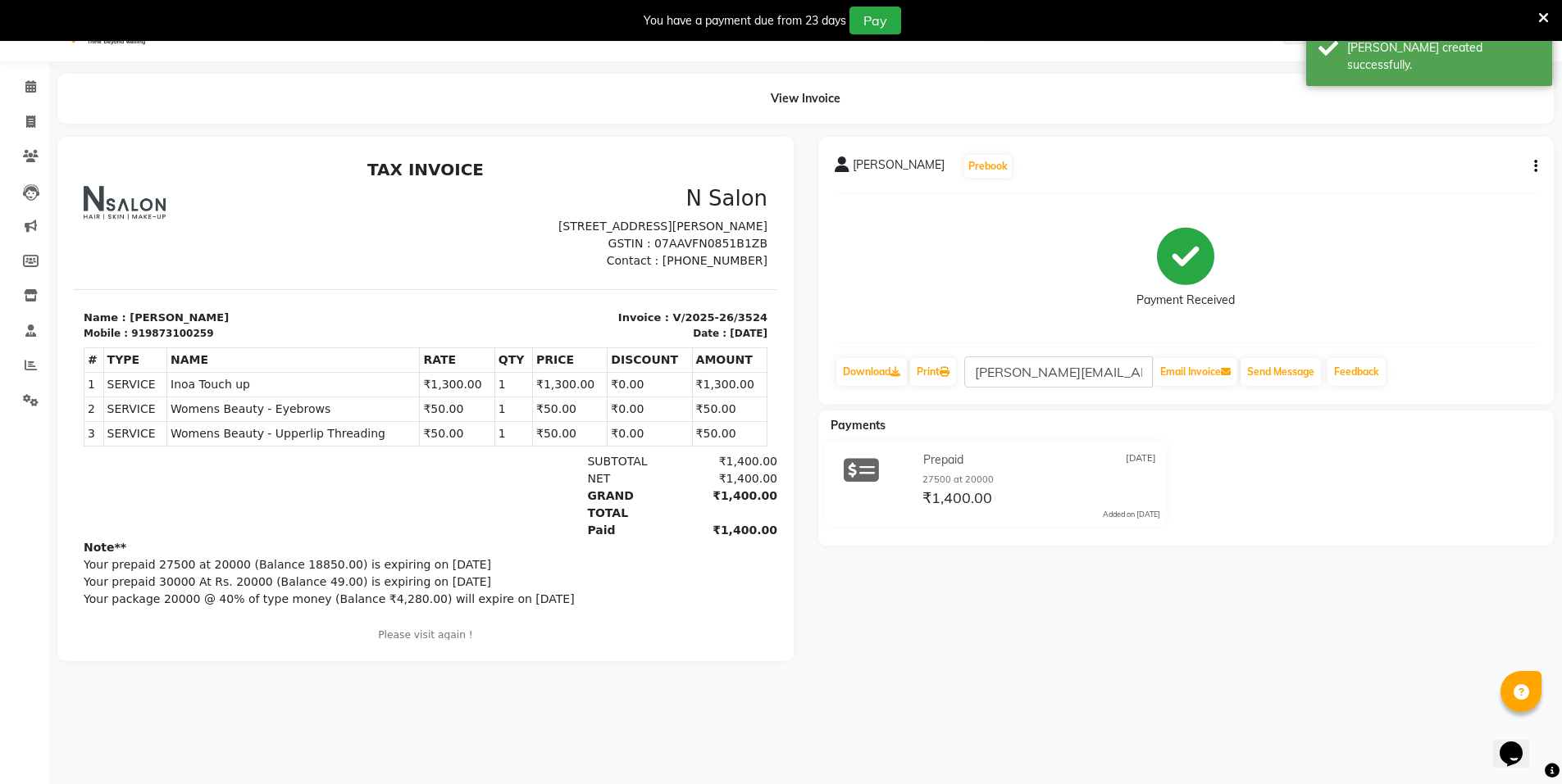
scroll to position [41, 0]
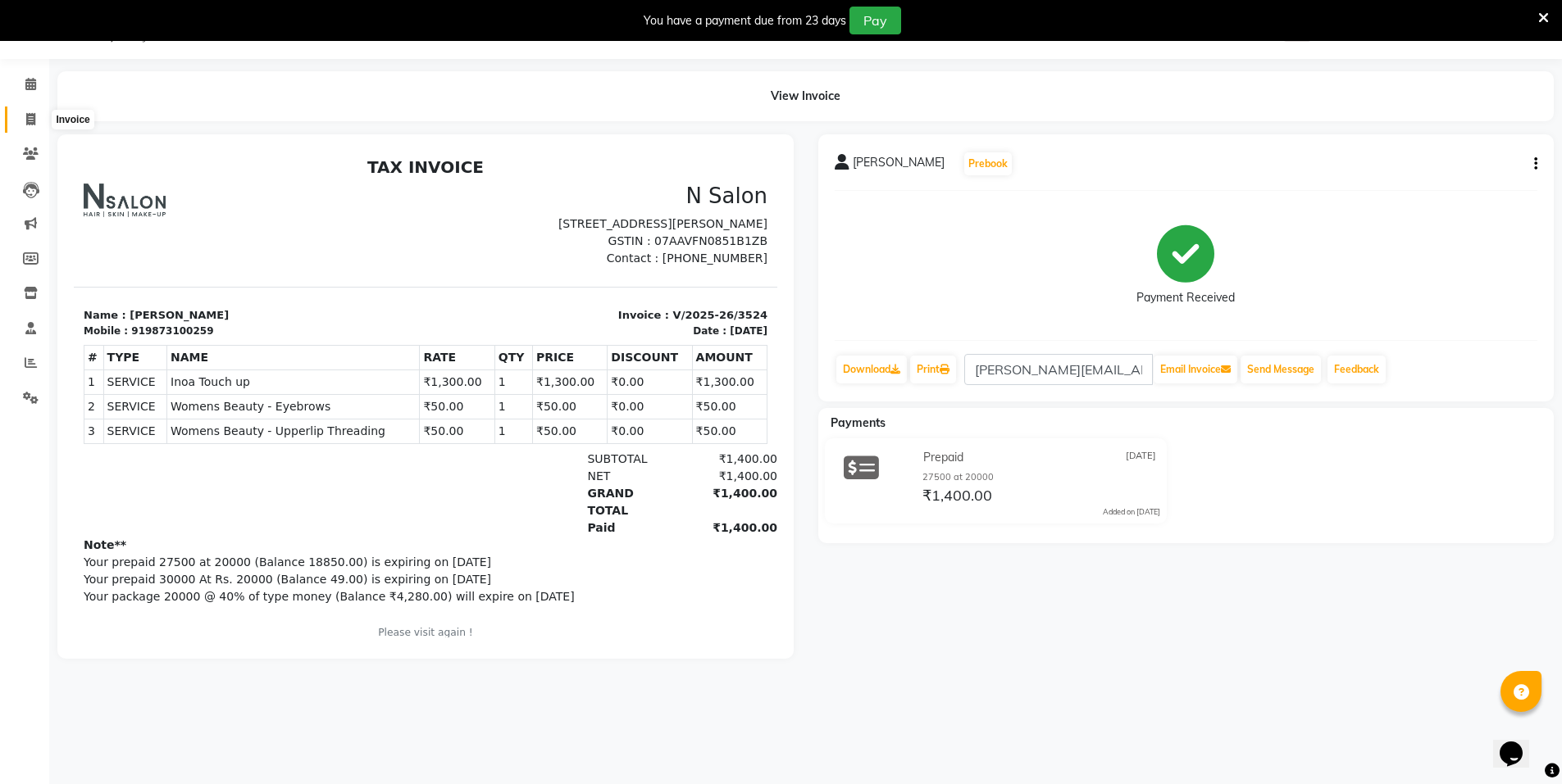
click at [43, 113] on span at bounding box center [31, 120] width 29 height 19
select select "service"
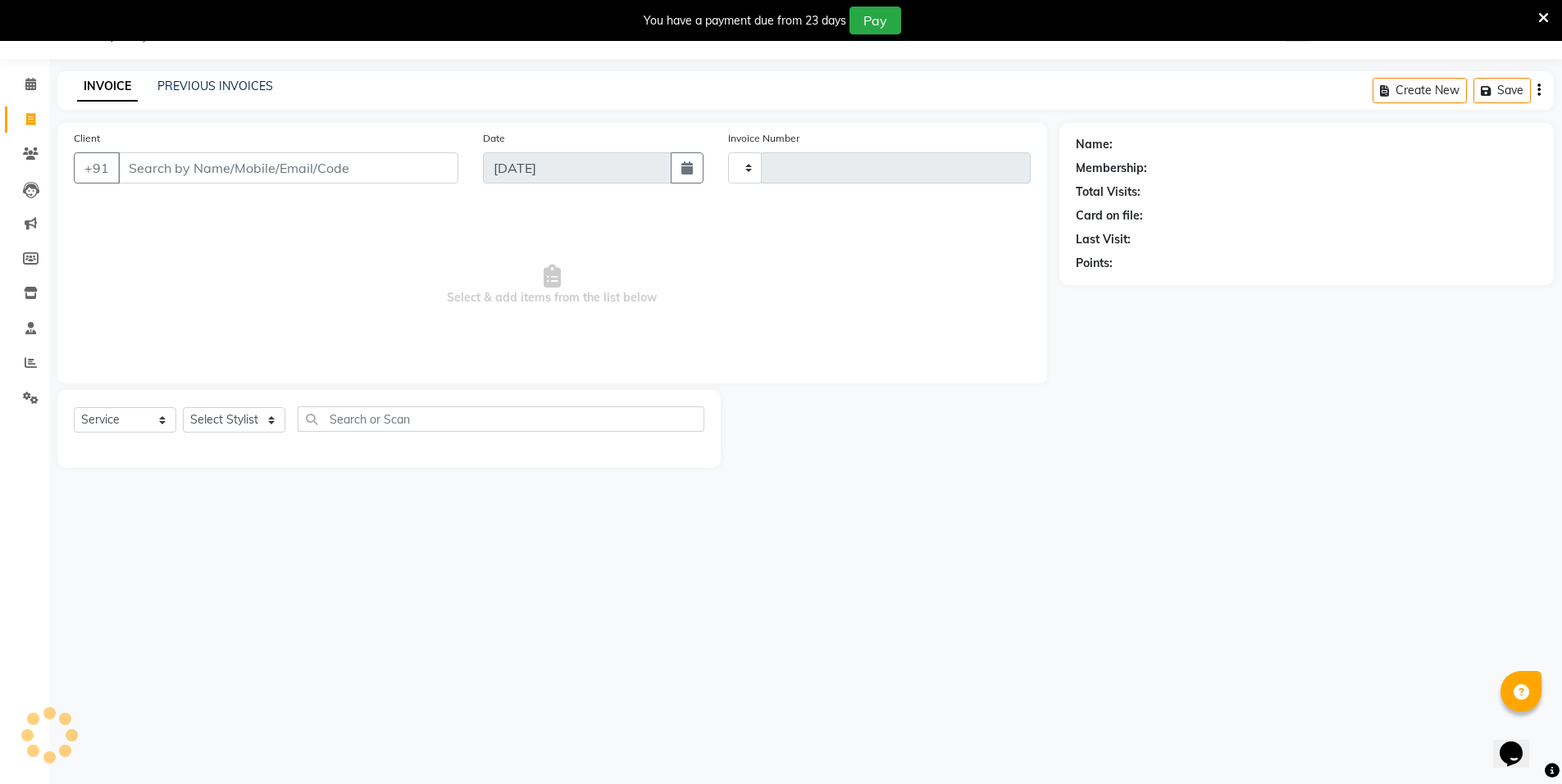
type input "3525"
select select "3472"
click at [150, 172] on input "Client" at bounding box center [288, 168] width 340 height 31
select select "P"
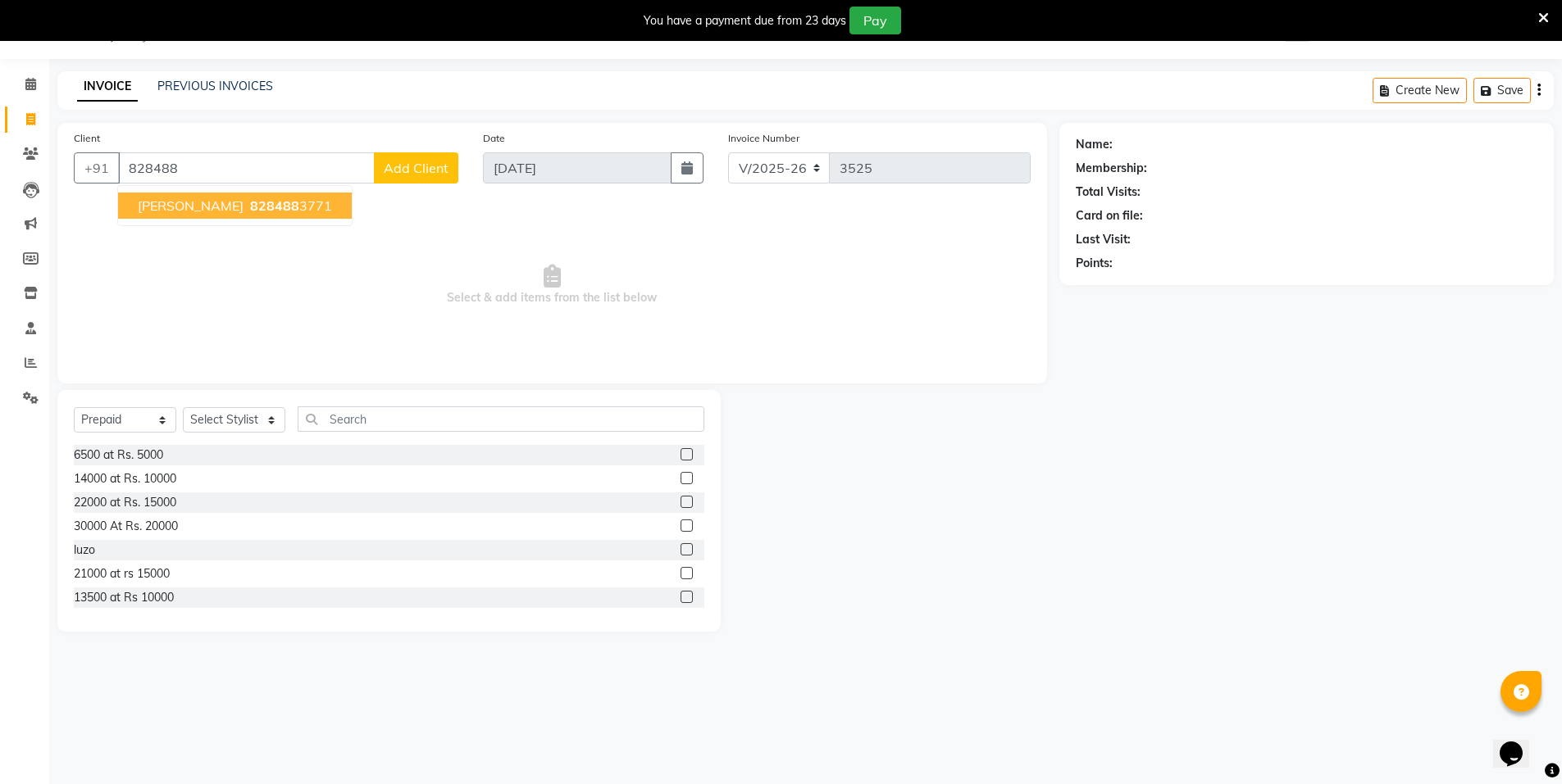
click at [178, 212] on span "[PERSON_NAME]" at bounding box center [191, 205] width 106 height 16
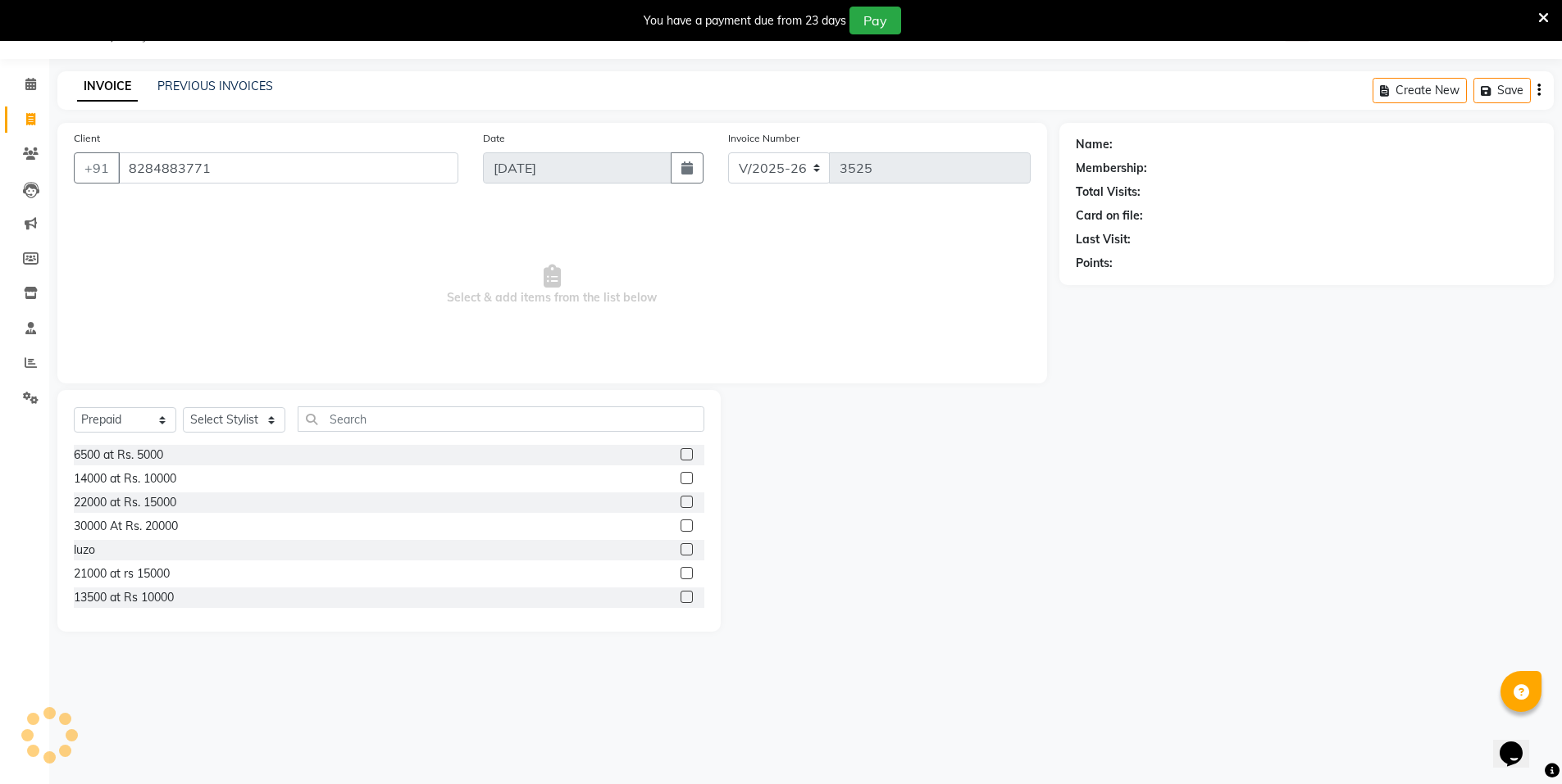
type input "8284883771"
click at [1187, 285] on icon "button" at bounding box center [1184, 287] width 12 height 12
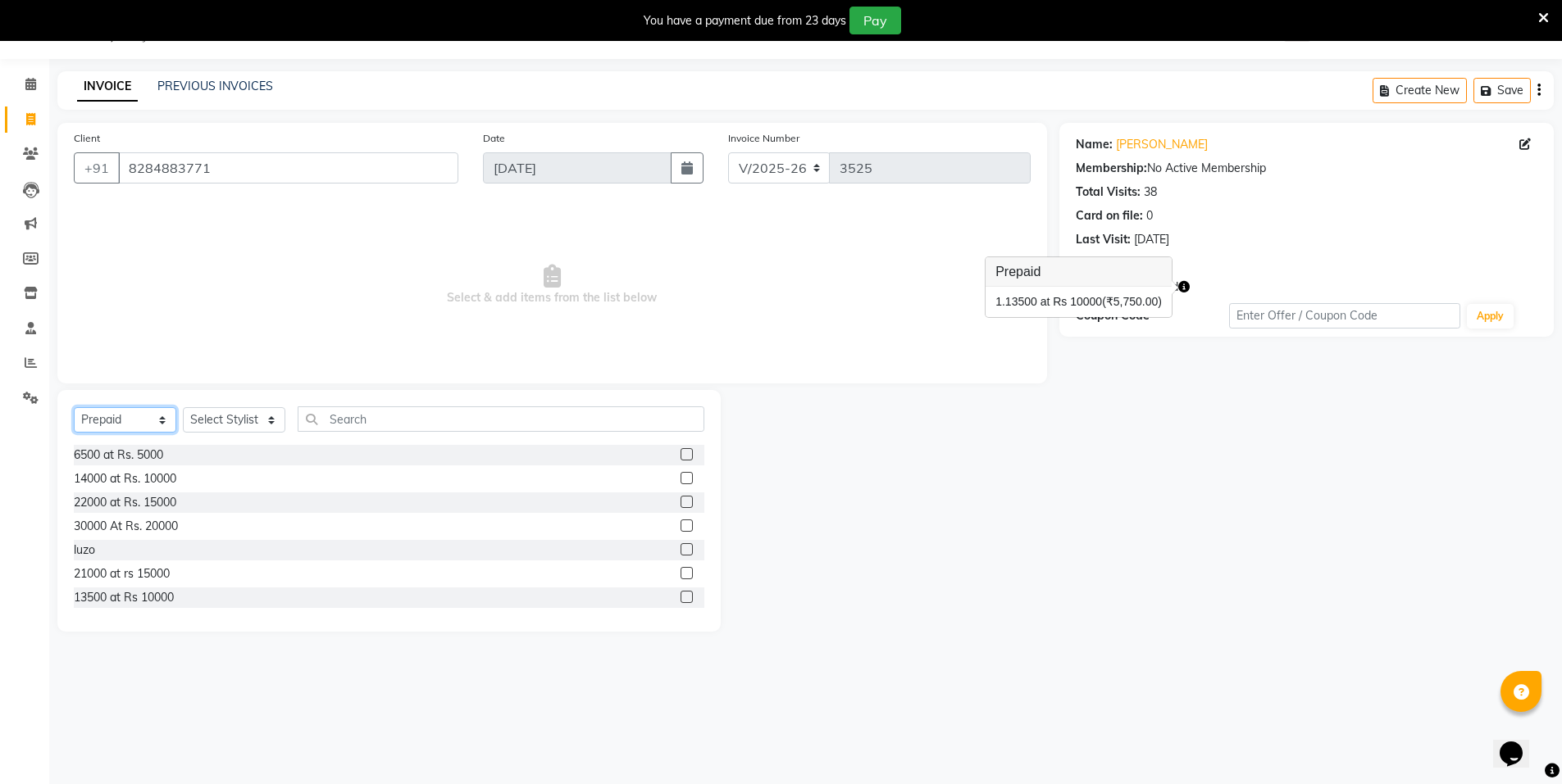
click at [130, 418] on select "Select Service Product Membership Package Voucher Prepaid Gift Card" at bounding box center [125, 420] width 102 height 25
select select "service"
click at [74, 407] on select "Select Service Product Membership Package Voucher Prepaid Gift Card" at bounding box center [125, 420] width 102 height 25
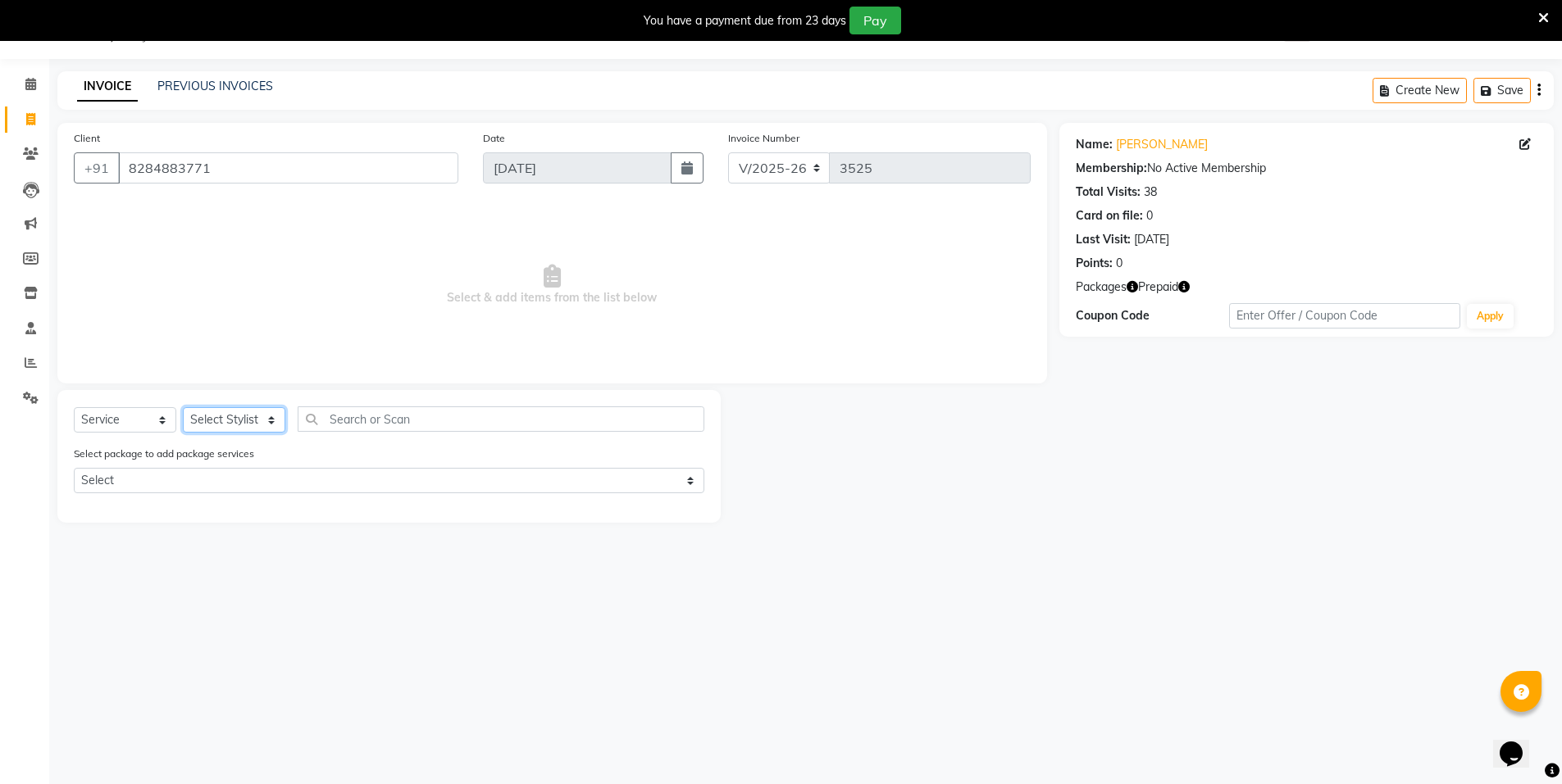
click at [197, 428] on select "Select Stylist [PERSON_NAME] [PERSON_NAME] MANAGER MD..... Pradeep Rahul [PERSO…" at bounding box center [234, 420] width 102 height 25
select select "15667"
click at [183, 407] on select "Select Stylist [PERSON_NAME] [PERSON_NAME] MANAGER MD..... Pradeep Rahul [PERSO…" at bounding box center [234, 420] width 102 height 25
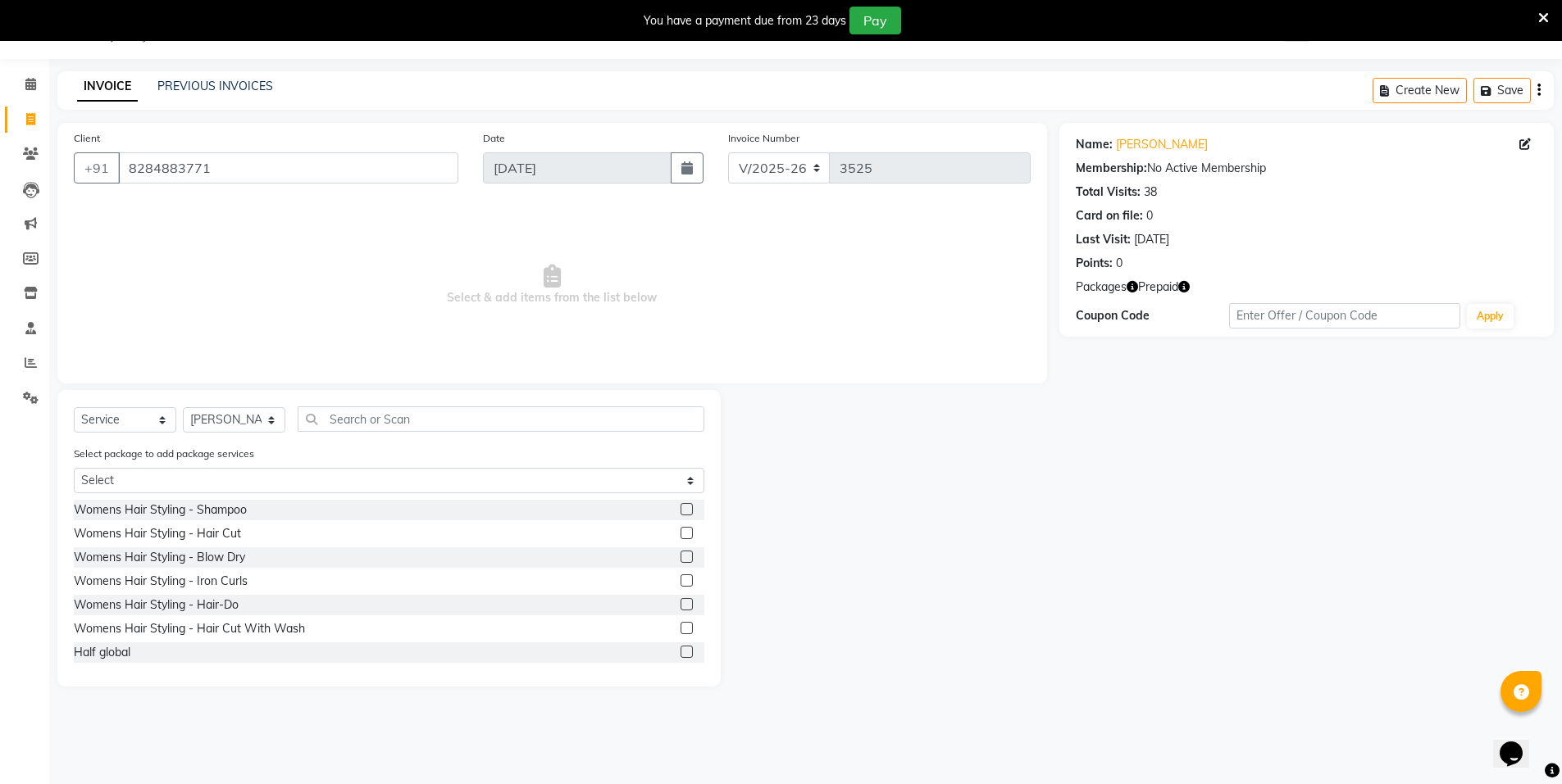
click at [680, 535] on label at bounding box center [686, 533] width 13 height 13
click at [680, 535] on input "checkbox" at bounding box center [685, 534] width 11 height 11
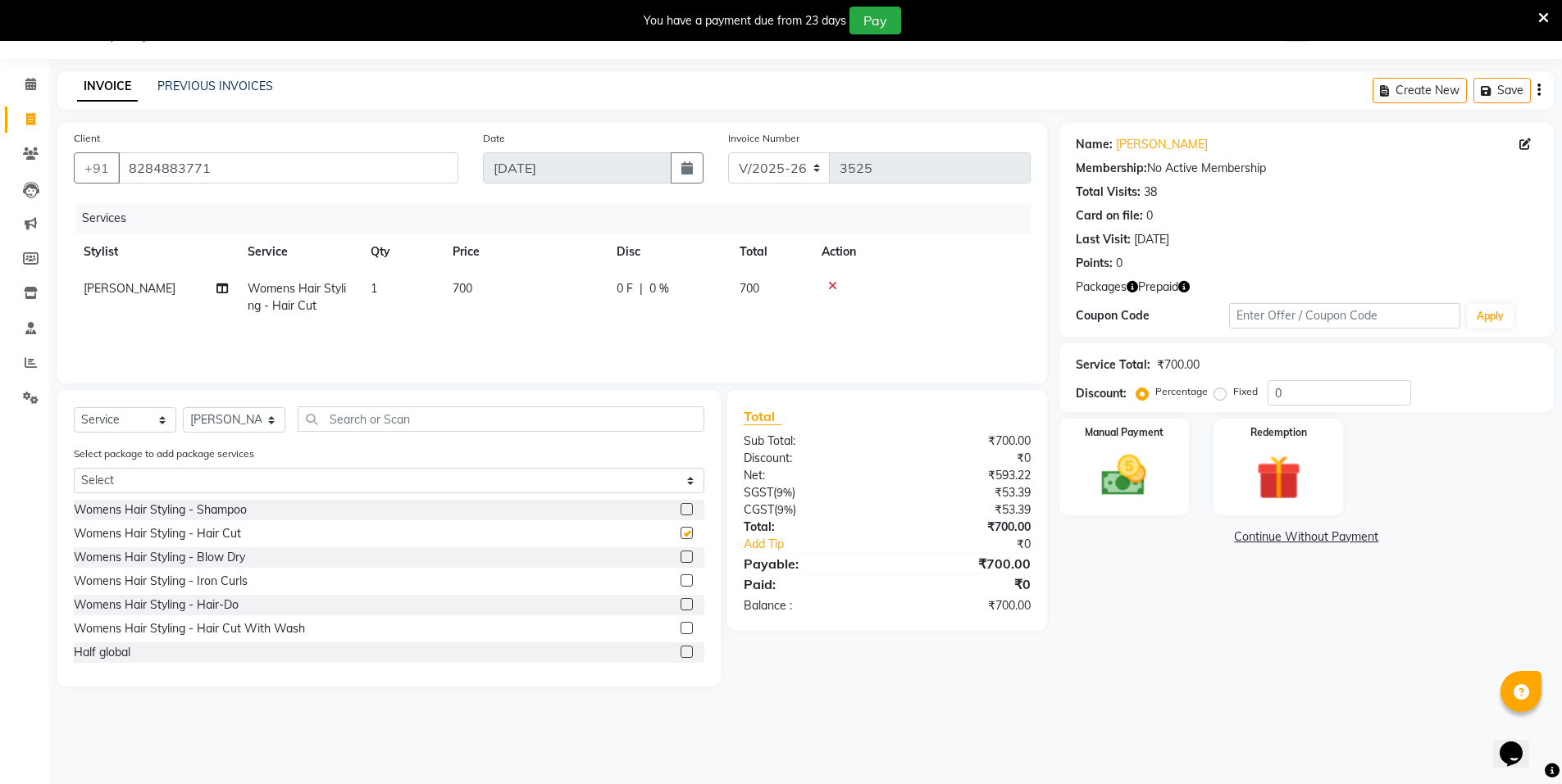
checkbox input "false"
click at [1240, 496] on div "Redemption" at bounding box center [1279, 467] width 135 height 101
drag, startPoint x: 1213, startPoint y: 536, endPoint x: 1065, endPoint y: 559, distance: 149.8
click at [1214, 542] on span "Prepaid 1" at bounding box center [1205, 540] width 53 height 19
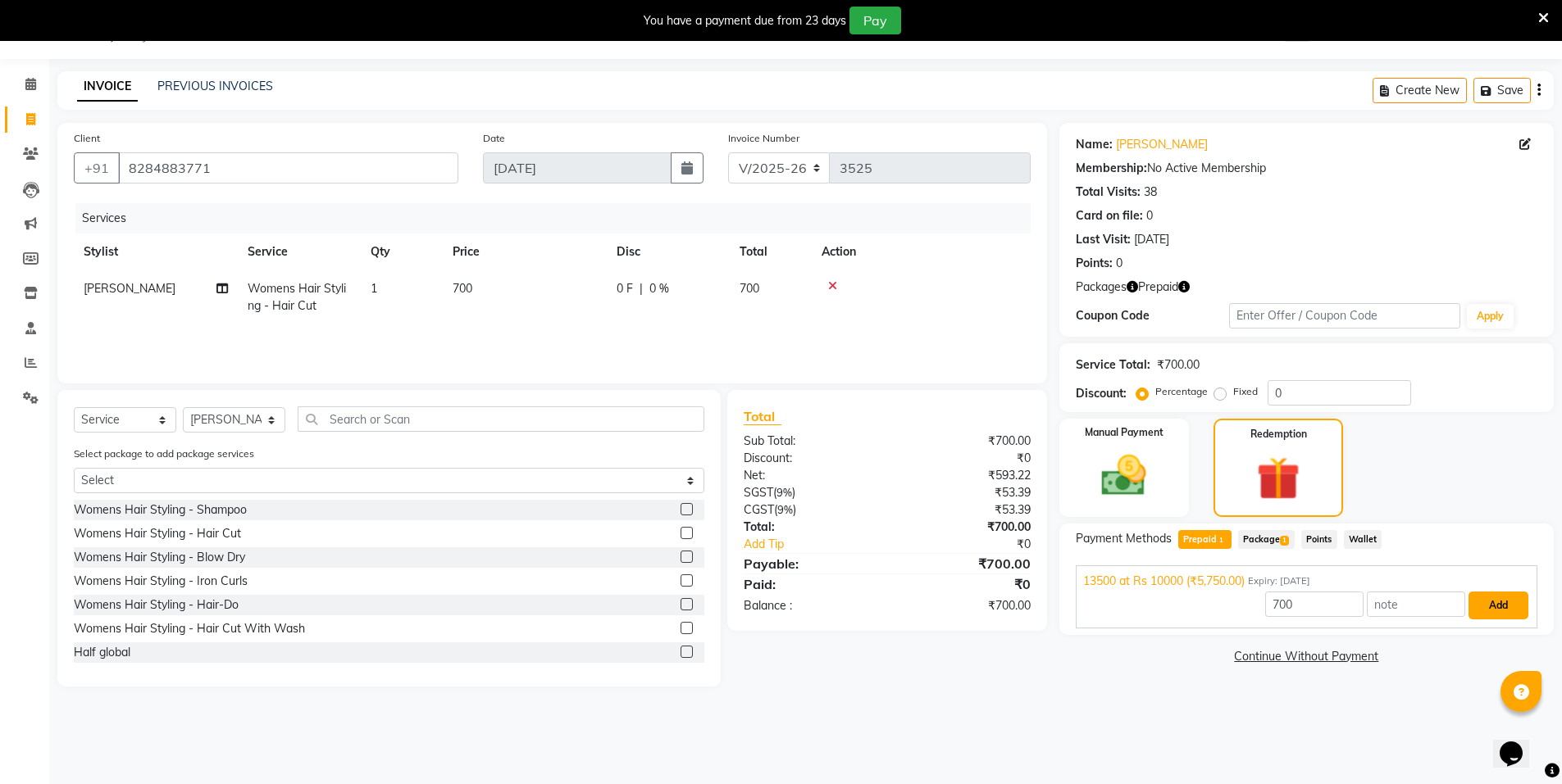
click at [1484, 607] on button "Add" at bounding box center [1498, 605] width 60 height 28
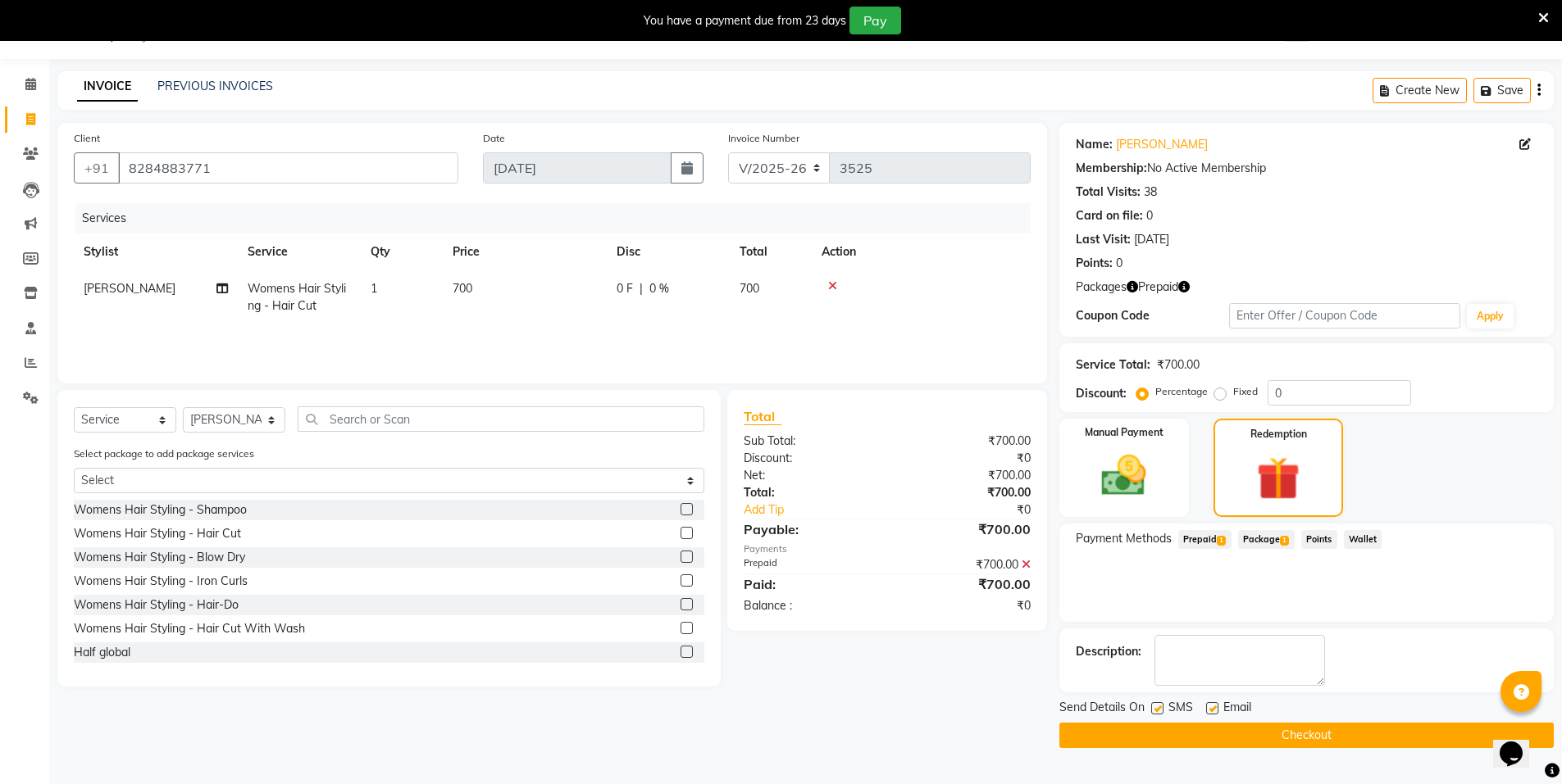
click at [1449, 734] on button "Checkout" at bounding box center [1307, 736] width 494 height 25
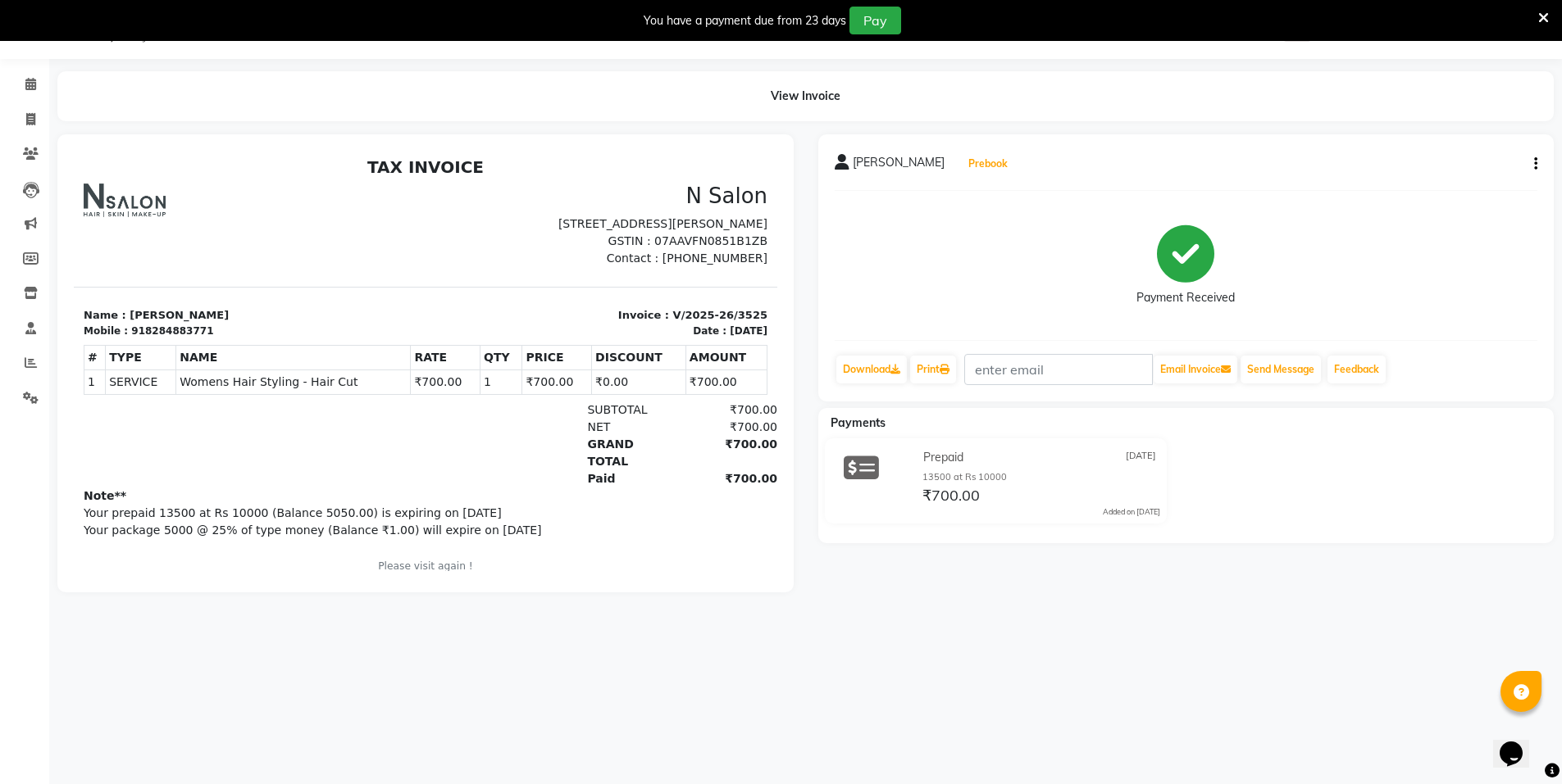
click button "Prebook" at bounding box center [988, 164] width 47 height 23
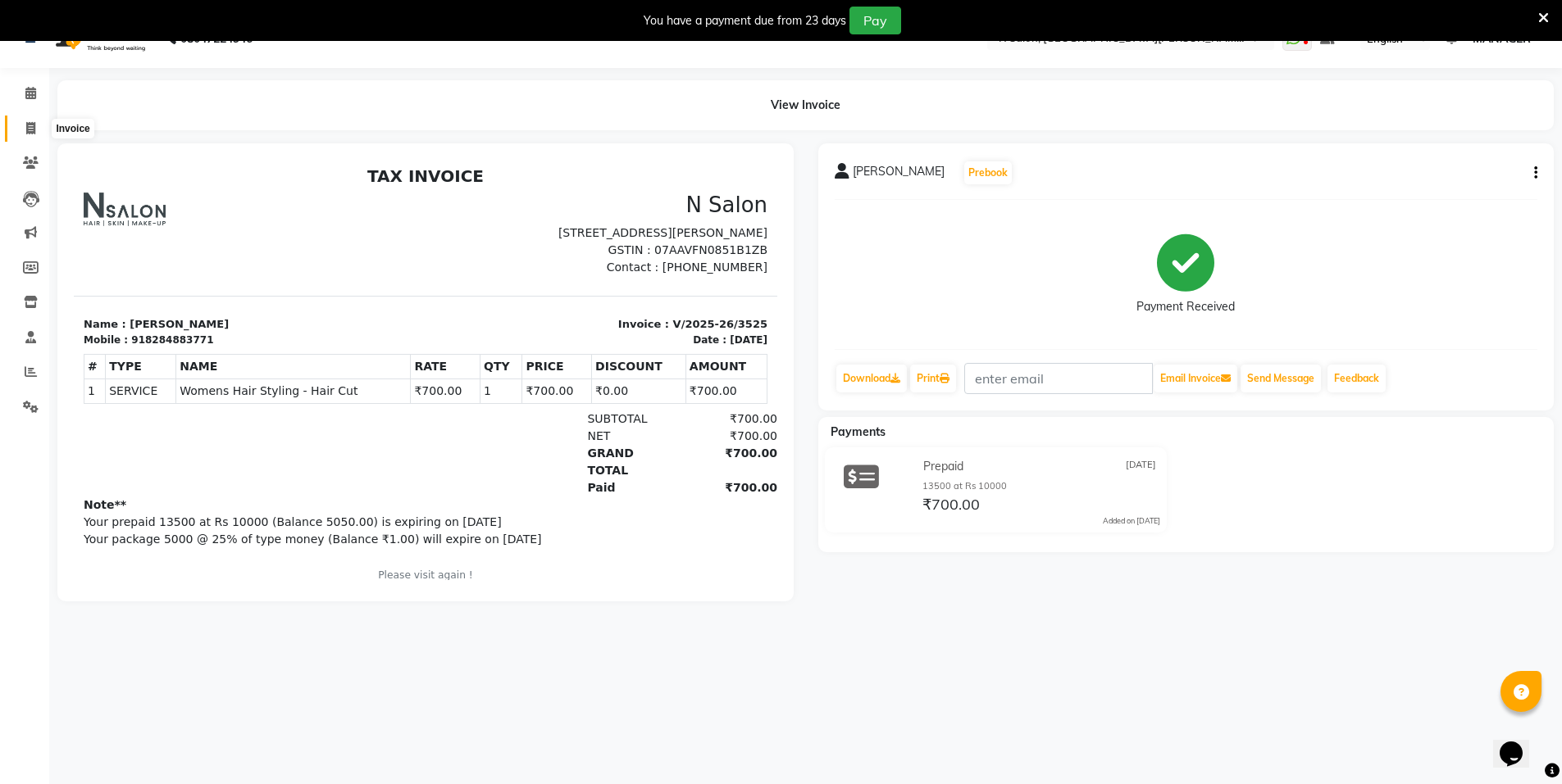
click at [20, 134] on span at bounding box center [31, 129] width 29 height 19
select select "service"
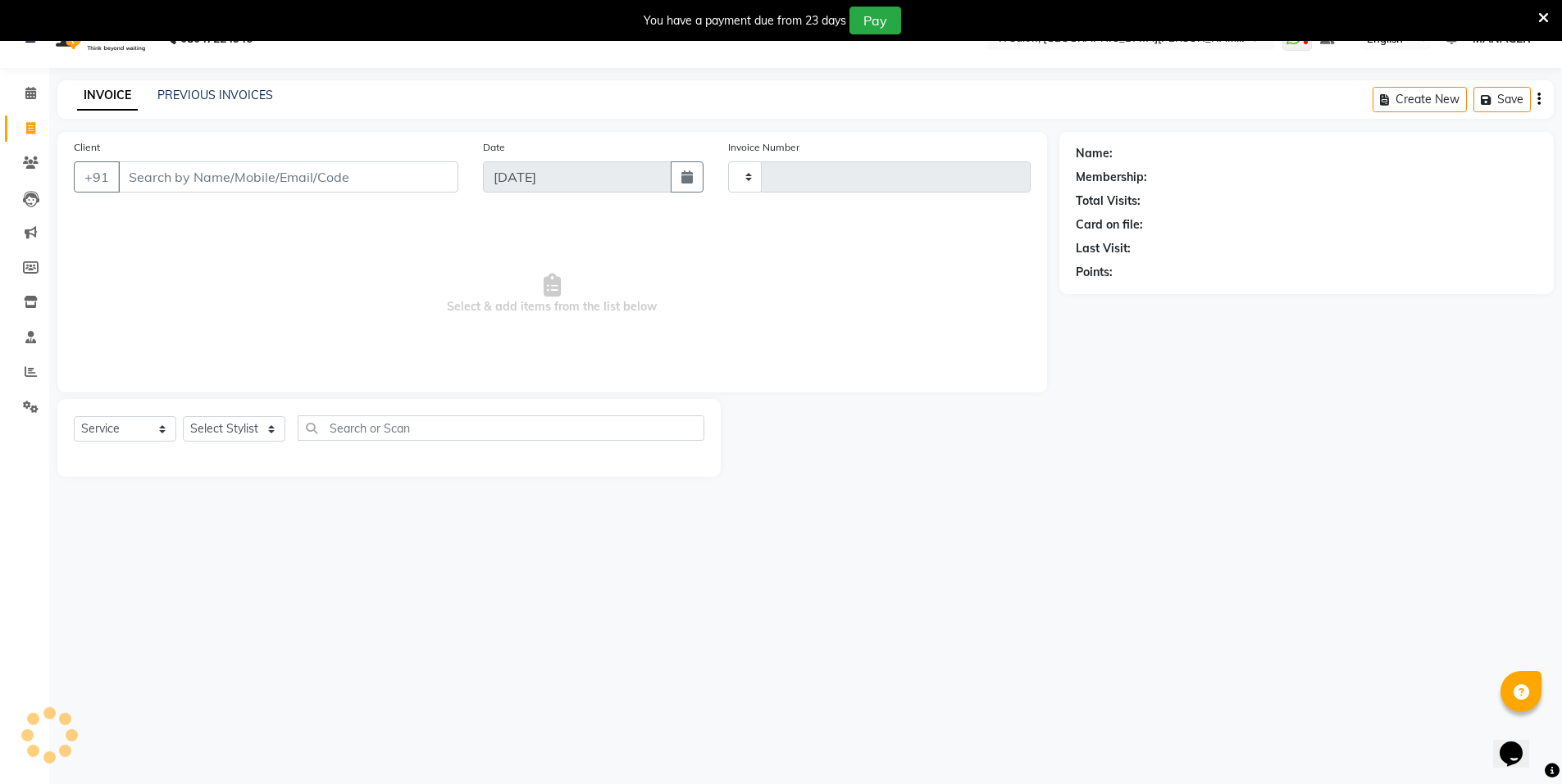
type input "3526"
select select "3472"
click at [1543, 16] on icon at bounding box center [1544, 17] width 11 height 14
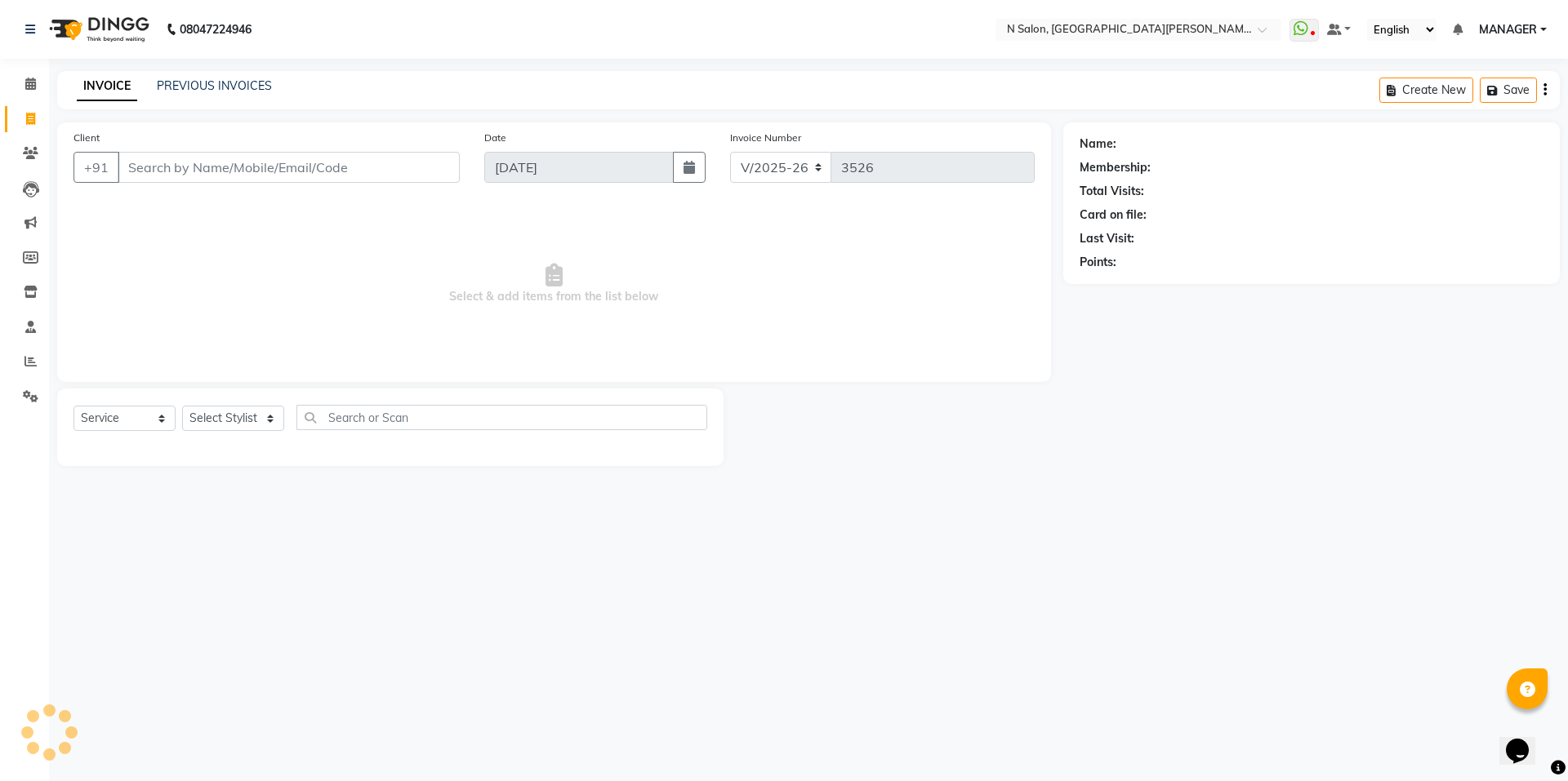
select select "P"
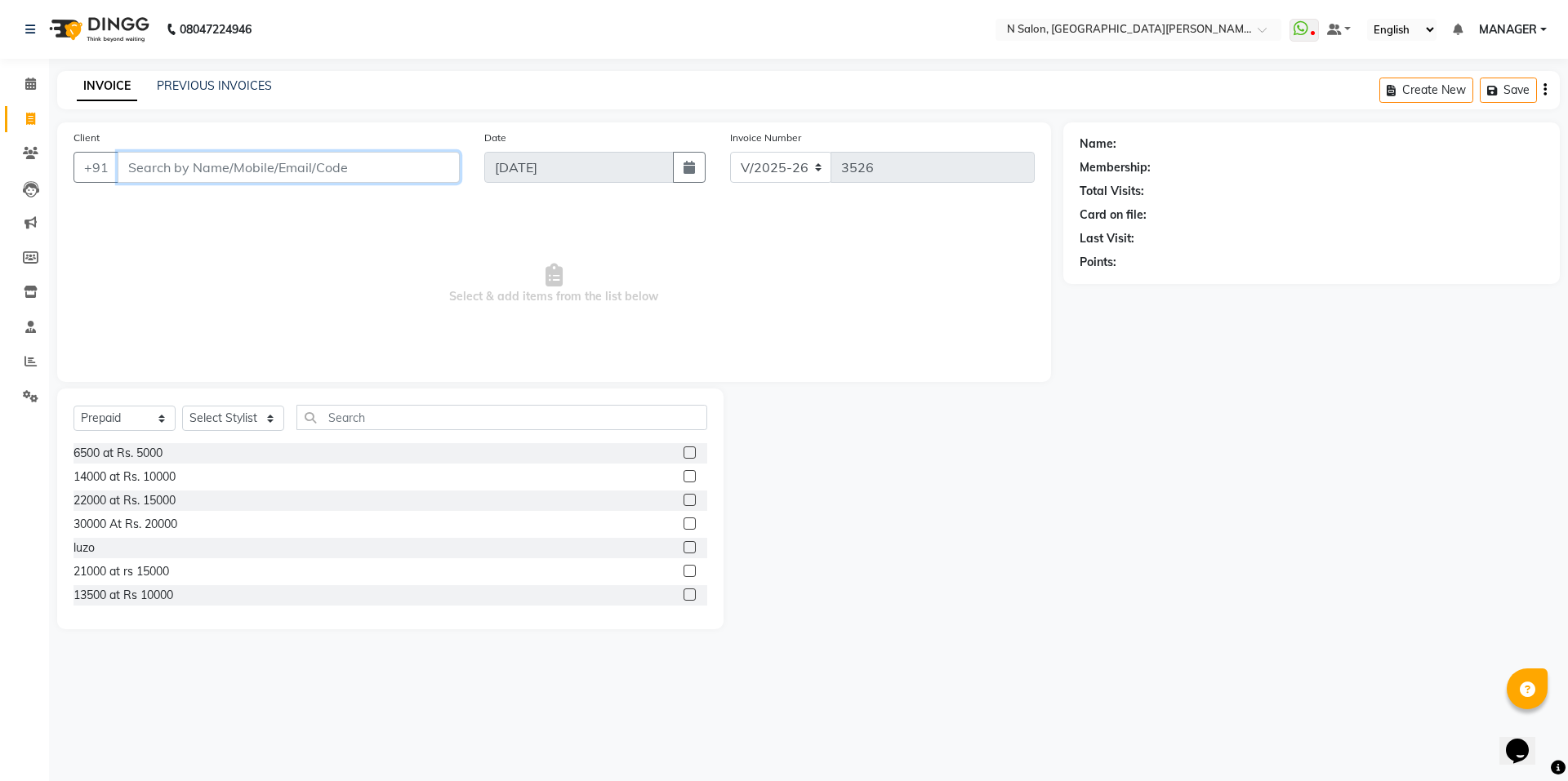
click at [211, 178] on input "Client" at bounding box center [289, 167] width 343 height 31
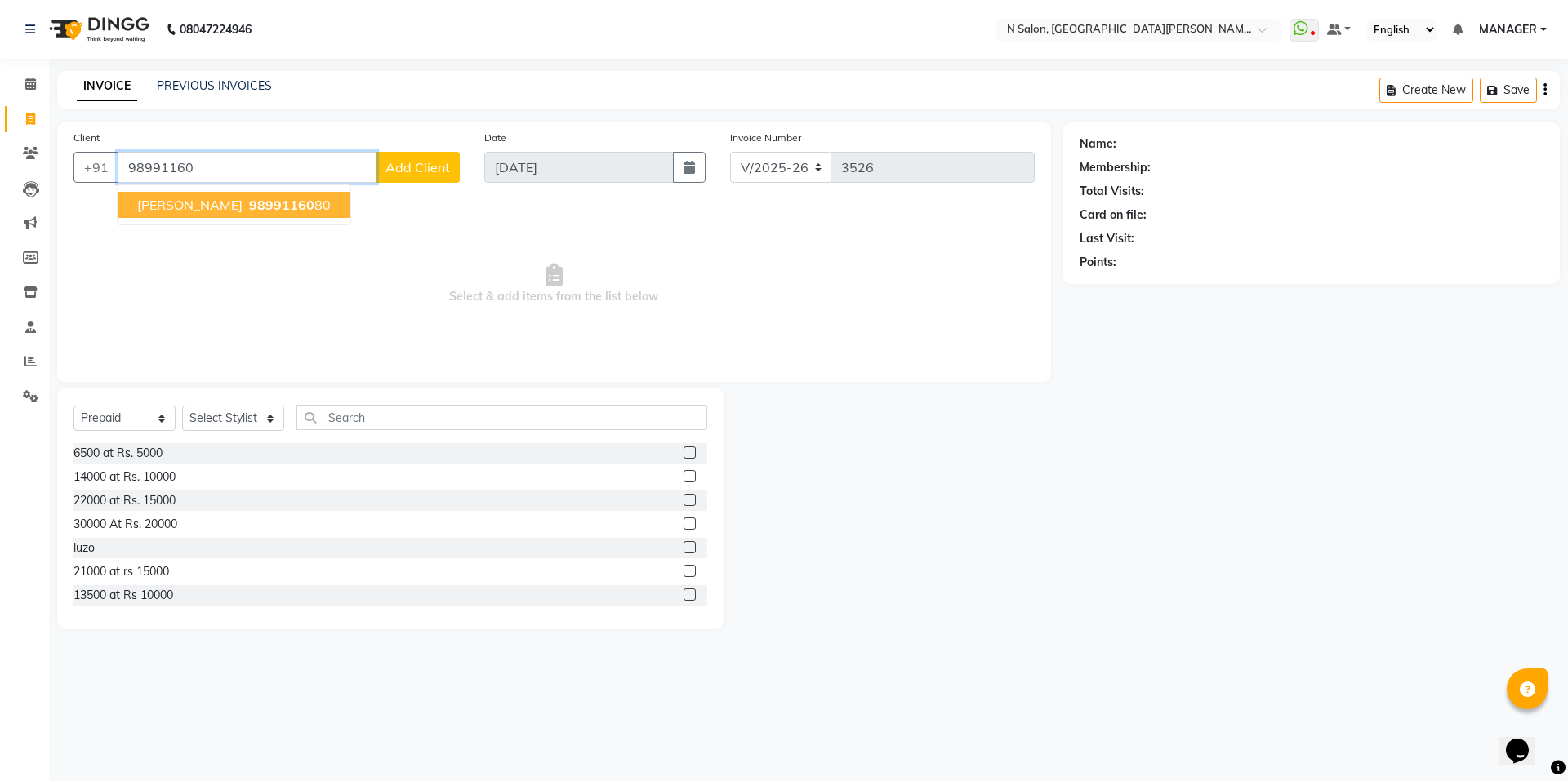
click at [231, 198] on button "[PERSON_NAME] 98991160 80" at bounding box center [234, 204] width 233 height 26
type input "9899116080"
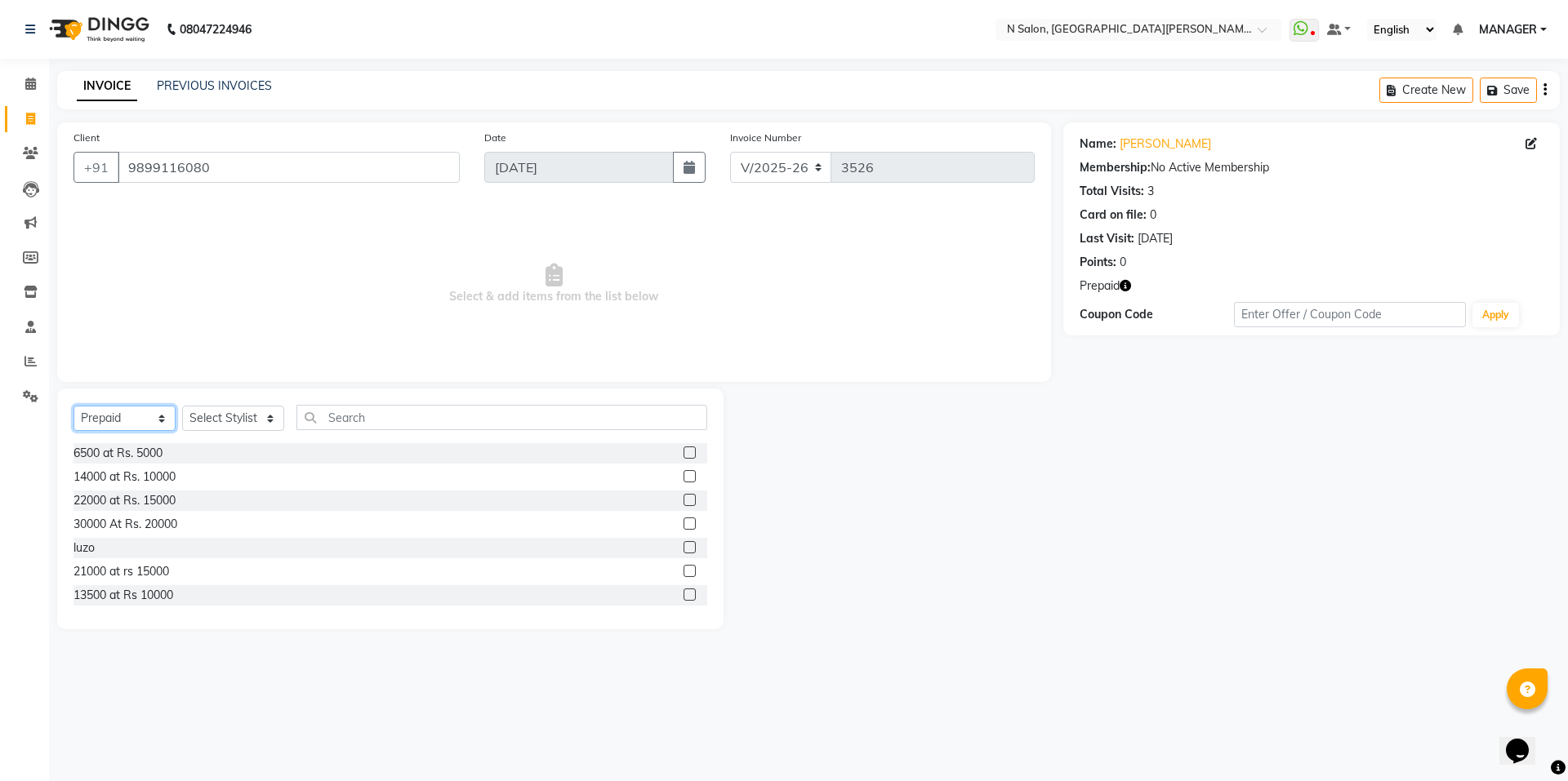
click at [147, 418] on select "Select Service Product Membership Package Voucher Prepaid Gift Card" at bounding box center [125, 418] width 102 height 25
select select "service"
click at [74, 406] on select "Select Service Product Membership Package Voucher Prepaid Gift Card" at bounding box center [125, 418] width 102 height 25
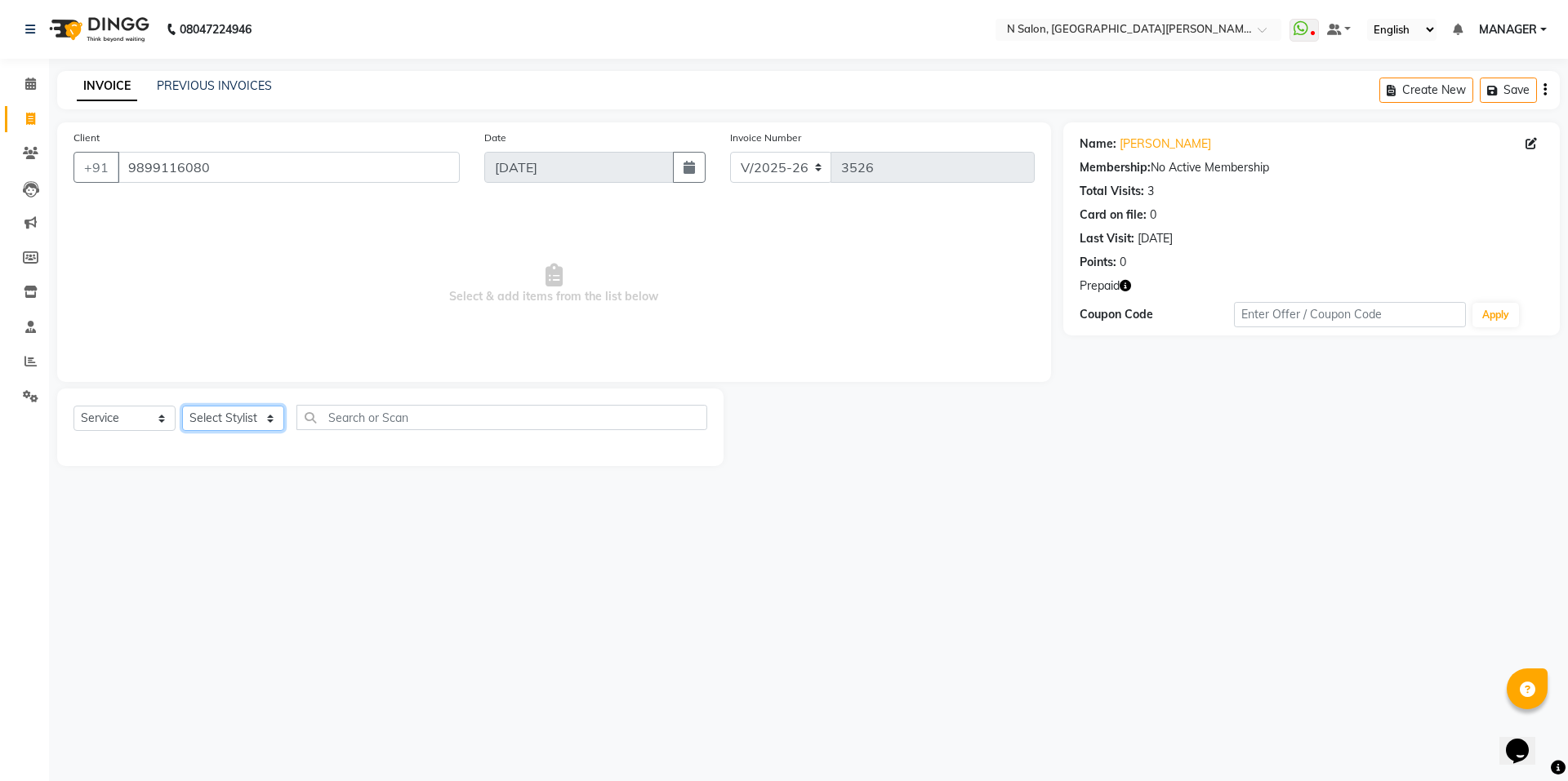
click at [225, 412] on select "Select Stylist [PERSON_NAME] [PERSON_NAME] MANAGER MD..... Pradeep Rahul [PERSO…" at bounding box center [233, 418] width 102 height 25
select select "15668"
click at [182, 406] on select "Select Stylist [PERSON_NAME] [PERSON_NAME] MANAGER MD..... Pradeep Rahul [PERSO…" at bounding box center [233, 418] width 102 height 25
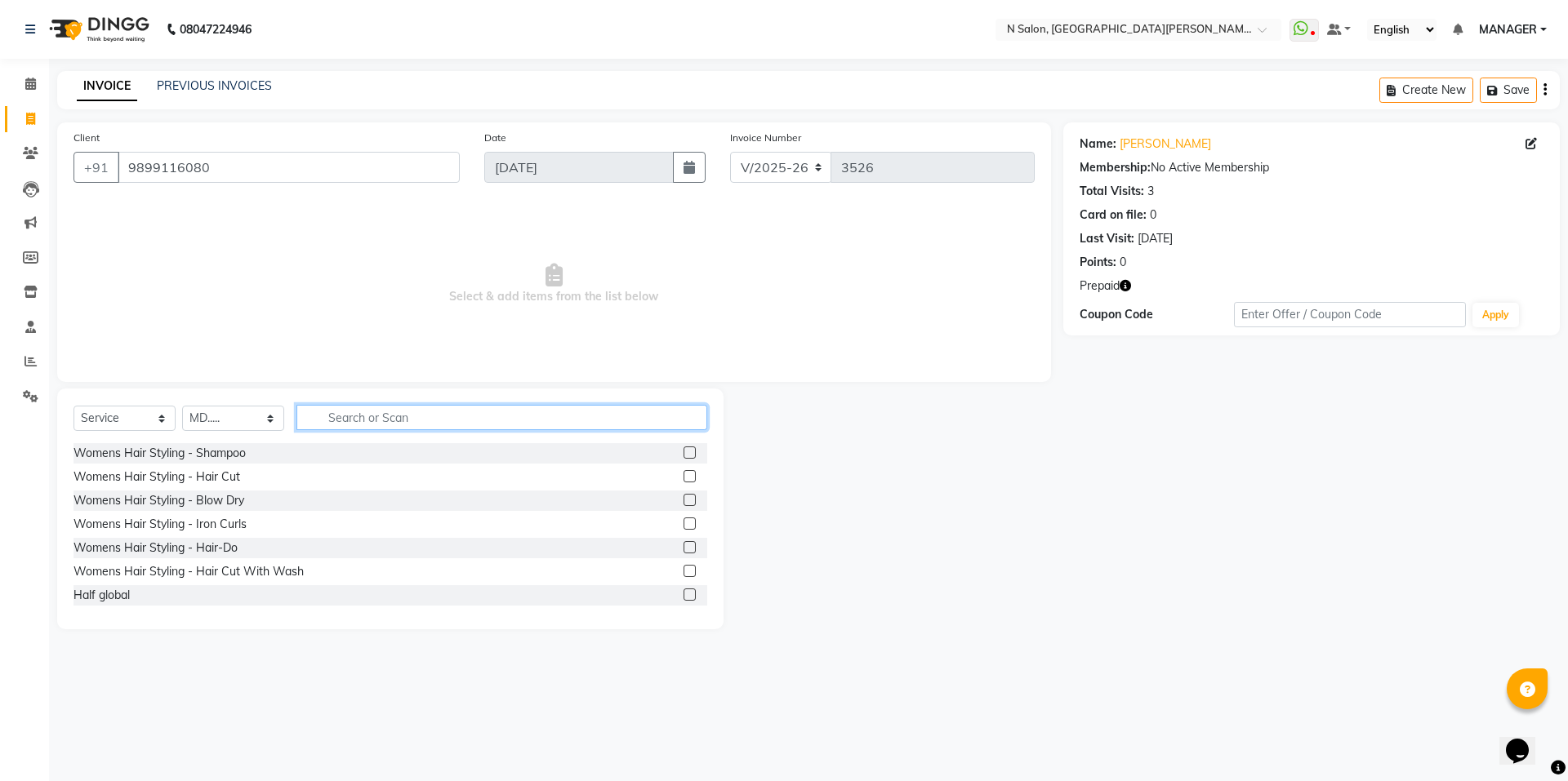
click at [375, 421] on input "text" at bounding box center [502, 417] width 411 height 25
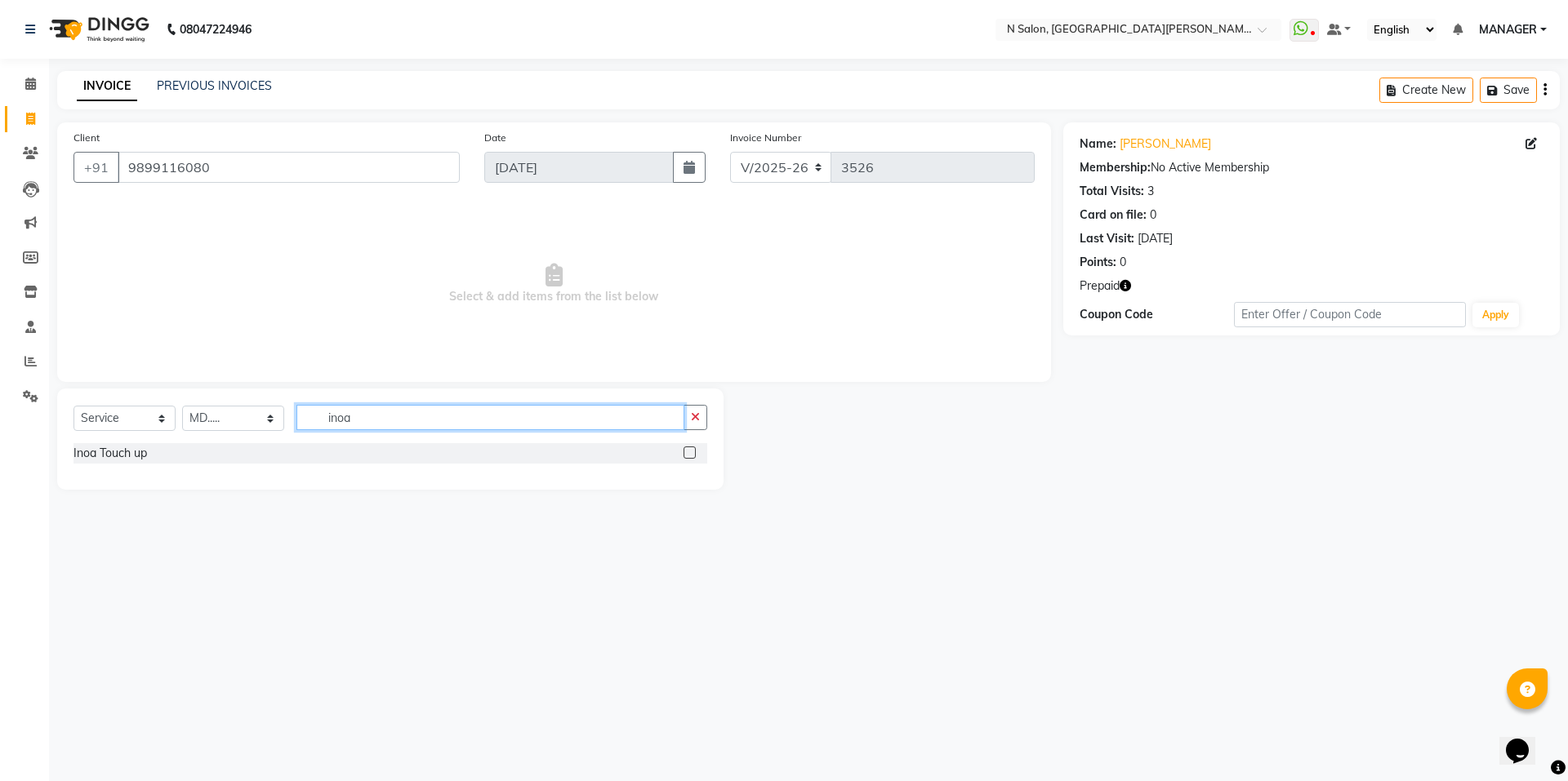
type input "inoa"
click at [688, 452] on label at bounding box center [689, 453] width 12 height 12
click at [688, 452] on input "checkbox" at bounding box center [688, 453] width 11 height 11
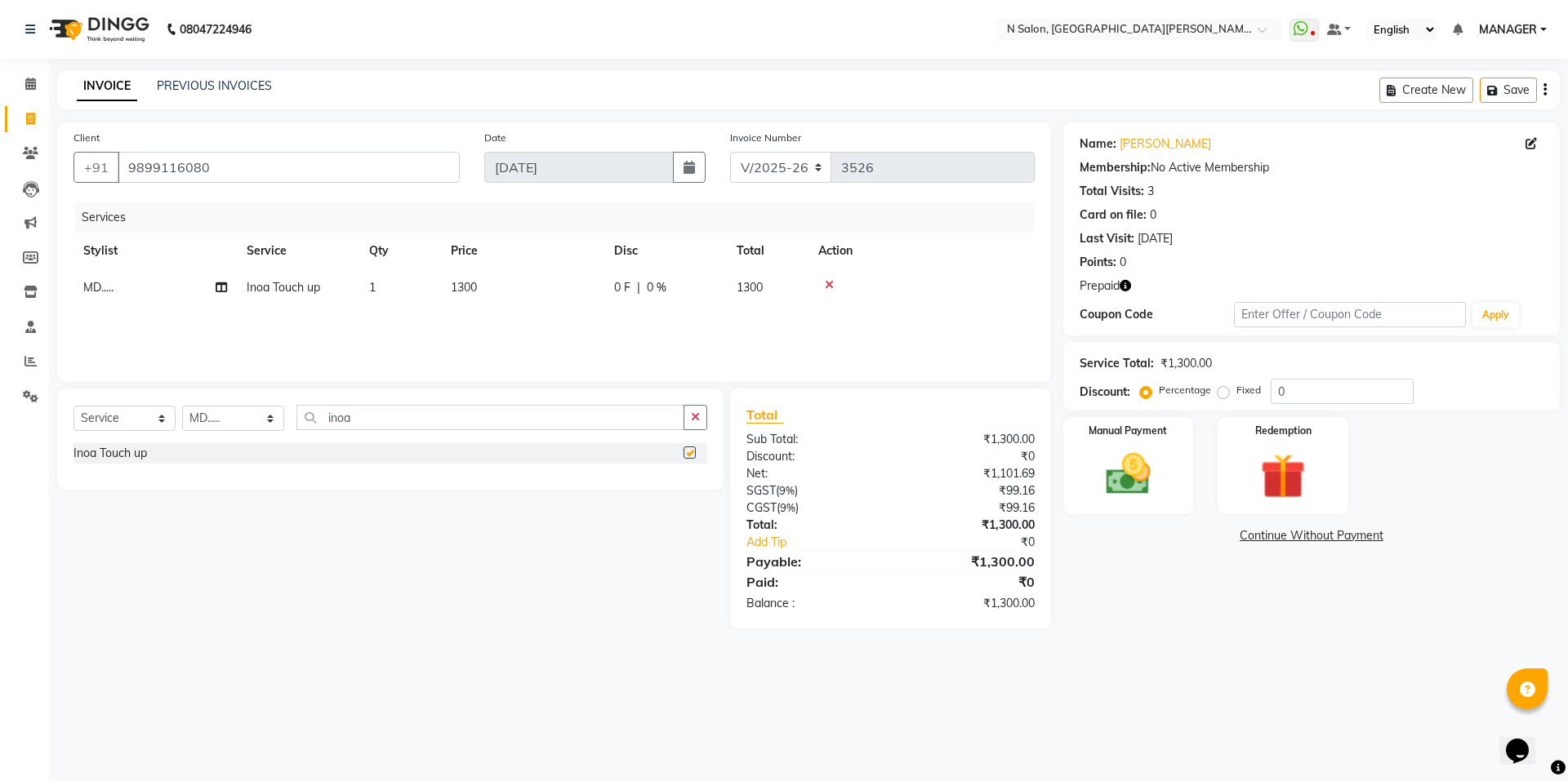
checkbox input "false"
click at [697, 412] on icon "button" at bounding box center [695, 417] width 9 height 12
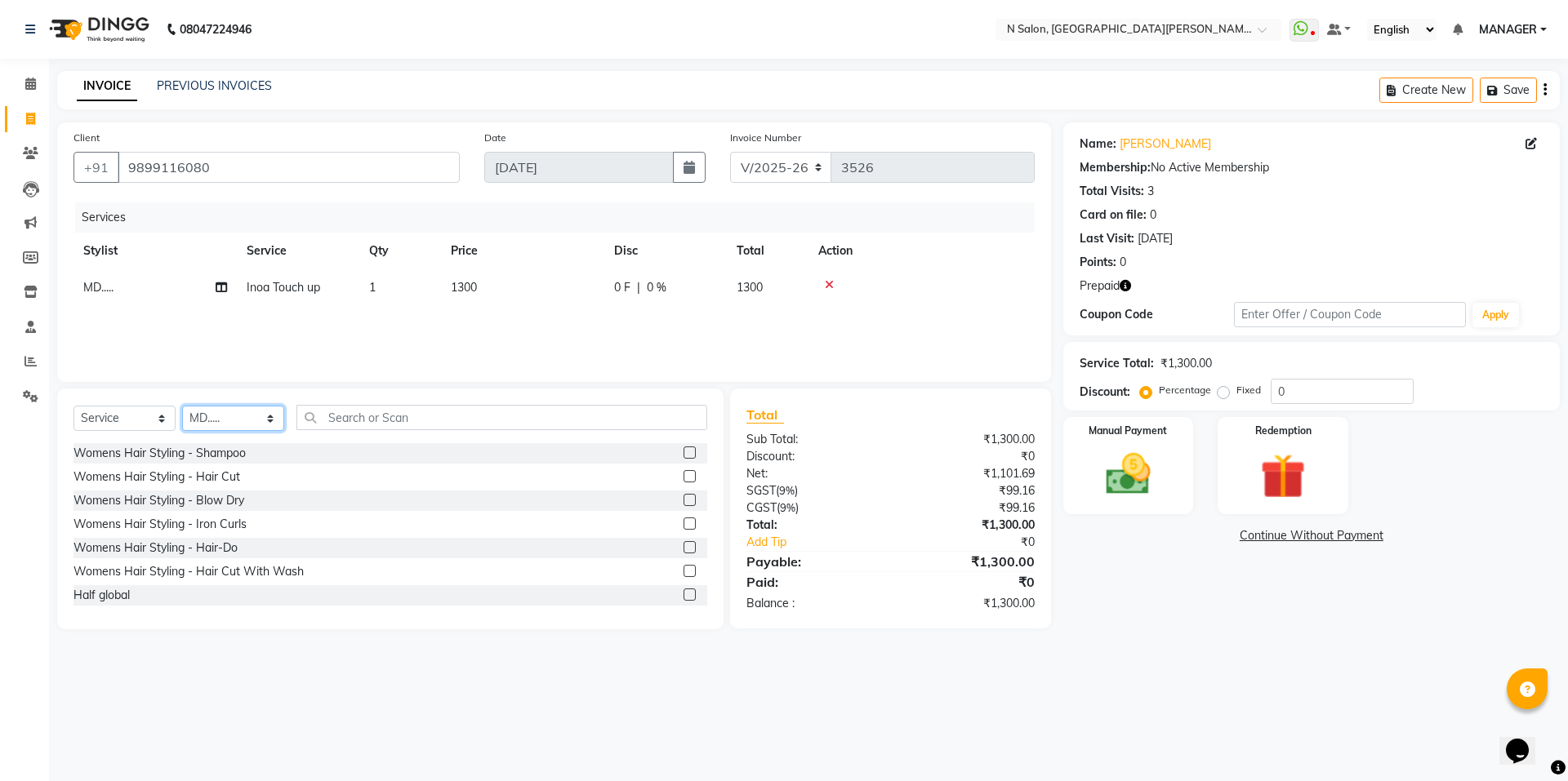
click at [260, 424] on select "Select Stylist [PERSON_NAME] [PERSON_NAME] MANAGER MD..... Pradeep Rahul [PERSO…" at bounding box center [233, 418] width 102 height 25
select select "15672"
click at [182, 406] on select "Select Stylist [PERSON_NAME] [PERSON_NAME] MANAGER MD..... Pradeep Rahul [PERSO…" at bounding box center [233, 418] width 102 height 25
click at [428, 414] on input "text" at bounding box center [502, 417] width 411 height 25
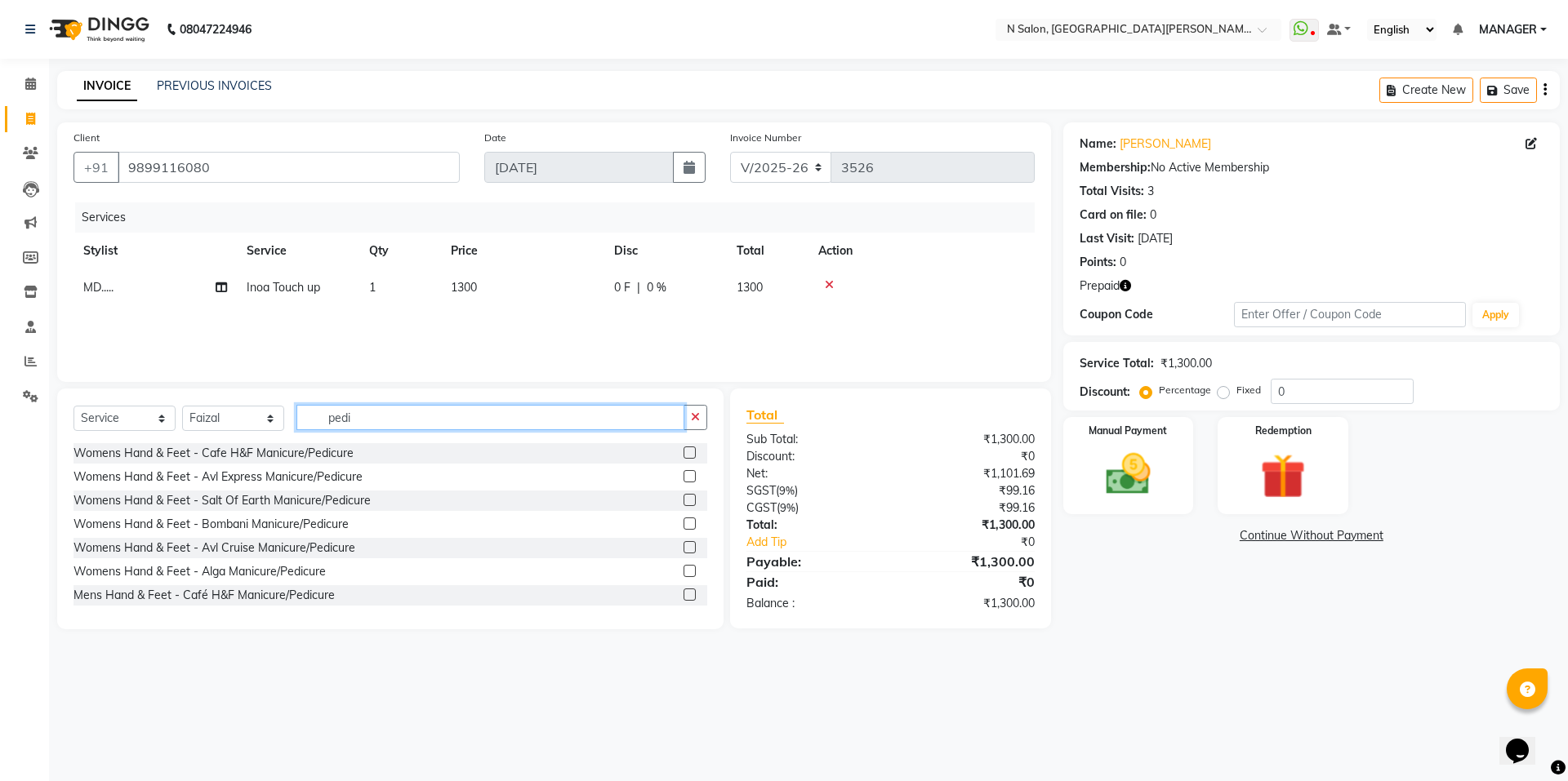
type input "pedi"
click at [683, 453] on label at bounding box center [689, 453] width 12 height 12
click at [683, 453] on input "checkbox" at bounding box center [688, 453] width 11 height 11
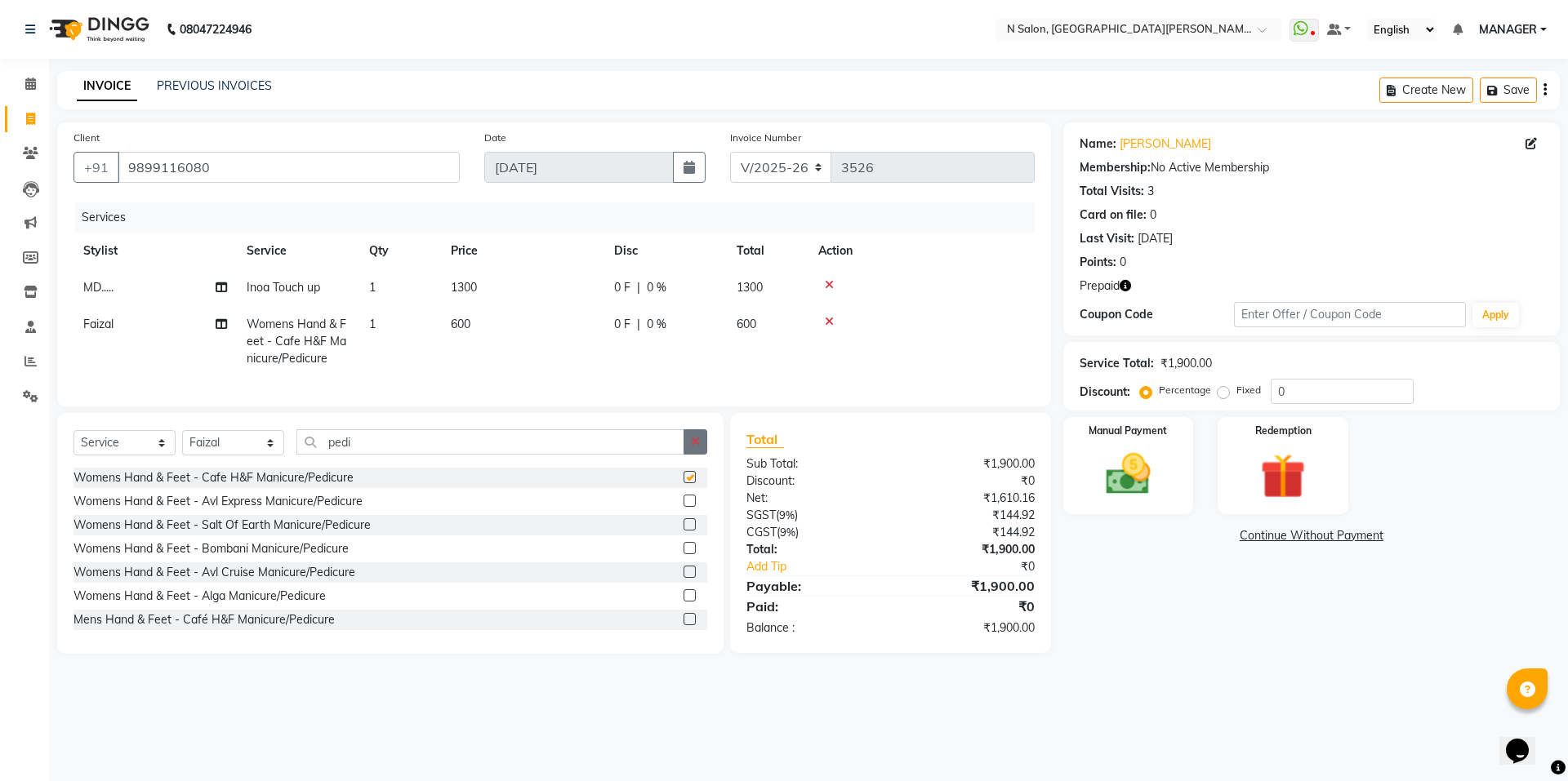
checkbox input "false"
click at [687, 452] on button "button" at bounding box center [695, 442] width 24 height 25
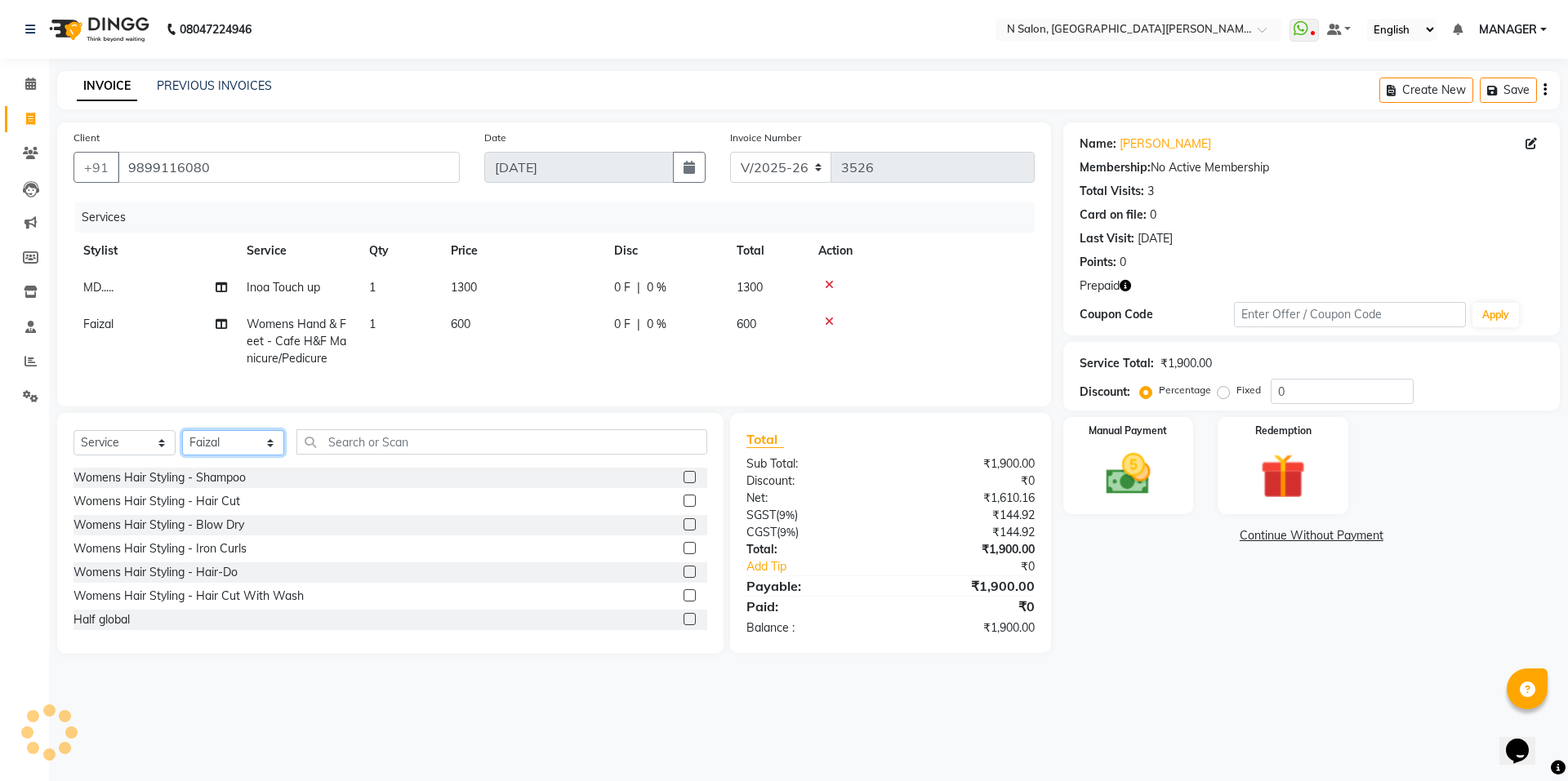
click at [279, 456] on select "Select Stylist [PERSON_NAME] [PERSON_NAME] MANAGER MD..... Pradeep Rahul [PERSO…" at bounding box center [233, 443] width 102 height 25
select select "15674"
click at [182, 442] on select "Select Stylist [PERSON_NAME] [PERSON_NAME] MANAGER MD..... Pradeep Rahul [PERSO…" at bounding box center [233, 443] width 102 height 25
click at [393, 447] on input "text" at bounding box center [502, 442] width 411 height 25
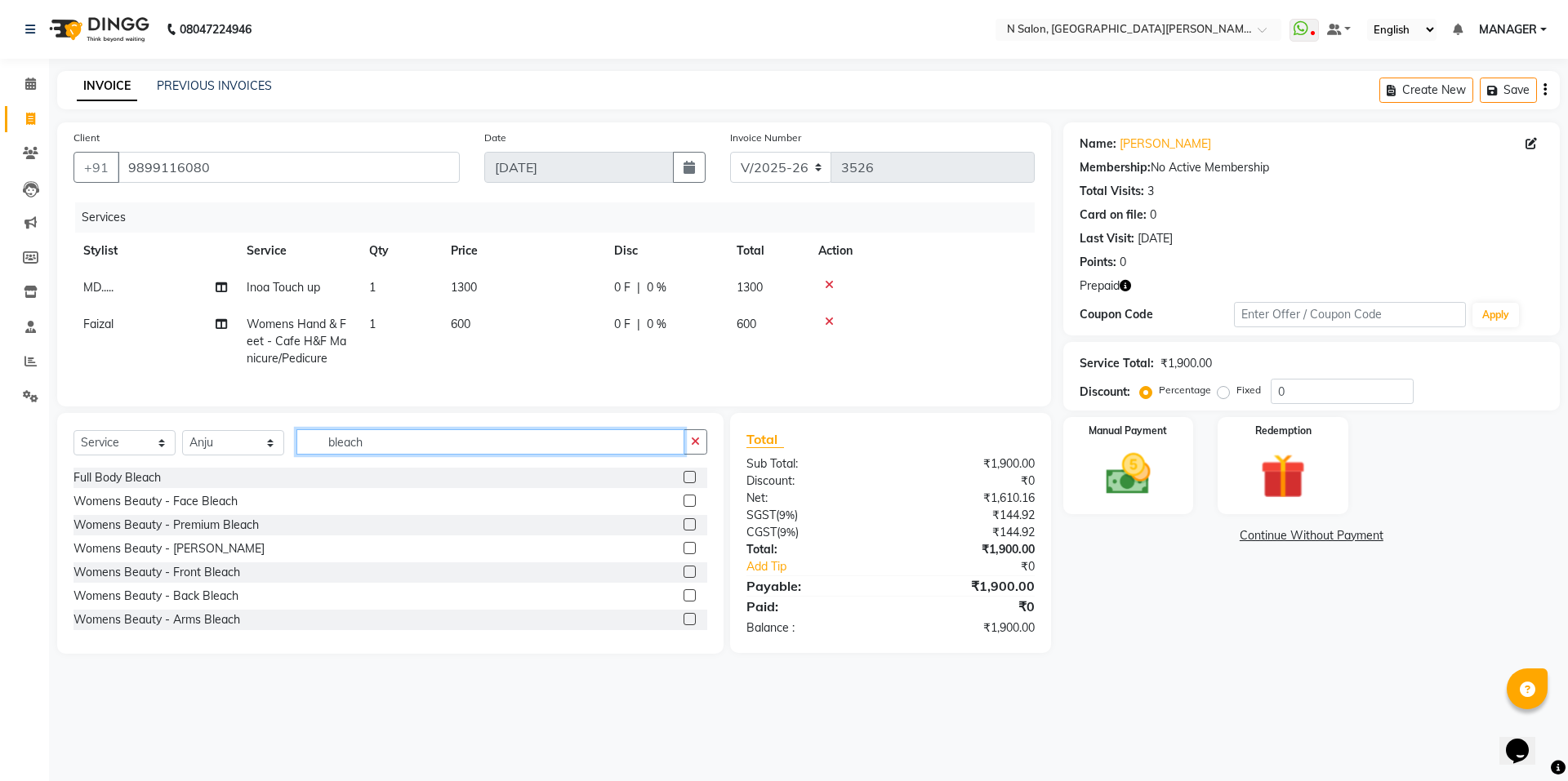
type input "bleach"
click at [683, 531] on label at bounding box center [689, 524] width 12 height 12
click at [683, 531] on input "checkbox" at bounding box center [688, 525] width 11 height 11
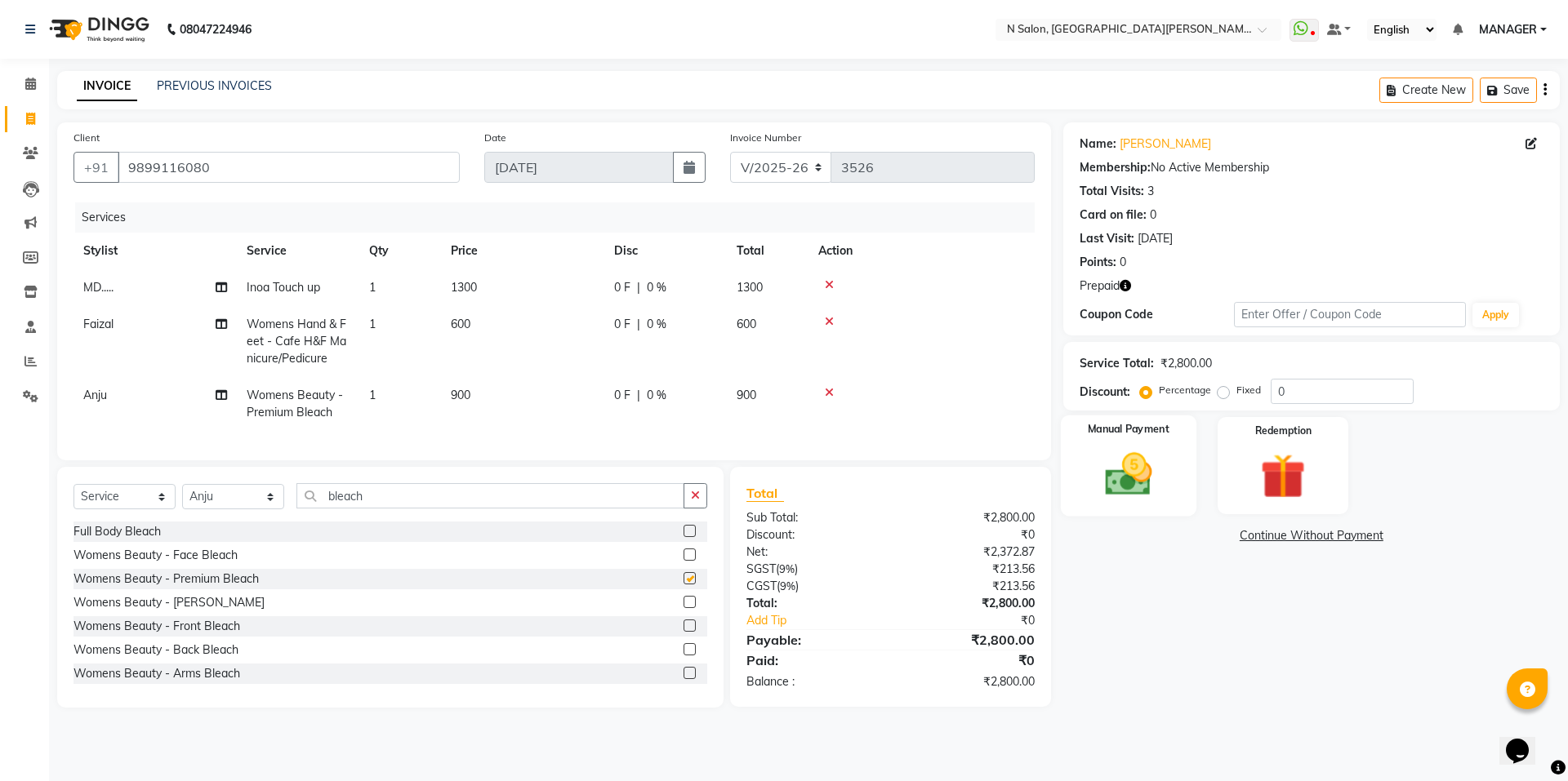
checkbox input "false"
click at [1230, 477] on div "Redemption" at bounding box center [1282, 465] width 135 height 101
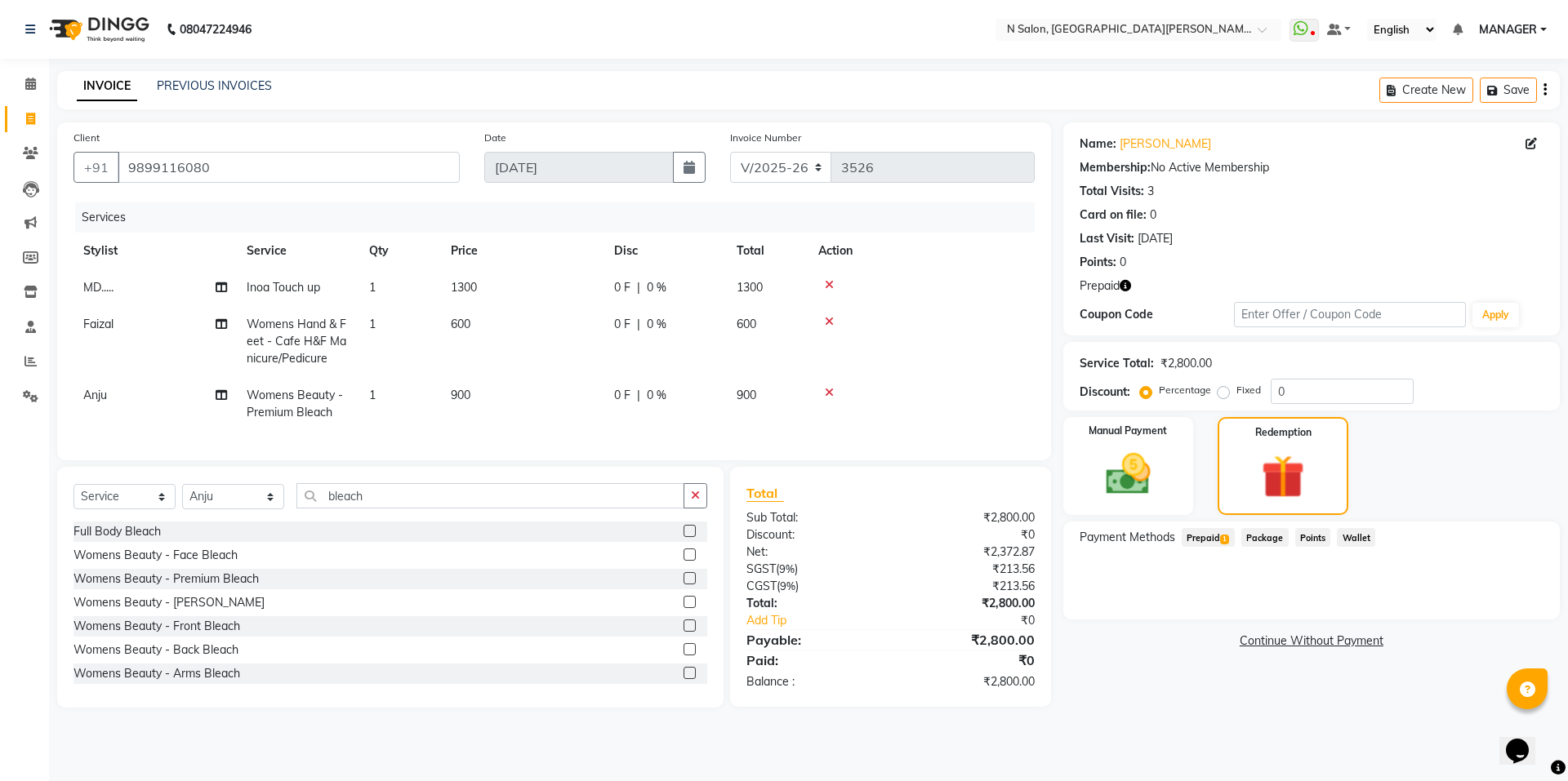
click at [1221, 532] on span "Prepaid 1" at bounding box center [1207, 538] width 53 height 19
click at [1499, 601] on button "Add" at bounding box center [1505, 603] width 59 height 28
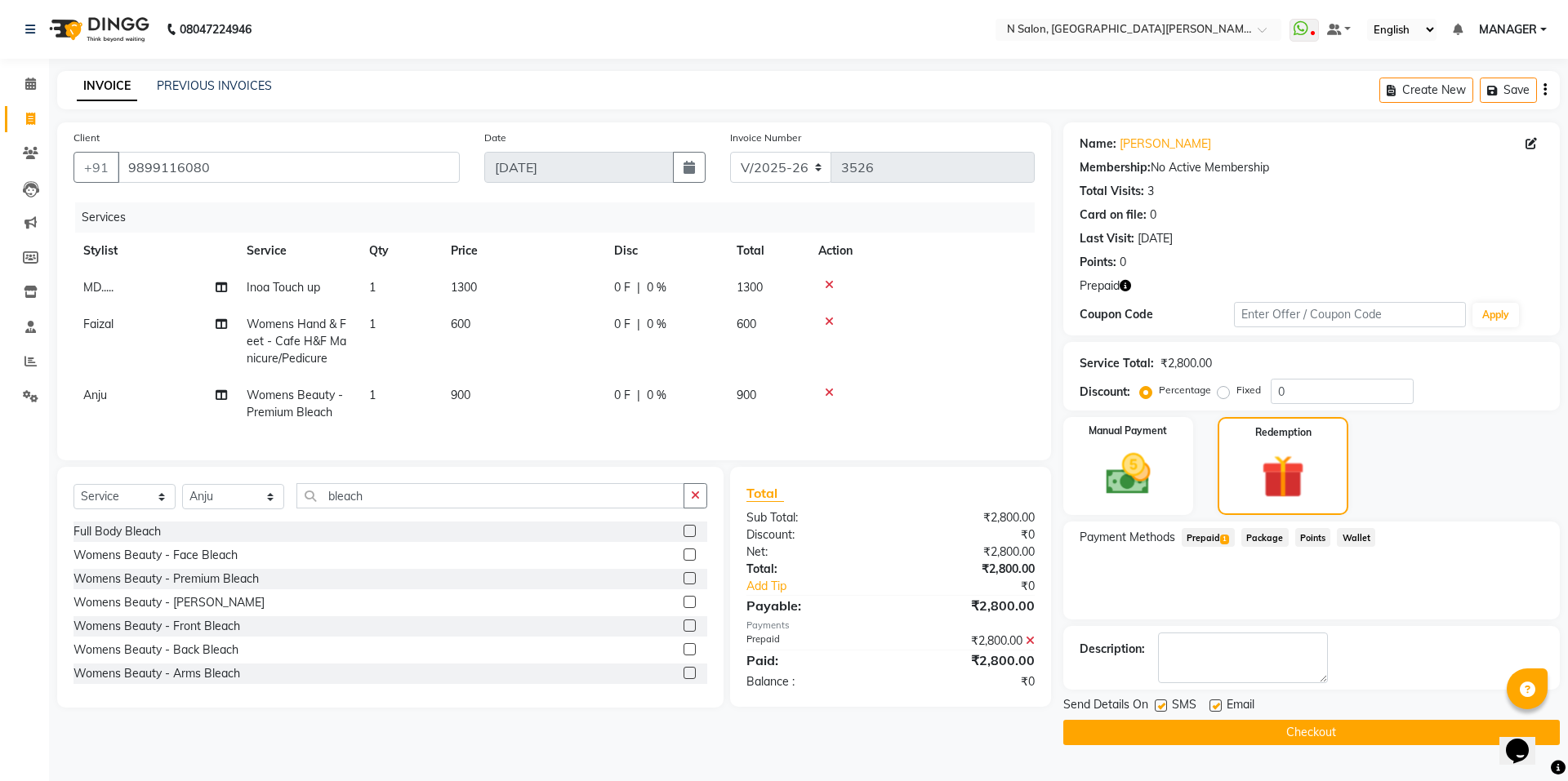
click at [1413, 739] on button "Checkout" at bounding box center [1311, 733] width 496 height 25
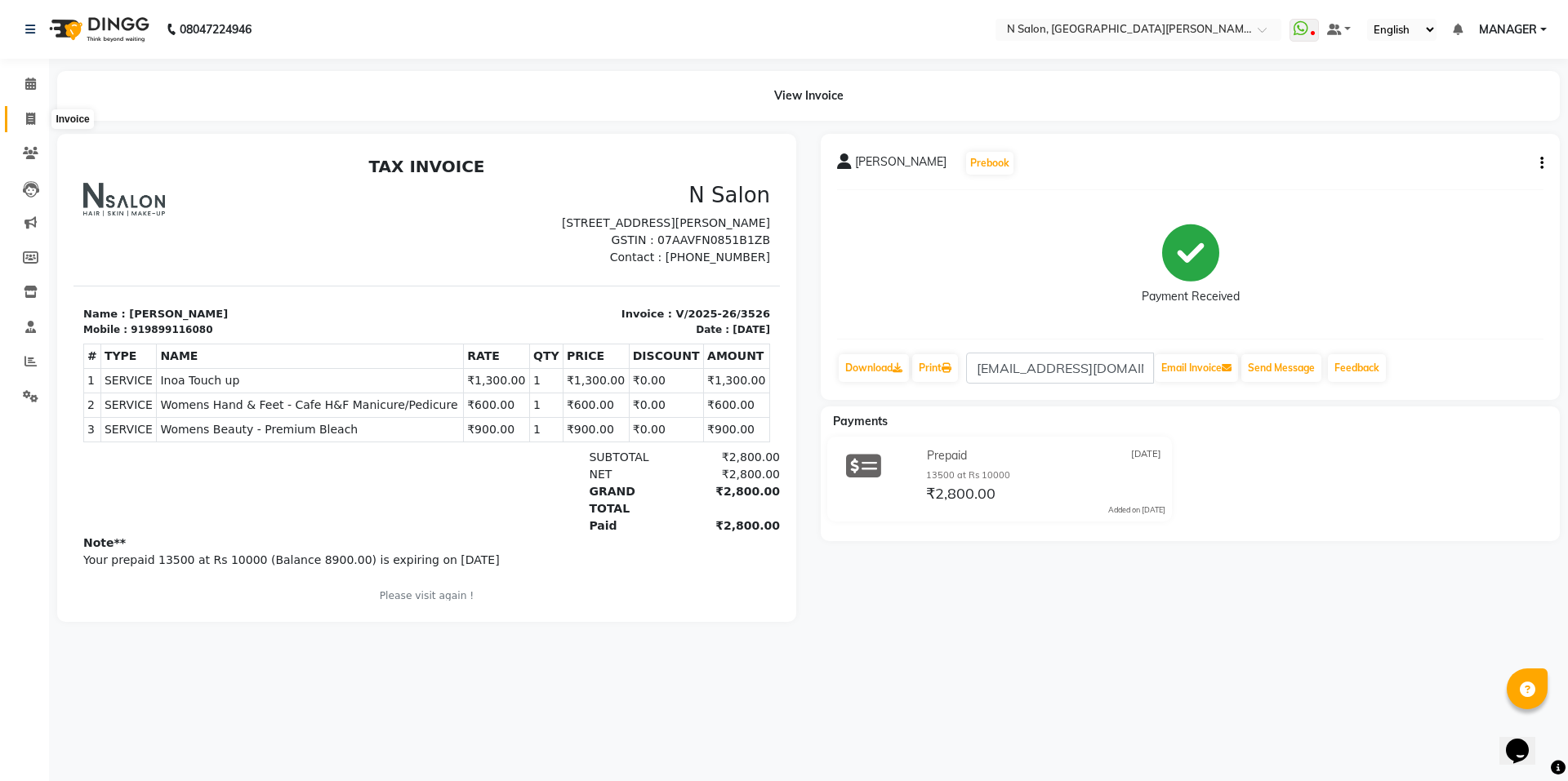
click at [30, 123] on icon at bounding box center [30, 118] width 9 height 12
select select "service"
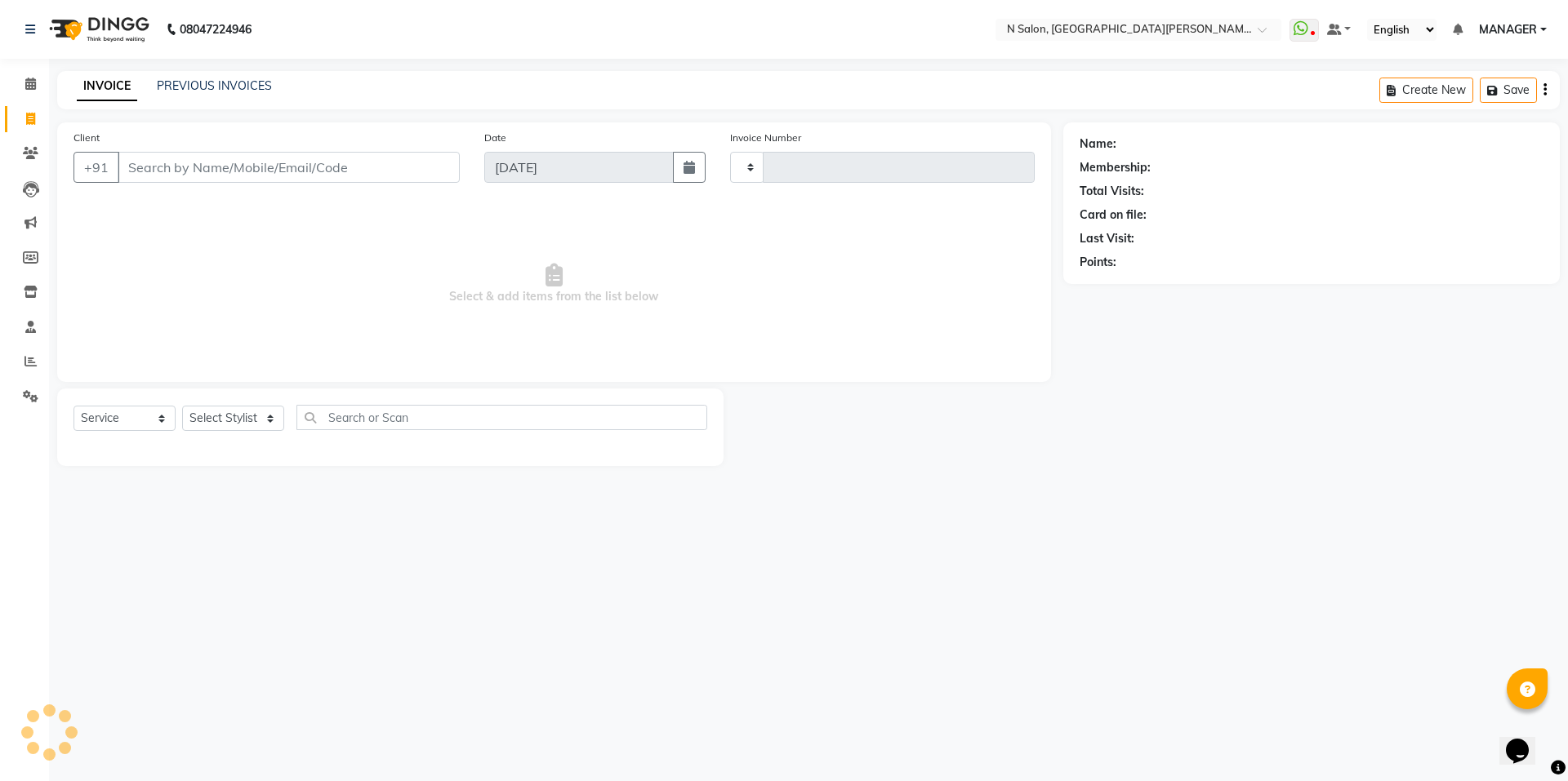
type input "3527"
select select "3472"
select select "P"
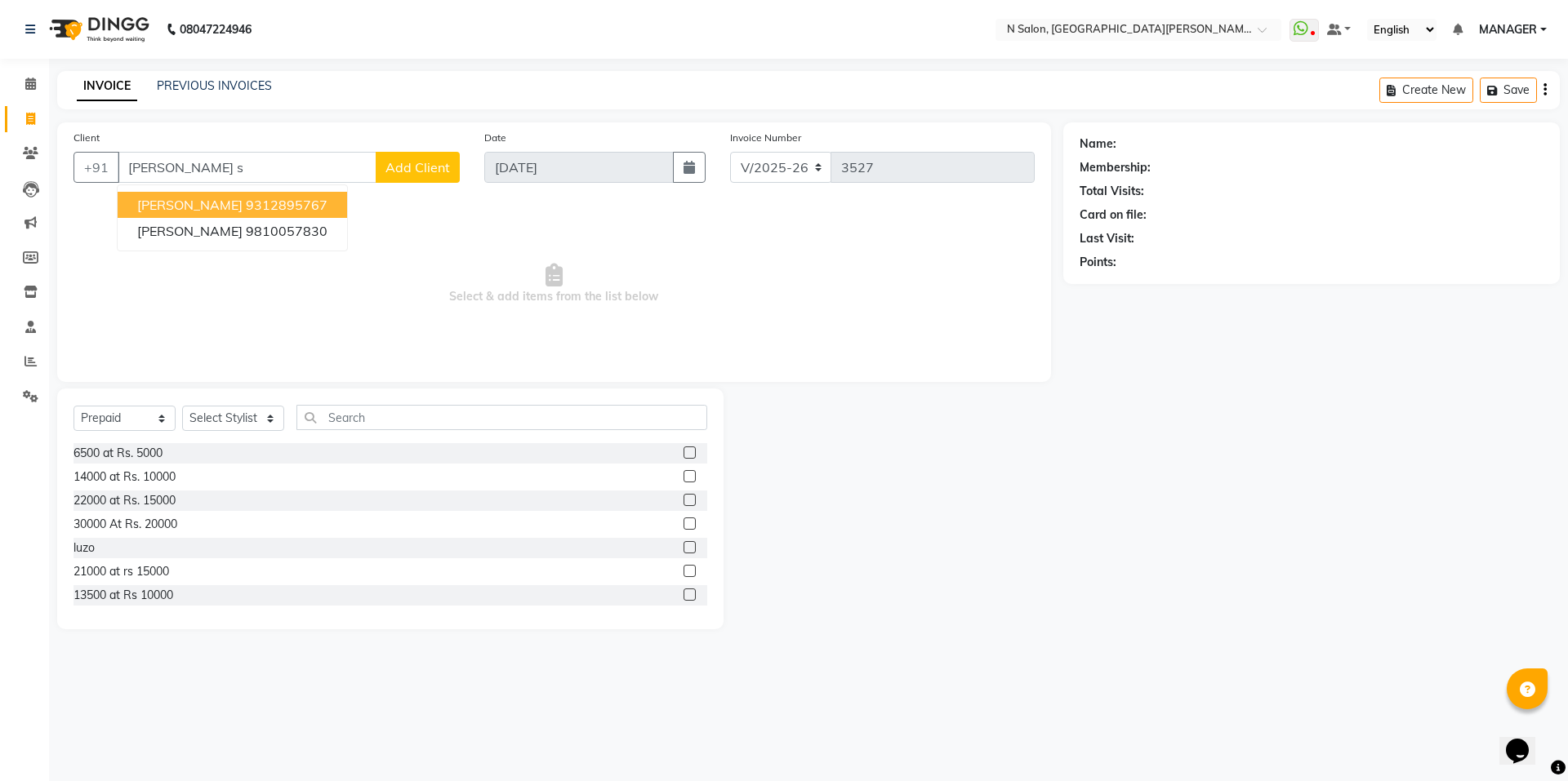
click at [193, 201] on span "[PERSON_NAME]" at bounding box center [190, 204] width 106 height 16
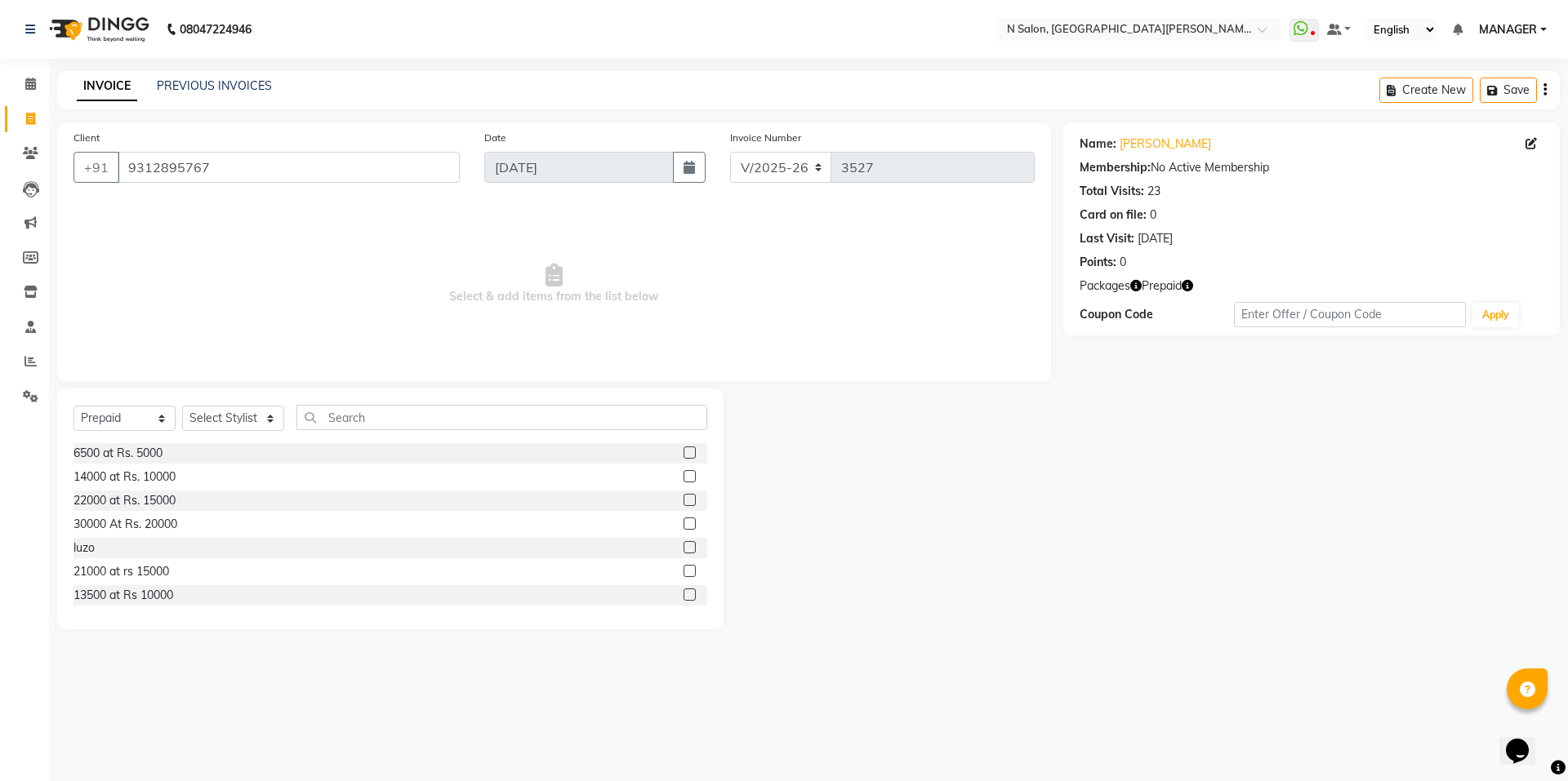
click at [1191, 286] on icon "button" at bounding box center [1187, 286] width 12 height 12
click at [228, 175] on input "9312895767" at bounding box center [289, 167] width 343 height 31
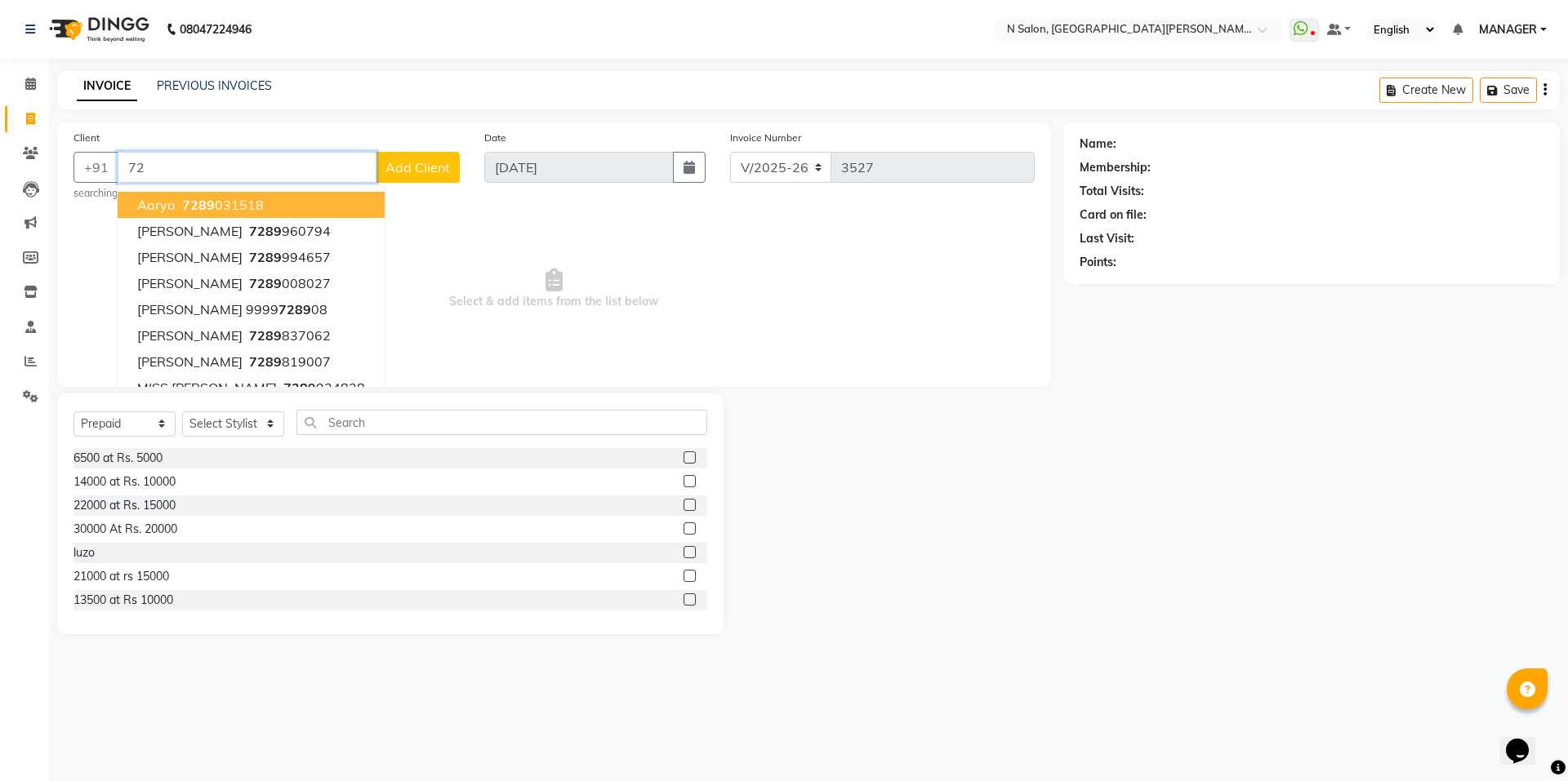
type input "7"
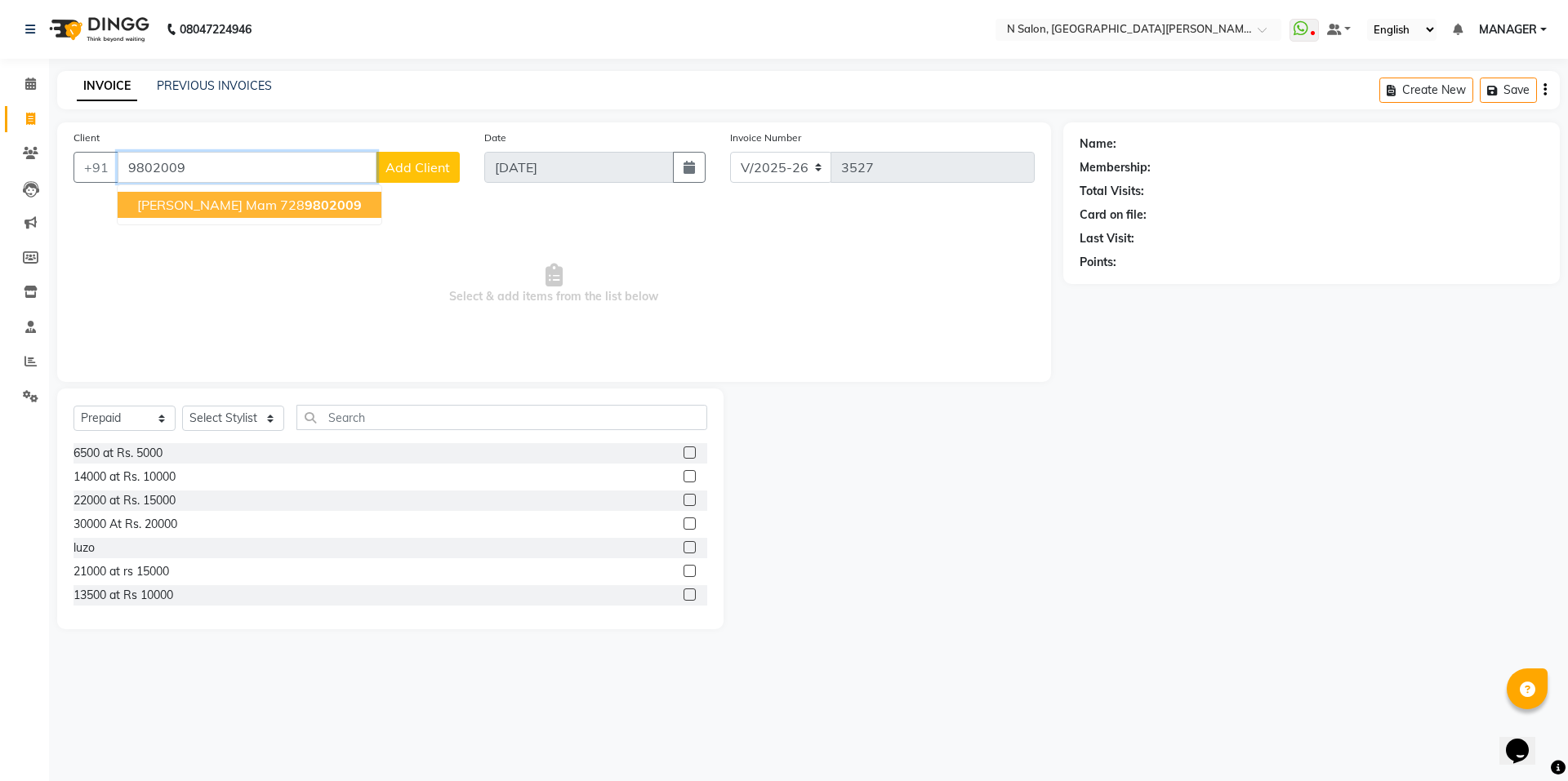
click at [304, 207] on span "9802009" at bounding box center [333, 204] width 58 height 16
type input "7289802009"
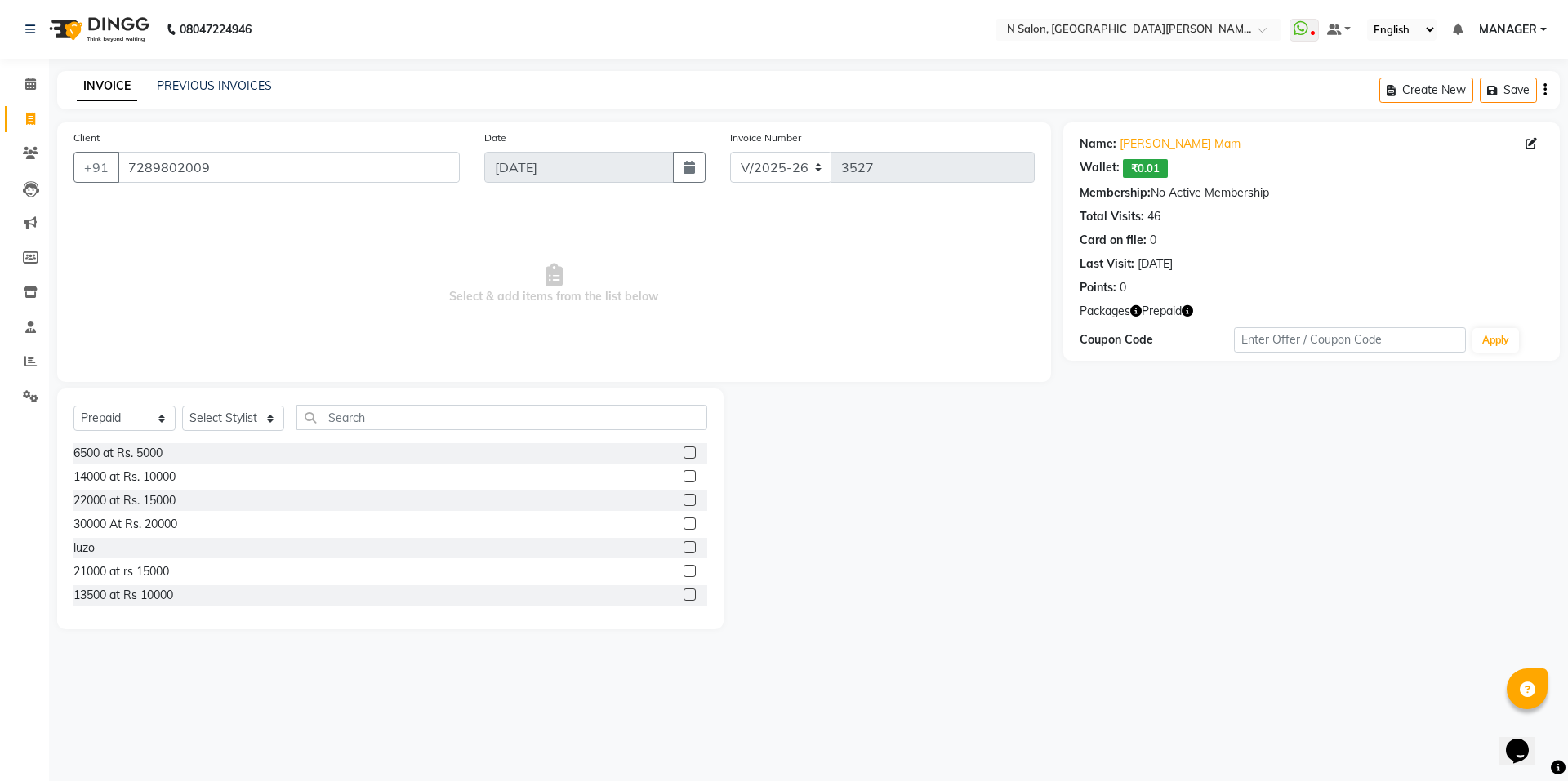
click at [1190, 310] on icon "button" at bounding box center [1187, 311] width 12 height 12
click at [129, 423] on select "Select Service Product Membership Package Voucher Prepaid Gift Card" at bounding box center [125, 418] width 102 height 25
select select "service"
click at [74, 406] on select "Select Service Product Membership Package Voucher Prepaid Gift Card" at bounding box center [125, 418] width 102 height 25
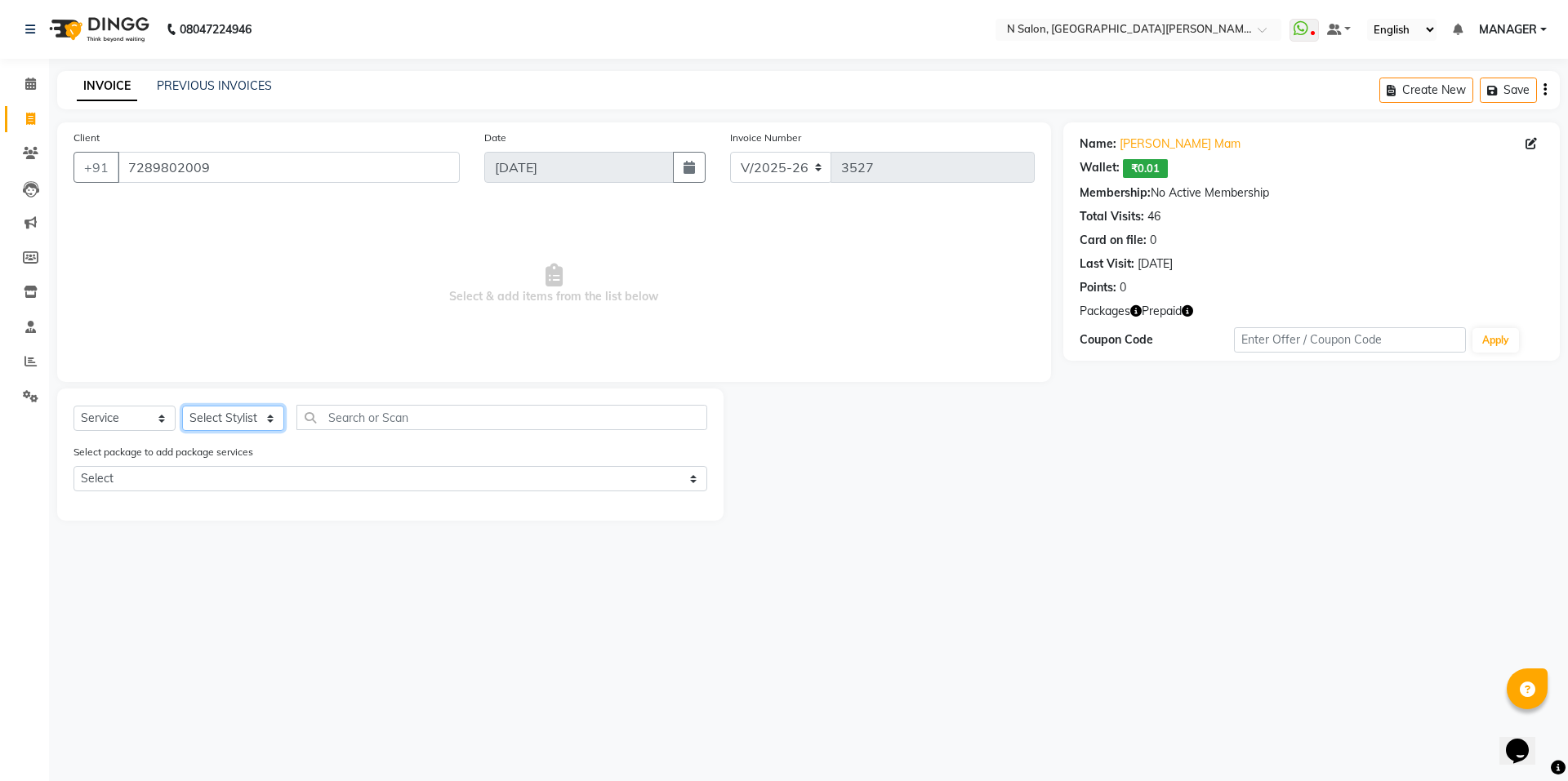
click at [211, 428] on select "Select Stylist [PERSON_NAME] [PERSON_NAME] MANAGER MD..... Pradeep Rahul [PERSO…" at bounding box center [233, 418] width 102 height 25
select select "15674"
click at [182, 406] on select "Select Stylist [PERSON_NAME] [PERSON_NAME] MANAGER MD..... Pradeep Rahul [PERSO…" at bounding box center [233, 418] width 102 height 25
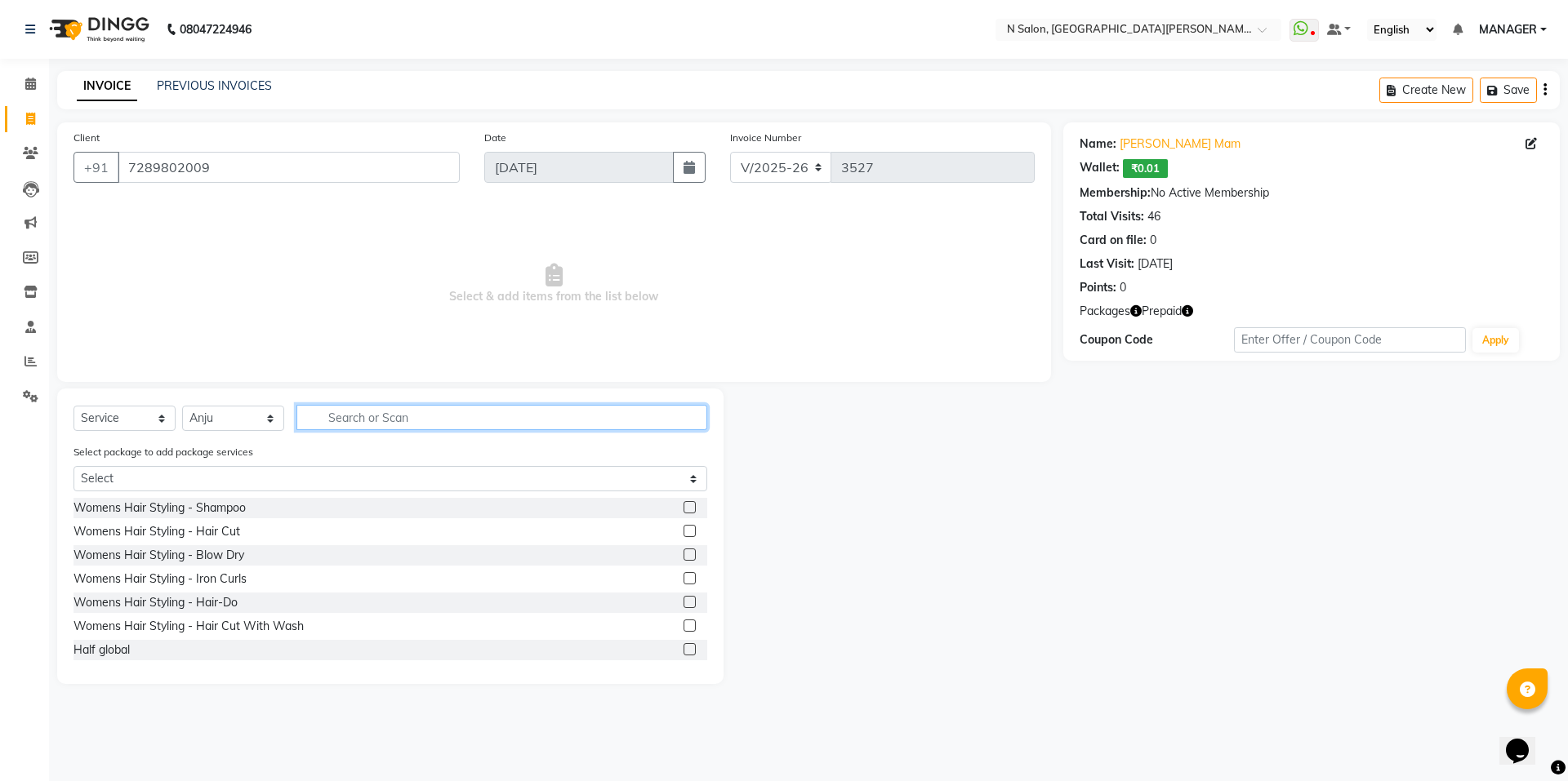
click at [343, 421] on input "text" at bounding box center [502, 417] width 411 height 25
click at [1188, 313] on icon "button" at bounding box center [1187, 311] width 12 height 12
click at [437, 419] on input "text" at bounding box center [502, 417] width 411 height 25
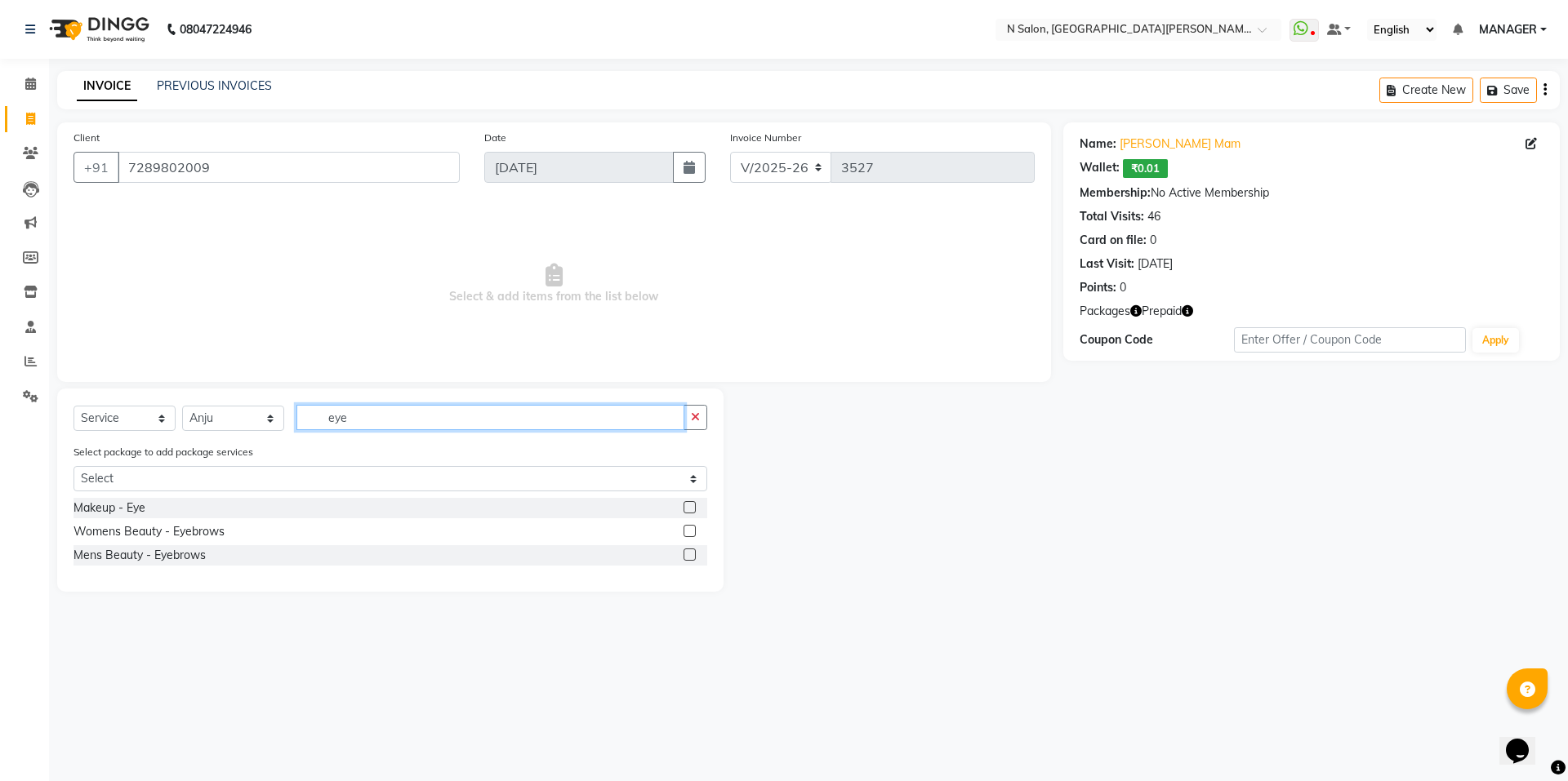
type input "eye"
click at [689, 525] on label at bounding box center [689, 531] width 12 height 12
click at [689, 527] on input "checkbox" at bounding box center [688, 532] width 11 height 11
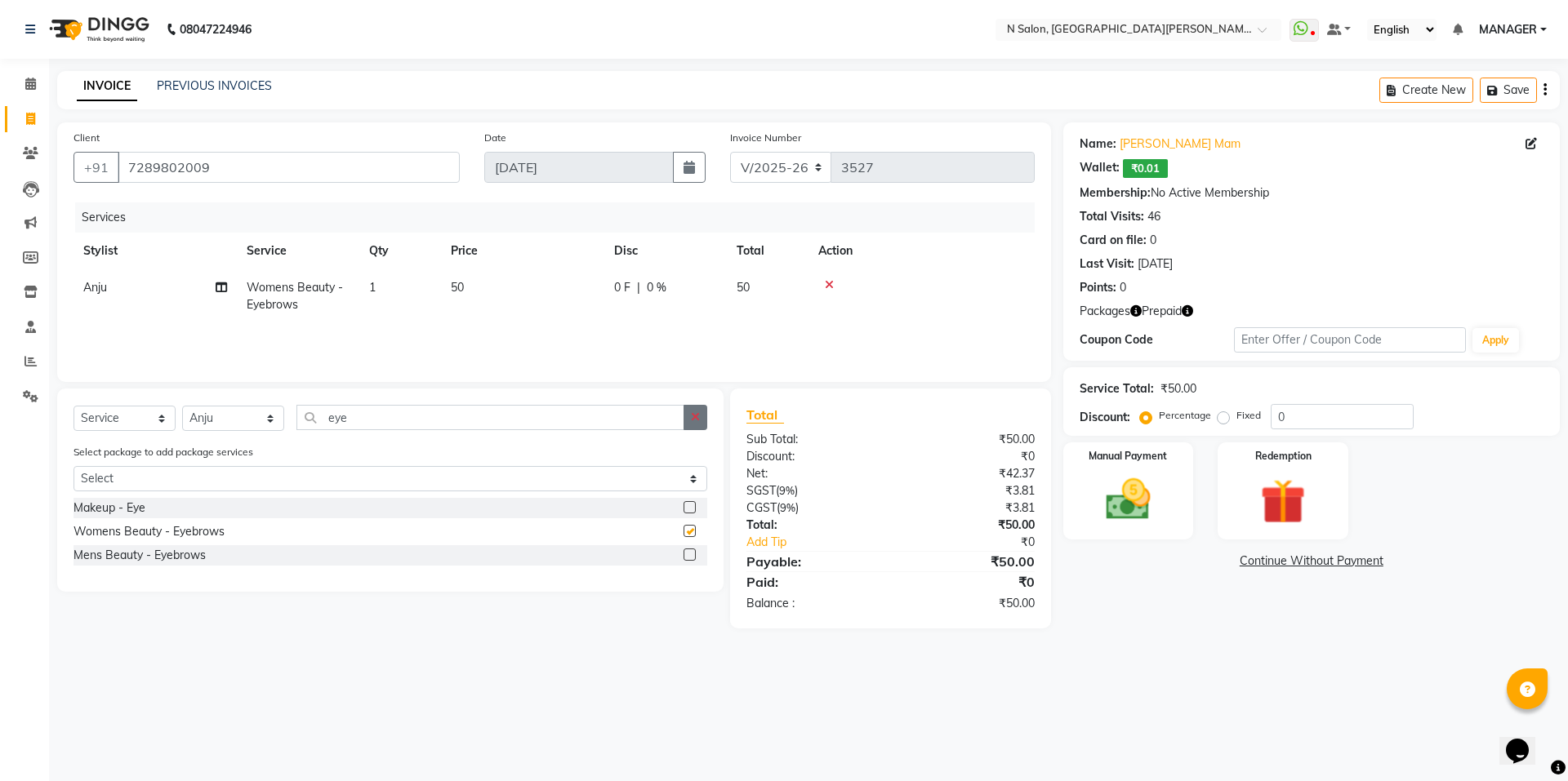
checkbox input "false"
click at [685, 420] on button "button" at bounding box center [695, 417] width 24 height 25
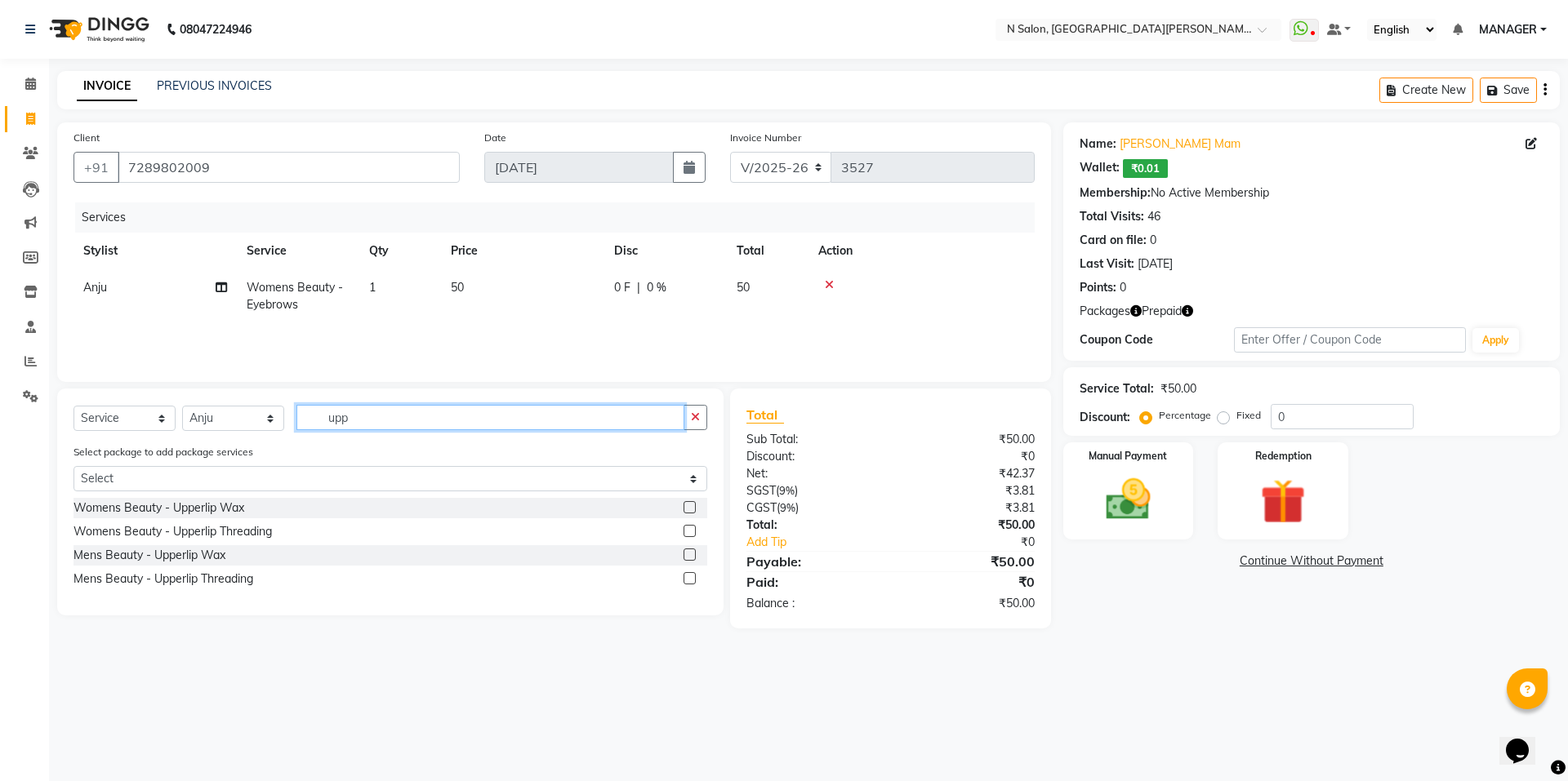
type input "upp"
click at [687, 513] on div at bounding box center [688, 510] width 11 height 17
click at [686, 508] on label at bounding box center [689, 508] width 12 height 12
click at [686, 508] on input "checkbox" at bounding box center [688, 508] width 11 height 11
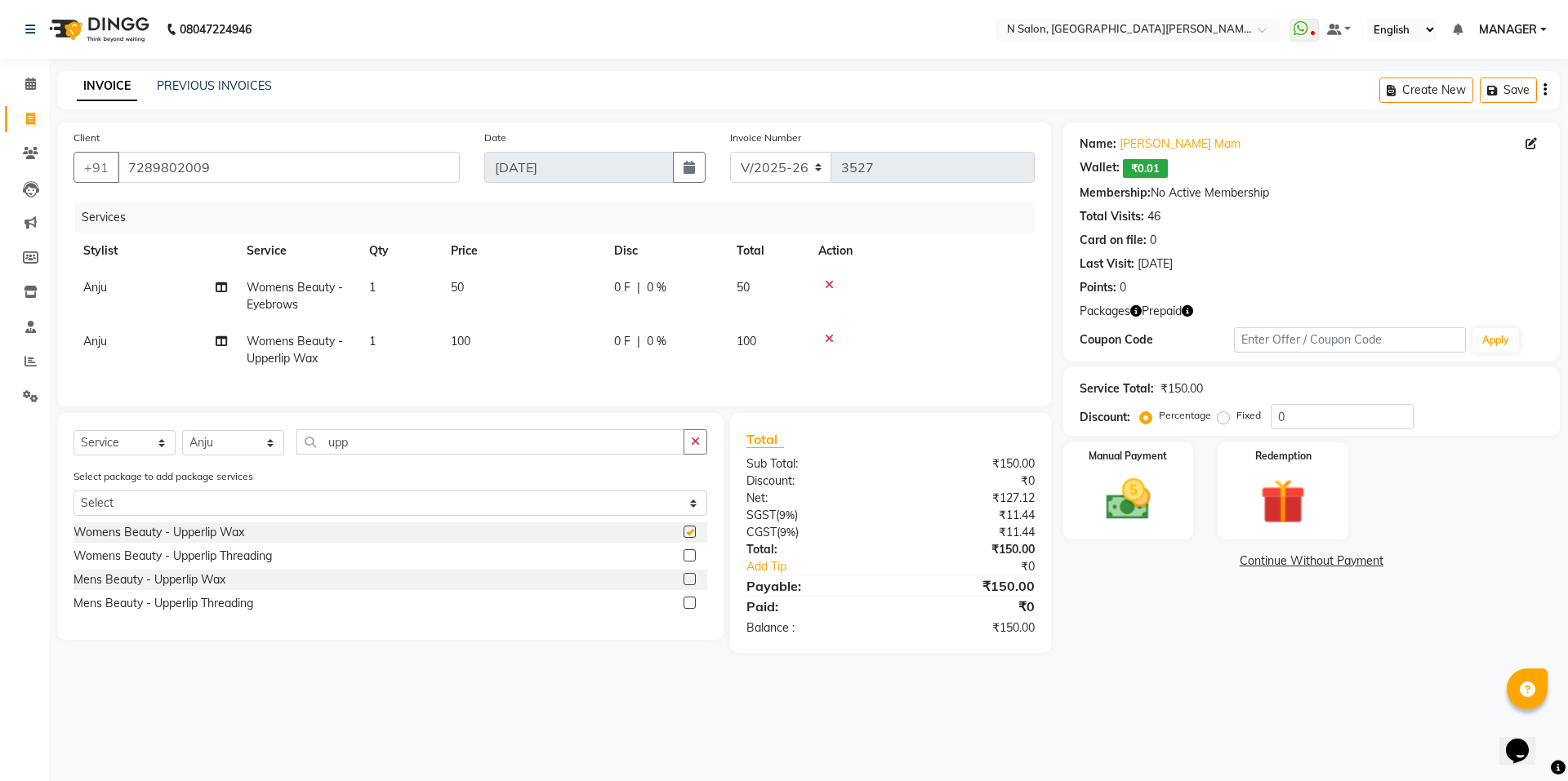
checkbox input "false"
click at [1274, 512] on img at bounding box center [1282, 502] width 76 height 58
click at [1213, 562] on span "Prepaid 1" at bounding box center [1207, 563] width 53 height 19
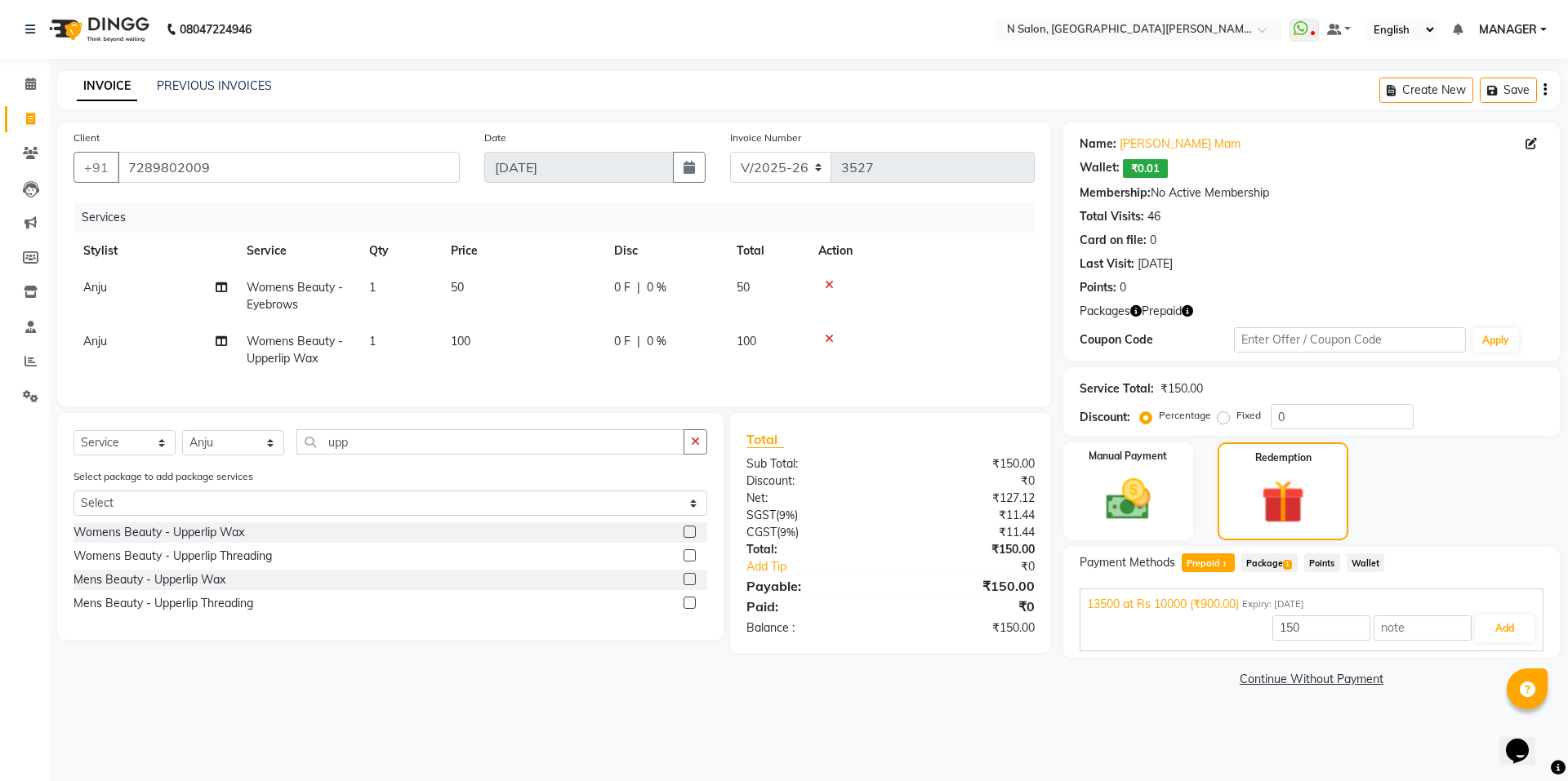
click at [1279, 562] on span "Package 1" at bounding box center [1270, 563] width 57 height 19
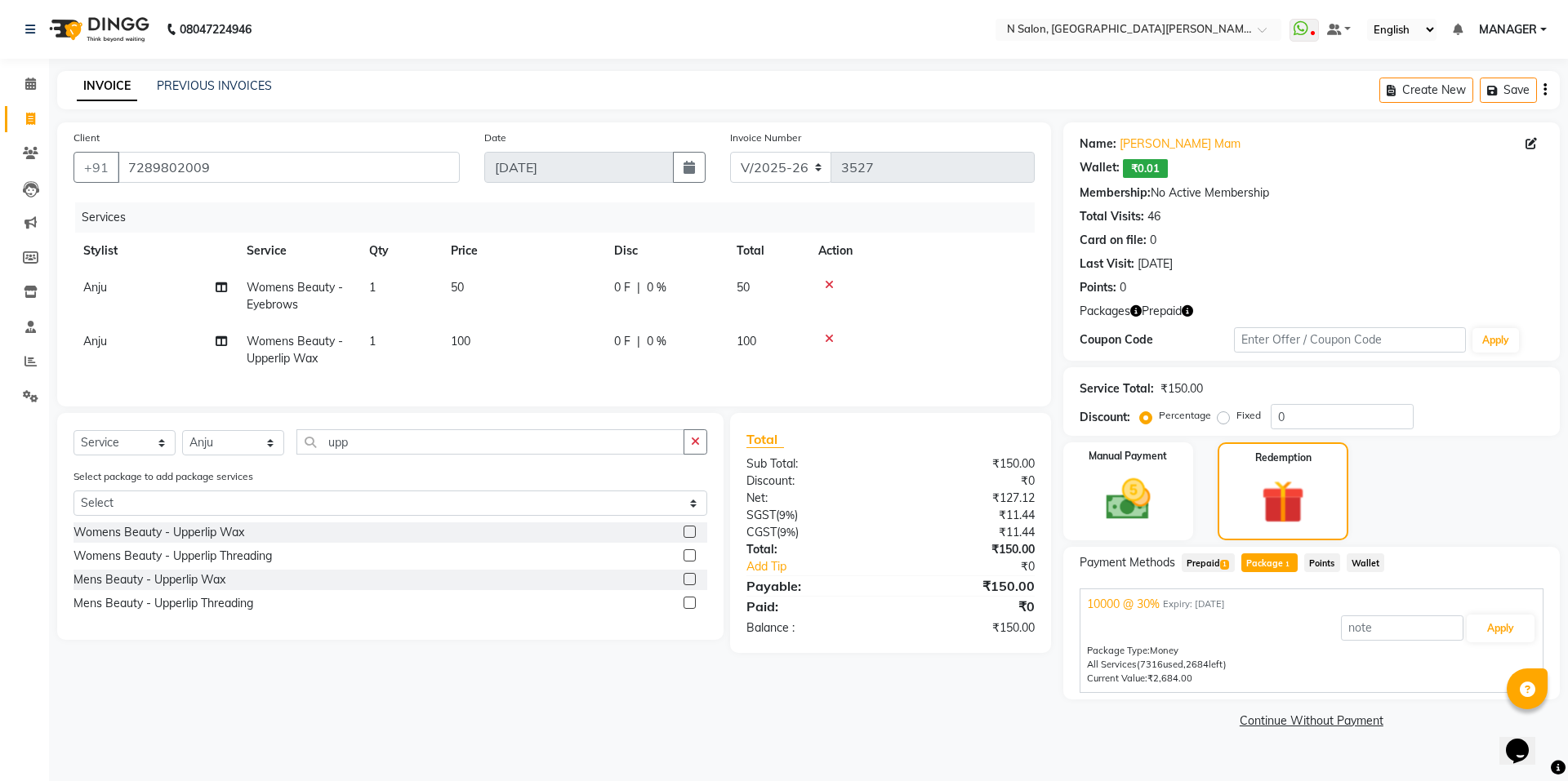
click at [1209, 562] on span "Prepaid 1" at bounding box center [1207, 563] width 53 height 19
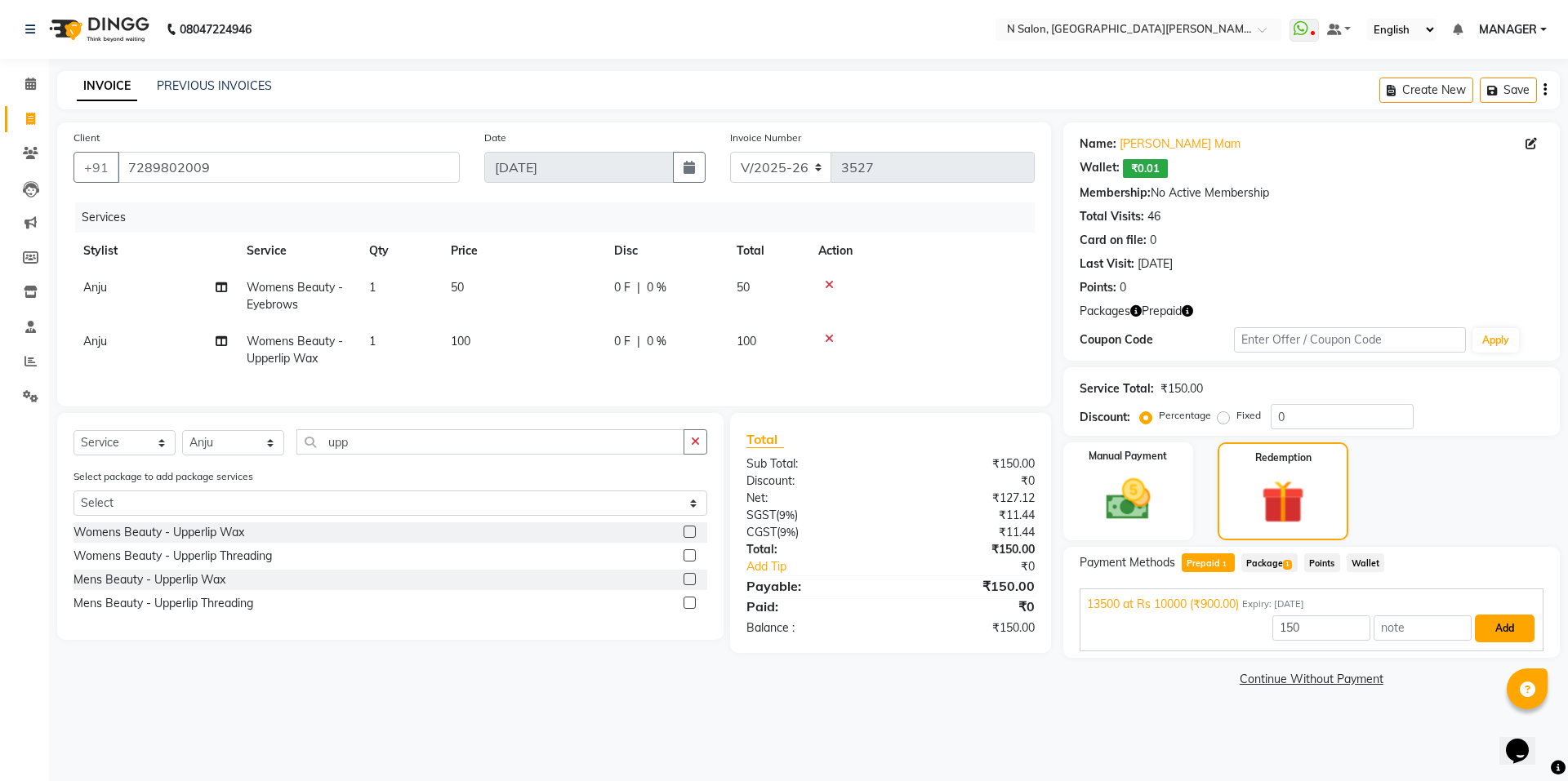
click at [1515, 640] on button "Add" at bounding box center [1505, 628] width 59 height 28
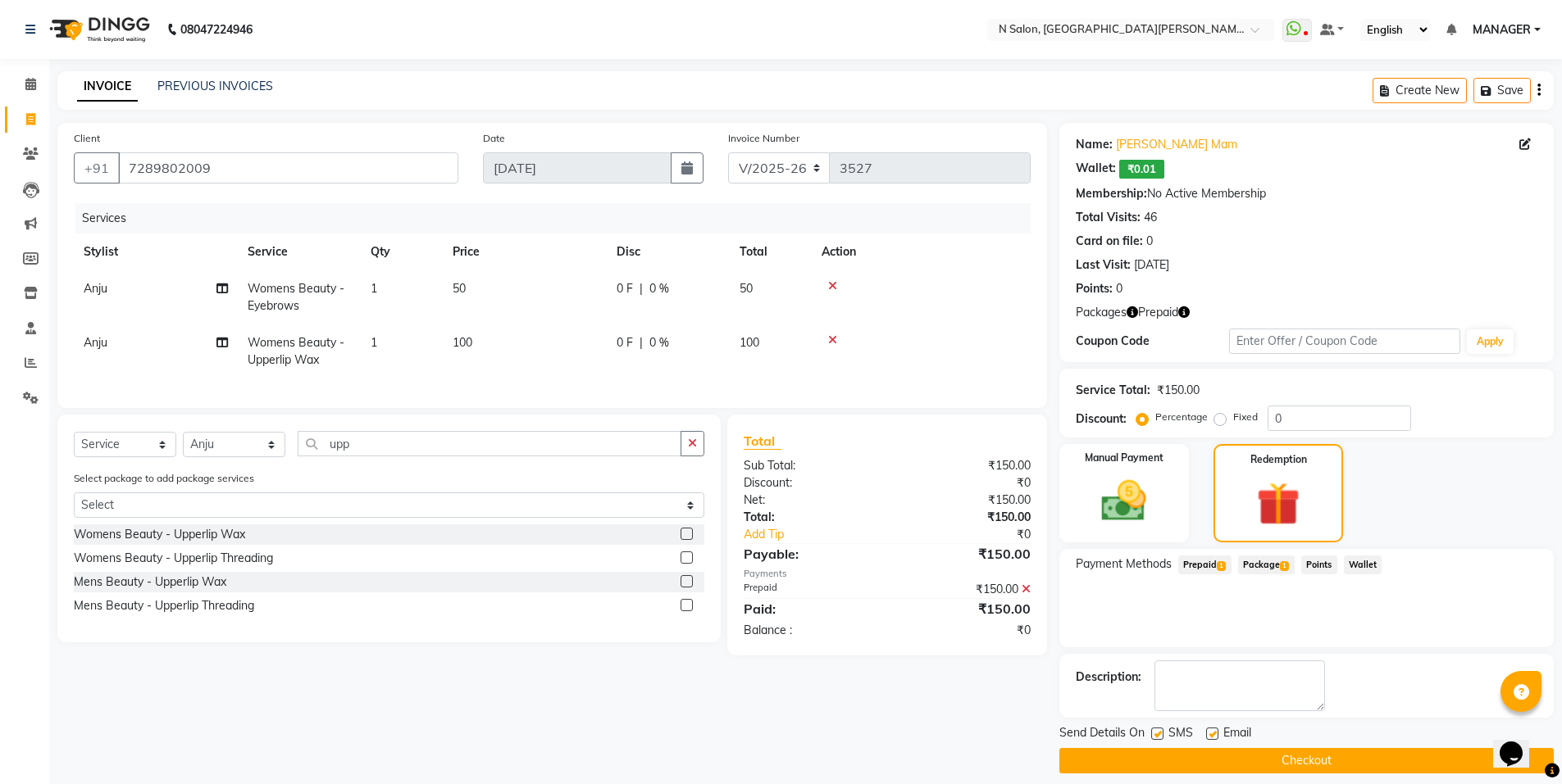
click at [1343, 764] on button "Checkout" at bounding box center [1307, 761] width 494 height 25
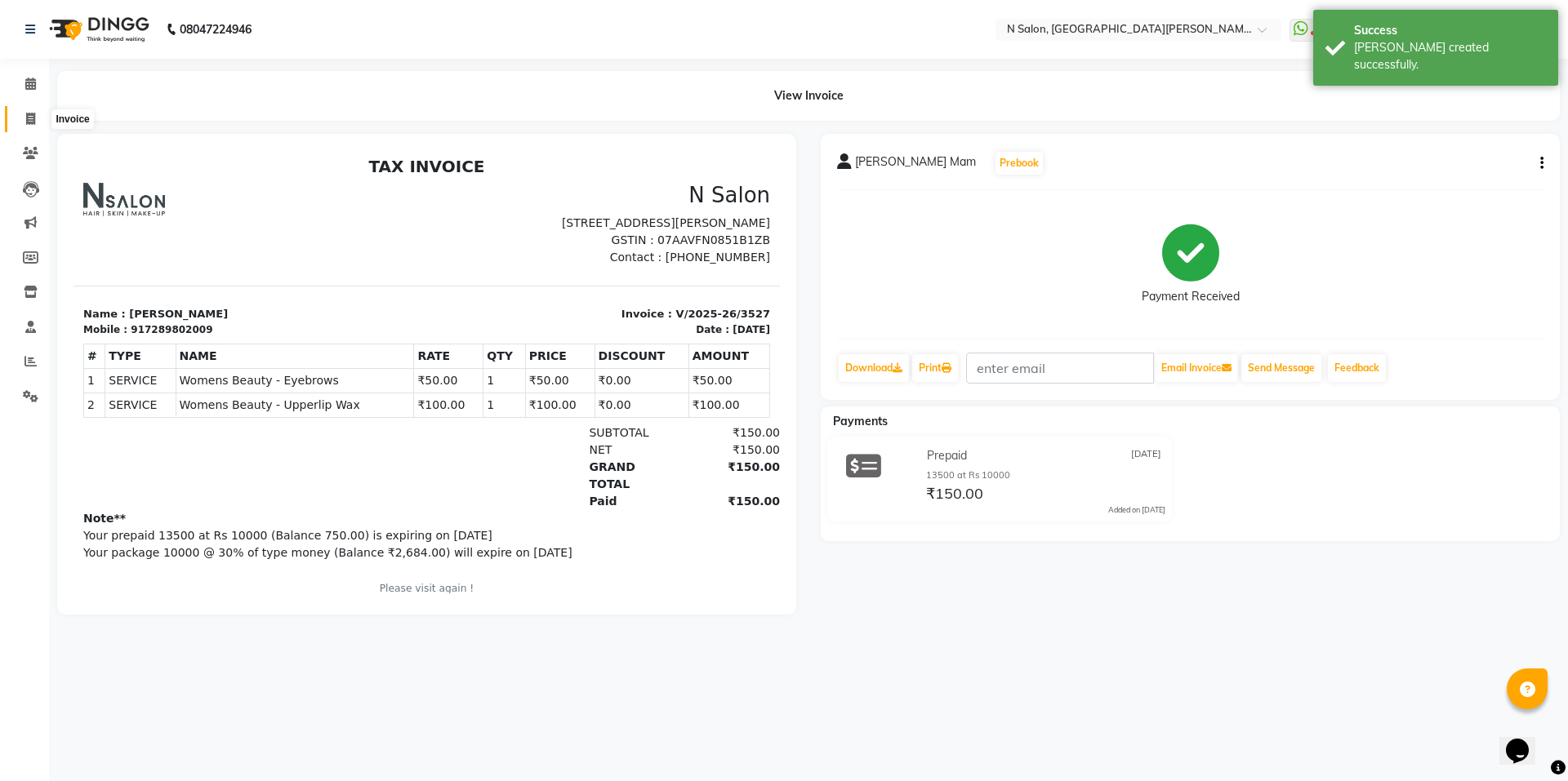
click at [18, 123] on span at bounding box center [31, 120] width 29 height 19
select select "service"
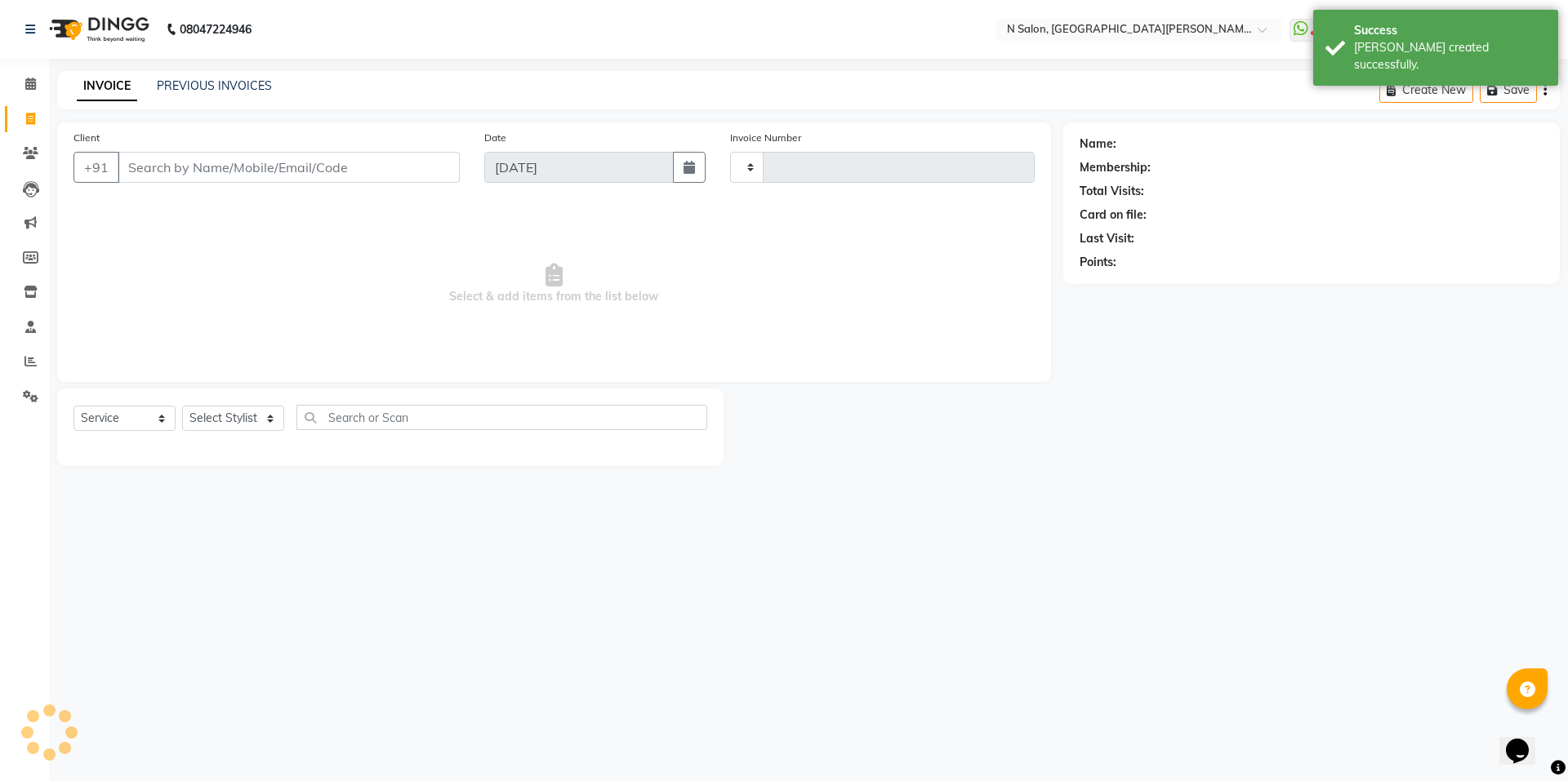
type input "3528"
select select "3472"
select select "P"
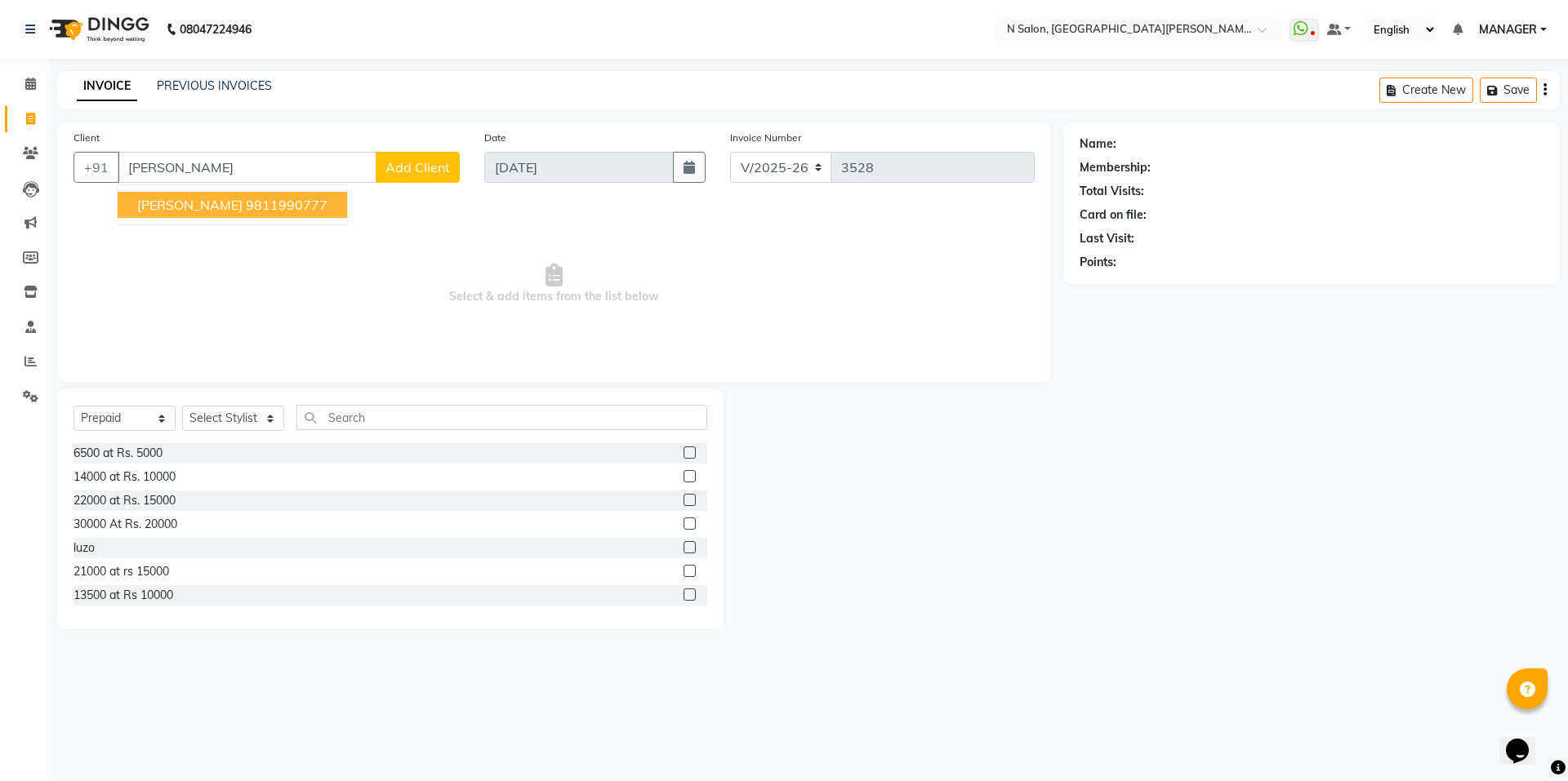
click at [130, 201] on button "[PERSON_NAME] 9811990777" at bounding box center [232, 204] width 229 height 26
type input "9811990777"
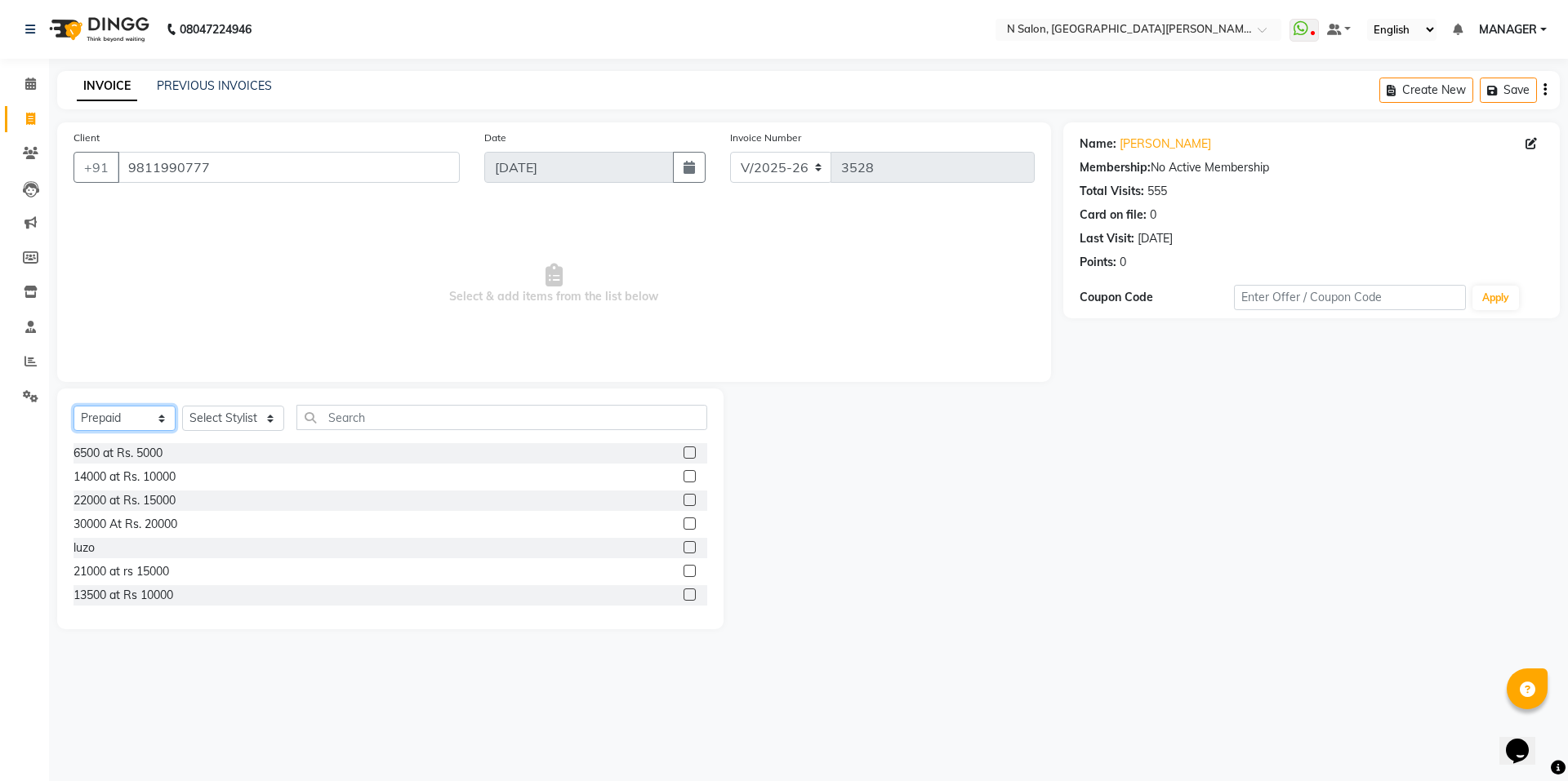
click at [112, 418] on select "Select Service Product Membership Package Voucher Prepaid Gift Card" at bounding box center [125, 418] width 102 height 25
select select "service"
click at [74, 406] on select "Select Service Product Membership Package Voucher Prepaid Gift Card" at bounding box center [125, 418] width 102 height 25
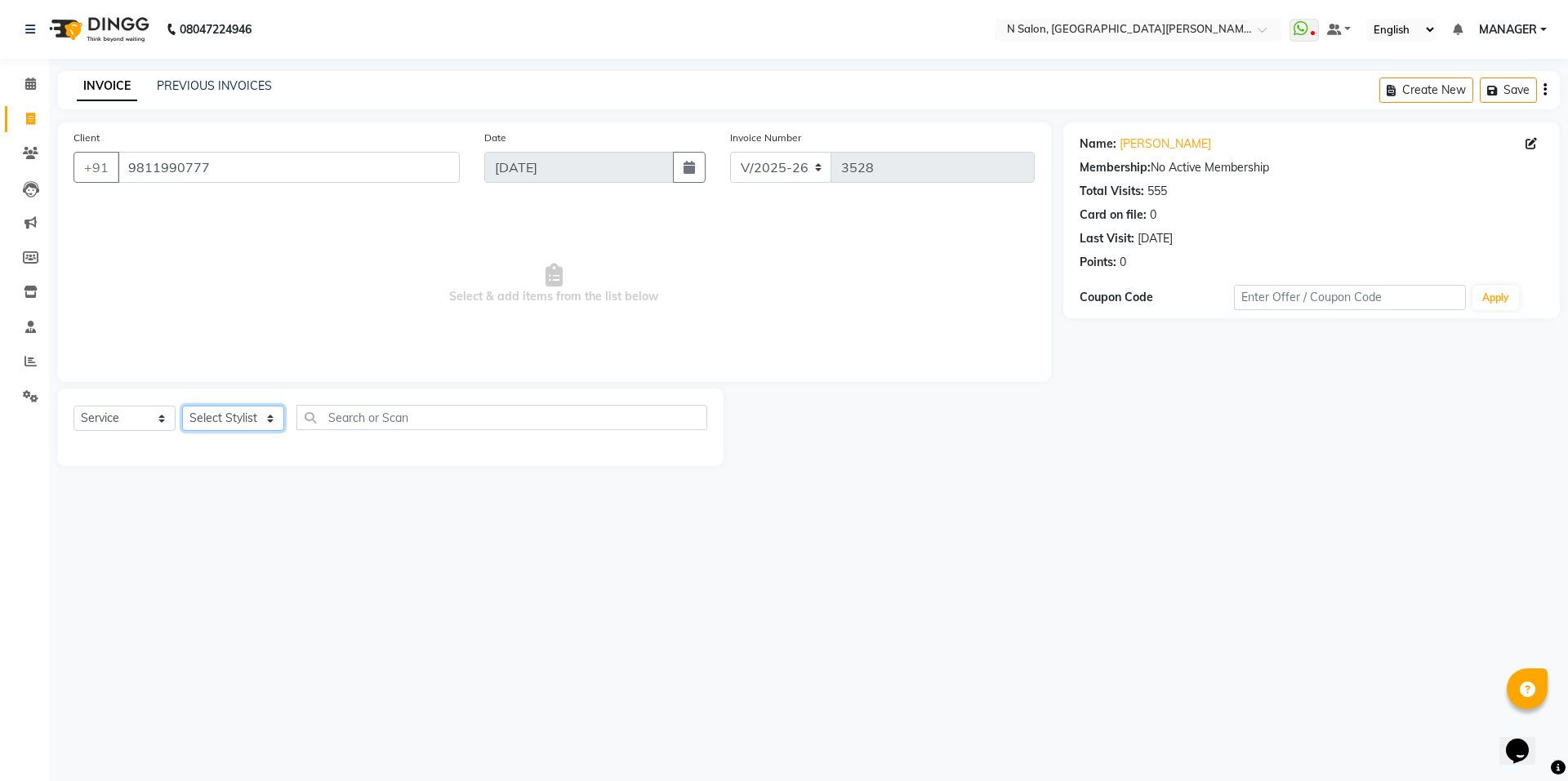
click at [227, 420] on select "Select Stylist [PERSON_NAME] [PERSON_NAME] MANAGER MD..... Pradeep Rahul [PERSO…" at bounding box center [233, 418] width 102 height 25
select select "72439"
click at [182, 406] on select "Select Stylist [PERSON_NAME] [PERSON_NAME] MANAGER MD..... Pradeep Rahul [PERSO…" at bounding box center [233, 418] width 102 height 25
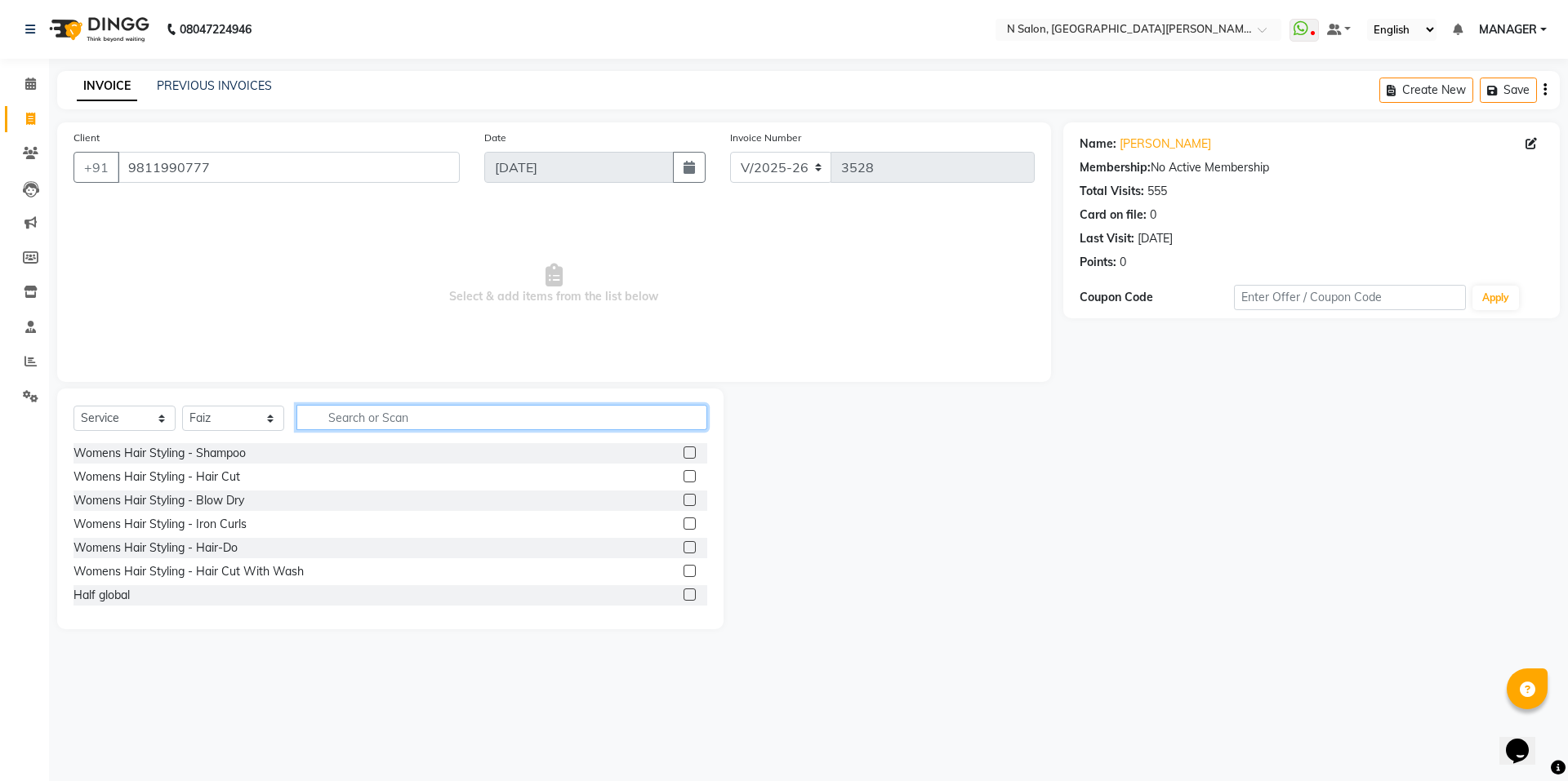
click at [416, 425] on input "text" at bounding box center [502, 417] width 411 height 25
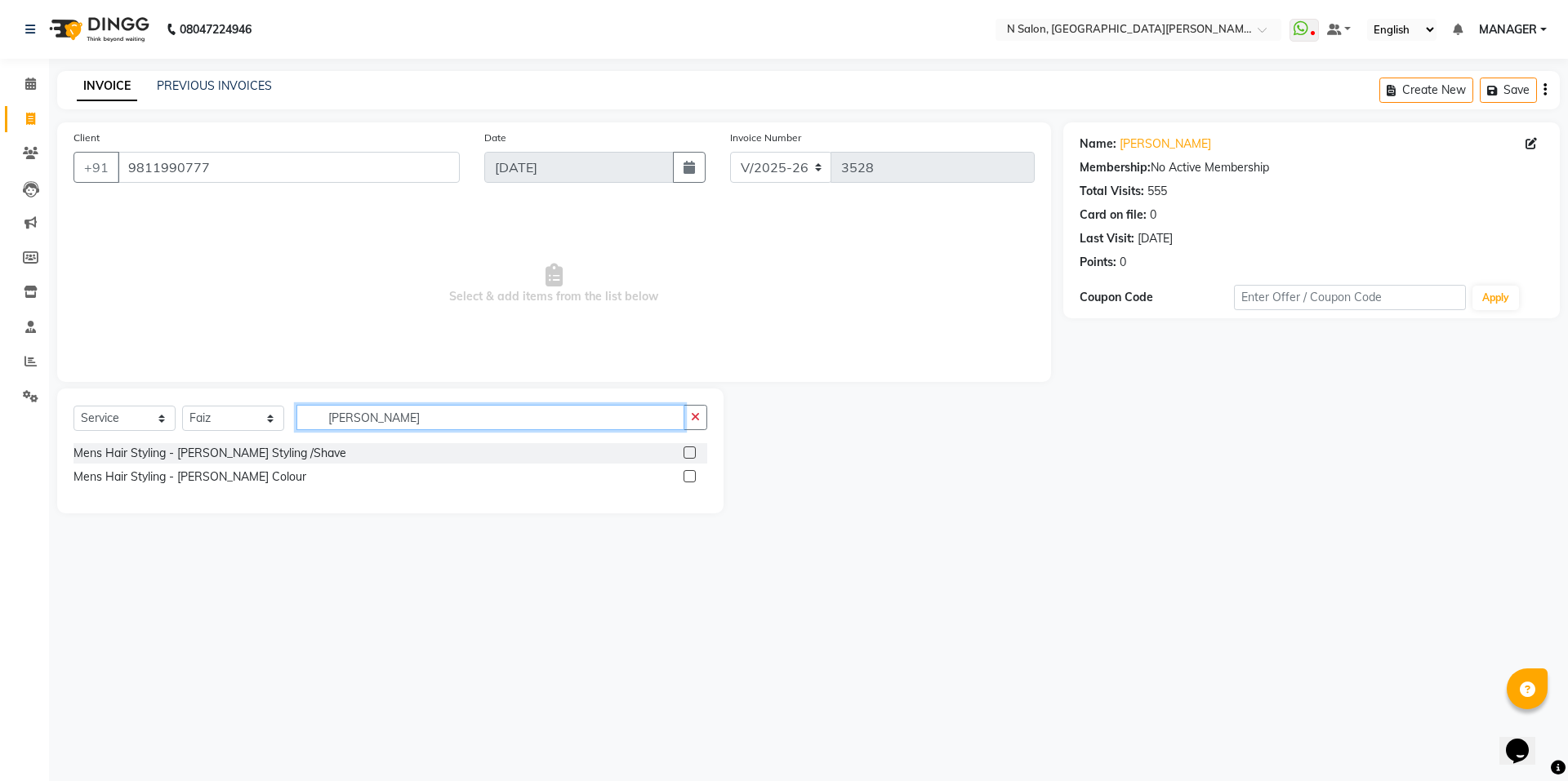
type input "[PERSON_NAME]"
click at [692, 451] on label at bounding box center [689, 453] width 12 height 12
click at [692, 451] on input "checkbox" at bounding box center [688, 453] width 11 height 11
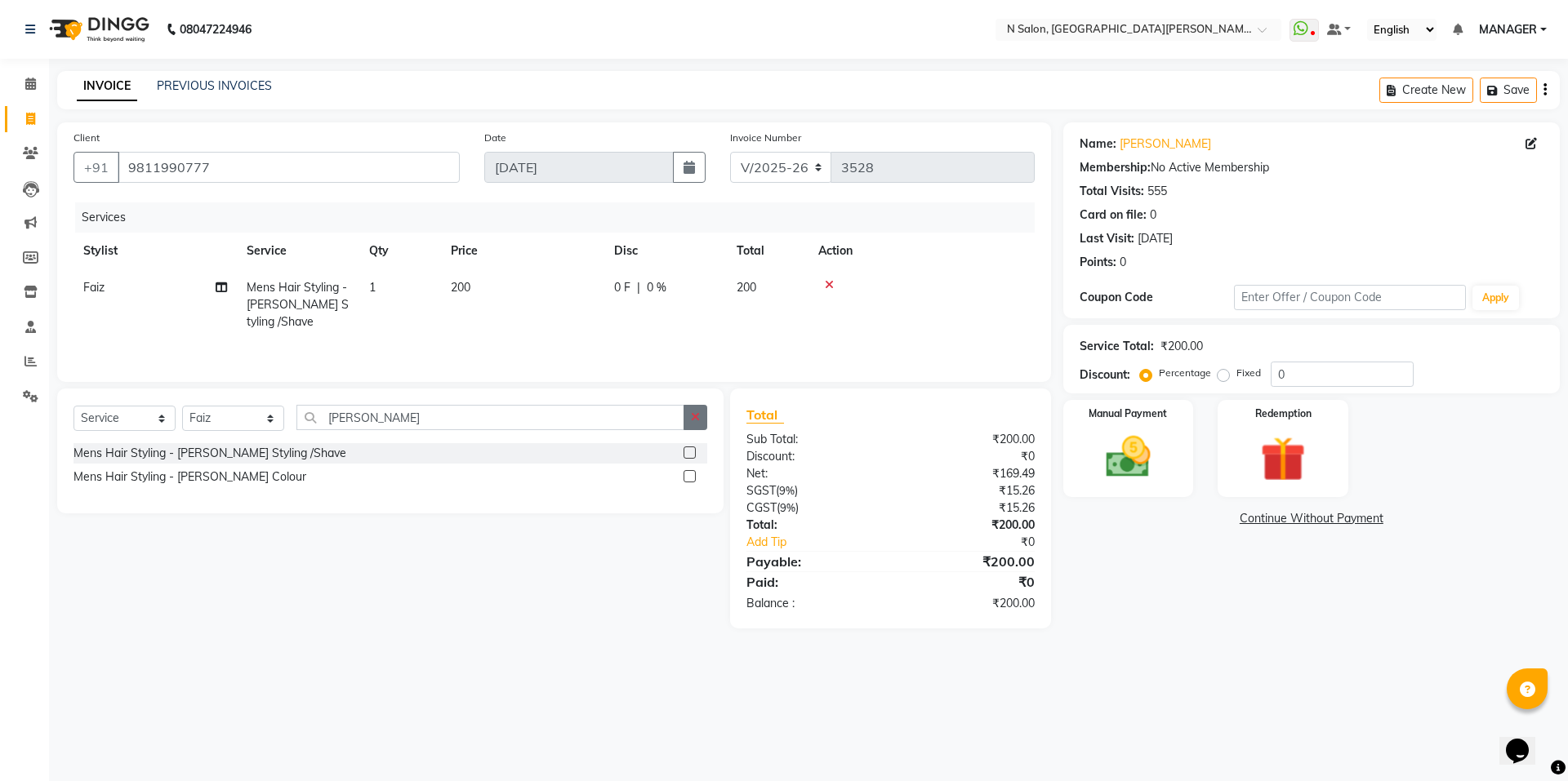
checkbox input "false"
click at [697, 420] on icon "button" at bounding box center [695, 417] width 9 height 12
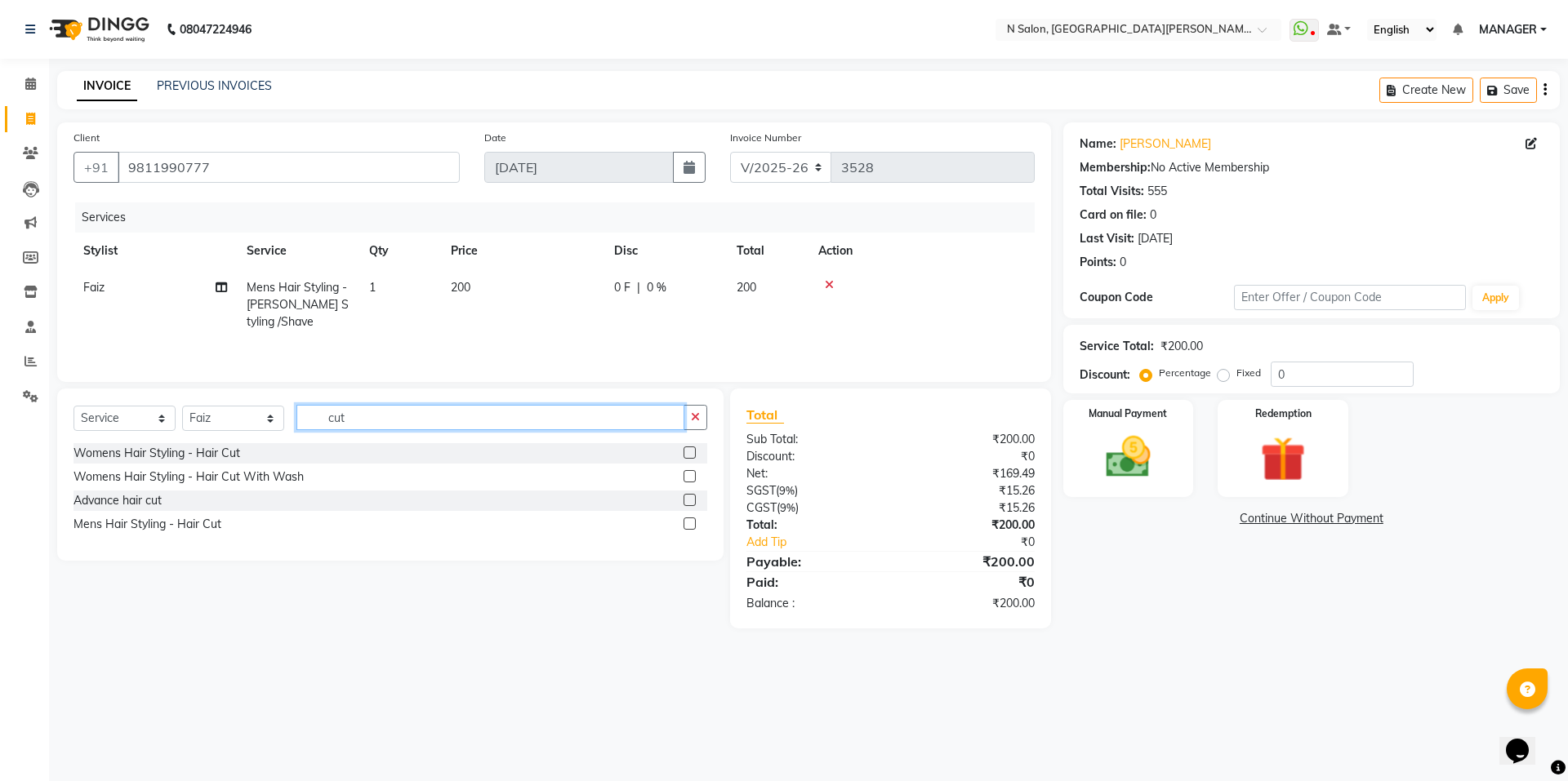
type input "cut"
click at [692, 523] on label at bounding box center [689, 524] width 12 height 12
click at [692, 523] on input "checkbox" at bounding box center [688, 524] width 11 height 11
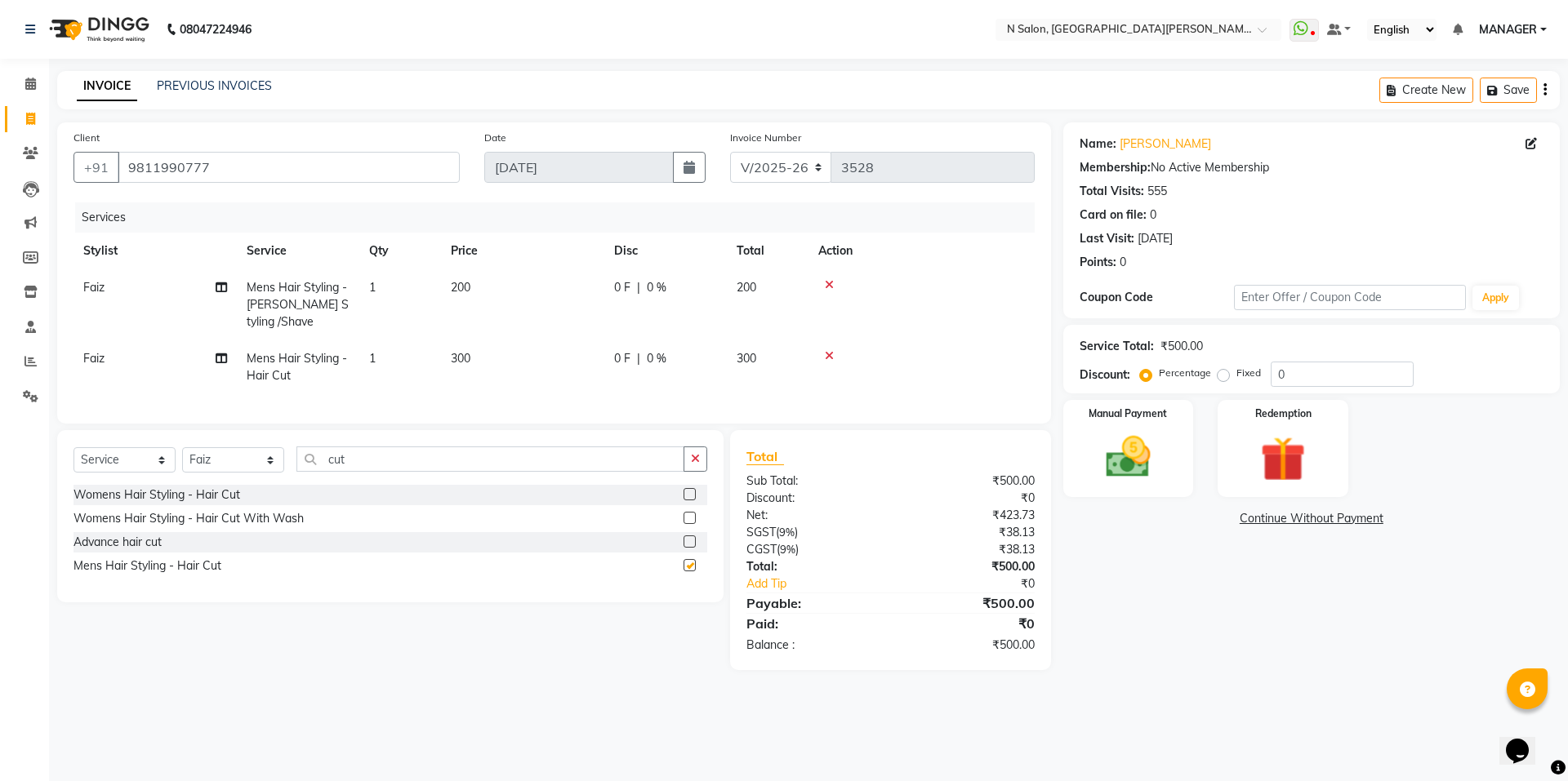
checkbox input "false"
click at [1075, 487] on div "Manual Payment" at bounding box center [1128, 448] width 135 height 101
click at [1252, 519] on span "CARD" at bounding box center [1247, 520] width 36 height 19
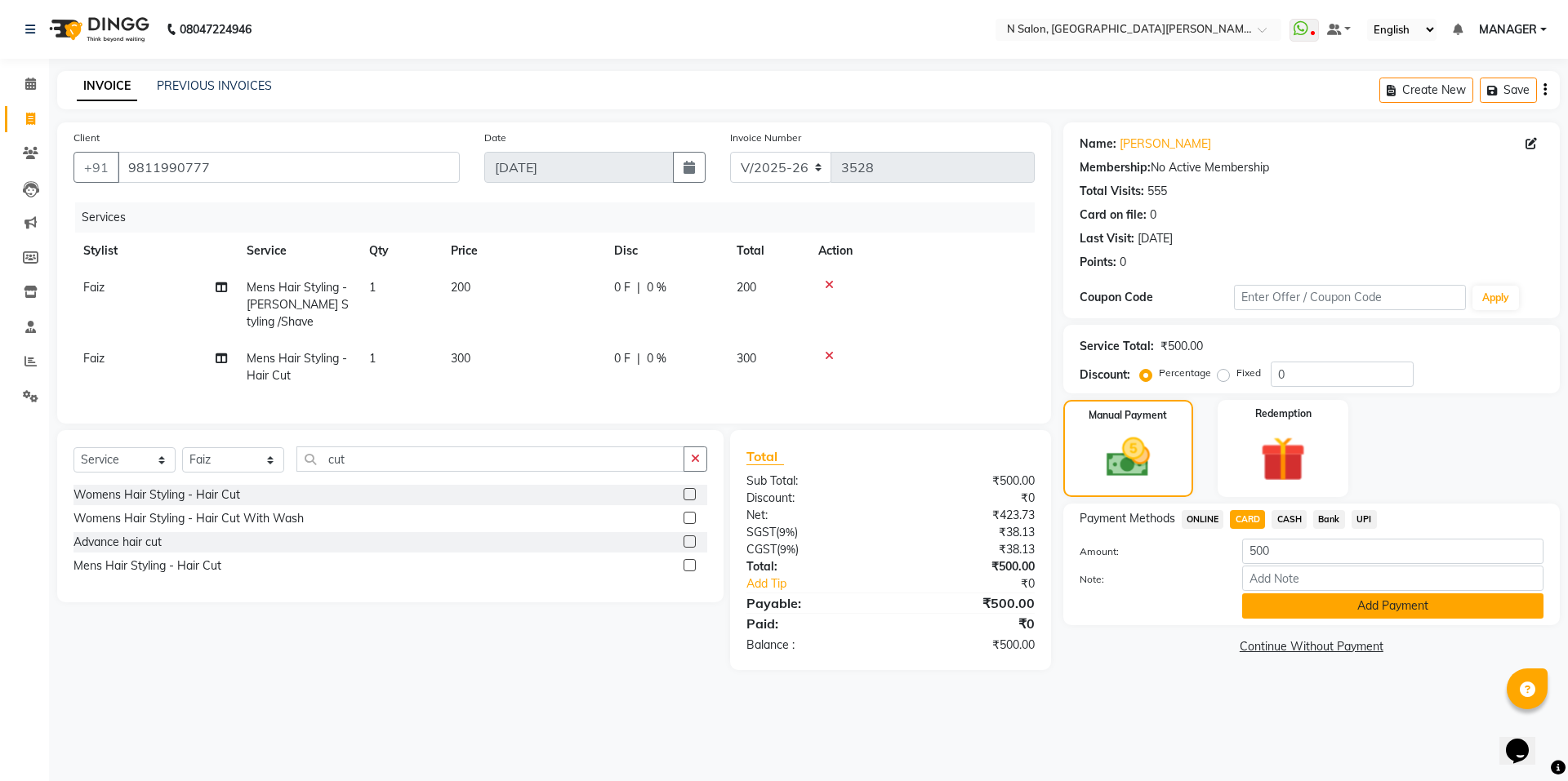
click at [1344, 604] on button "Add Payment" at bounding box center [1392, 606] width 301 height 25
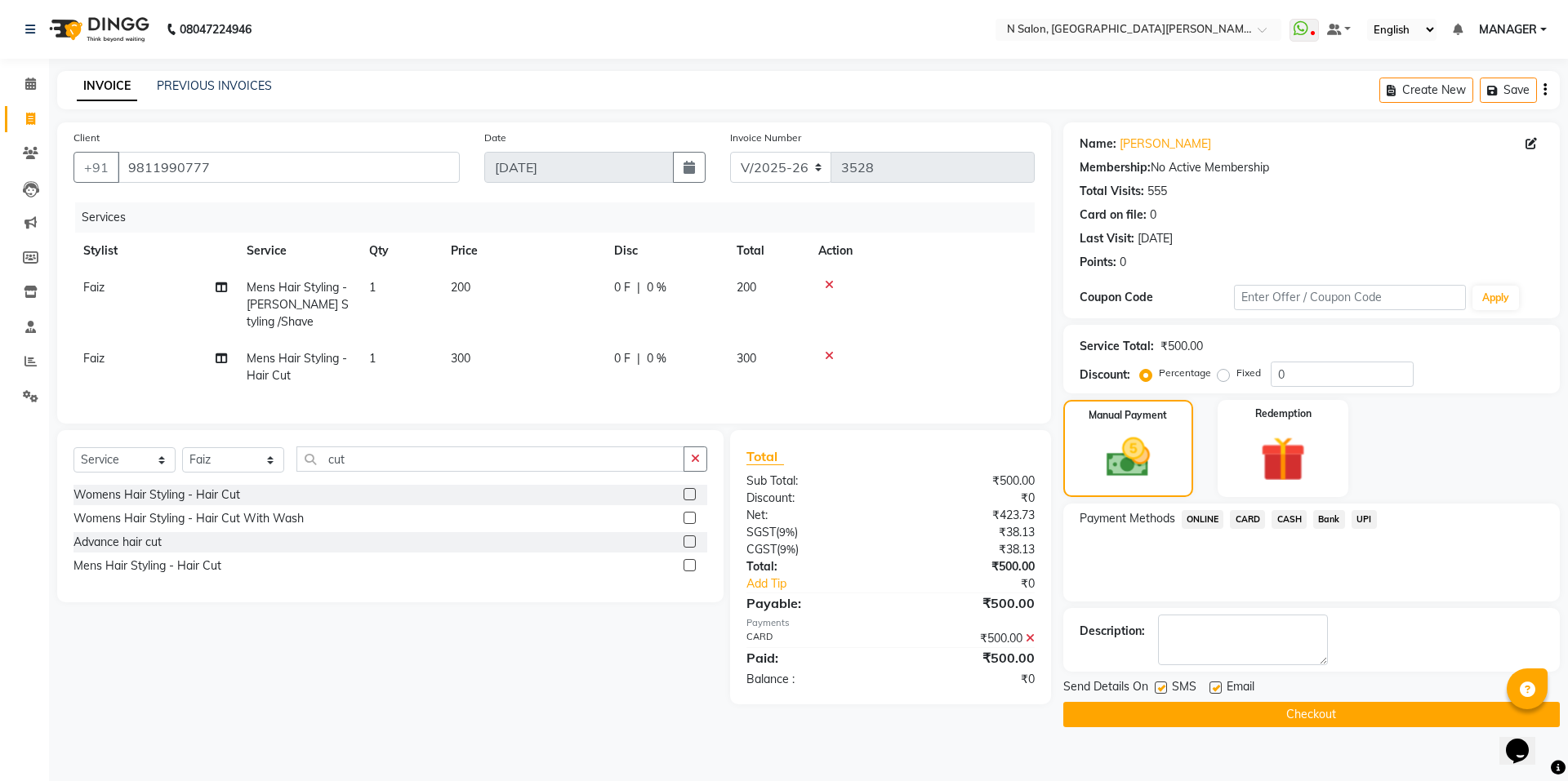
click at [1335, 713] on button "Checkout" at bounding box center [1311, 715] width 496 height 25
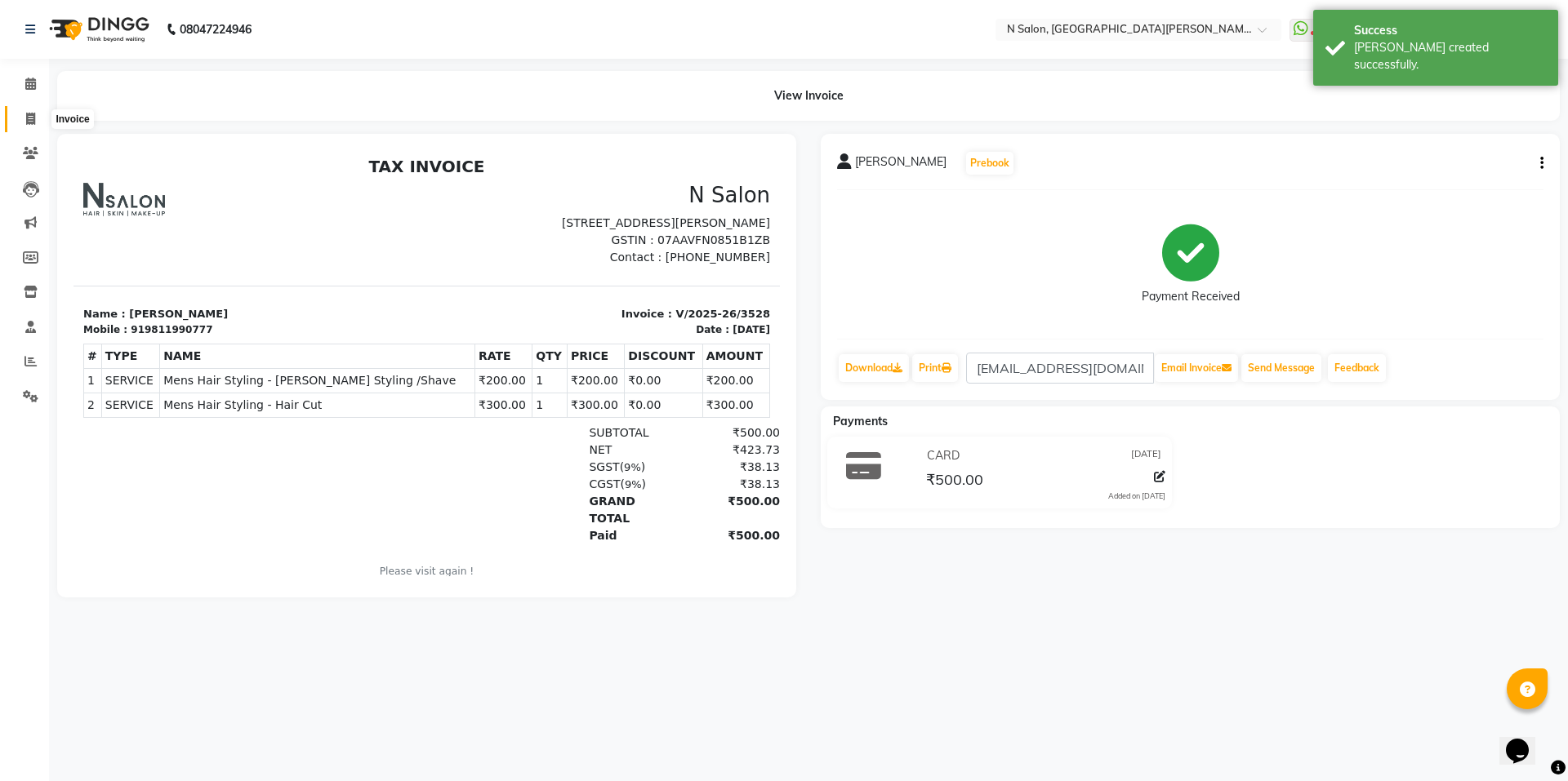
click at [21, 121] on span at bounding box center [31, 120] width 29 height 19
select select "service"
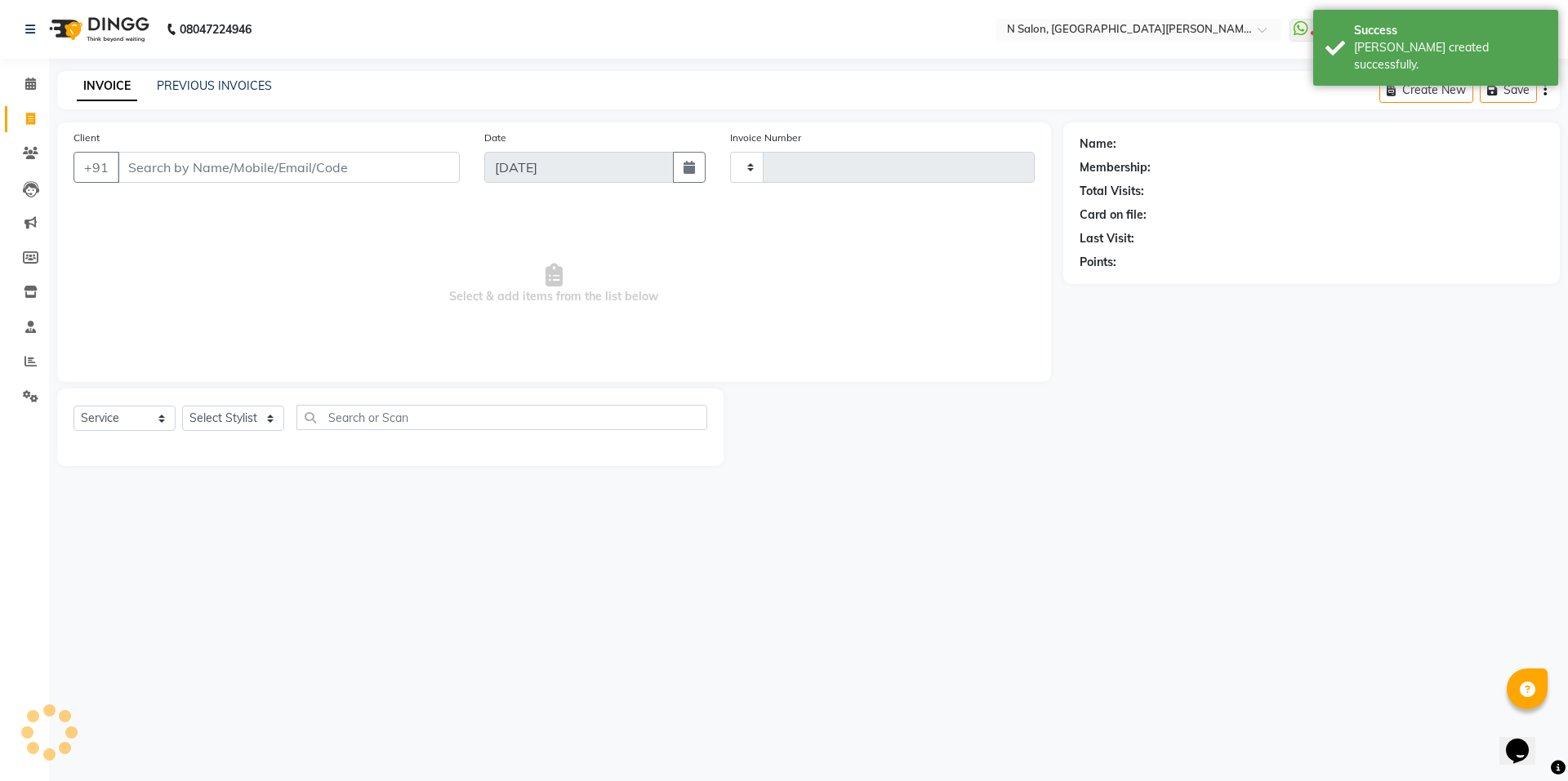
type input "3529"
select select "3472"
select select "P"
